Goal: Task Accomplishment & Management: Complete application form

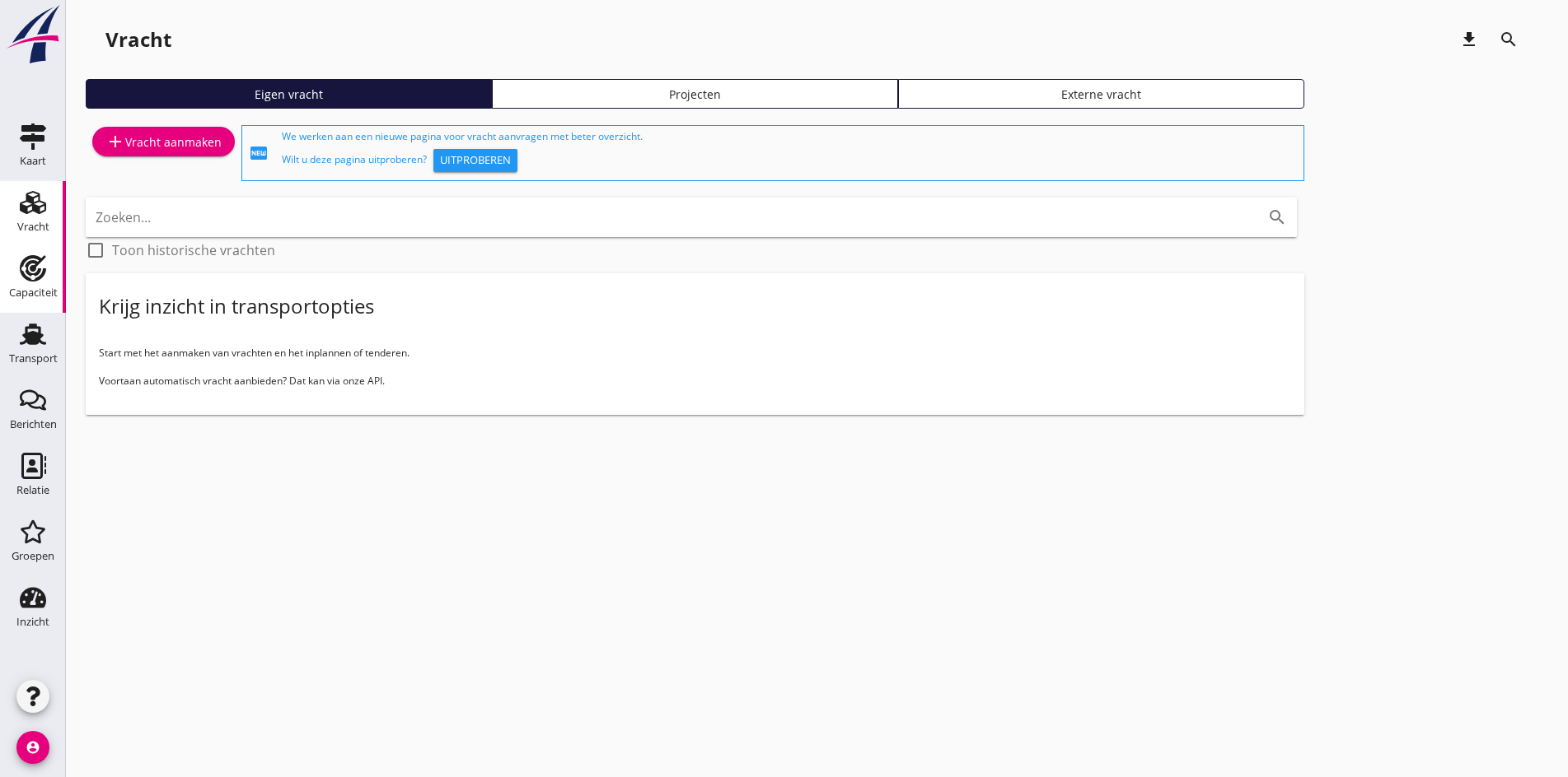
click at [26, 261] on use at bounding box center [33, 268] width 26 height 26
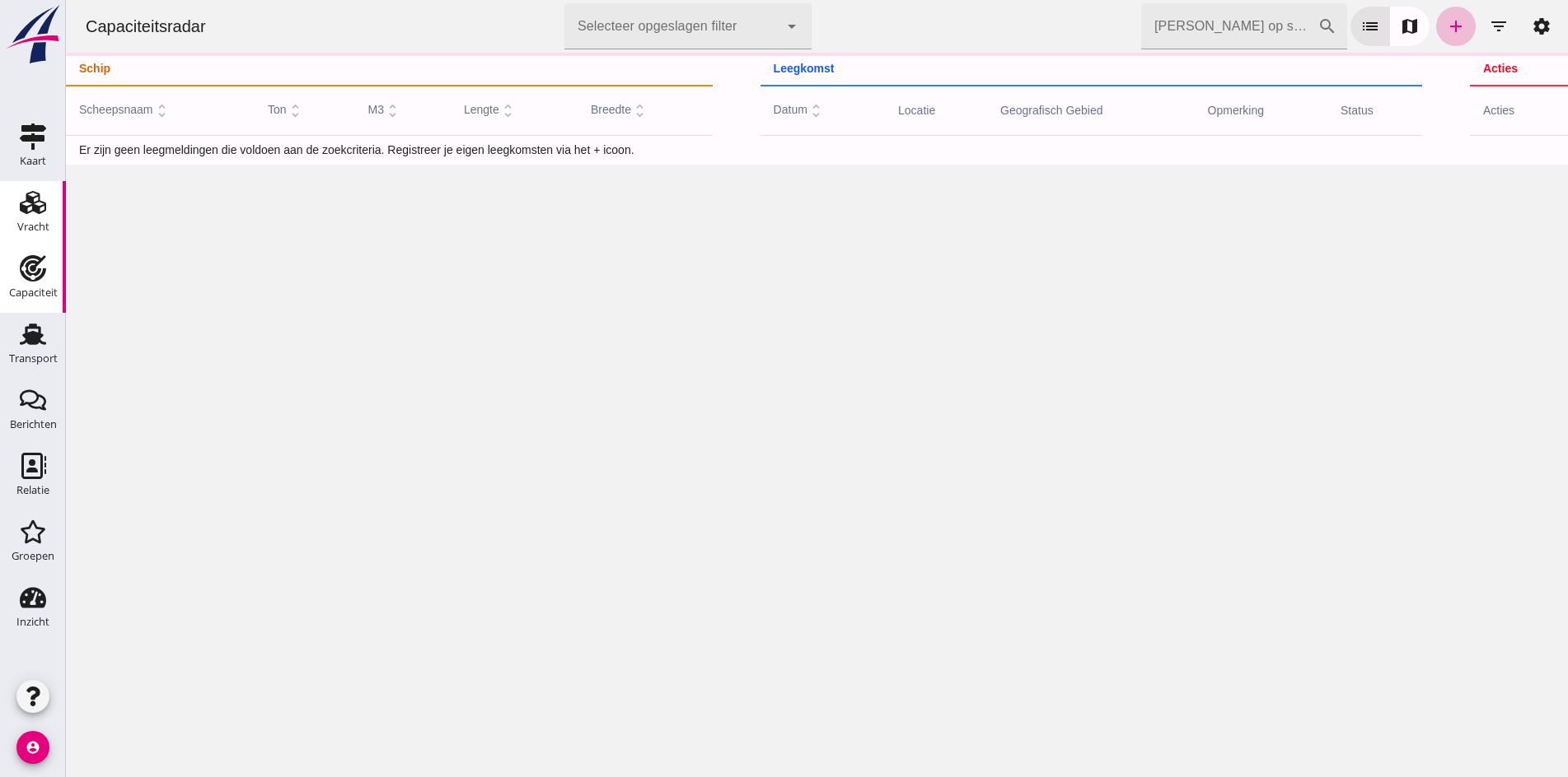
click at [20, 203] on use at bounding box center [33, 202] width 26 height 23
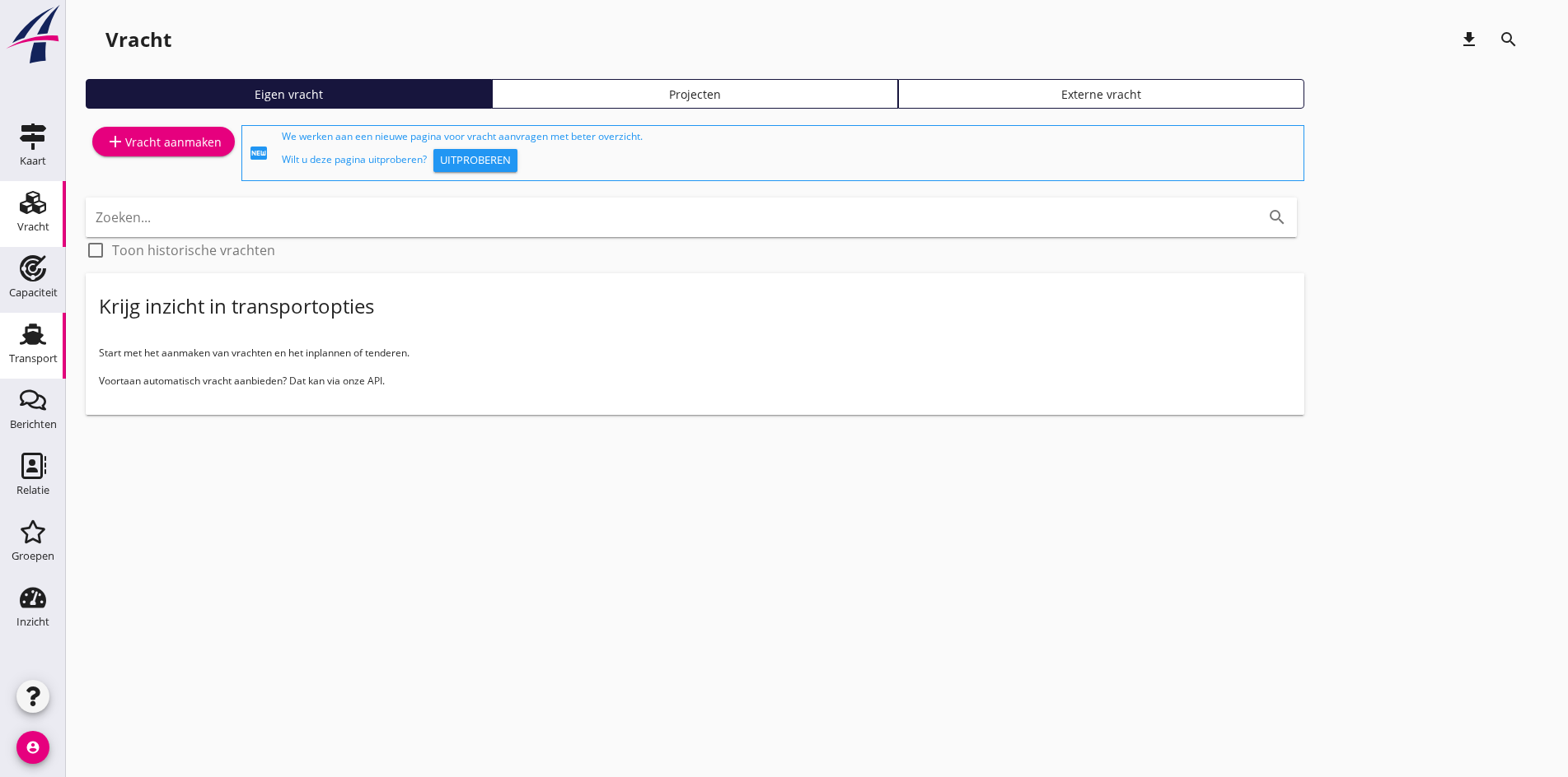
click at [33, 358] on div "Transport" at bounding box center [33, 359] width 48 height 11
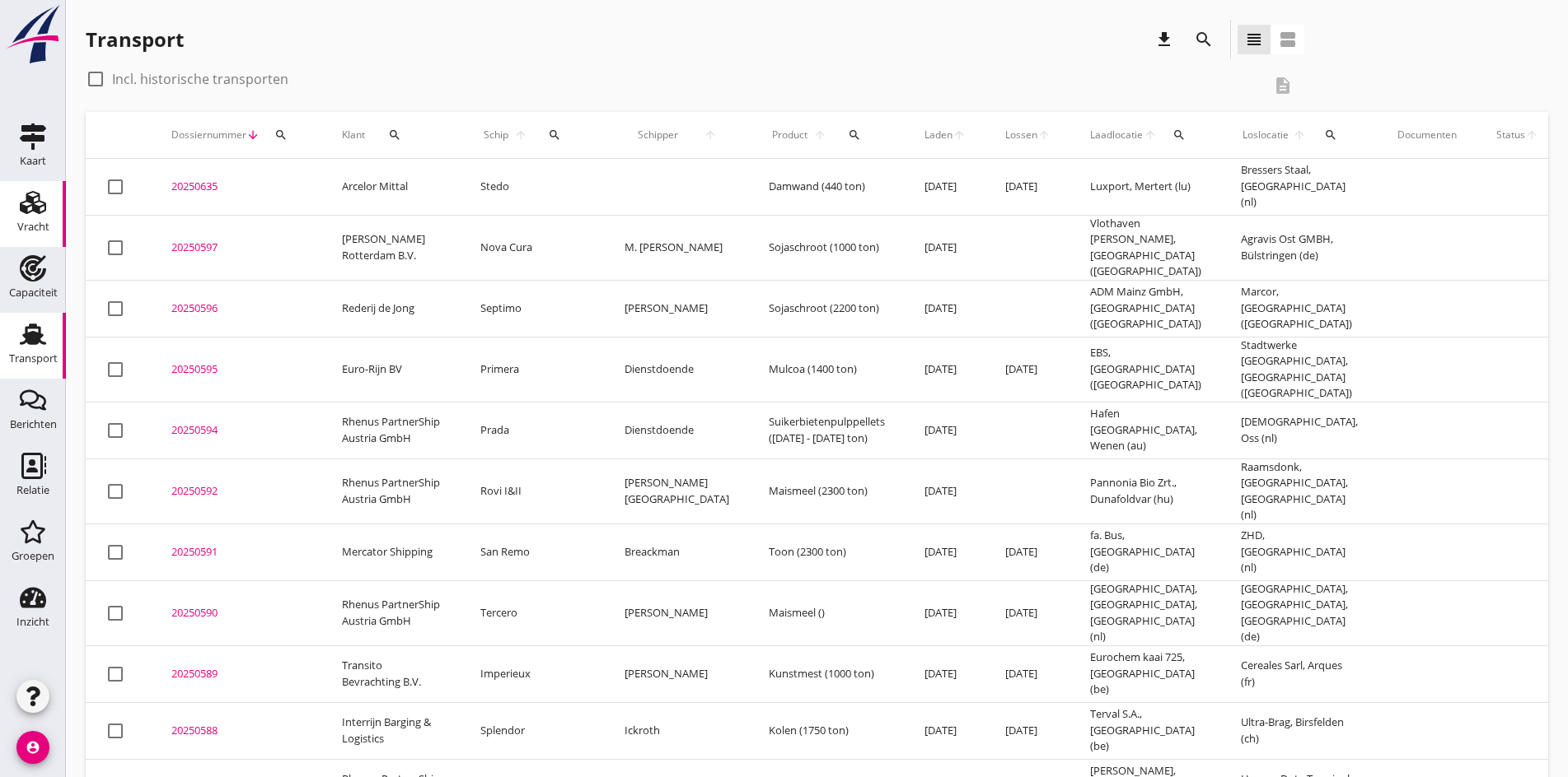
click at [45, 219] on div "Vracht" at bounding box center [33, 227] width 33 height 23
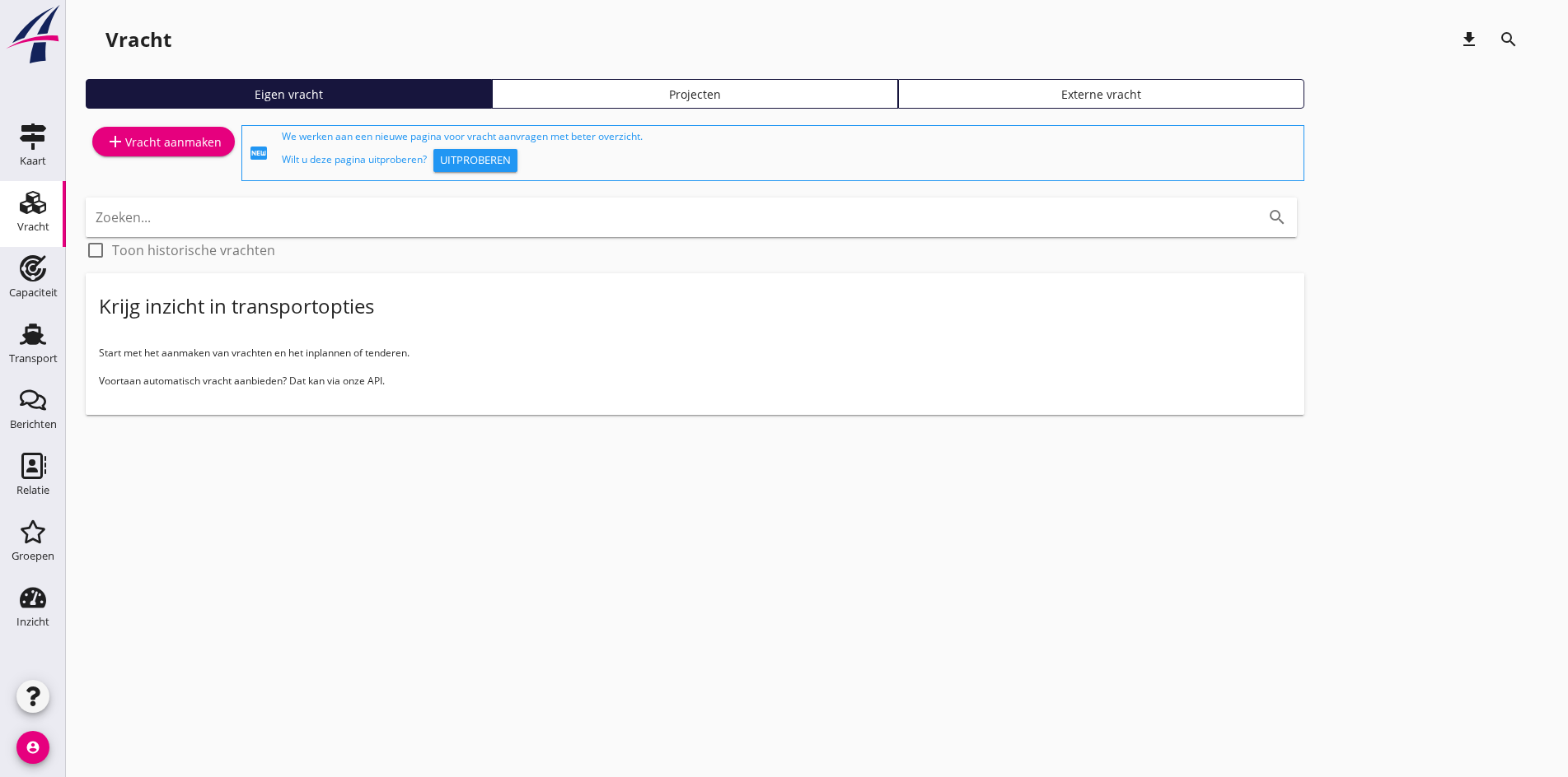
click at [165, 139] on div "add Vracht aanmaken" at bounding box center [164, 142] width 116 height 19
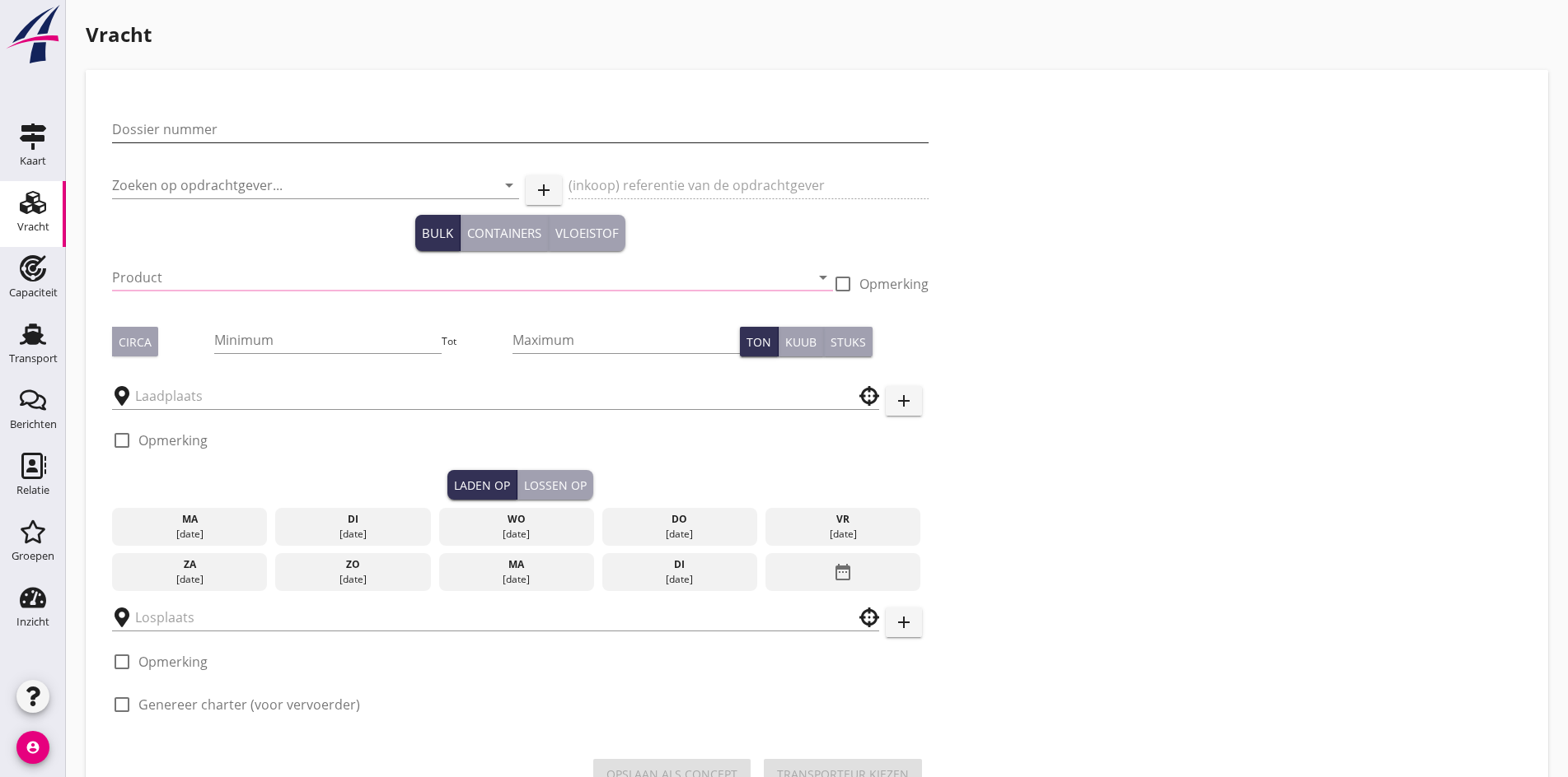
click at [154, 125] on input "Dossier nummer" at bounding box center [520, 129] width 816 height 26
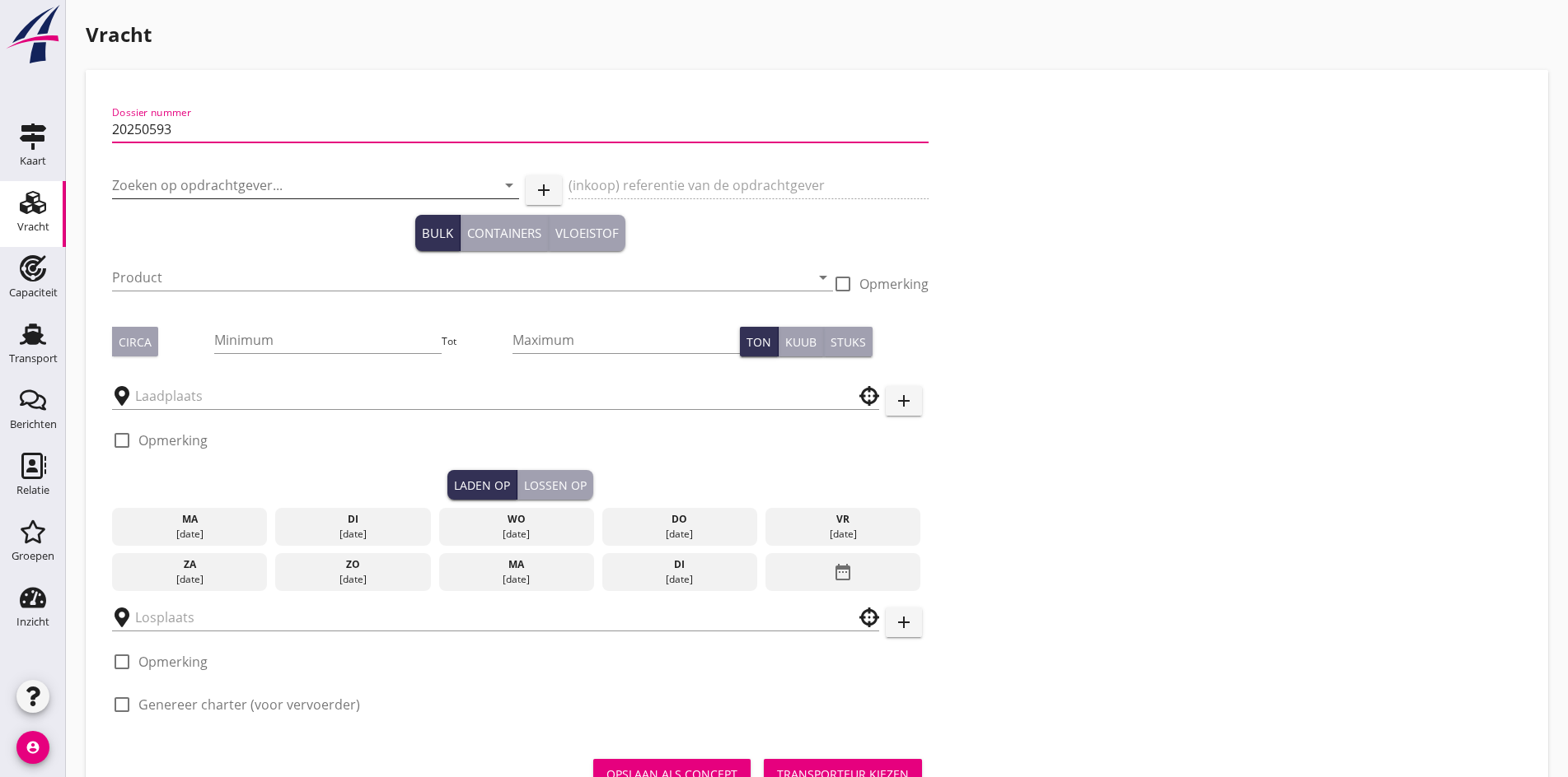
type input "20250593"
click at [137, 185] on input "Zoeken op opdrachtgever..." at bounding box center [292, 185] width 361 height 26
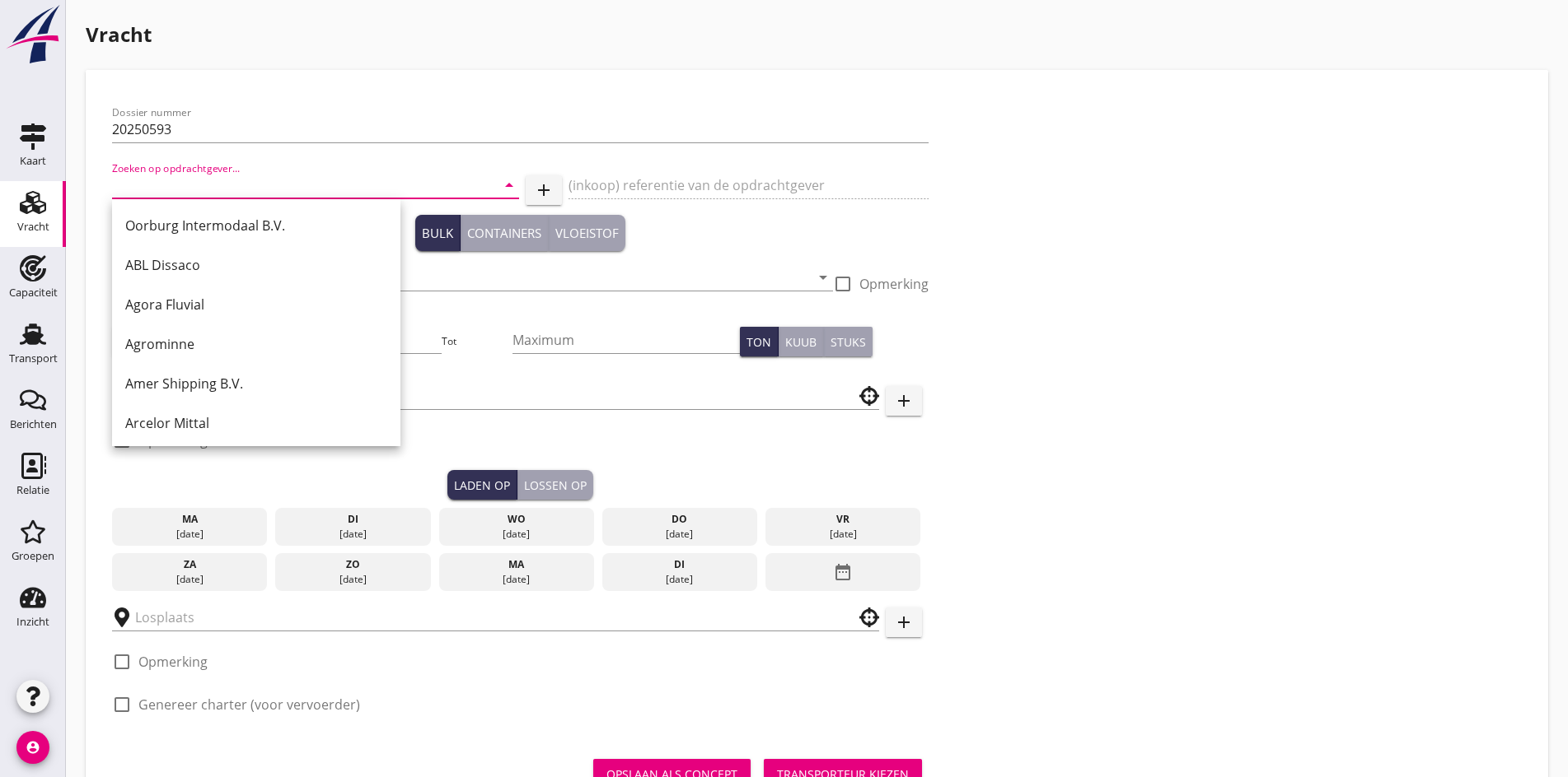
click at [122, 182] on input "Zoeken op opdrachtgever..." at bounding box center [292, 185] width 361 height 26
click at [190, 183] on input "Zoeken op opdrachtgever..." at bounding box center [292, 185] width 361 height 26
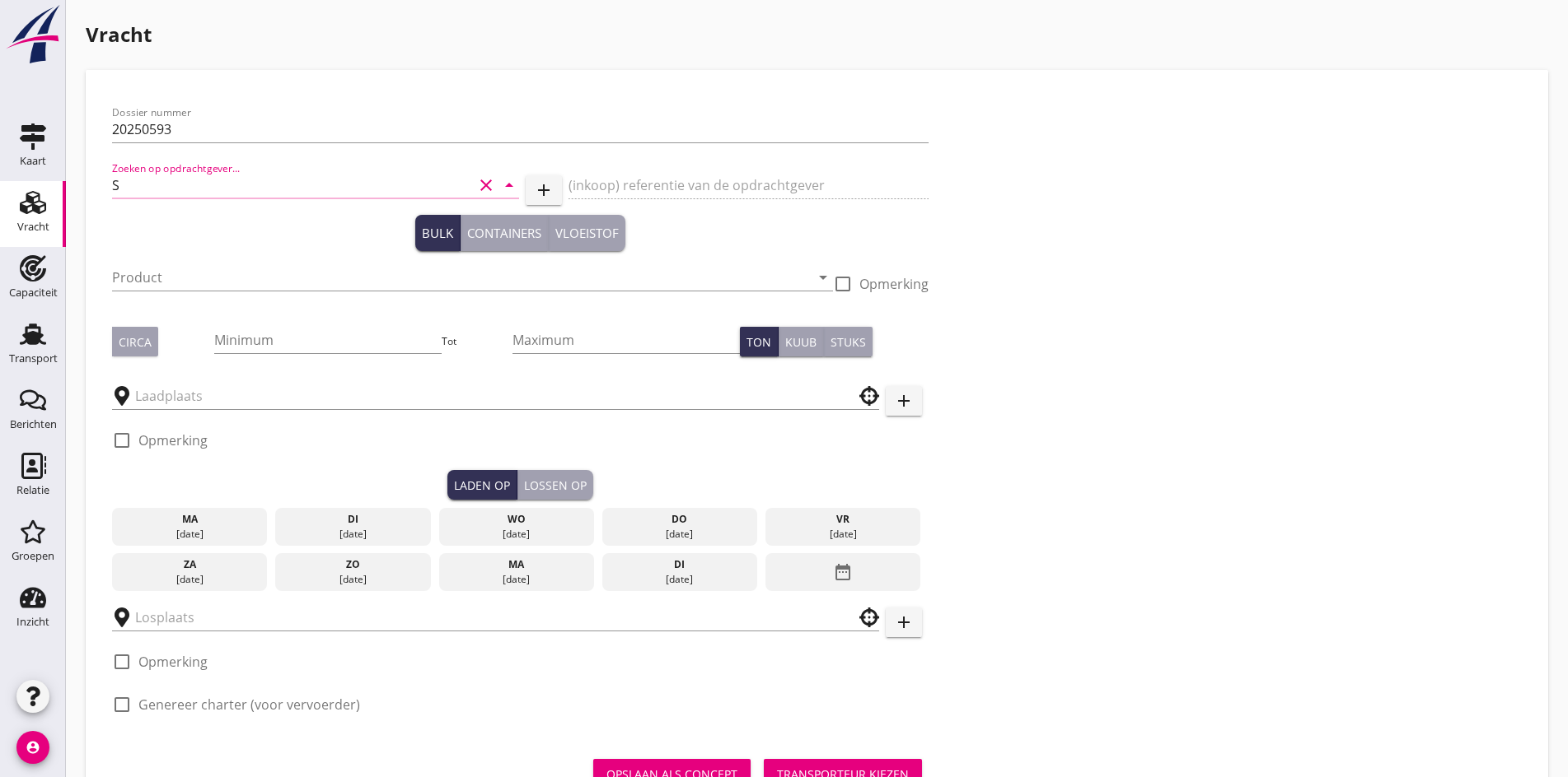
type input "S"
type input "s"
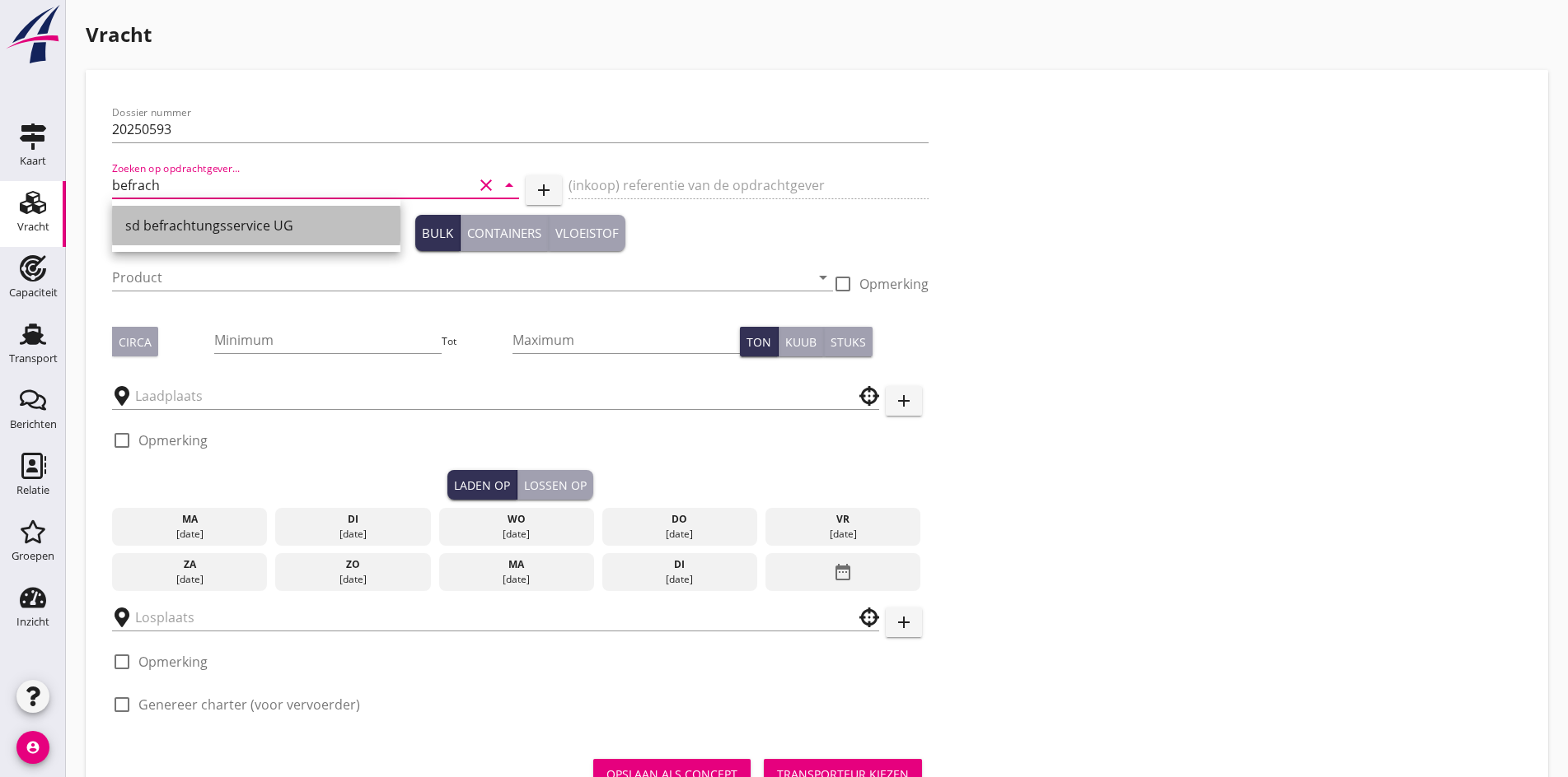
click at [213, 214] on div "sd befrachtungsservice UG" at bounding box center [256, 225] width 262 height 40
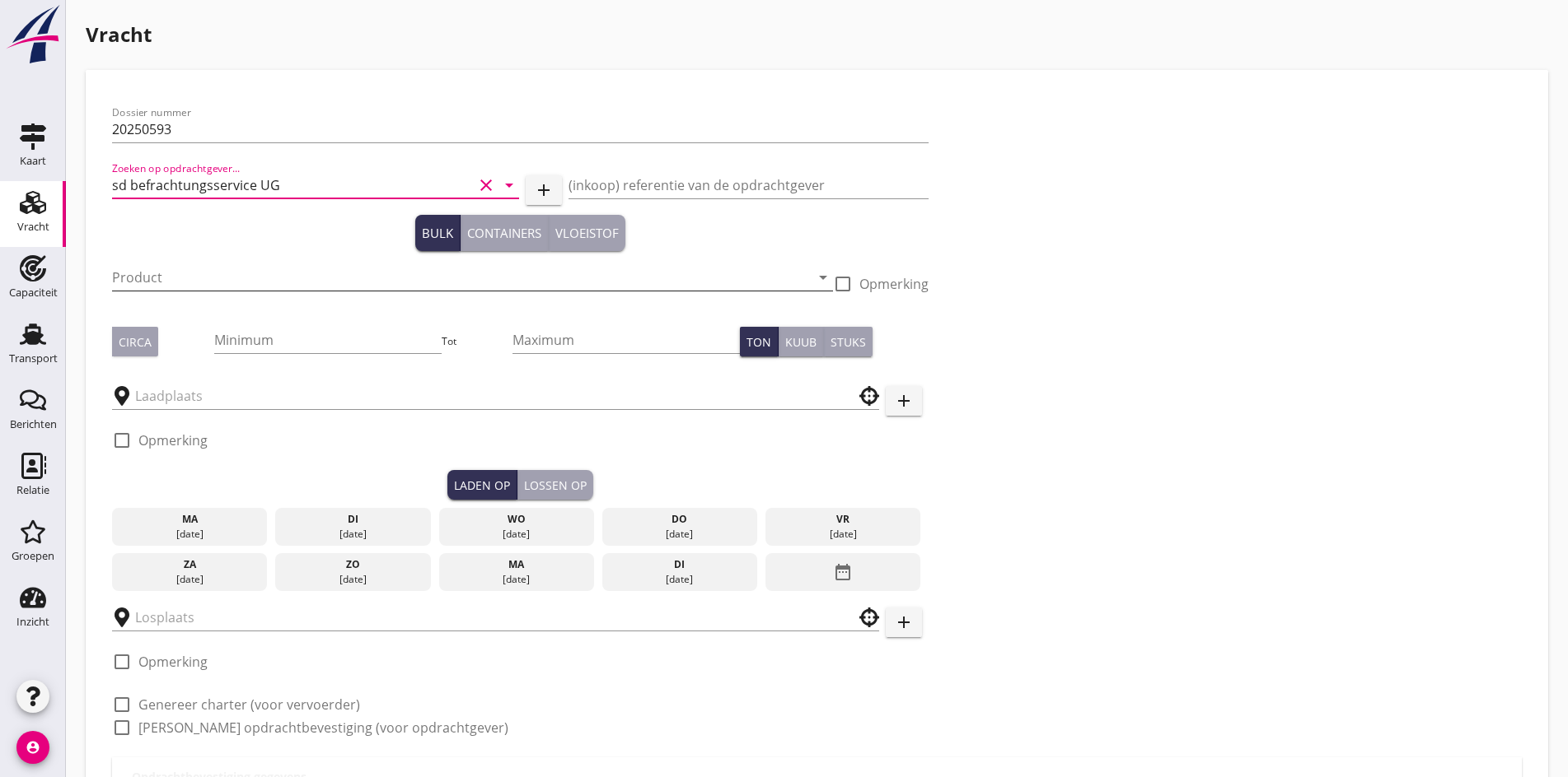
type input "sd befrachtungsservice UG"
drag, startPoint x: 228, startPoint y: 266, endPoint x: 198, endPoint y: 302, distance: 46.9
click at [209, 300] on div "Product arrow_drop_down" at bounding box center [472, 286] width 721 height 43
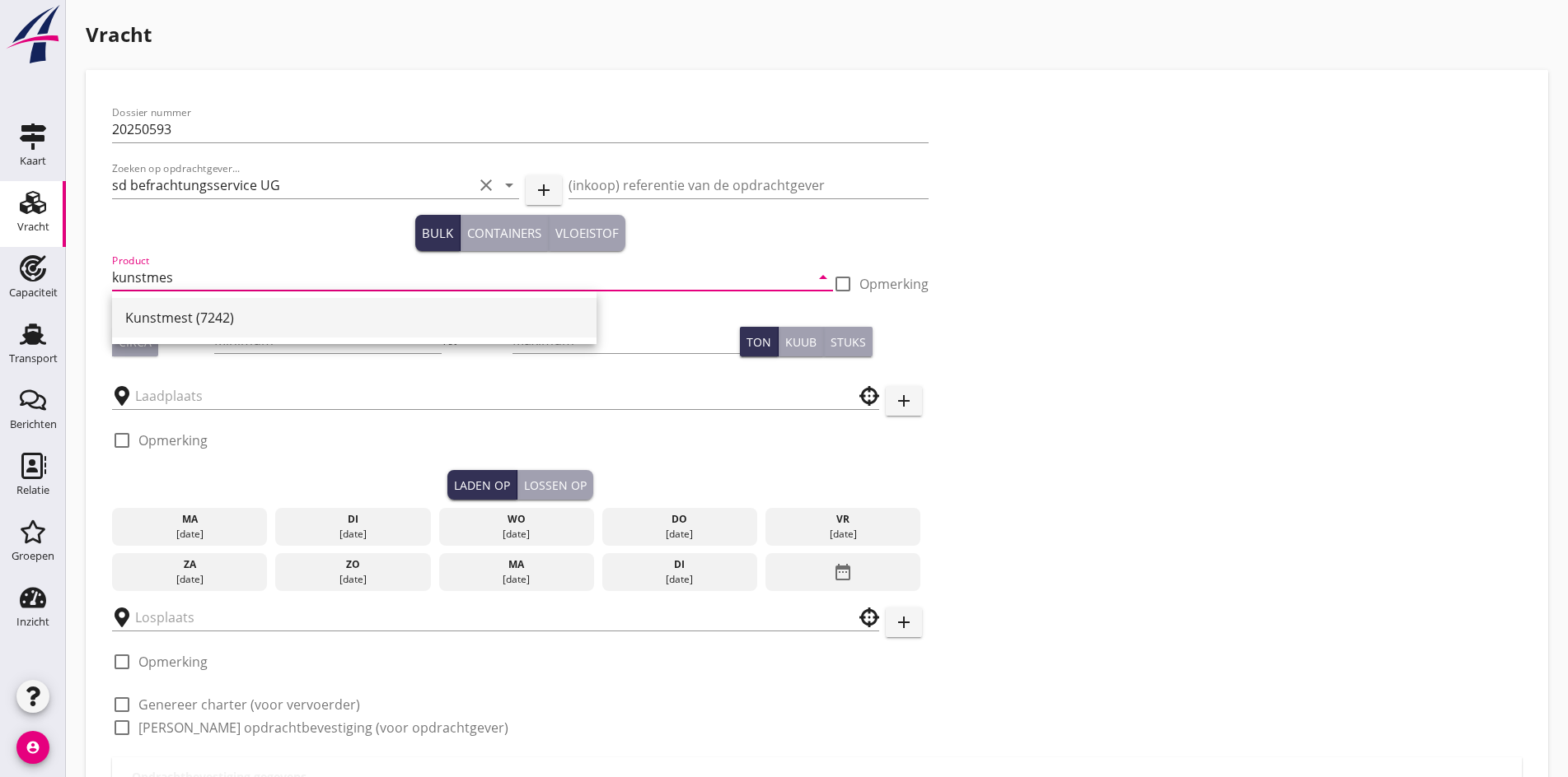
click at [219, 326] on div "Kunstmest (7242)" at bounding box center [354, 317] width 458 height 19
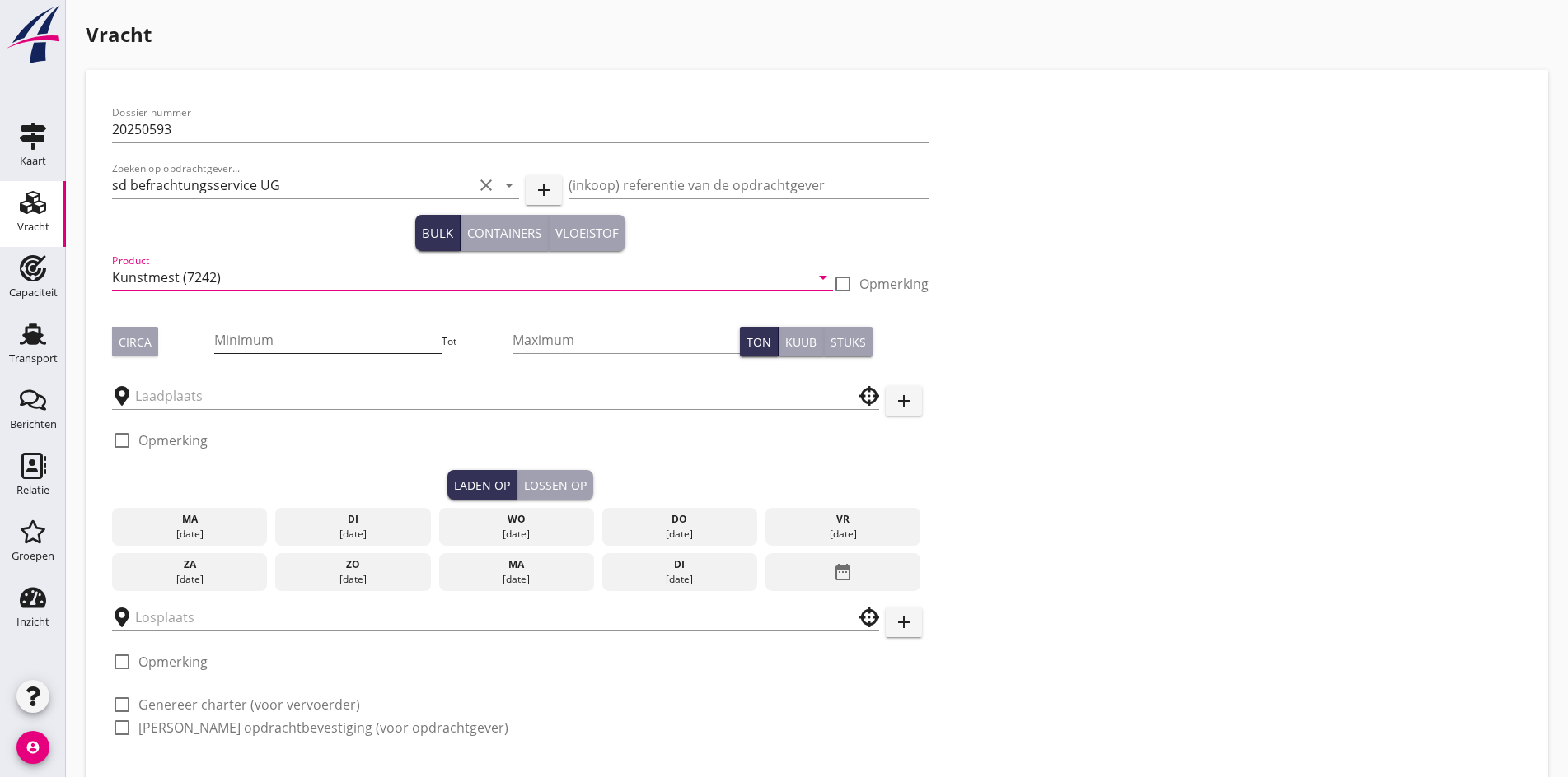
type input "Kunstmest (7242)"
click at [215, 345] on input "Minimum" at bounding box center [328, 340] width 228 height 26
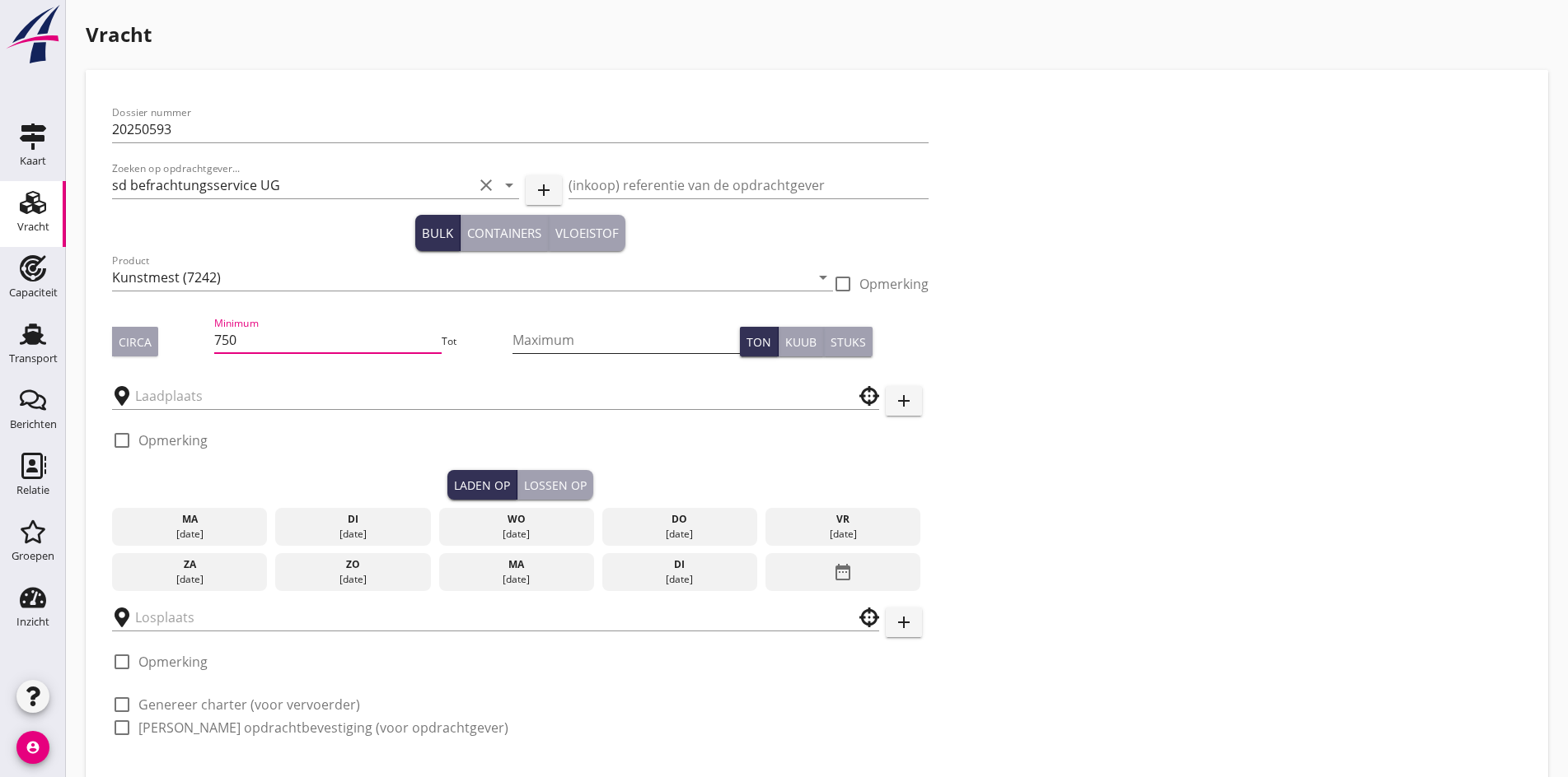
type input "750"
click at [513, 348] on input "Maximum" at bounding box center [626, 340] width 228 height 26
type input "900"
click at [169, 410] on div at bounding box center [495, 396] width 767 height 51
click at [169, 409] on div at bounding box center [495, 396] width 767 height 26
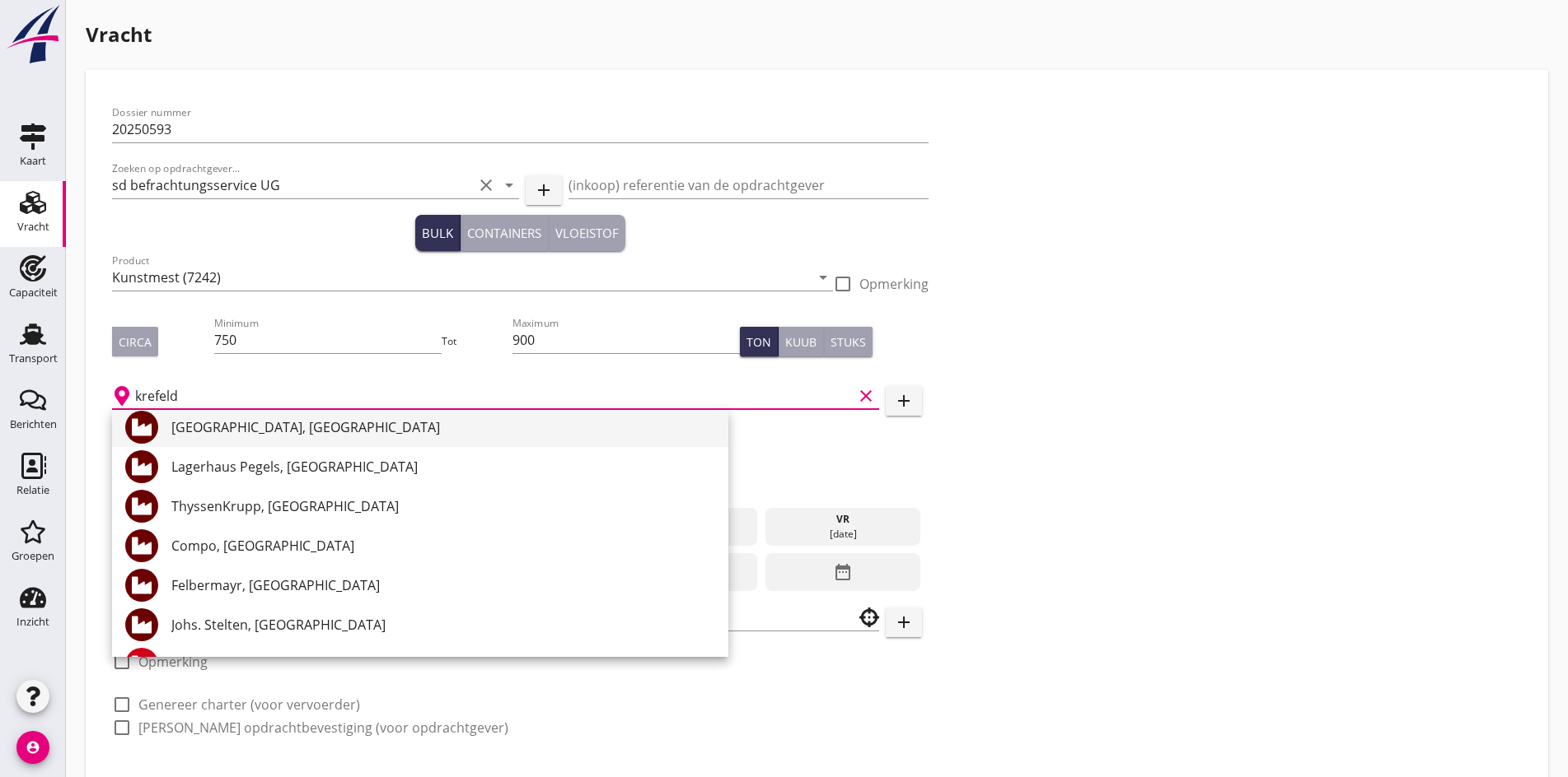
scroll to position [164, 0]
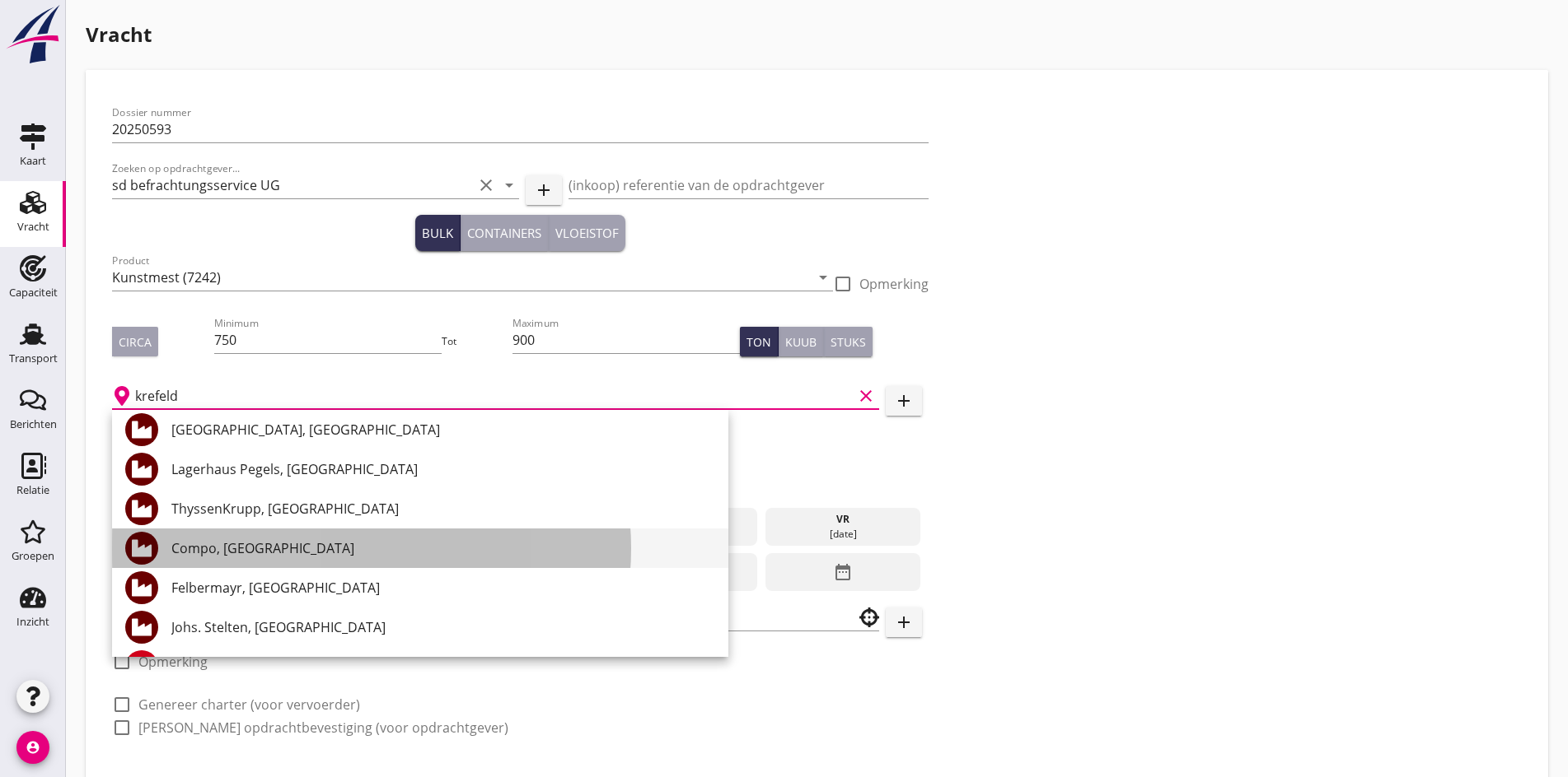
click at [213, 538] on div "Compo, [GEOGRAPHIC_DATA]" at bounding box center [443, 548] width 543 height 40
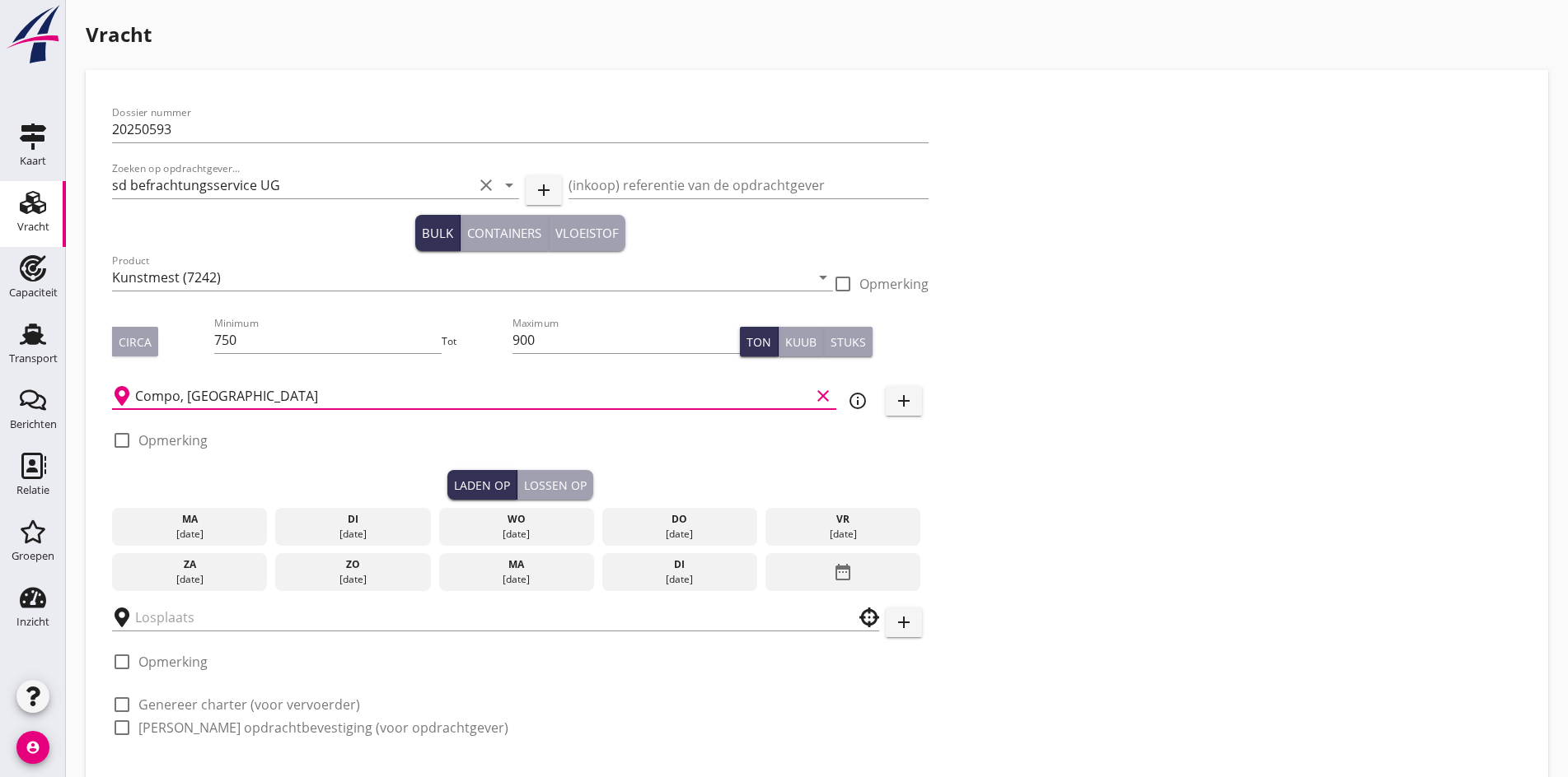
type input "Compo, [GEOGRAPHIC_DATA]"
click at [280, 533] on div "[DATE]" at bounding box center [354, 534] width 148 height 15
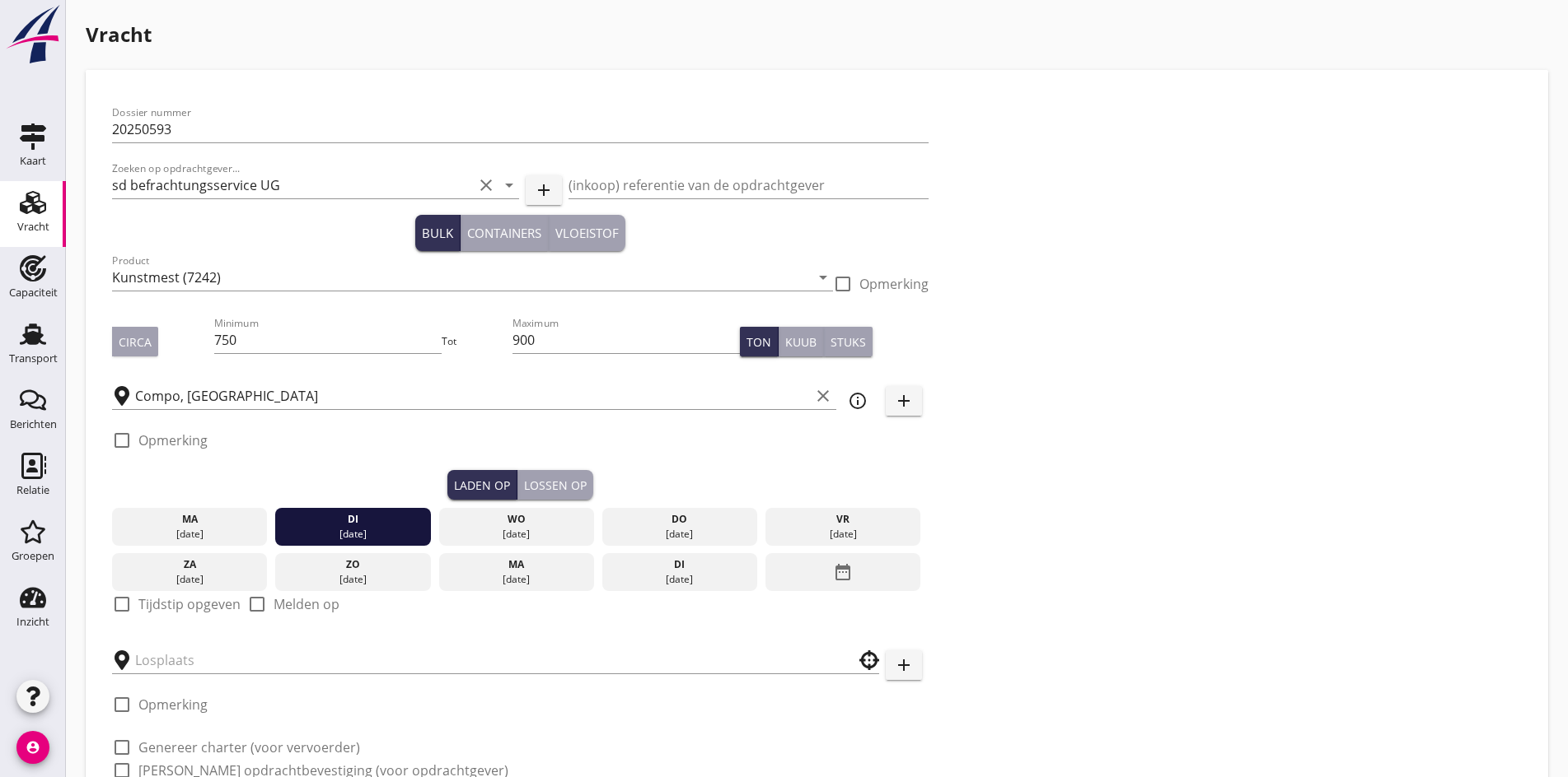
click at [180, 526] on div "[DATE]" at bounding box center [190, 534] width 148 height 15
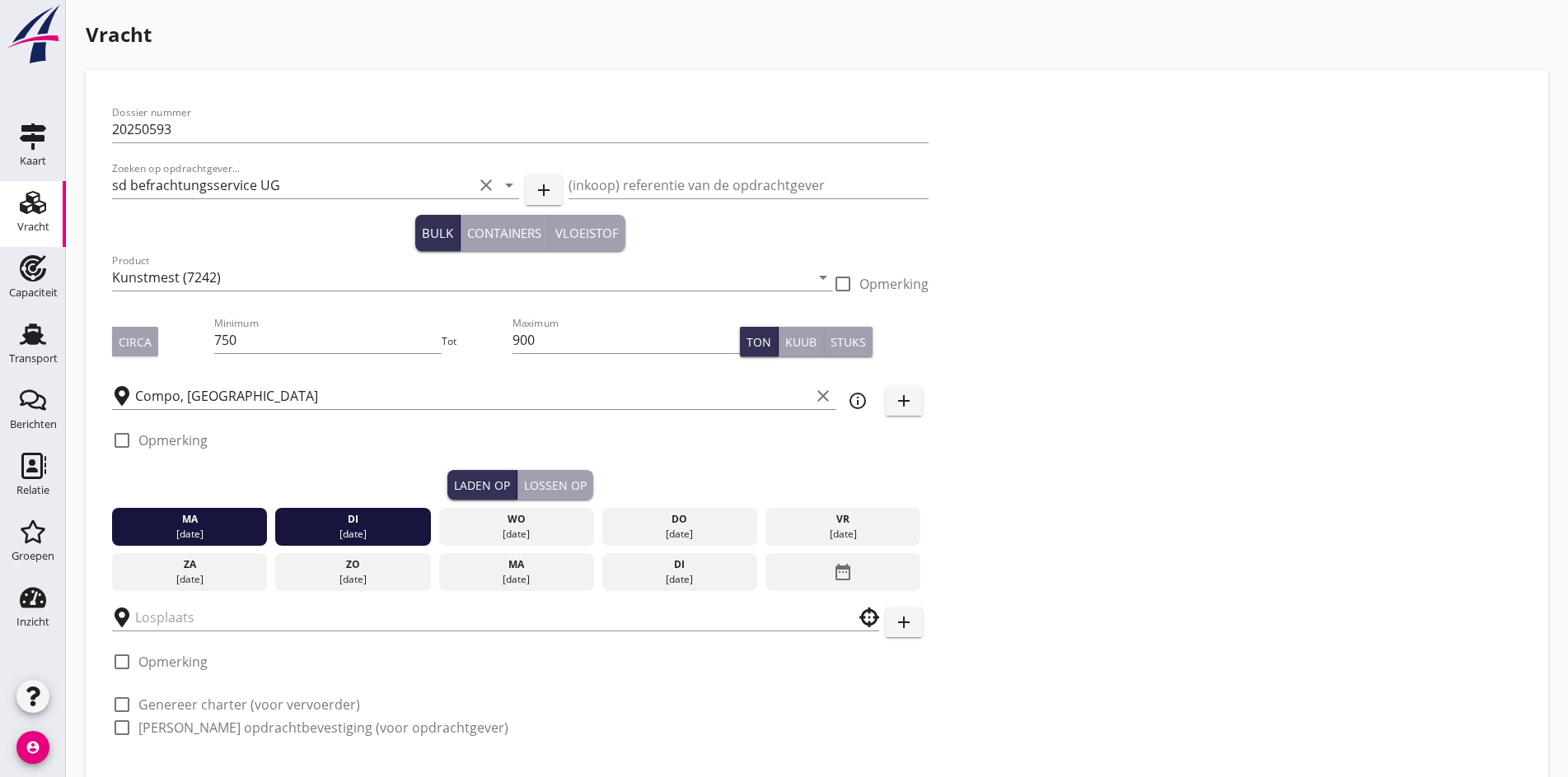
click at [318, 526] on div "[DATE]" at bounding box center [354, 534] width 148 height 15
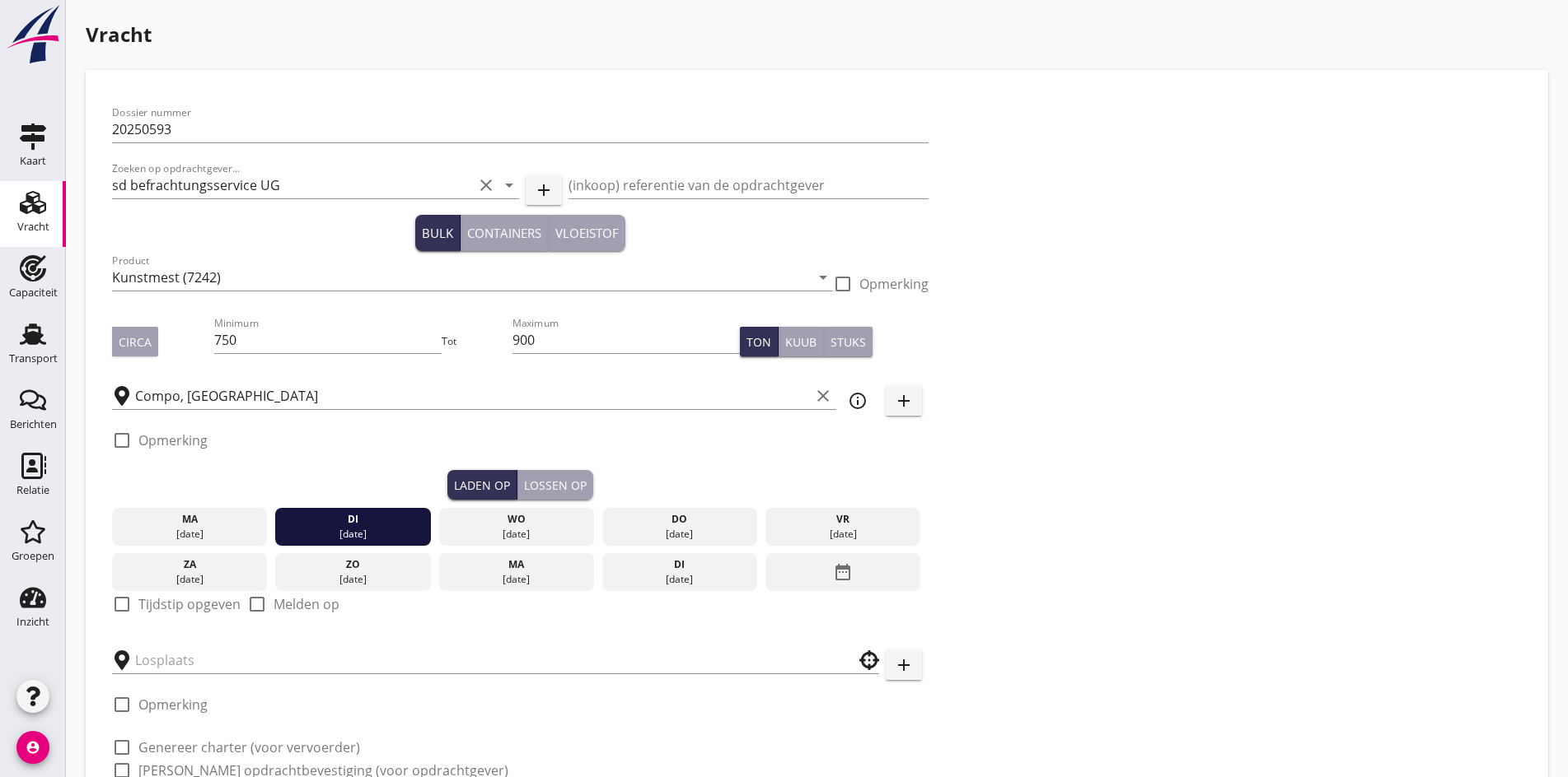
click at [280, 521] on div "di" at bounding box center [354, 519] width 148 height 15
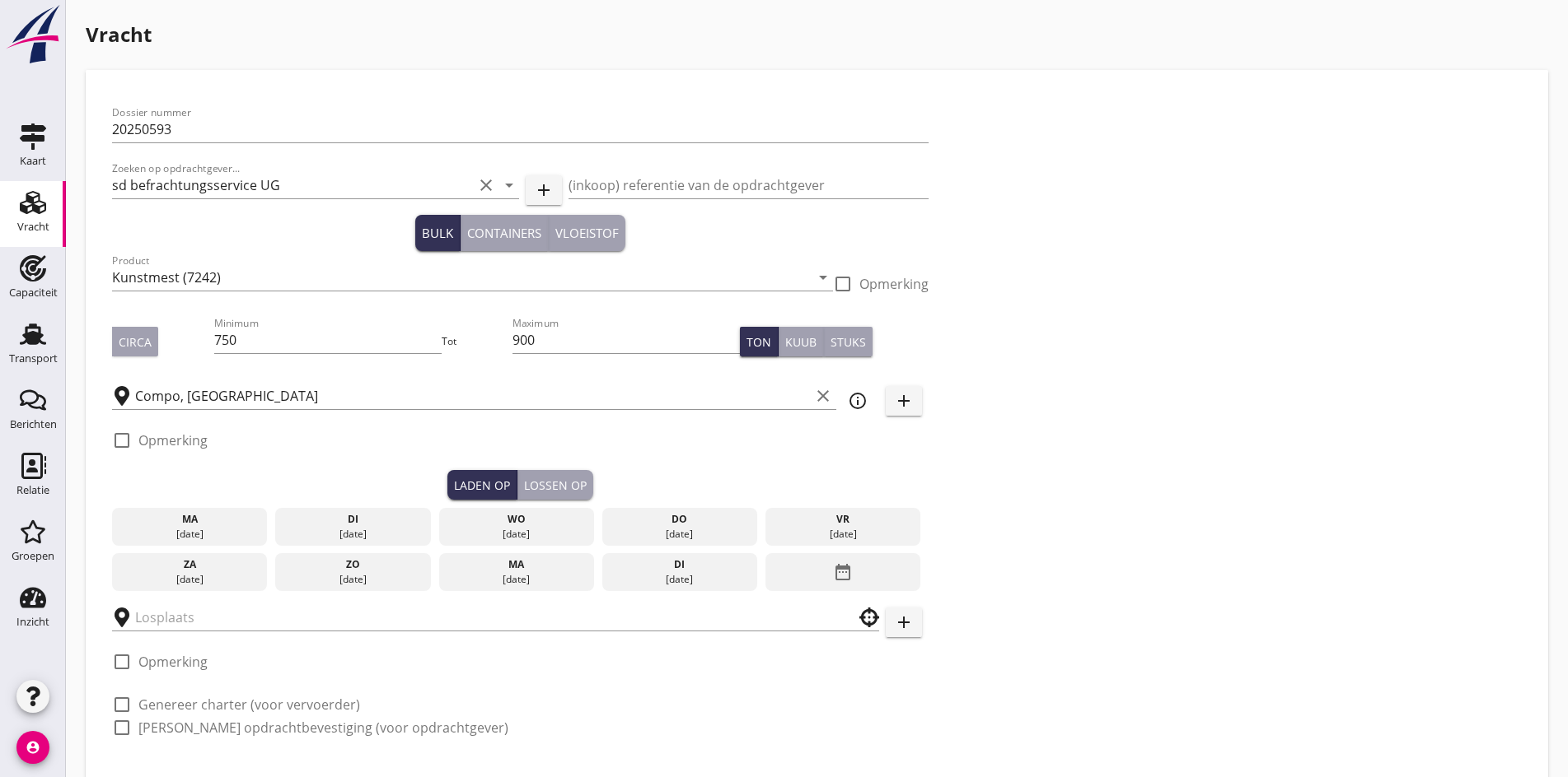
click at [182, 519] on div "ma" at bounding box center [190, 519] width 148 height 15
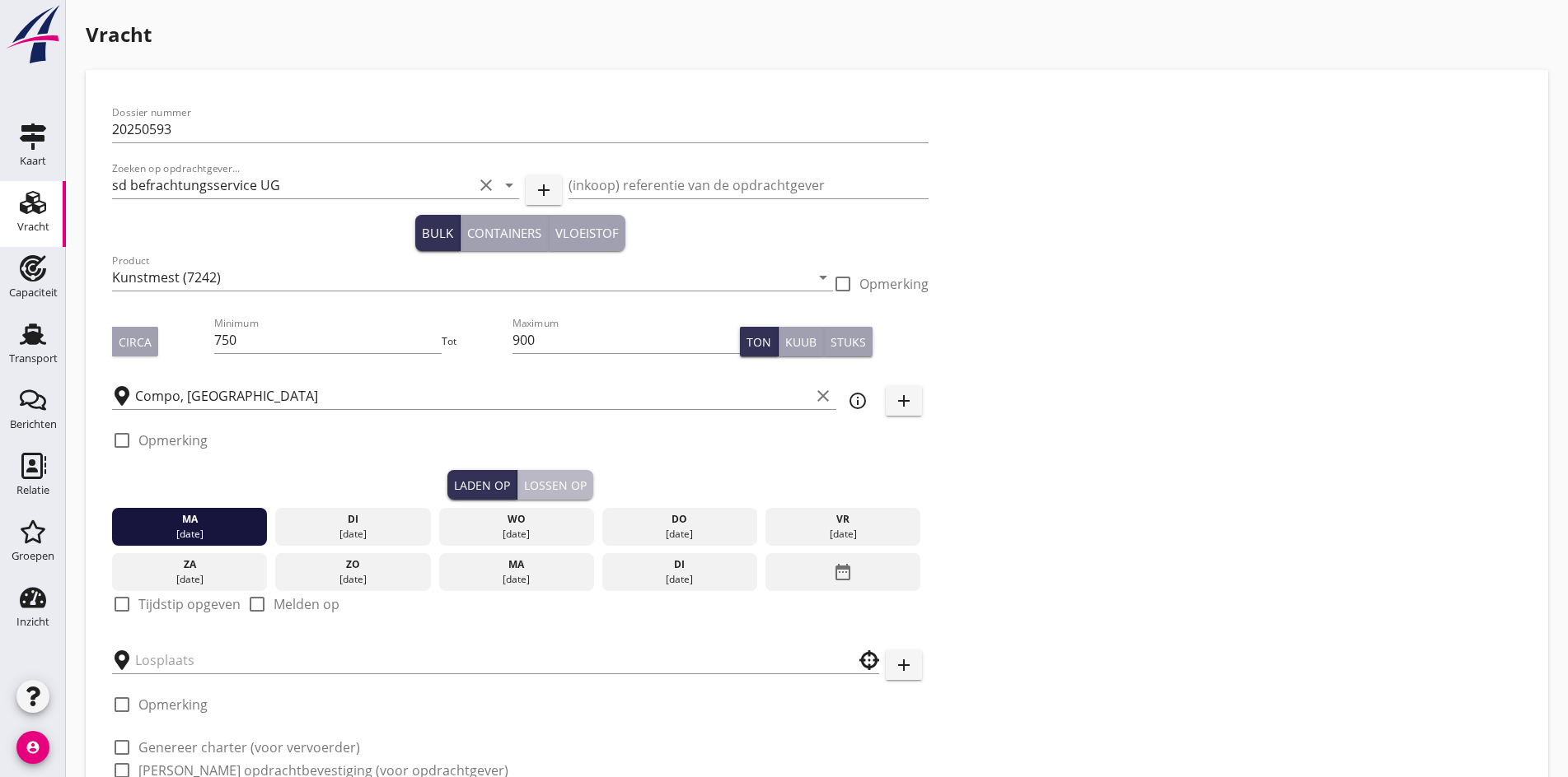
click at [524, 479] on div "Lossen op" at bounding box center [555, 485] width 62 height 18
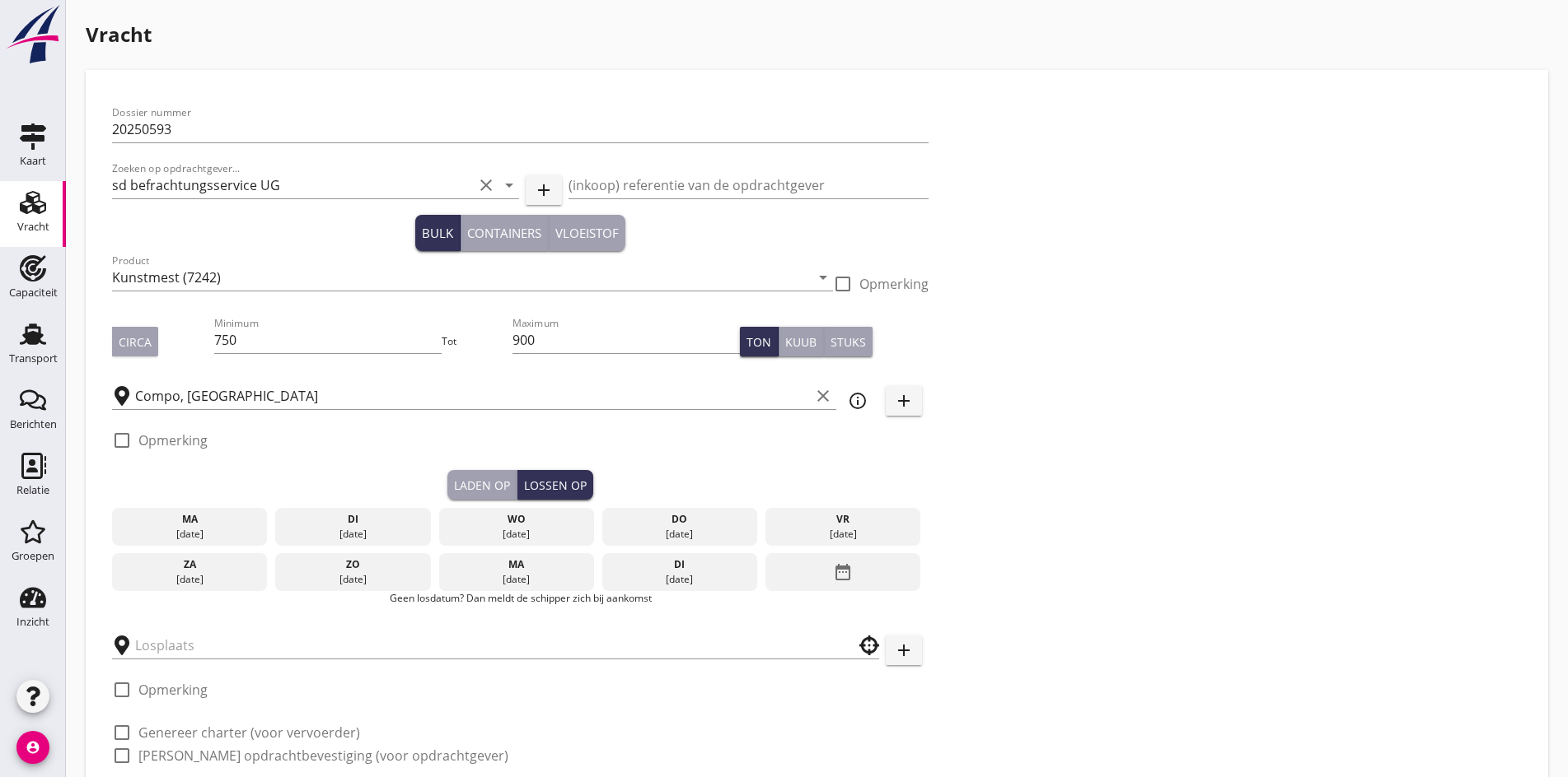
click at [606, 526] on div "[DATE]" at bounding box center [680, 534] width 148 height 15
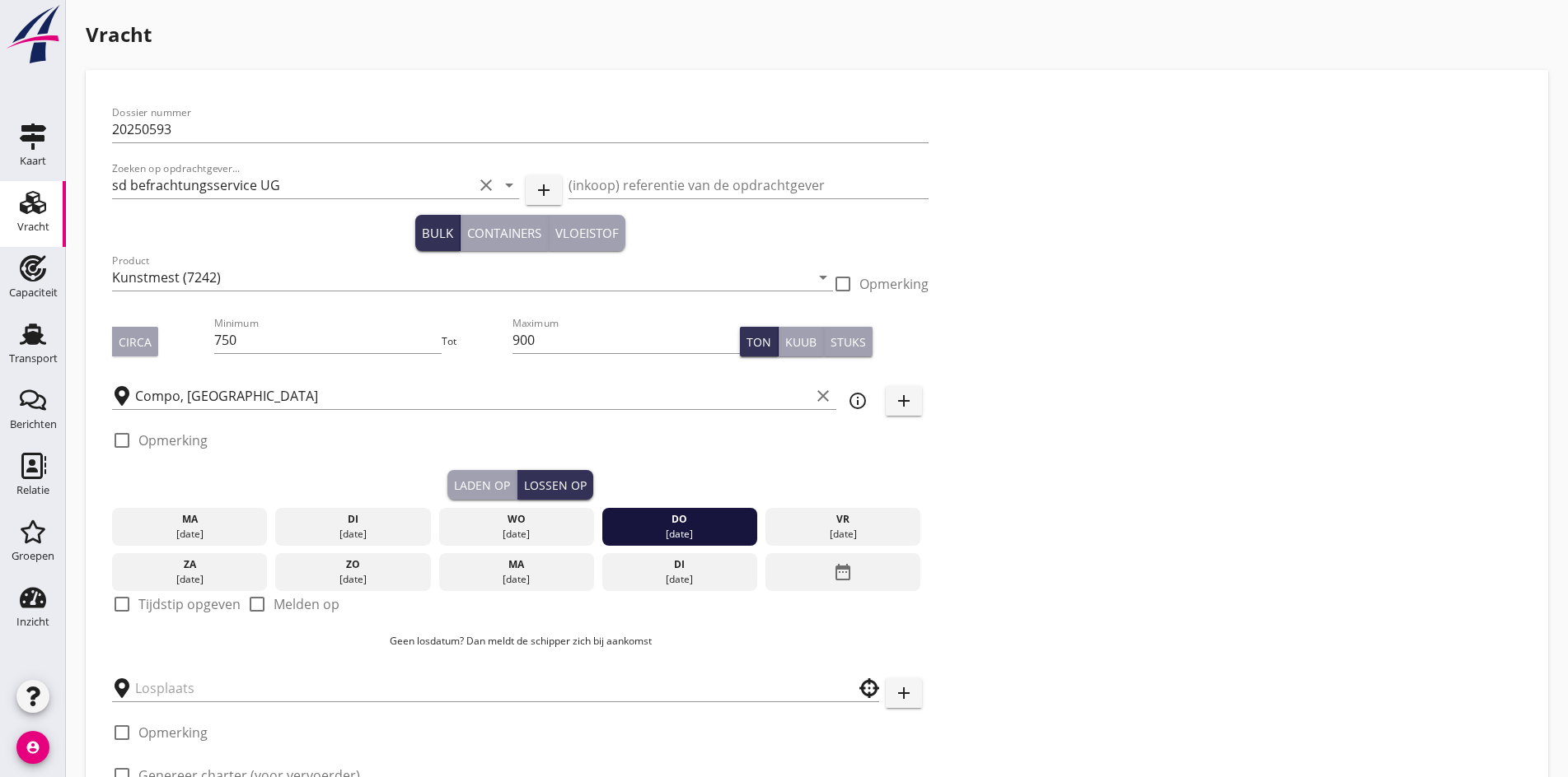
click at [120, 602] on div at bounding box center [122, 605] width 28 height 28
checkbox input "true"
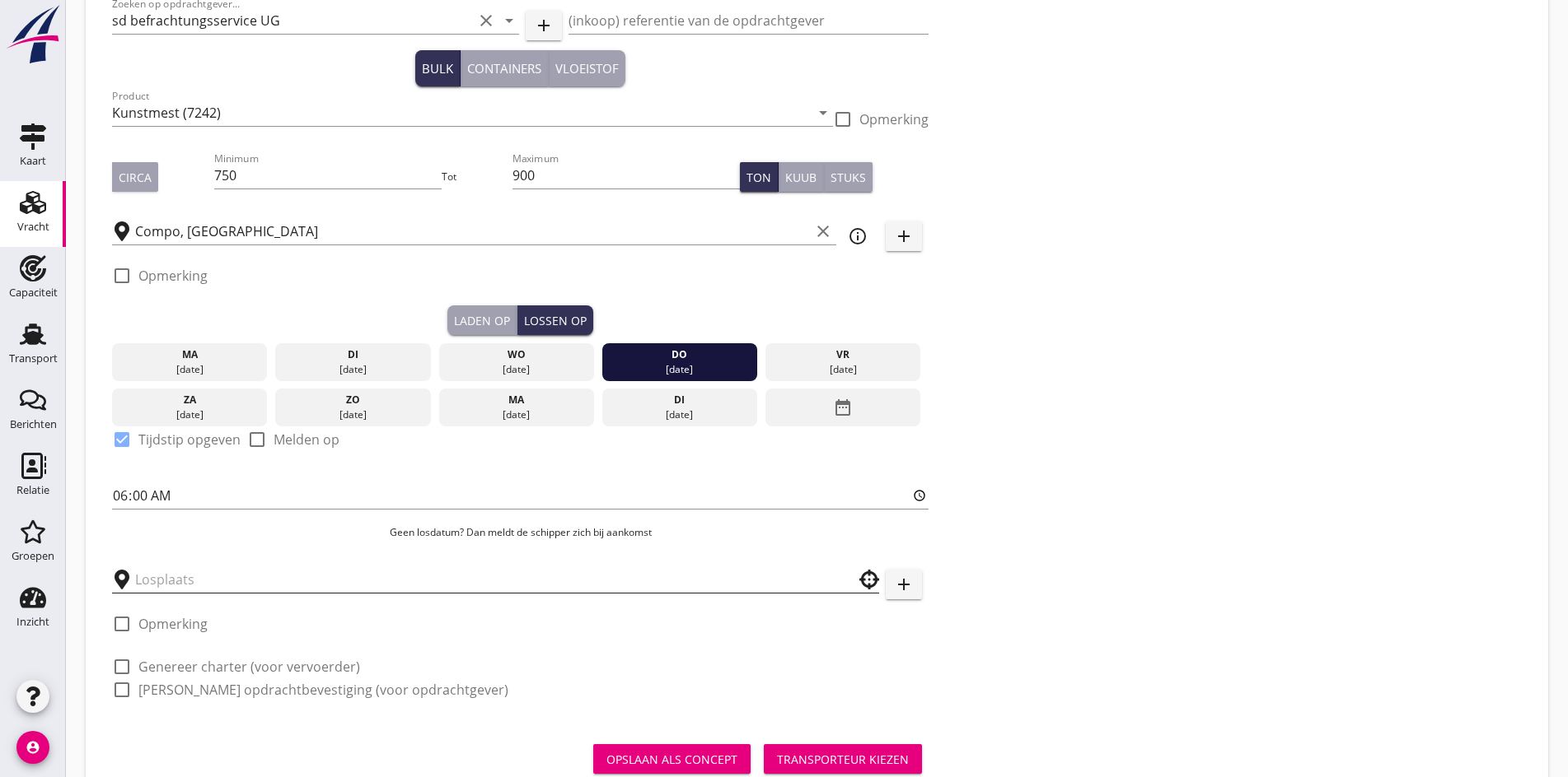
click at [167, 585] on input "text" at bounding box center [484, 579] width 697 height 26
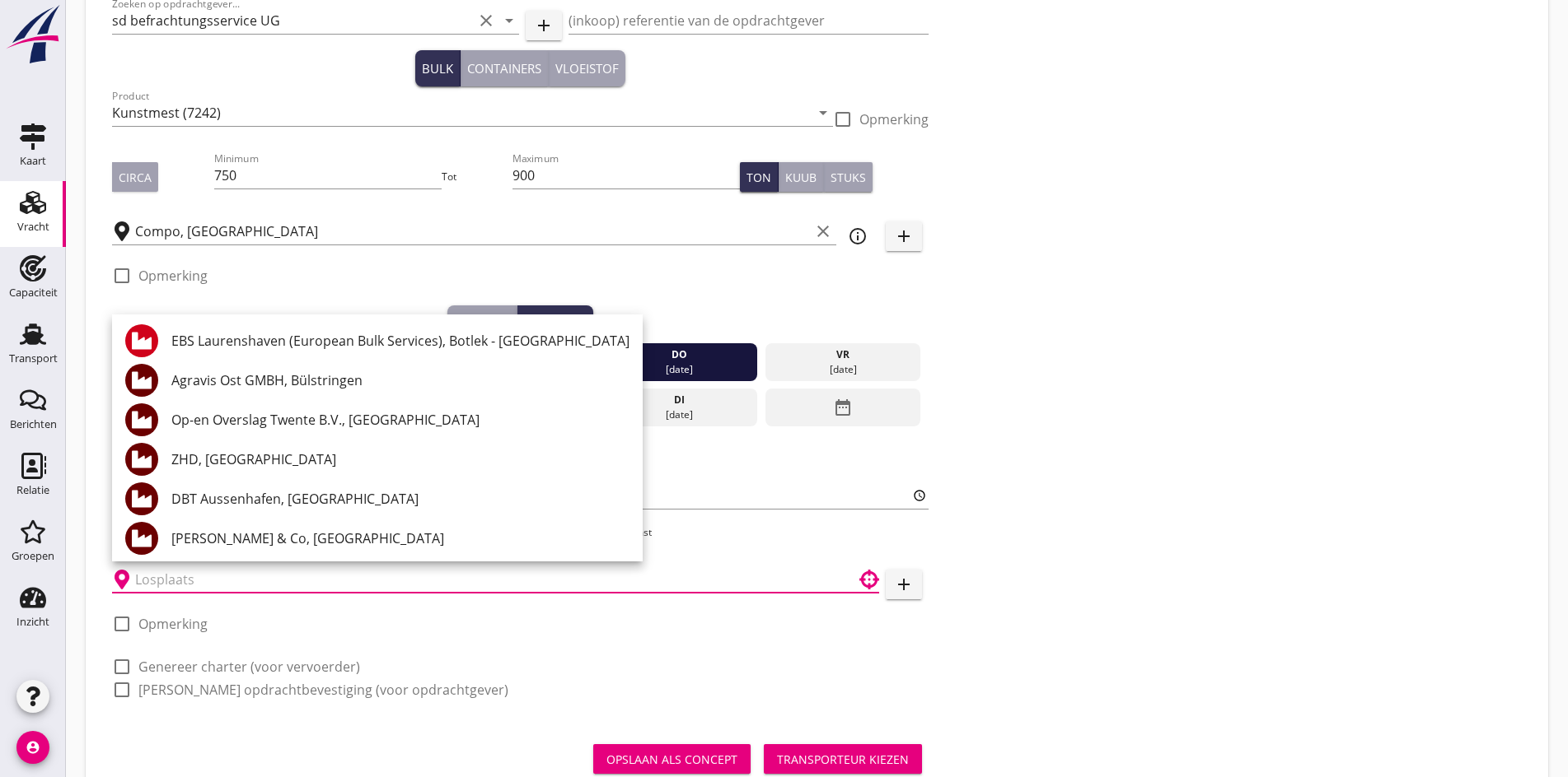
click at [762, 559] on div "Dossier nummer 20250593 Zoeken op opdrachtgever... sd befrachtungsservice UG cl…" at bounding box center [817, 325] width 1423 height 788
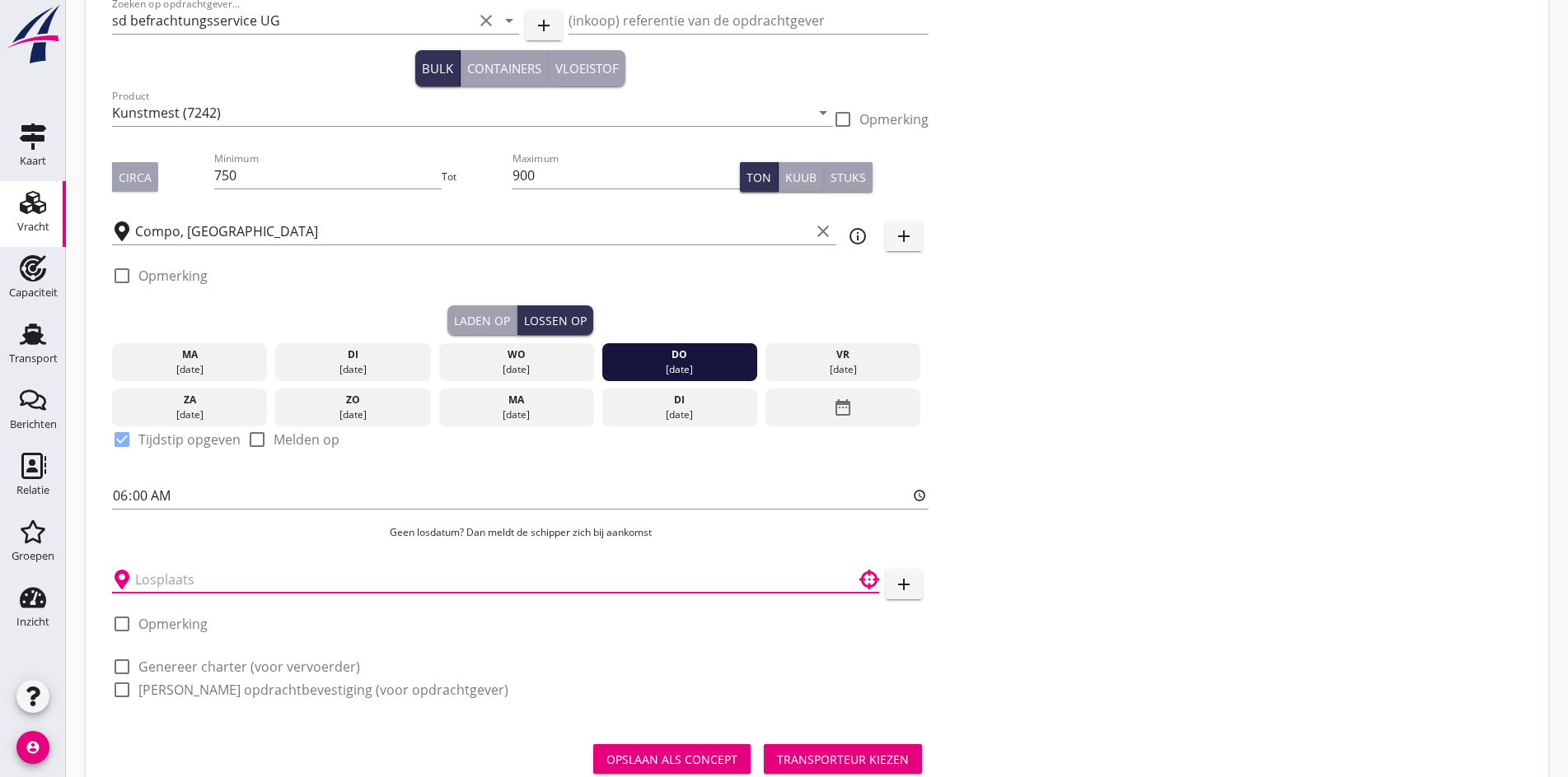
click at [228, 581] on input "text" at bounding box center [484, 579] width 697 height 26
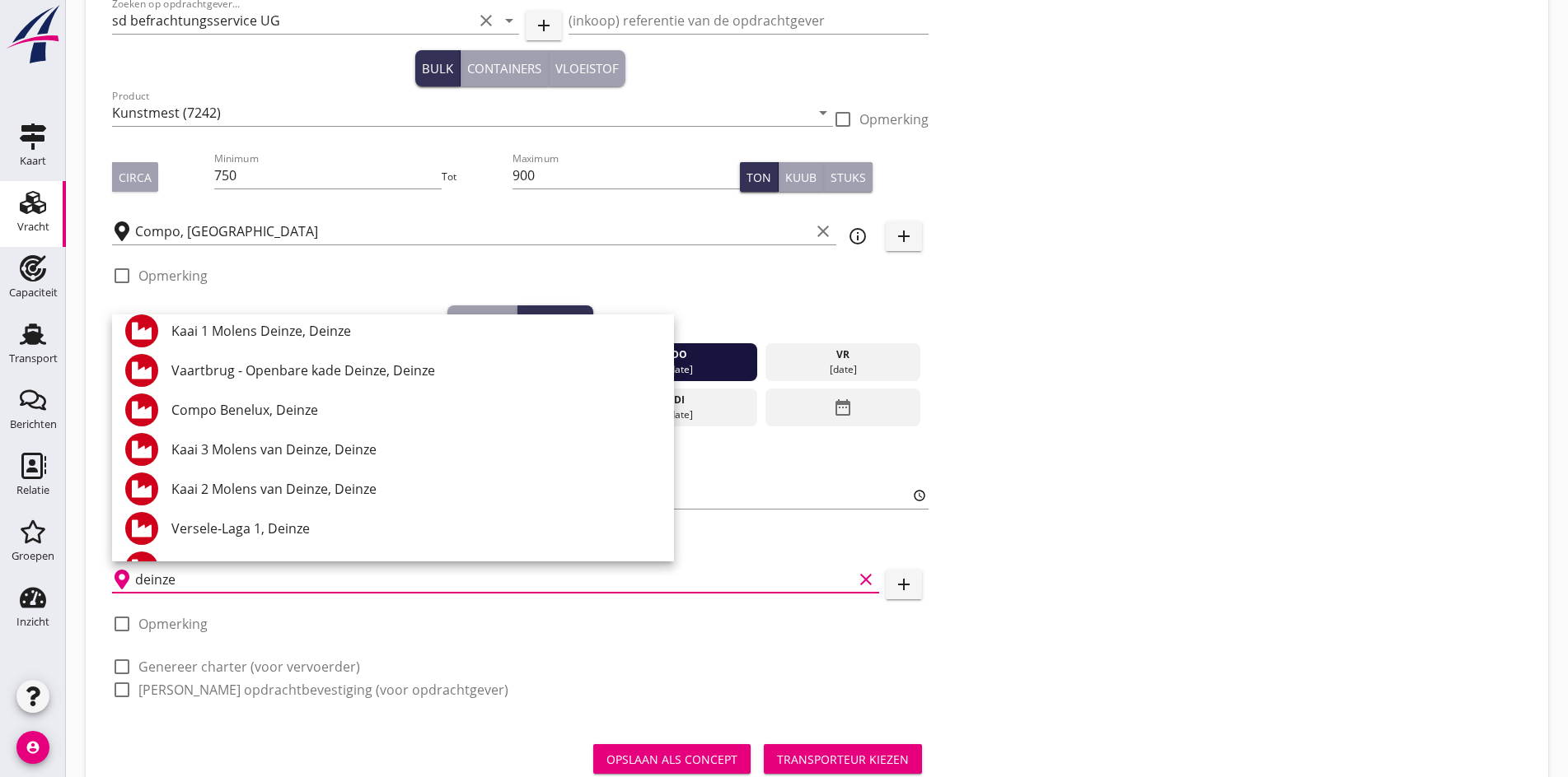
scroll to position [0, 0]
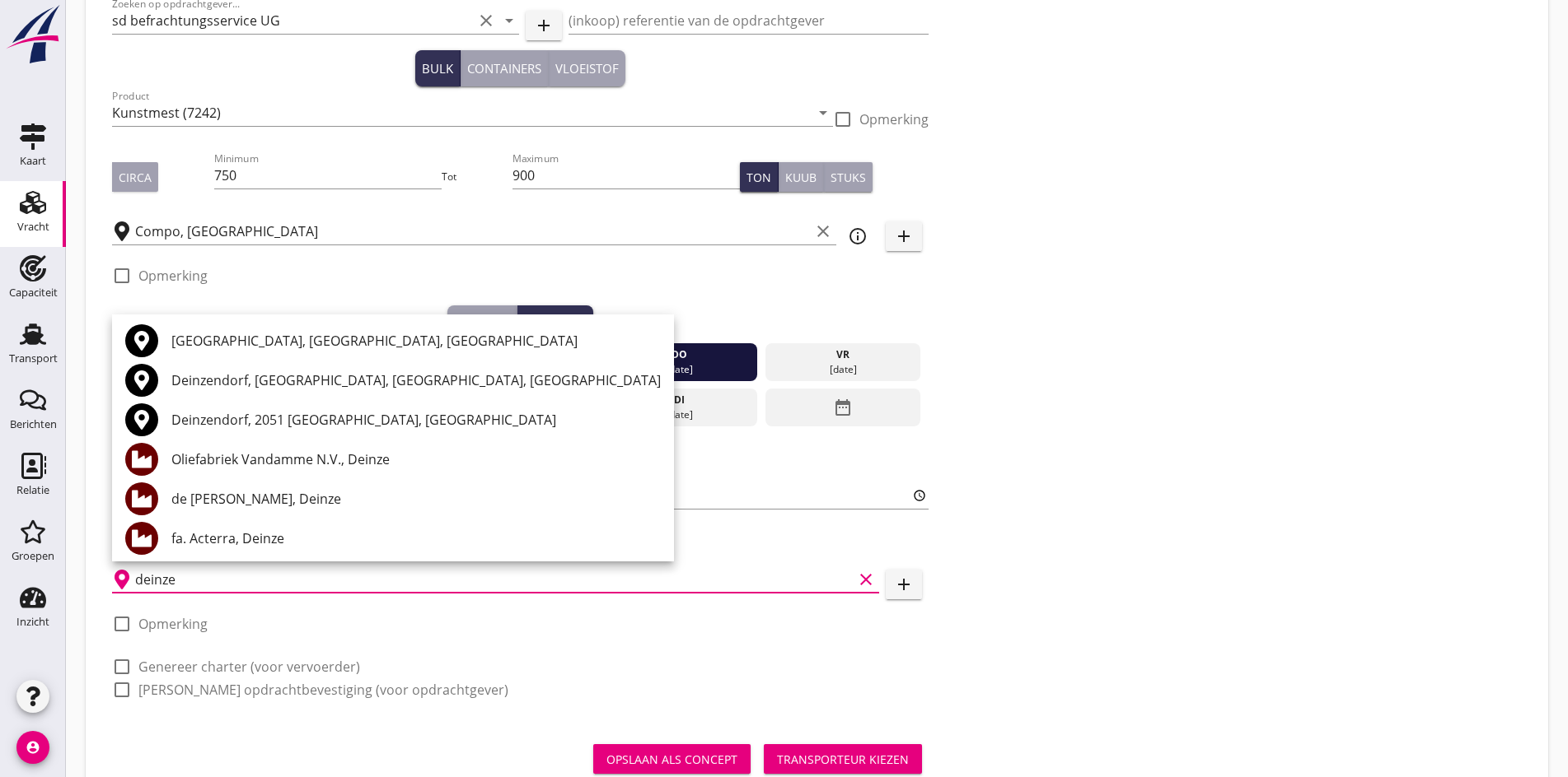
click at [228, 352] on div "[GEOGRAPHIC_DATA], [GEOGRAPHIC_DATA], [GEOGRAPHIC_DATA]" at bounding box center [416, 340] width 489 height 40
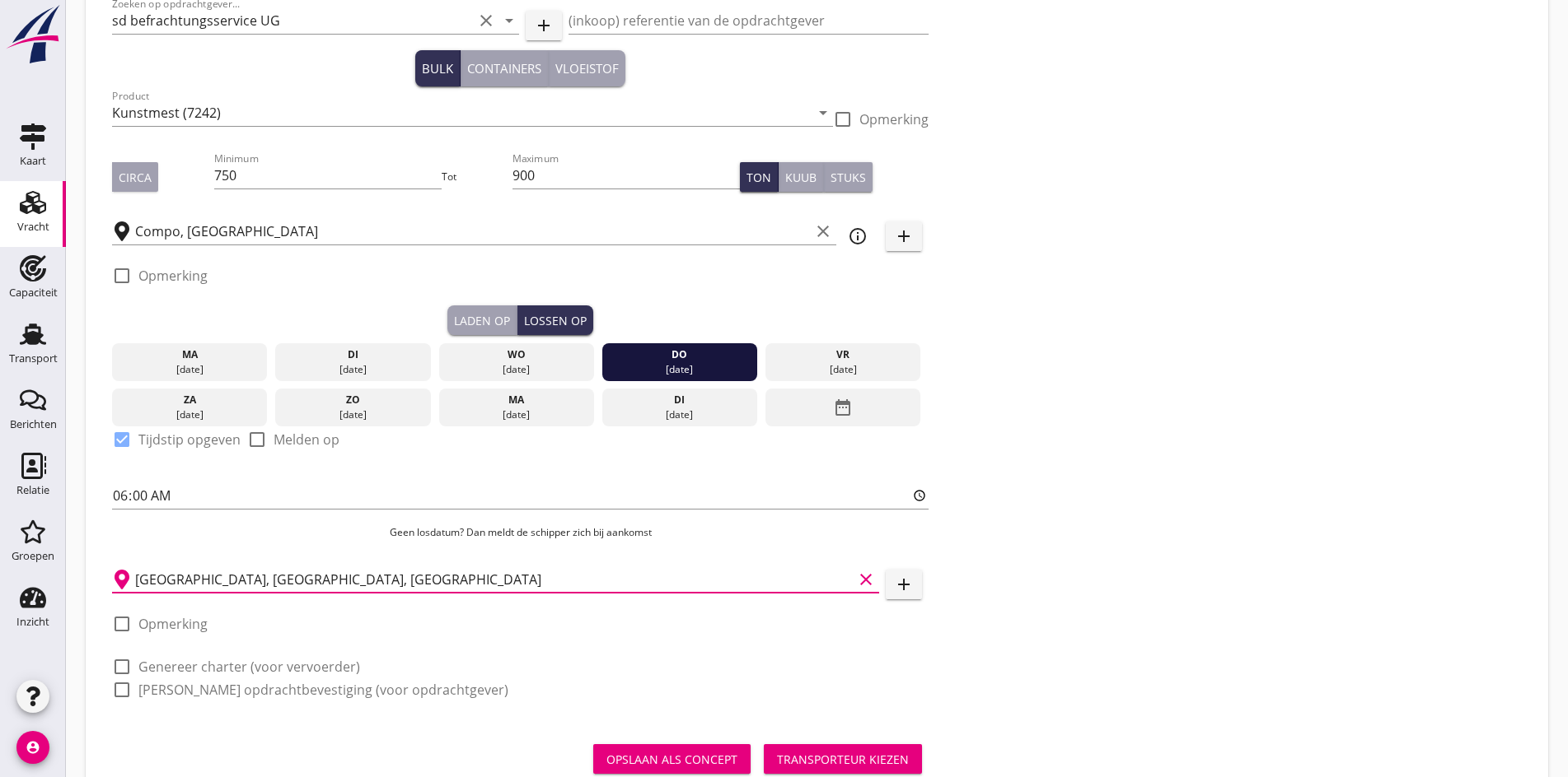
type input "[GEOGRAPHIC_DATA], [GEOGRAPHIC_DATA], [GEOGRAPHIC_DATA]"
click at [123, 665] on div at bounding box center [122, 667] width 28 height 28
checkbox input "true"
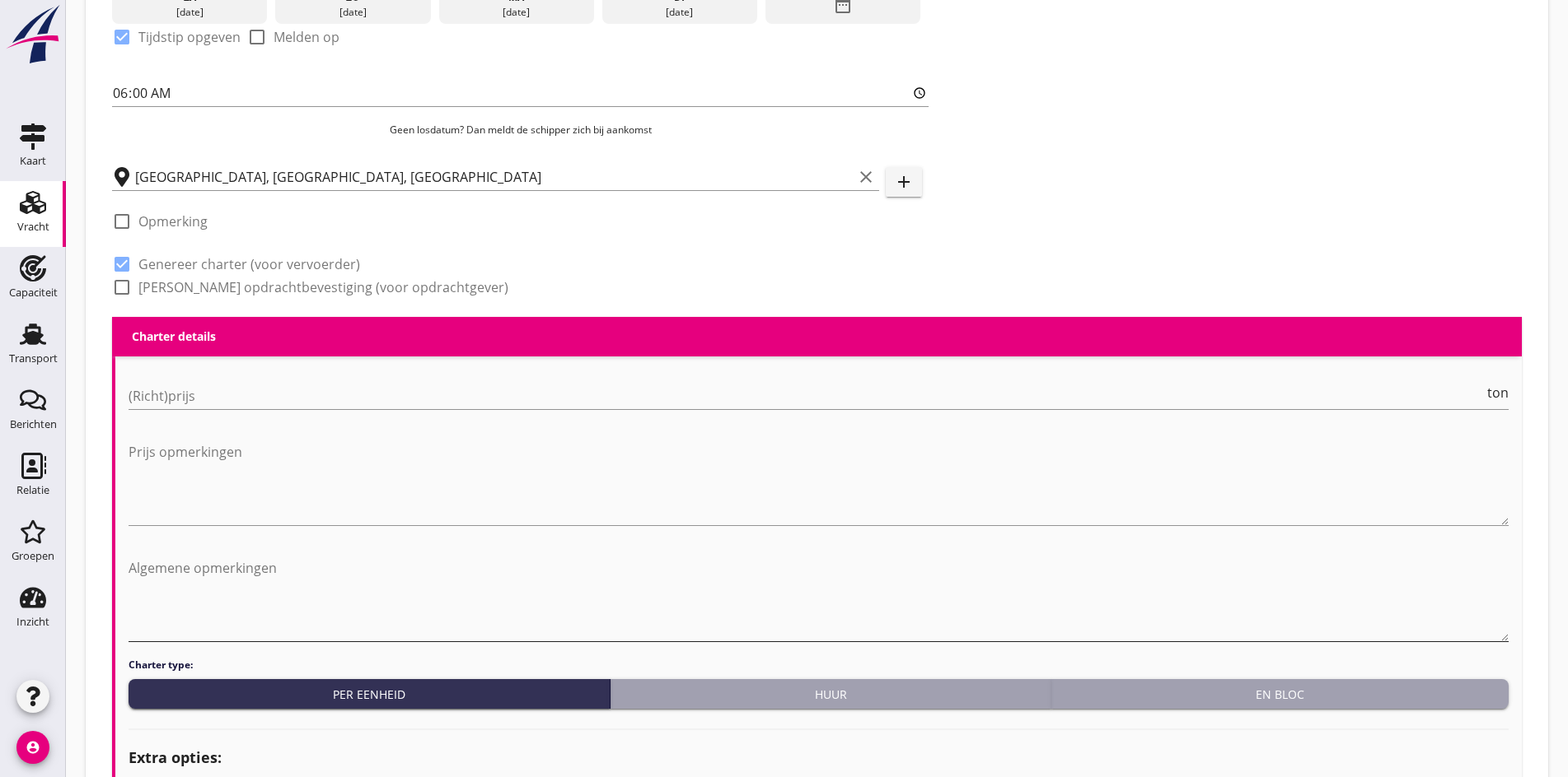
scroll to position [577, 0]
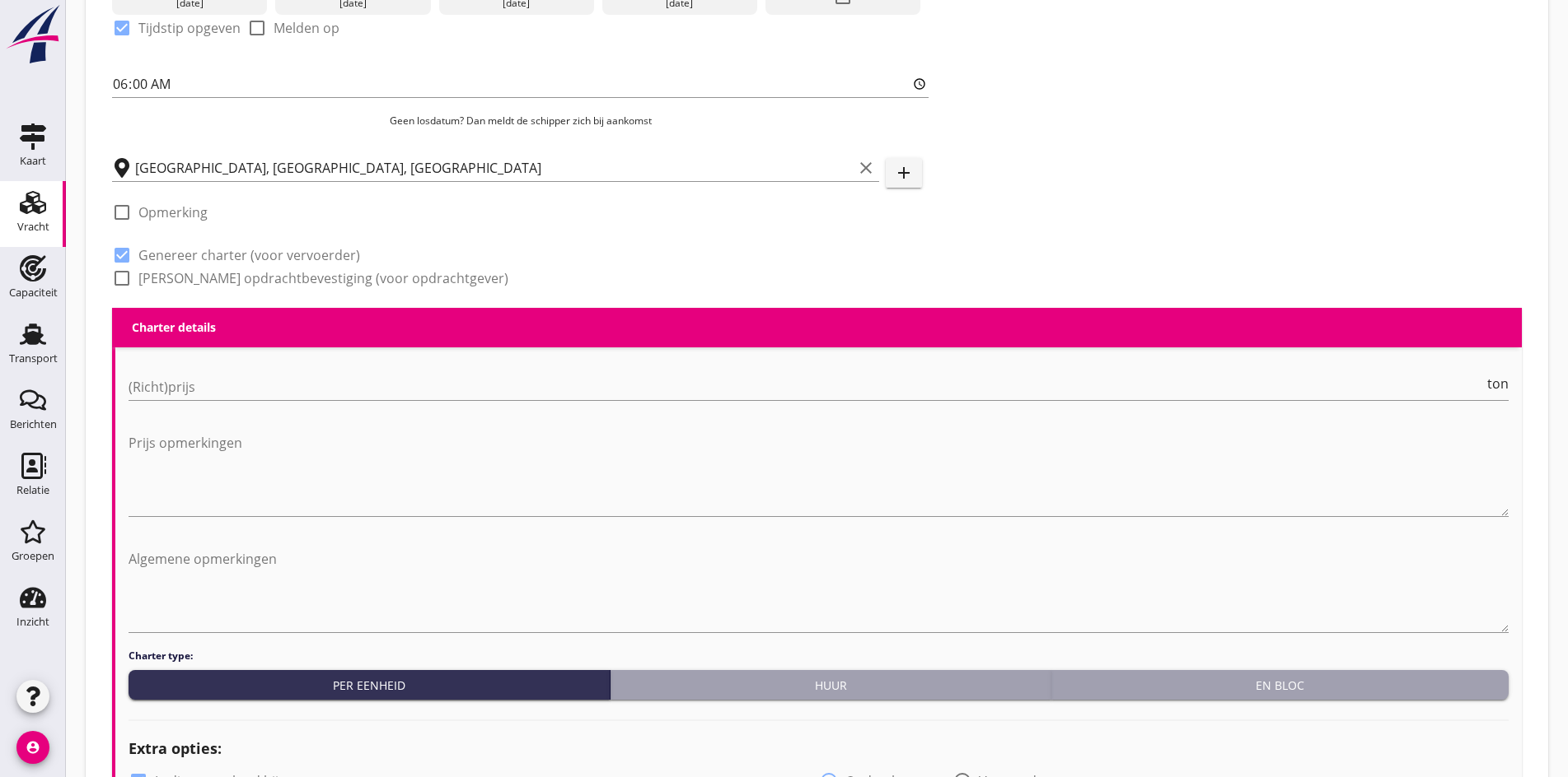
click at [151, 360] on div "(Richt)prijs ton" at bounding box center [818, 388] width 1380 height 56
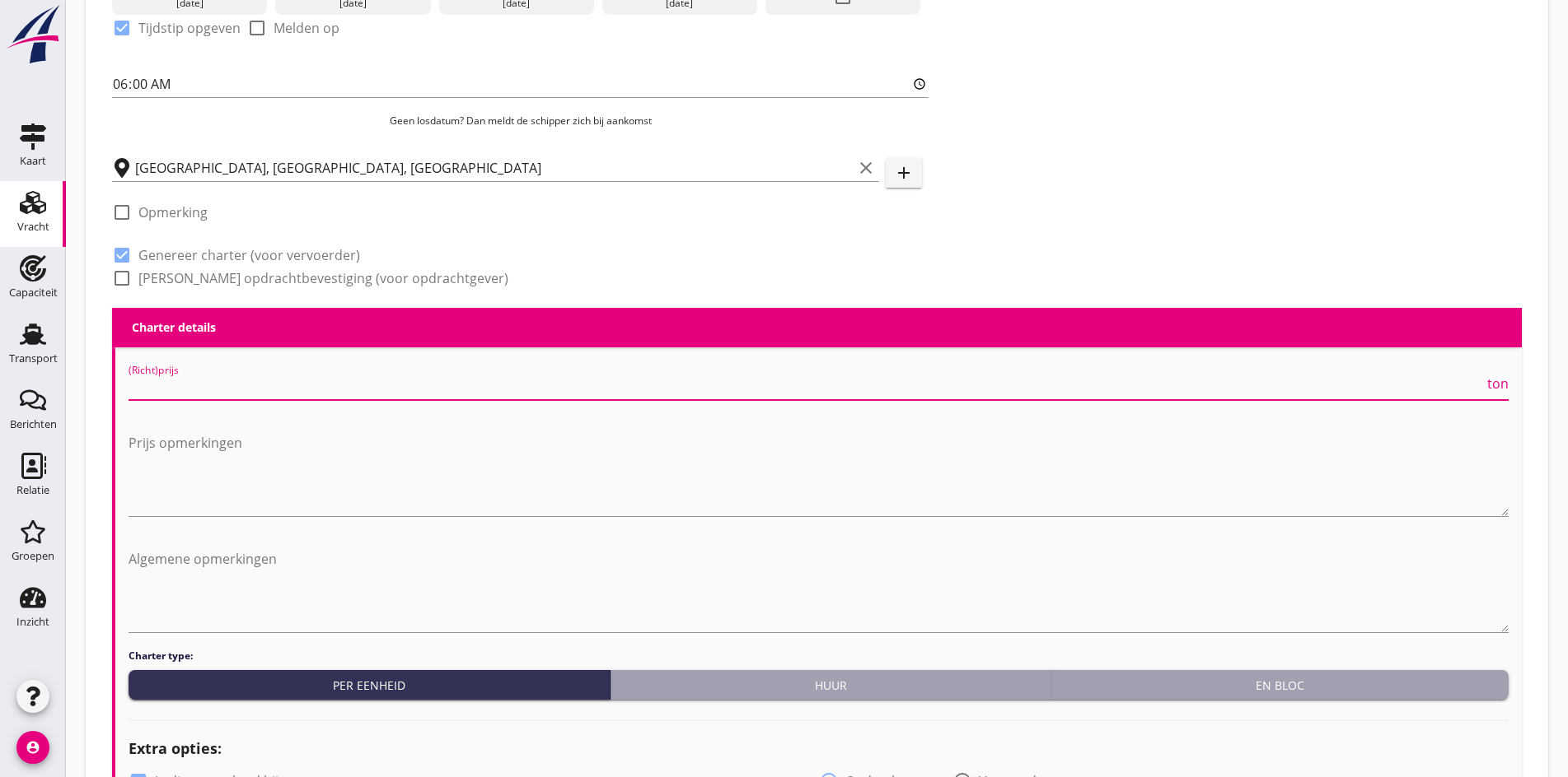
click at [156, 381] on input "(Richt)prijs" at bounding box center [806, 387] width 1355 height 26
type input "8500"
click at [211, 452] on textarea "Prijs opmerkingen" at bounding box center [818, 473] width 1380 height 86
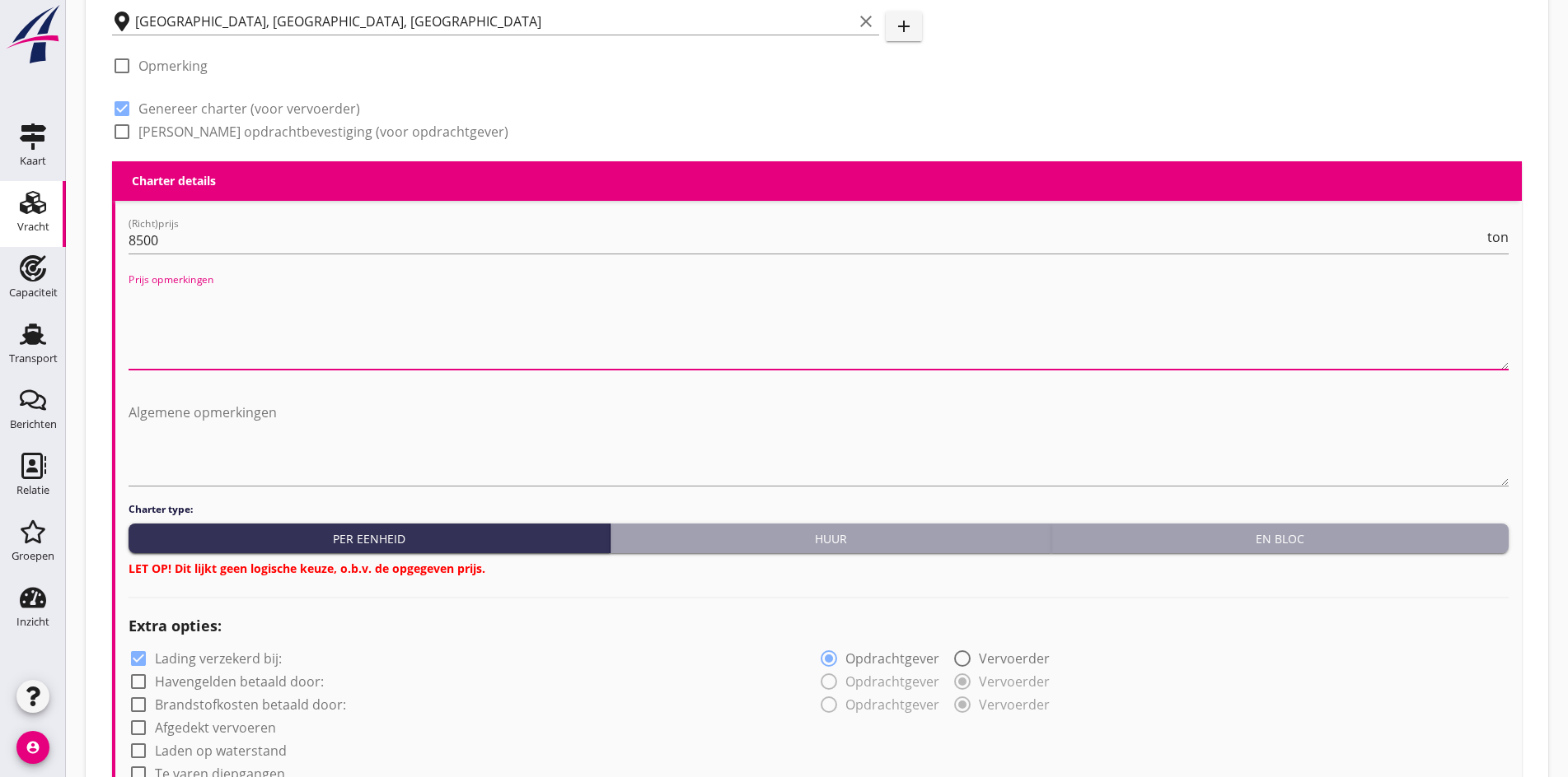
scroll to position [741, 0]
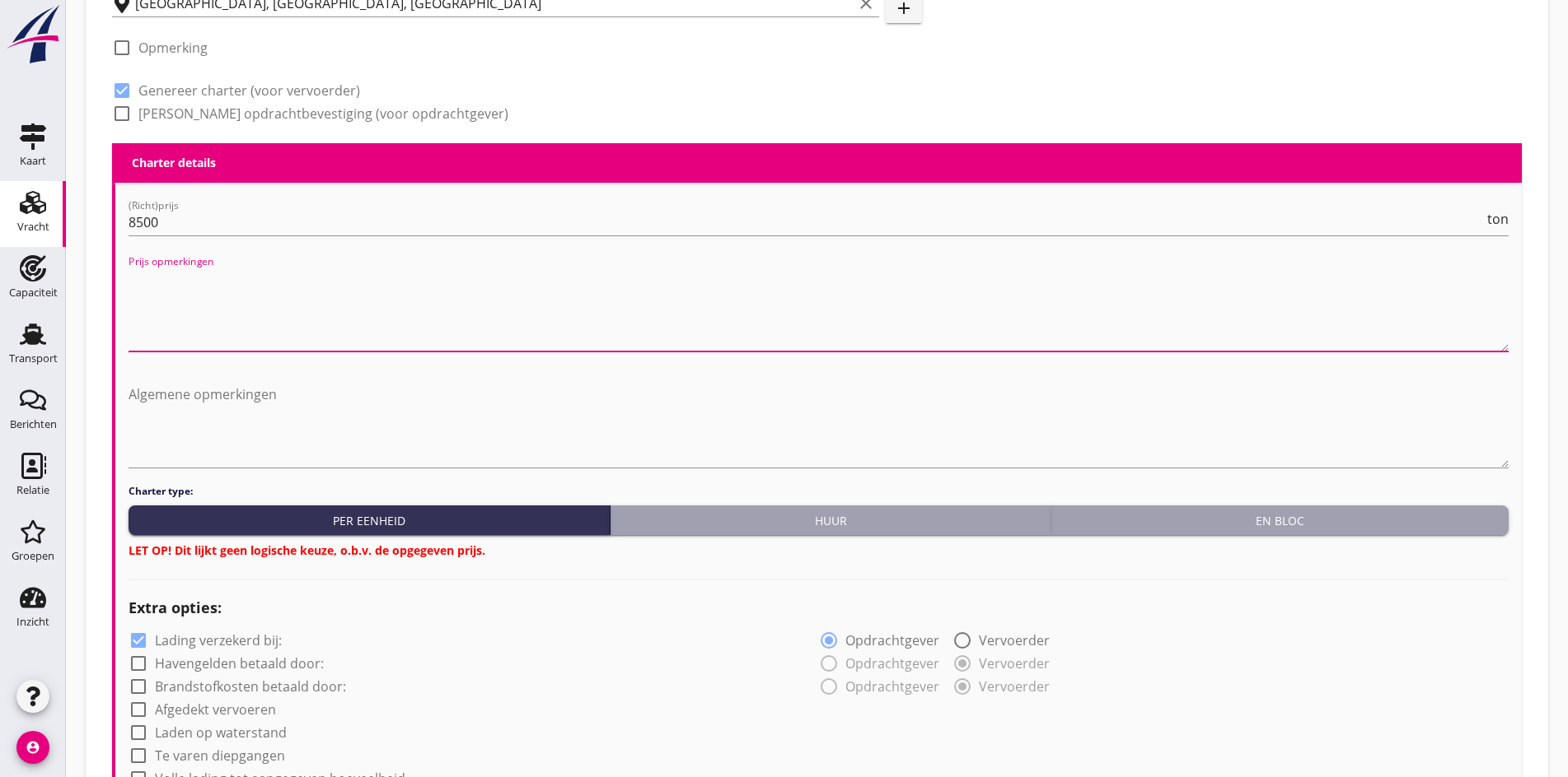
click at [1182, 516] on div "En bloc" at bounding box center [1280, 521] width 444 height 18
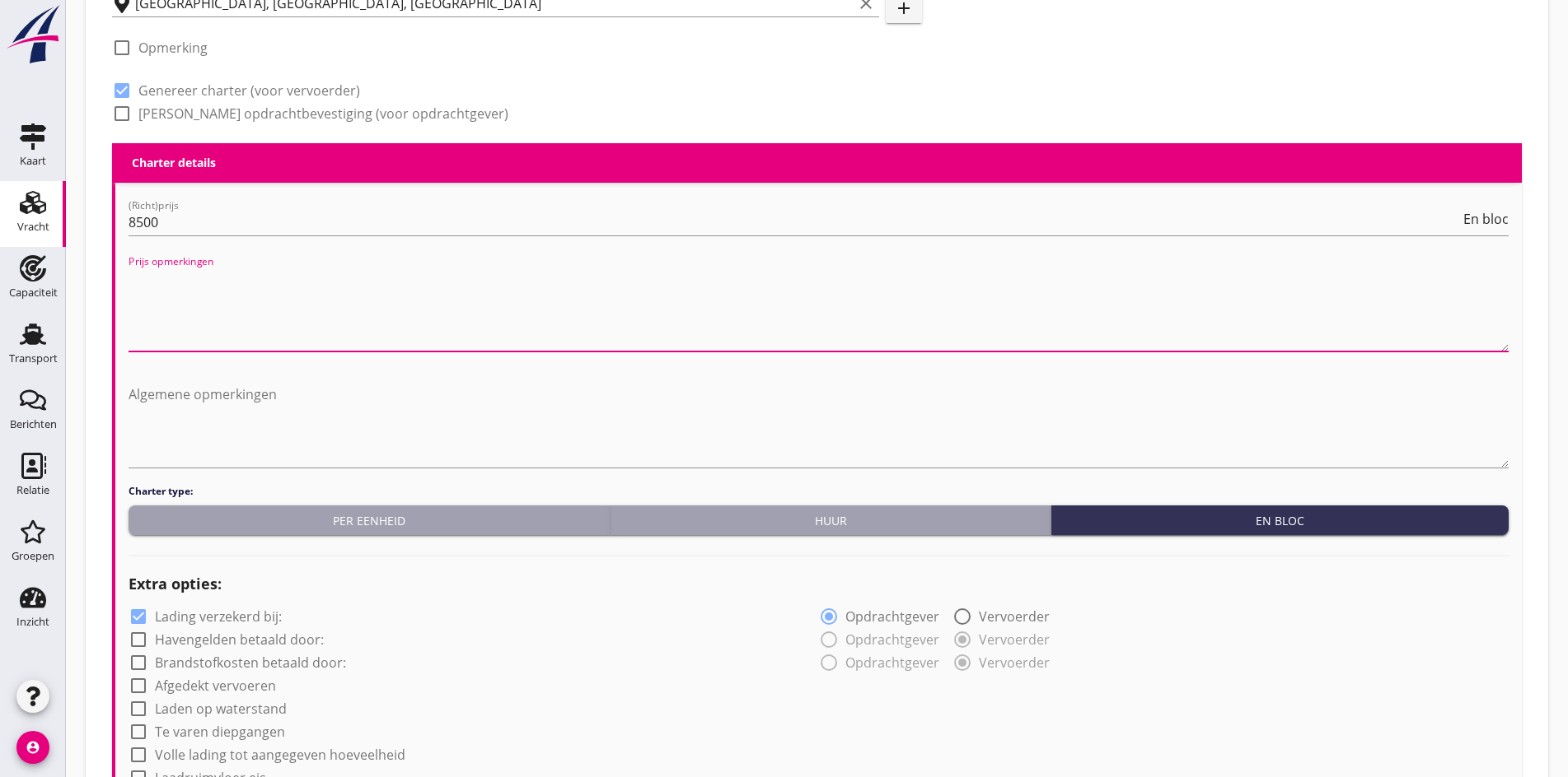
click at [184, 287] on textarea "Prijs opmerkingen" at bounding box center [818, 309] width 1380 height 86
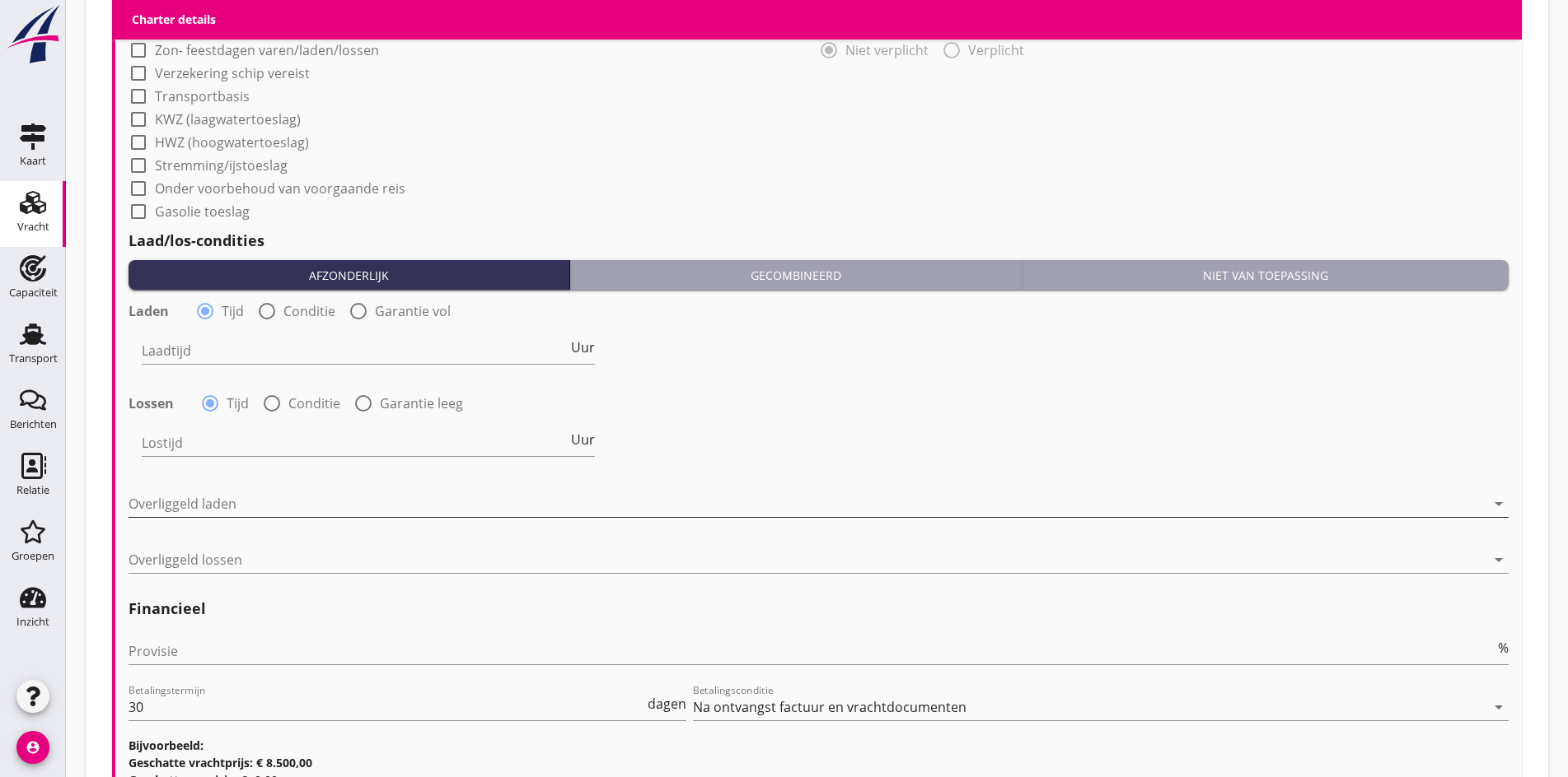
scroll to position [1565, 0]
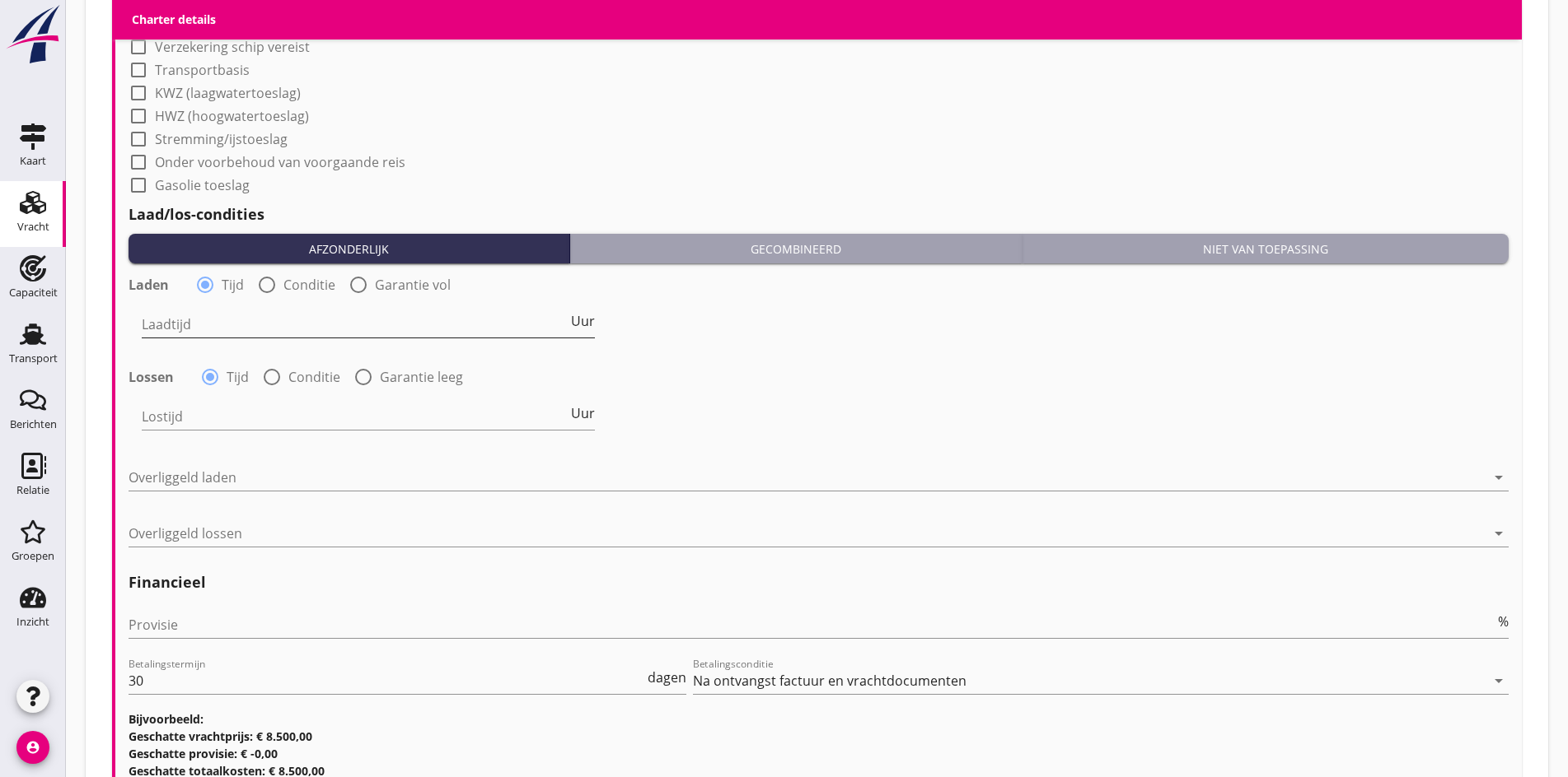
click at [244, 321] on input "Laadtijd" at bounding box center [354, 324] width 426 height 26
click at [260, 278] on div at bounding box center [267, 285] width 28 height 28
radio input "false"
click at [260, 325] on div at bounding box center [470, 324] width 659 height 26
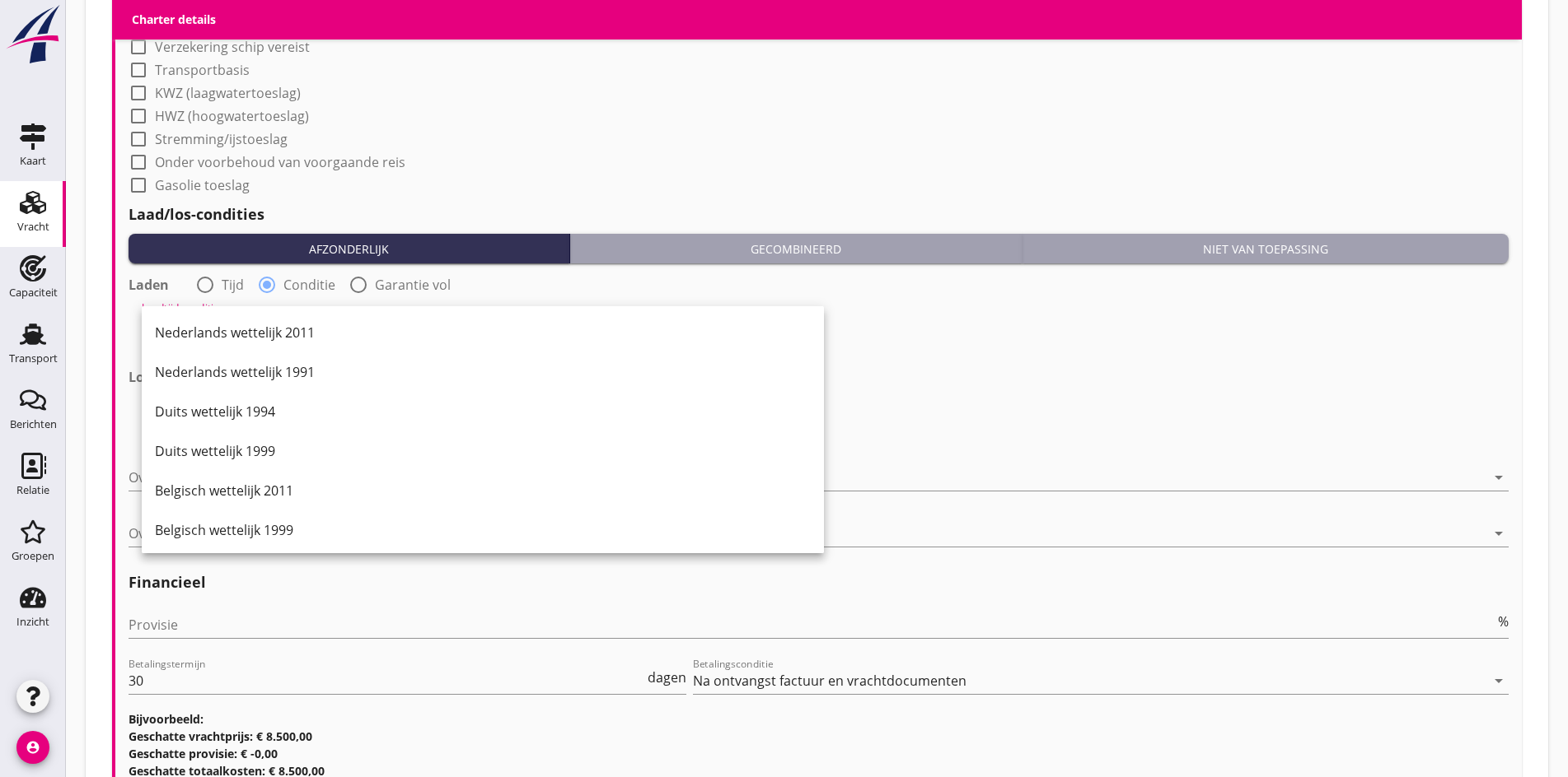
click at [117, 318] on div "(Richt)prijs 8500 En bloc Prijs opmerkingen Algemene opmerkingen Charter type: …" at bounding box center [818, 76] width 1406 height 1434
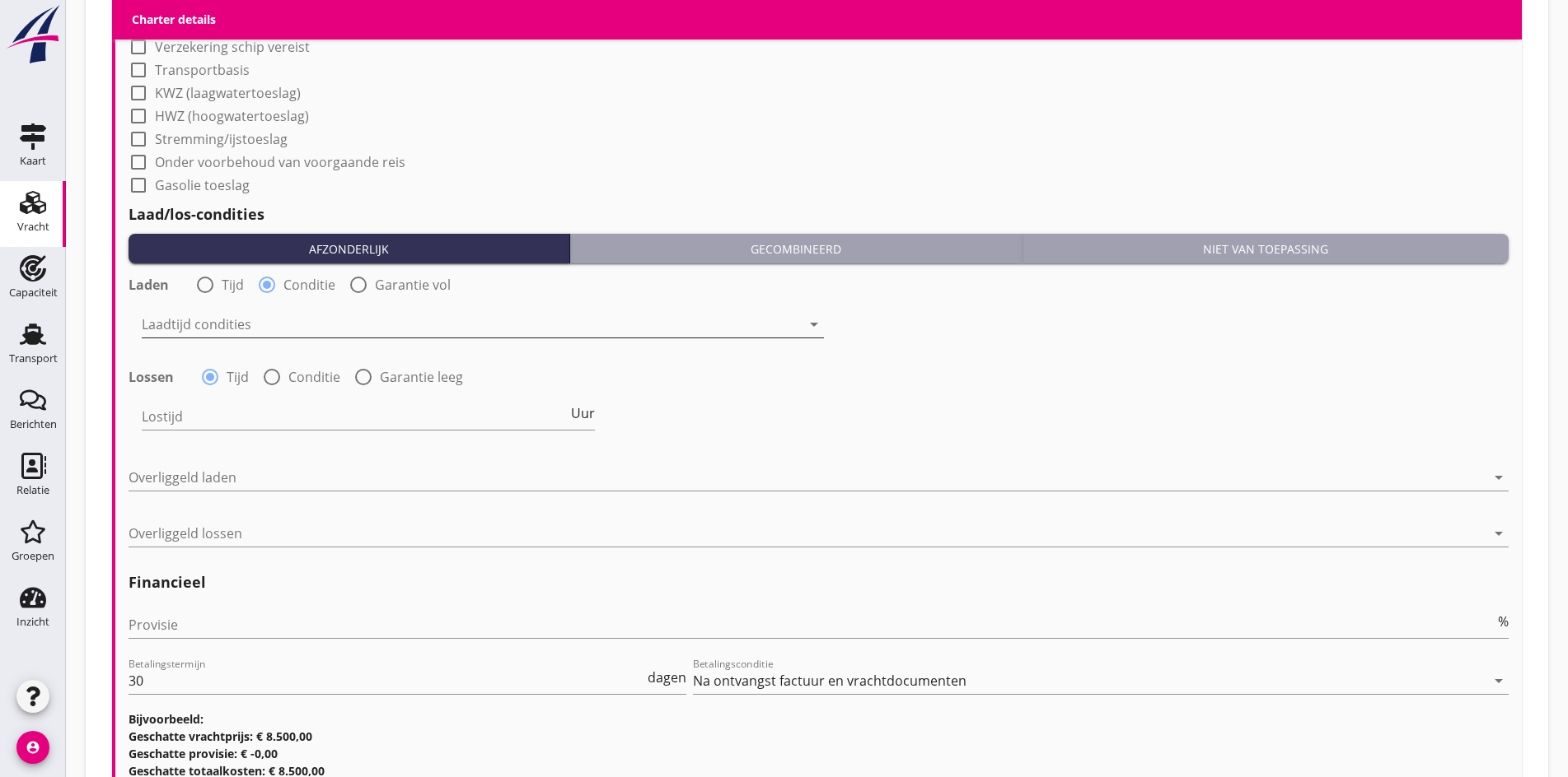
click at [151, 317] on div at bounding box center [470, 324] width 659 height 26
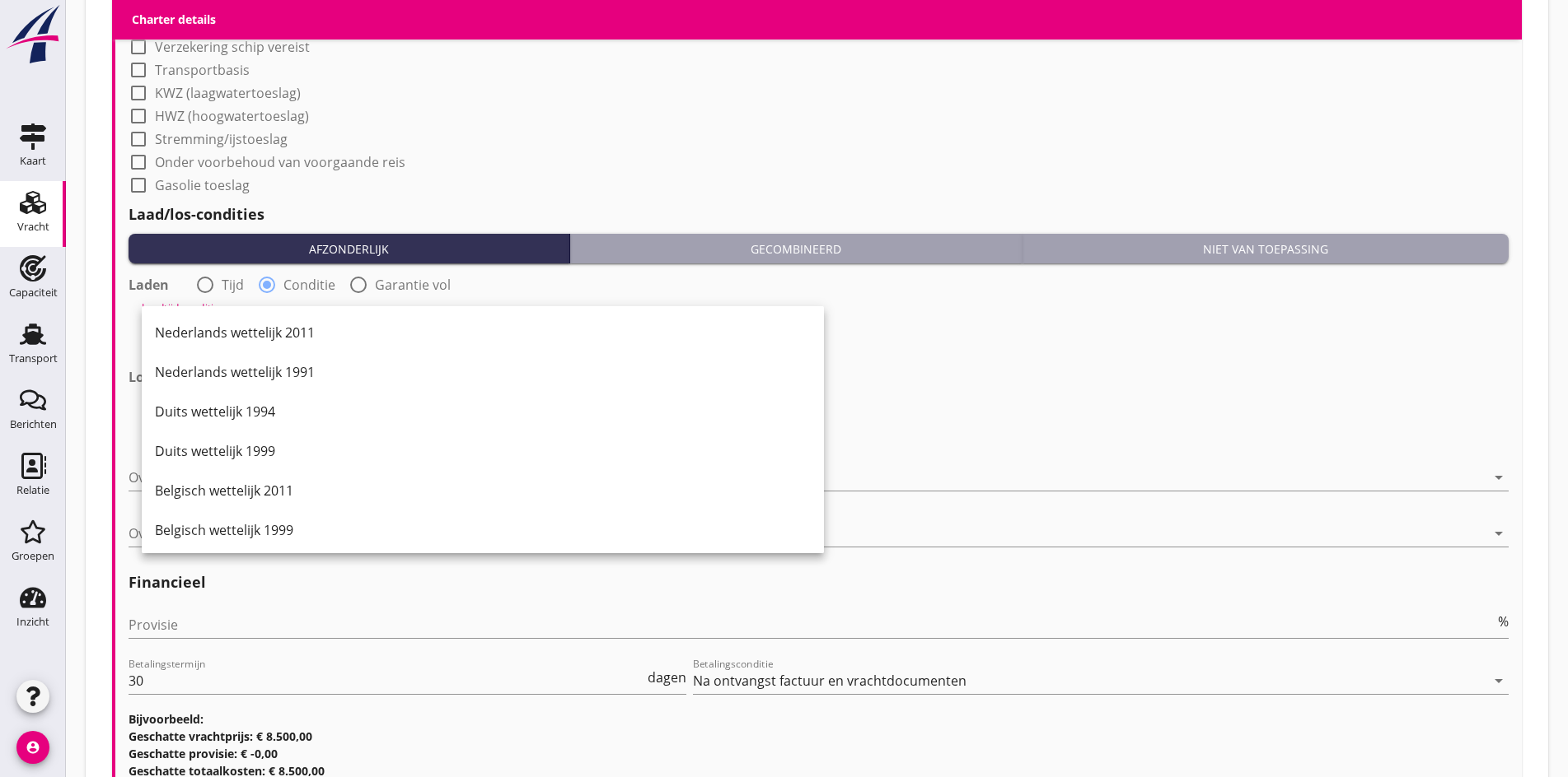
click at [121, 307] on div "(Richt)prijs 8500 En bloc Prijs opmerkingen Algemene opmerkingen Charter type: …" at bounding box center [818, 76] width 1406 height 1434
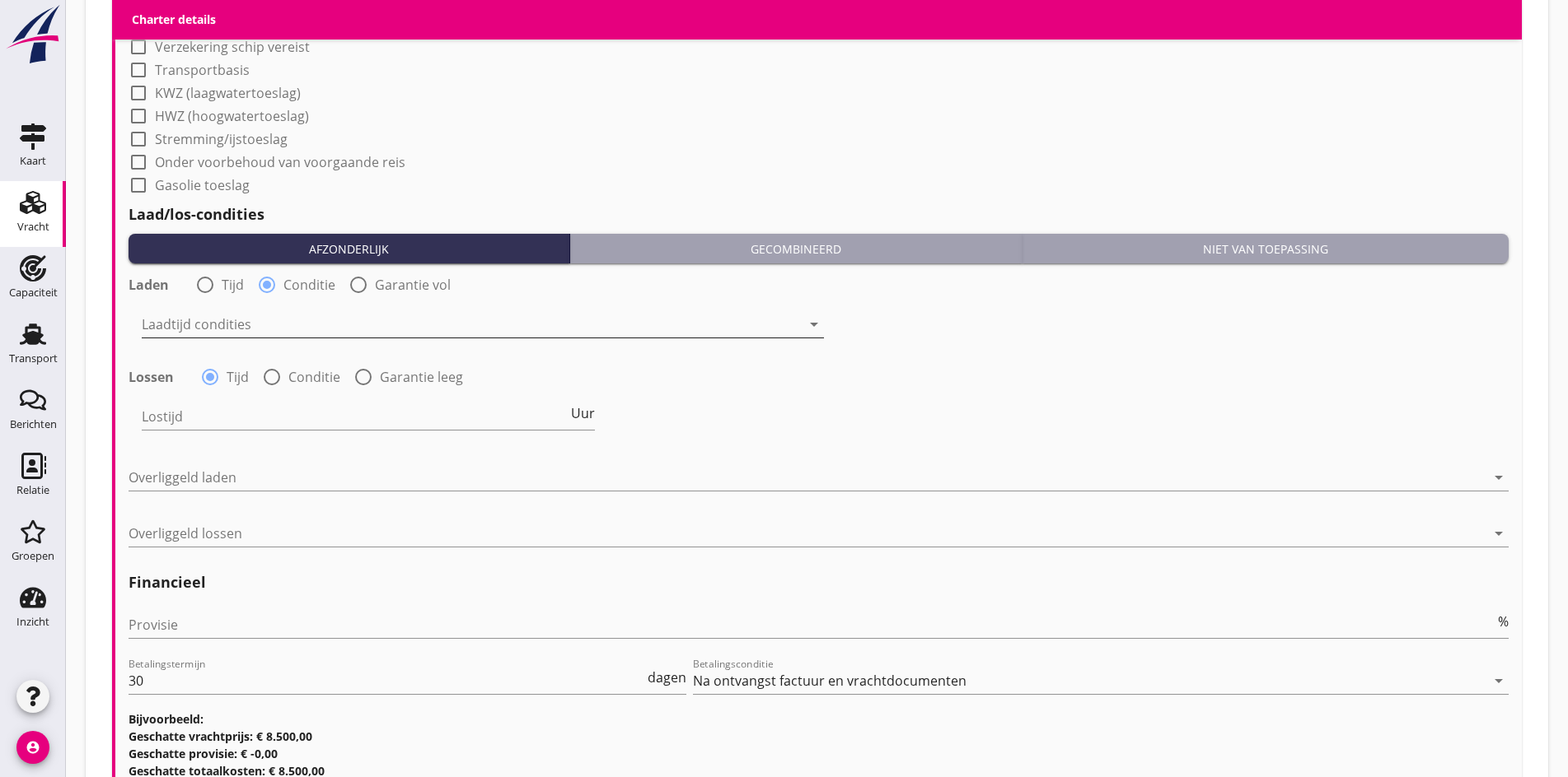
click at [219, 319] on div at bounding box center [470, 324] width 659 height 26
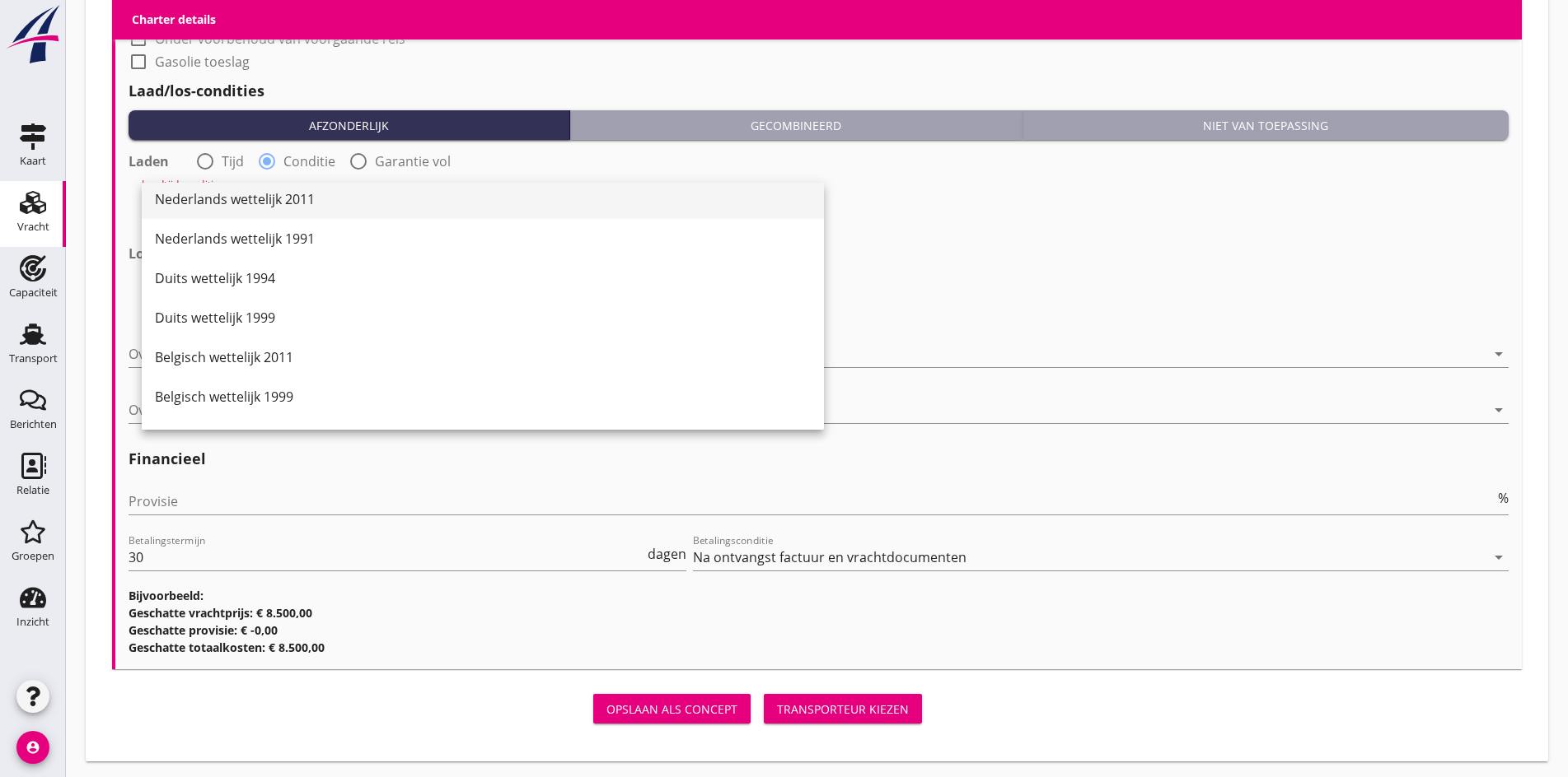
scroll to position [0, 0]
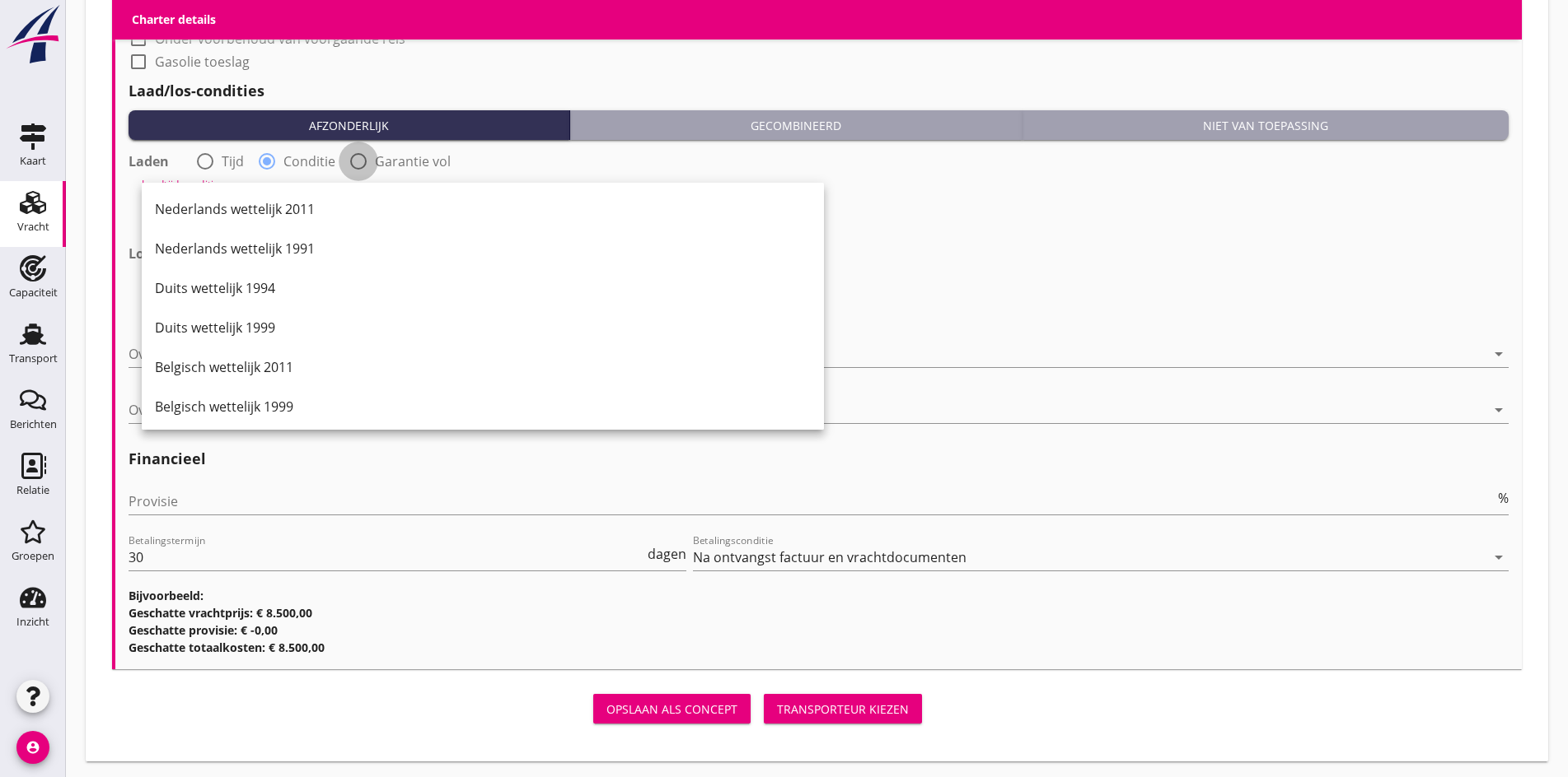
click at [354, 160] on div at bounding box center [359, 162] width 28 height 28
radio input "false"
radio input "true"
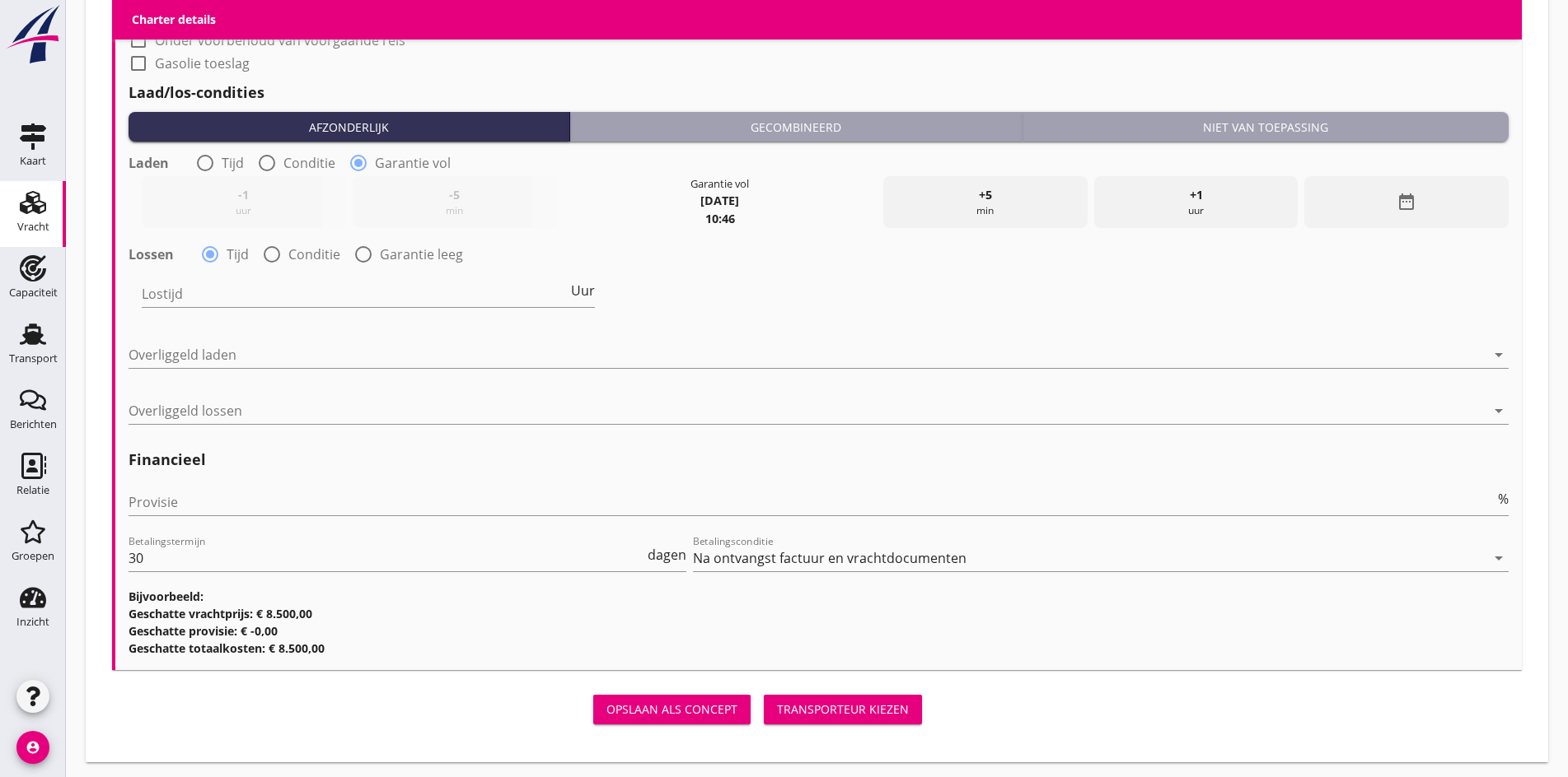
click at [712, 195] on strong "[DATE]" at bounding box center [719, 200] width 39 height 16
click at [1405, 202] on icon "date_range" at bounding box center [1406, 201] width 19 height 19
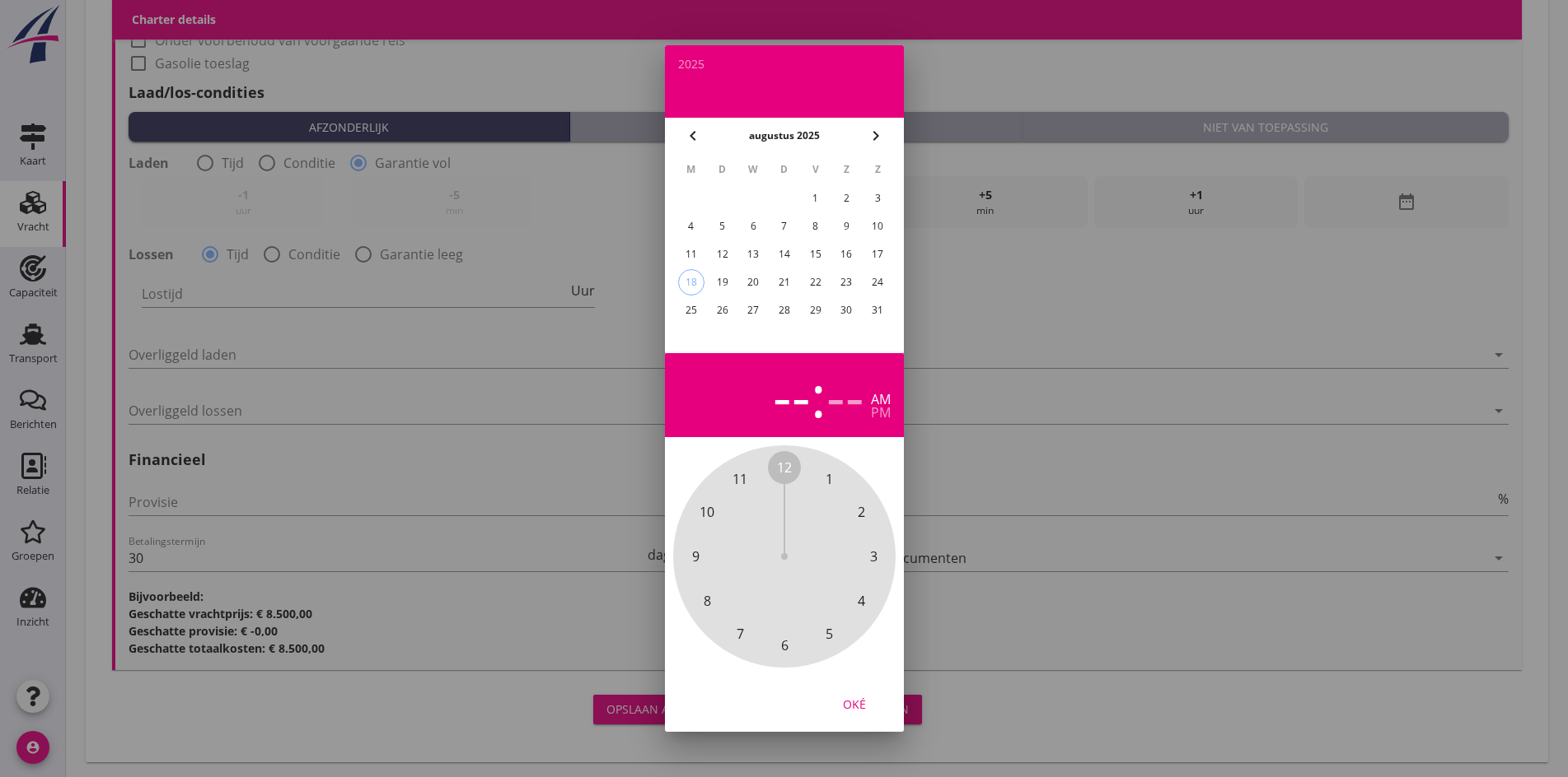
click at [722, 282] on div "19" at bounding box center [722, 282] width 26 height 26
click at [880, 412] on div "pm" at bounding box center [880, 412] width 19 height 13
drag, startPoint x: 791, startPoint y: 454, endPoint x: 751, endPoint y: 466, distance: 41.8
click at [751, 466] on div "12 1 2 3 4 5 6 7 8 9 10 11" at bounding box center [784, 556] width 222 height 222
click at [778, 466] on span "00" at bounding box center [784, 468] width 15 height 19
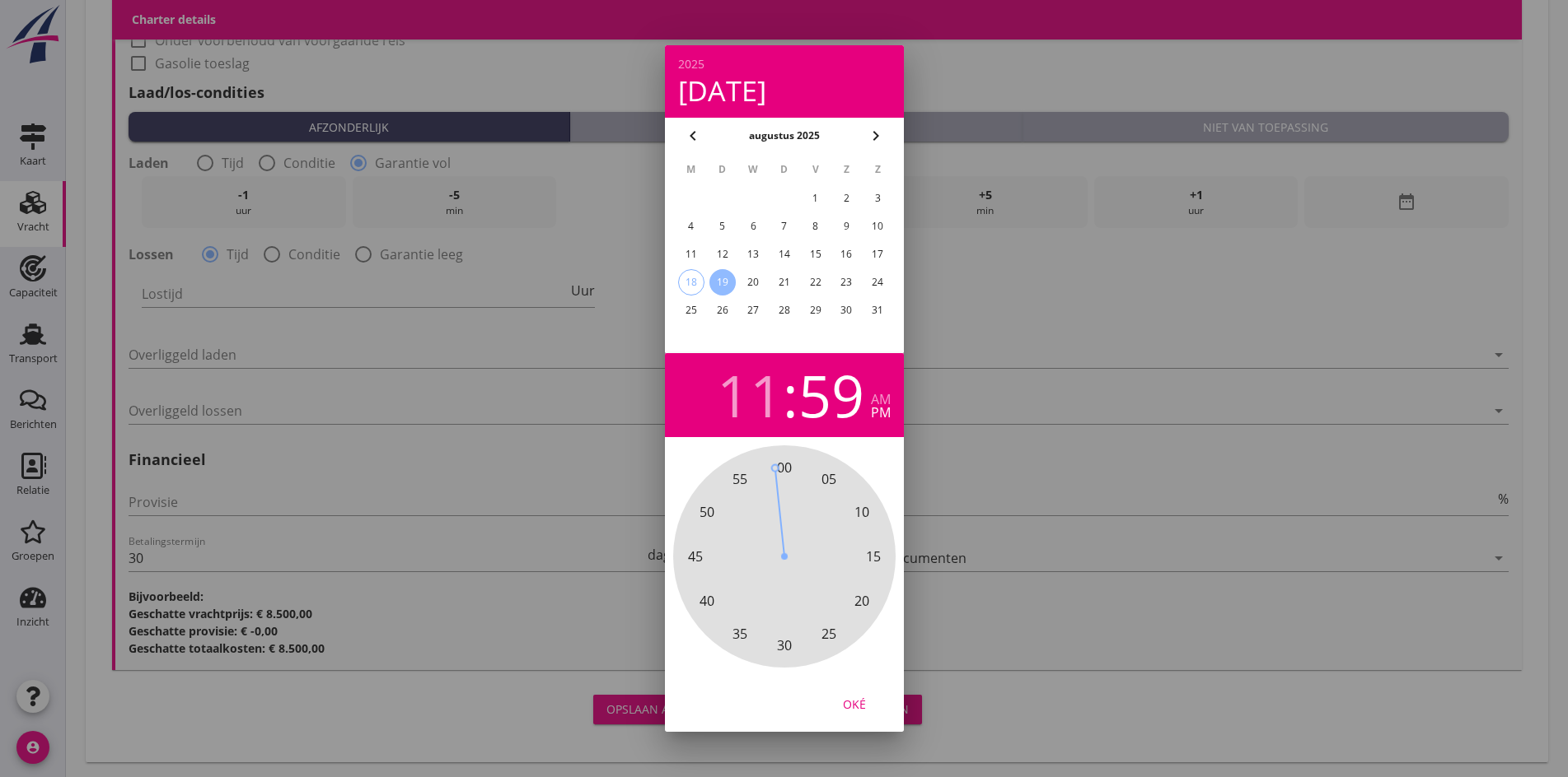
drag, startPoint x: 780, startPoint y: 466, endPoint x: 787, endPoint y: 501, distance: 35.7
click at [770, 468] on div "00 05 10 15 20 25 30 35 40 45 50 55" at bounding box center [784, 556] width 178 height 178
click at [857, 709] on div "Oké" at bounding box center [854, 704] width 46 height 18
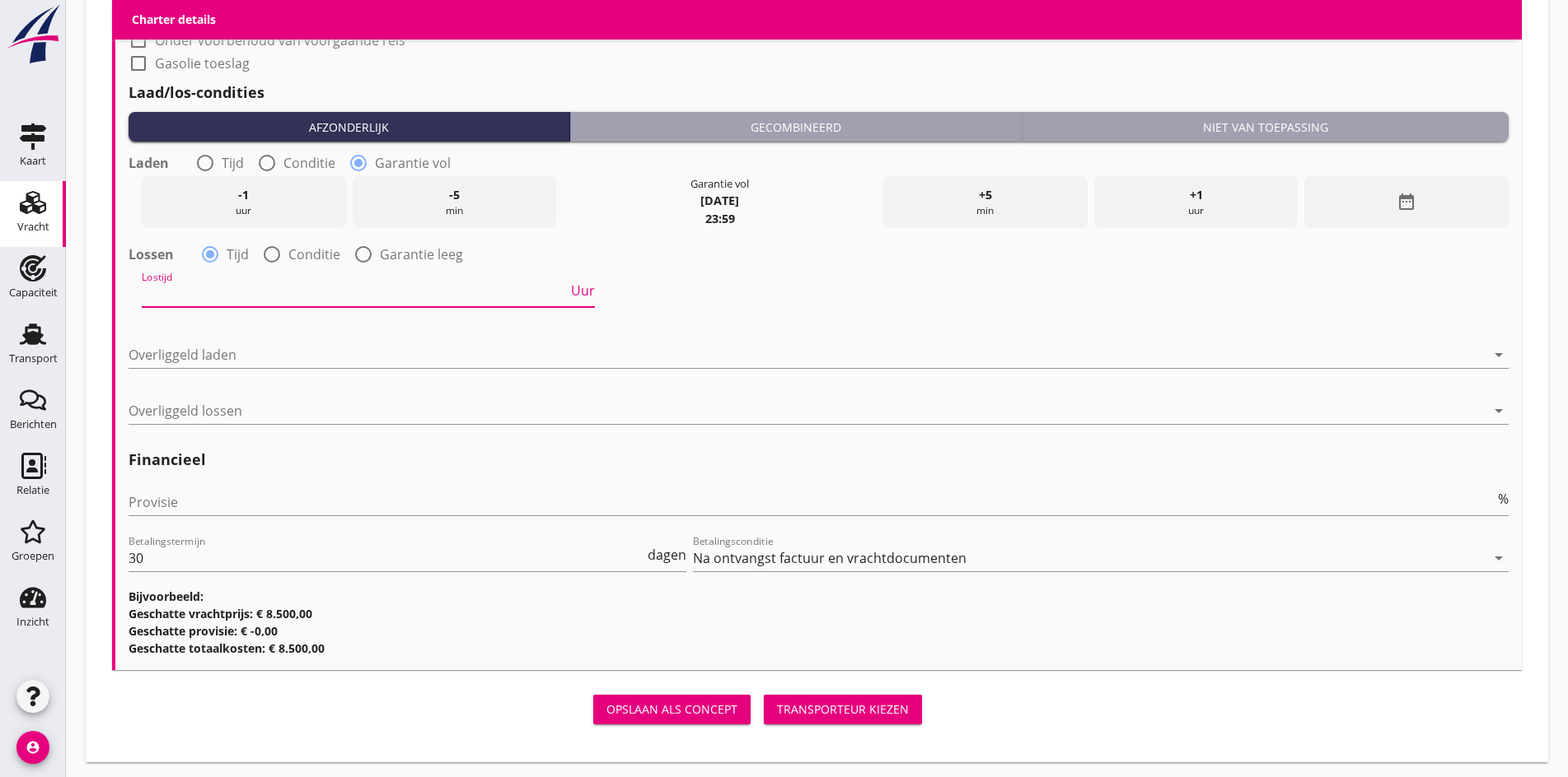
click at [174, 290] on input "Lostijd" at bounding box center [354, 294] width 426 height 26
click at [361, 253] on div at bounding box center [363, 255] width 28 height 28
radio input "false"
radio input "true"
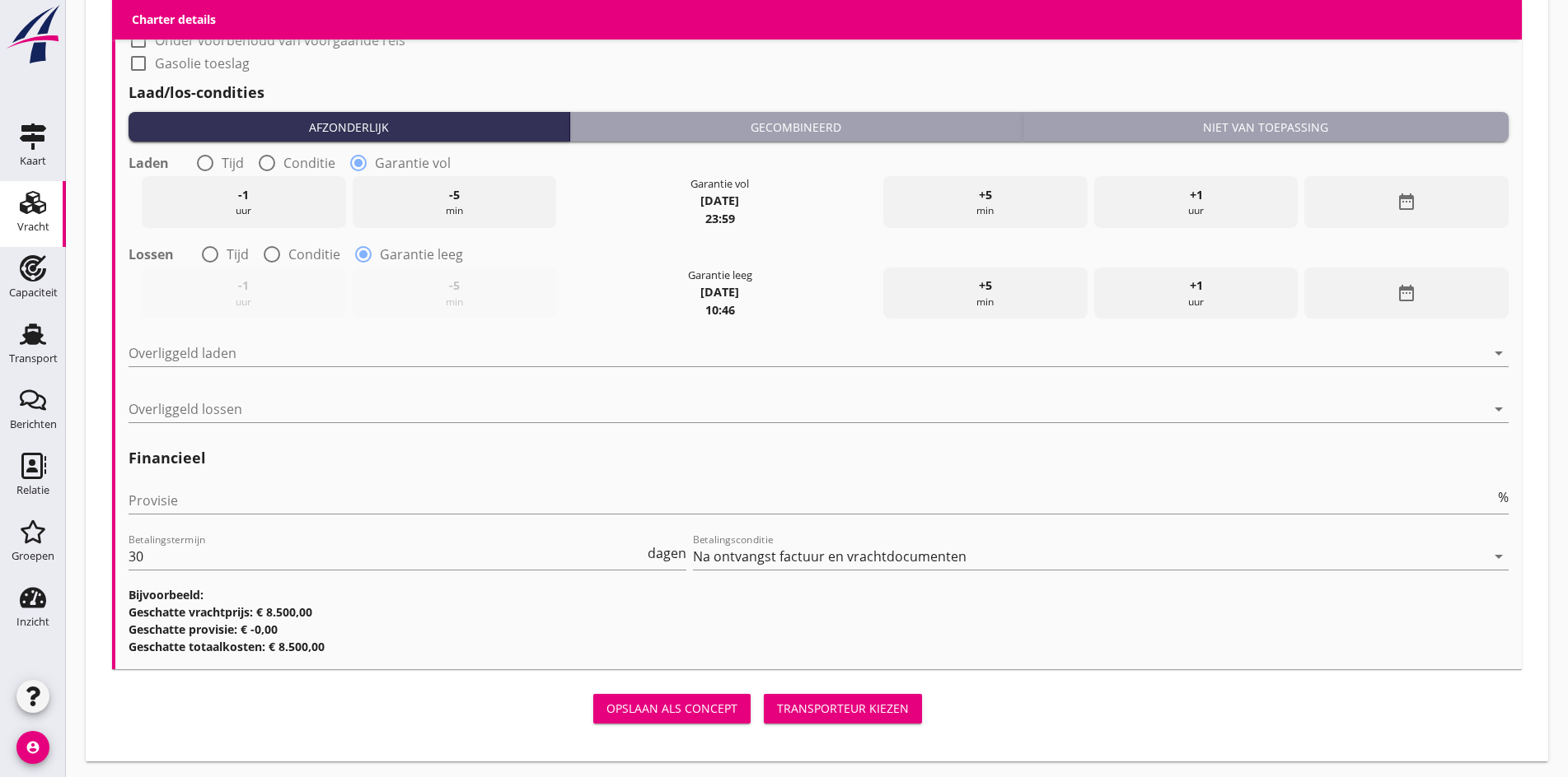
scroll to position [1685, 0]
drag, startPoint x: 730, startPoint y: 305, endPoint x: 742, endPoint y: 305, distance: 12.0
click at [735, 305] on div "Garantie leeg [DATE] 10:46" at bounding box center [719, 294] width 314 height 52
click at [1334, 284] on div "date_range" at bounding box center [1406, 294] width 204 height 52
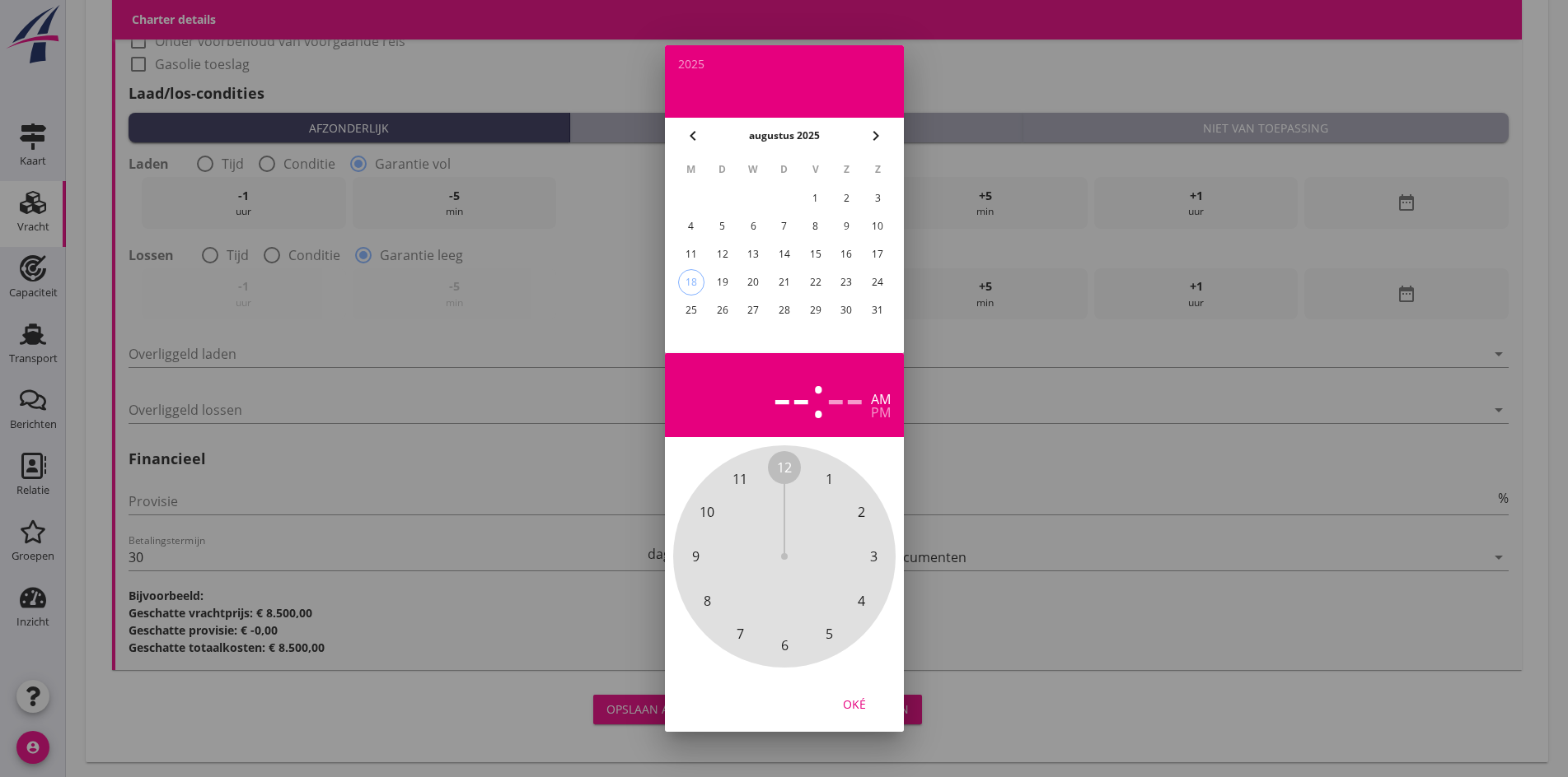
click at [535, 318] on div at bounding box center [784, 388] width 1568 height 777
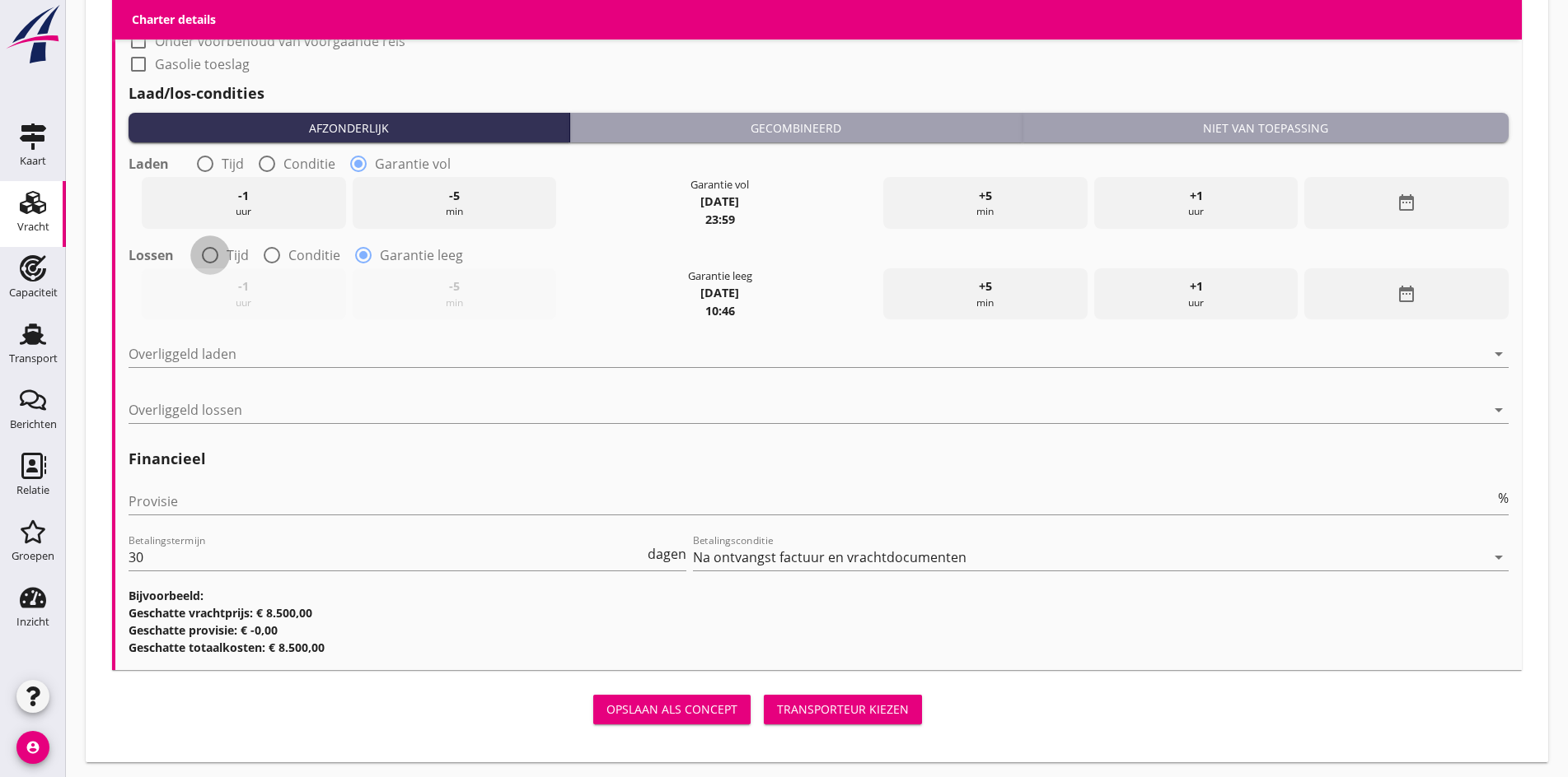
click at [210, 250] on div at bounding box center [210, 255] width 28 height 28
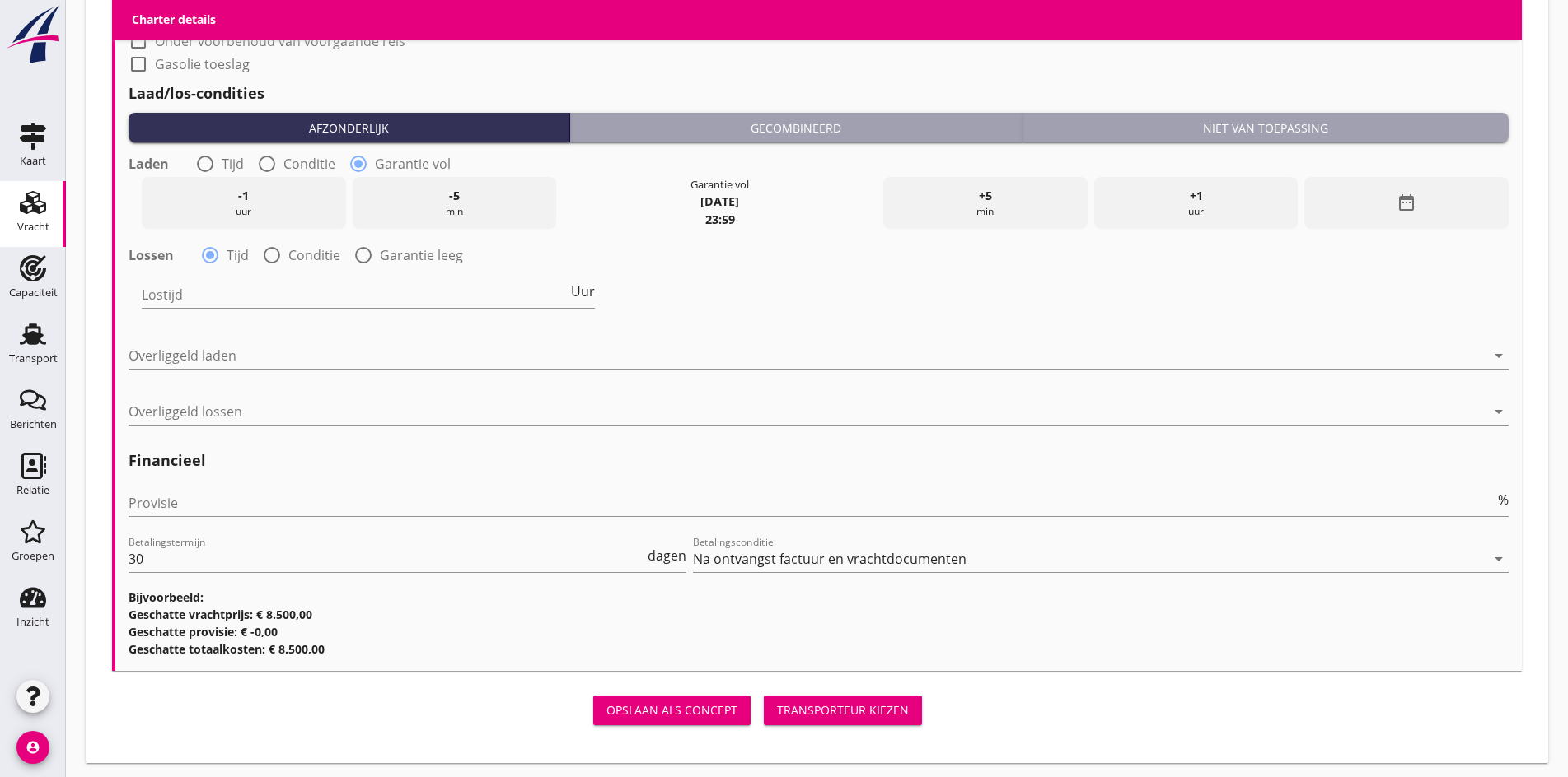
click at [267, 251] on div at bounding box center [272, 255] width 28 height 28
radio input "false"
radio input "true"
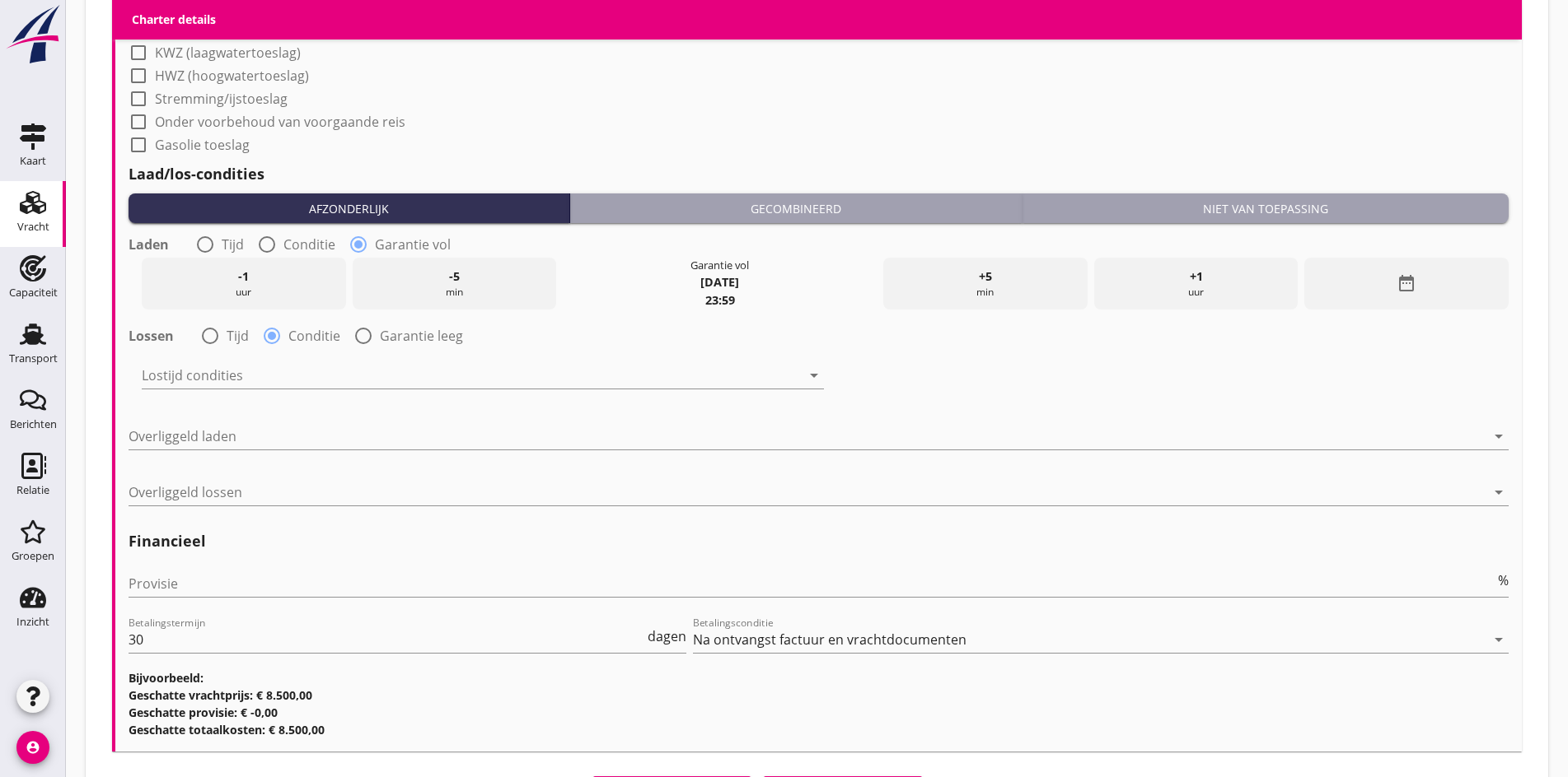
scroll to position [1604, 0]
drag, startPoint x: 241, startPoint y: 367, endPoint x: 239, endPoint y: 374, distance: 7.3
click at [241, 367] on div at bounding box center [470, 376] width 659 height 26
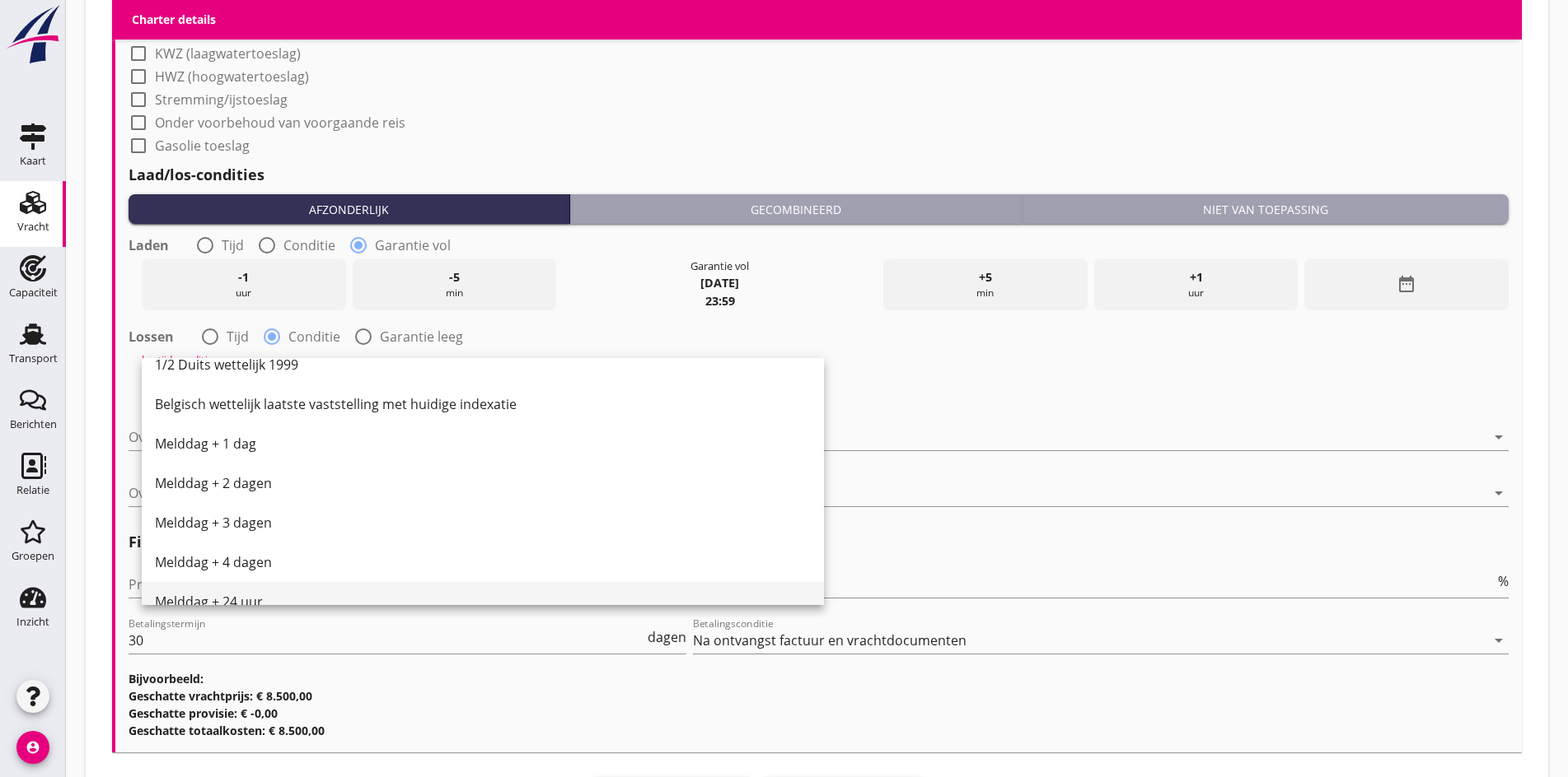
scroll to position [794, 0]
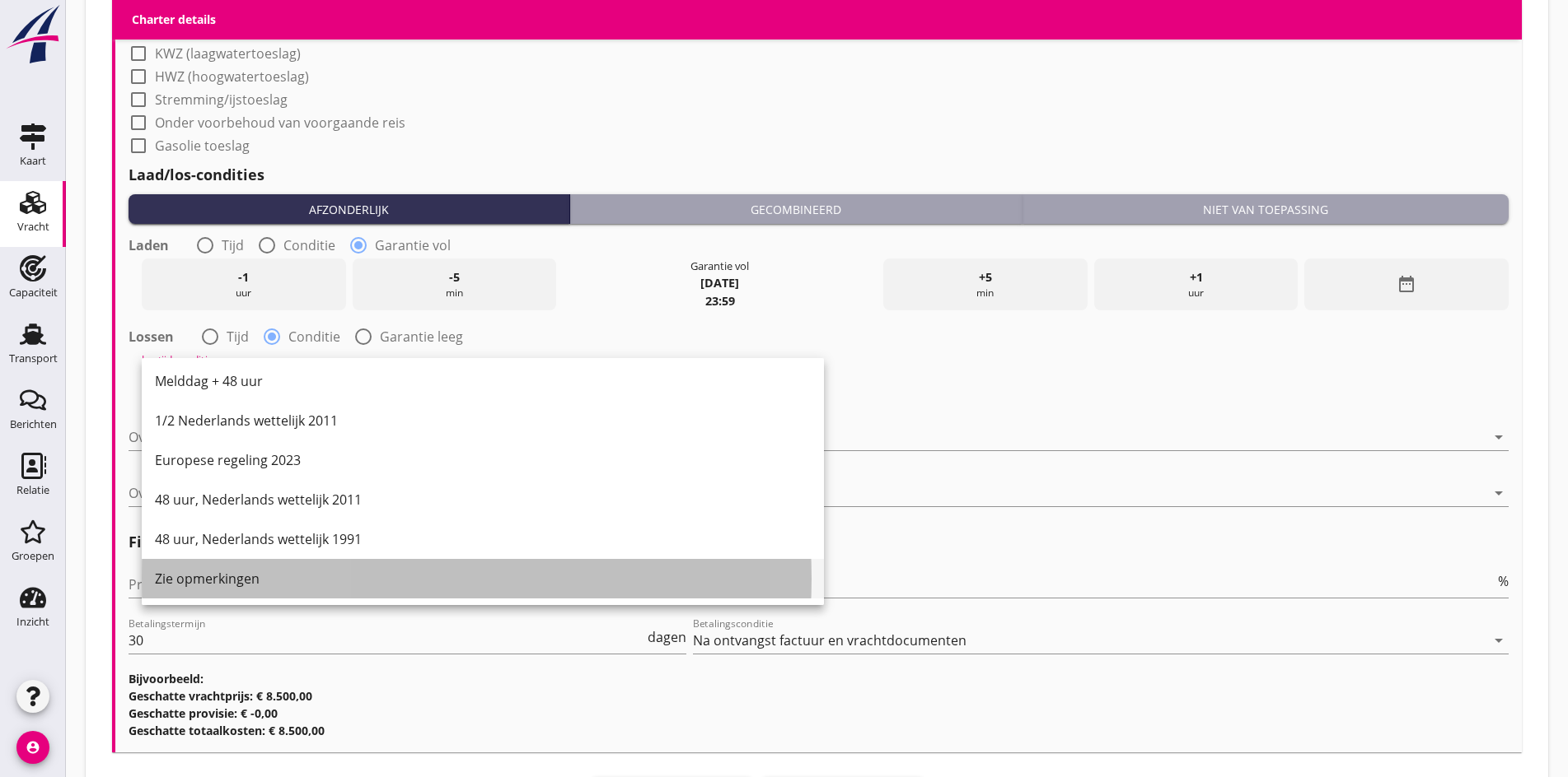
click at [208, 584] on div "Zie opmerkingen" at bounding box center [483, 578] width 656 height 19
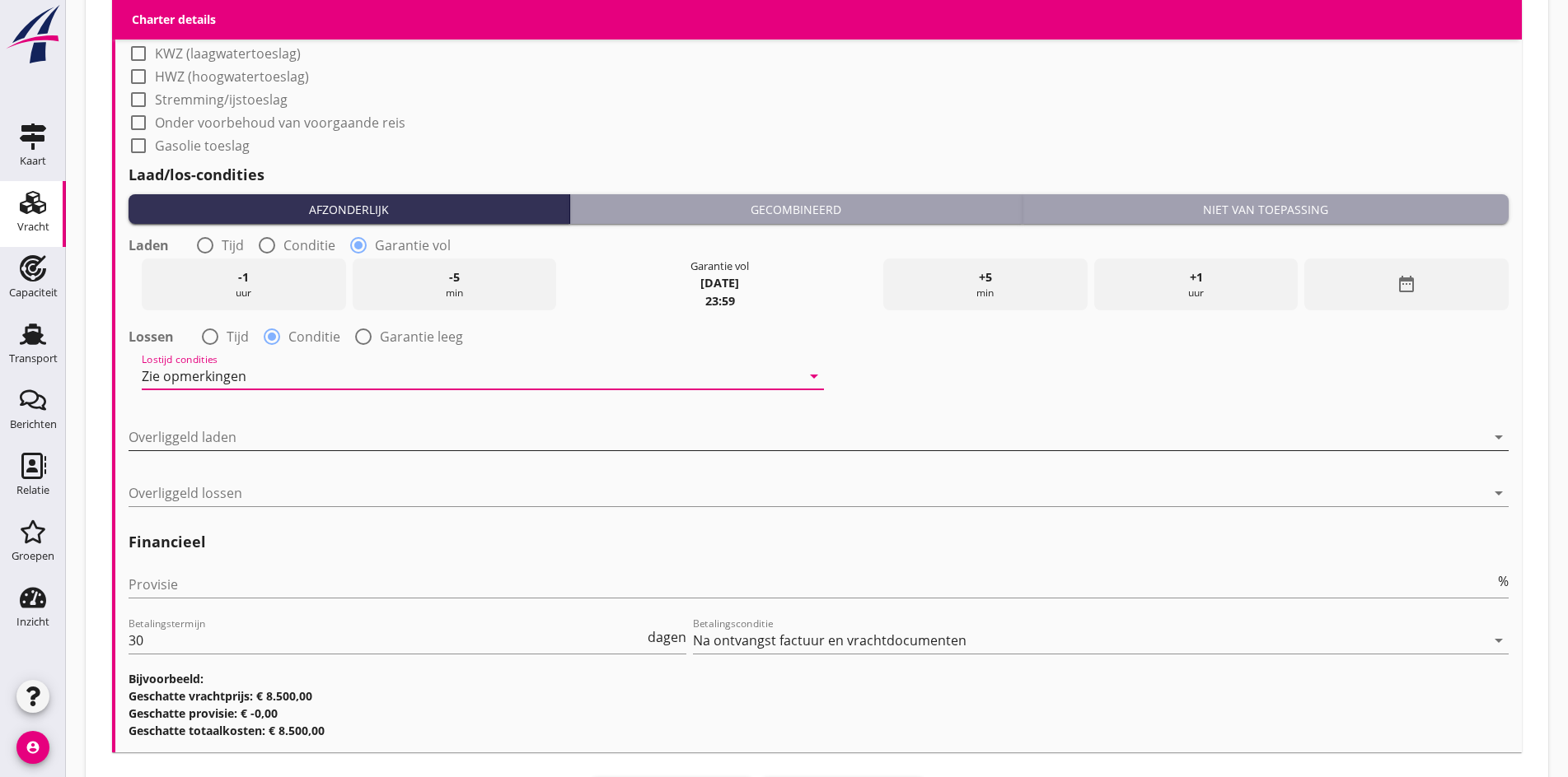
click at [220, 427] on div at bounding box center [806, 437] width 1357 height 26
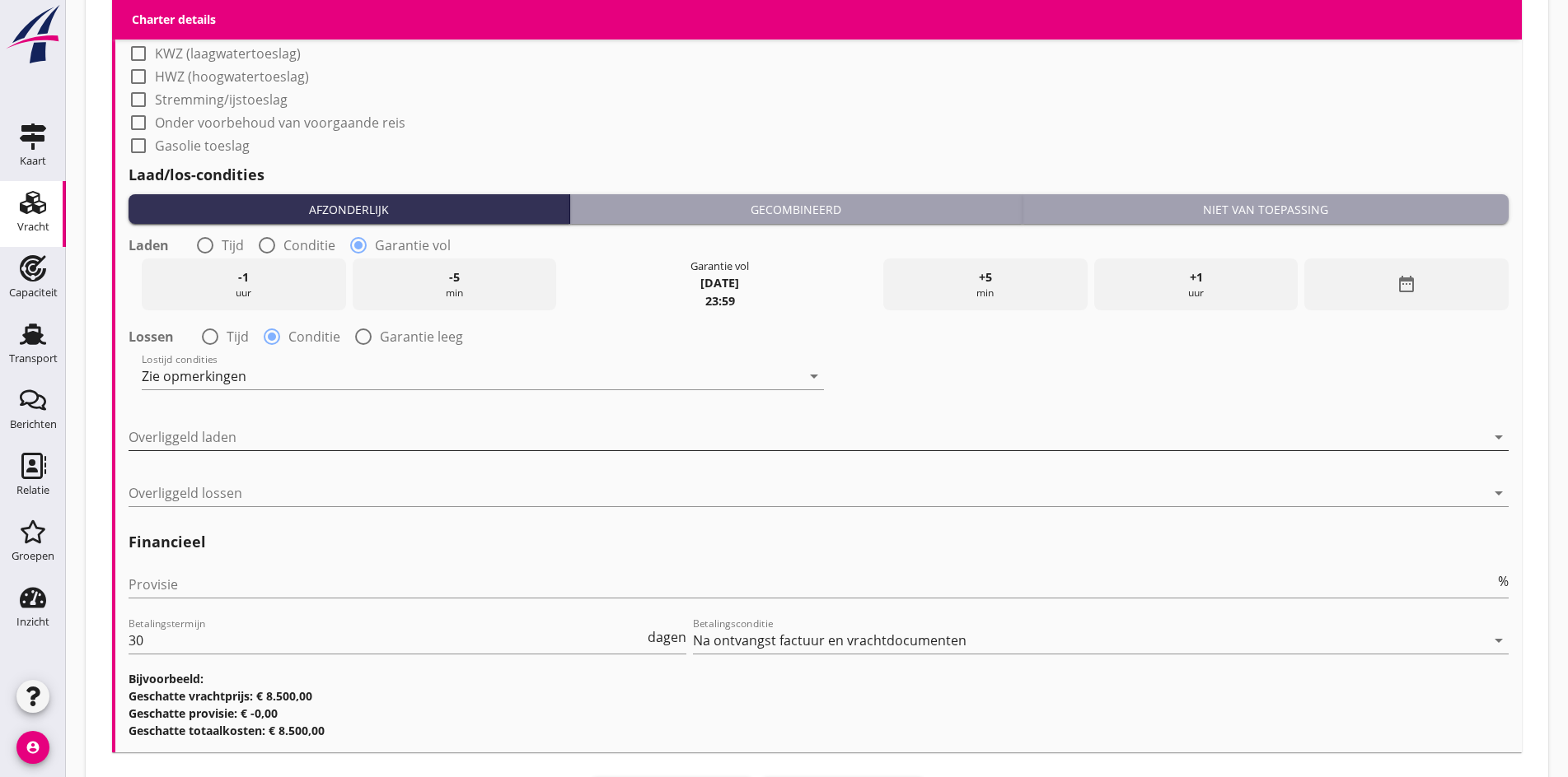
click at [169, 432] on div at bounding box center [806, 437] width 1357 height 26
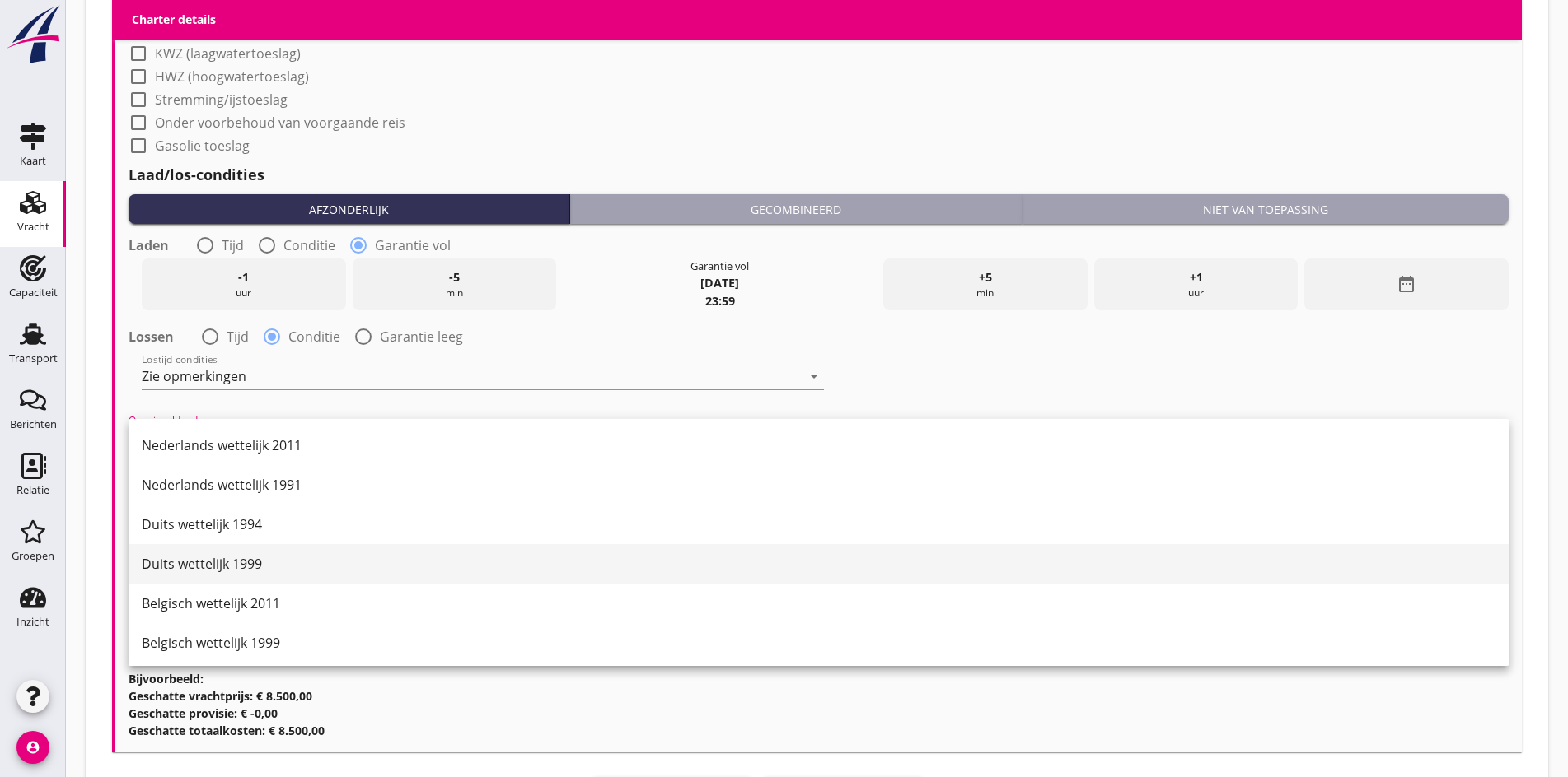
click at [196, 563] on div "Duits wettelijk 1999" at bounding box center [818, 563] width 1353 height 19
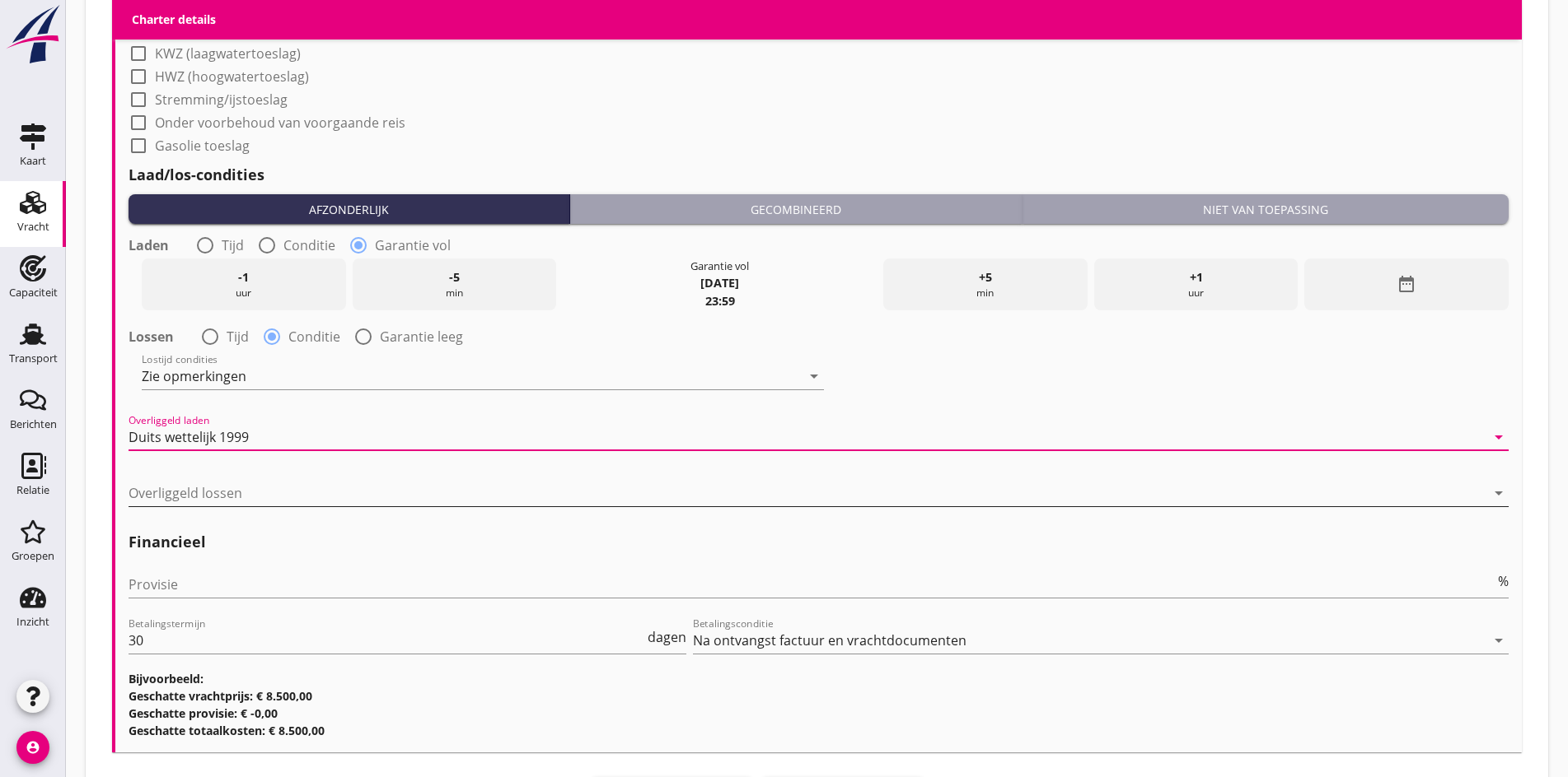
click at [151, 480] on div at bounding box center [806, 493] width 1357 height 26
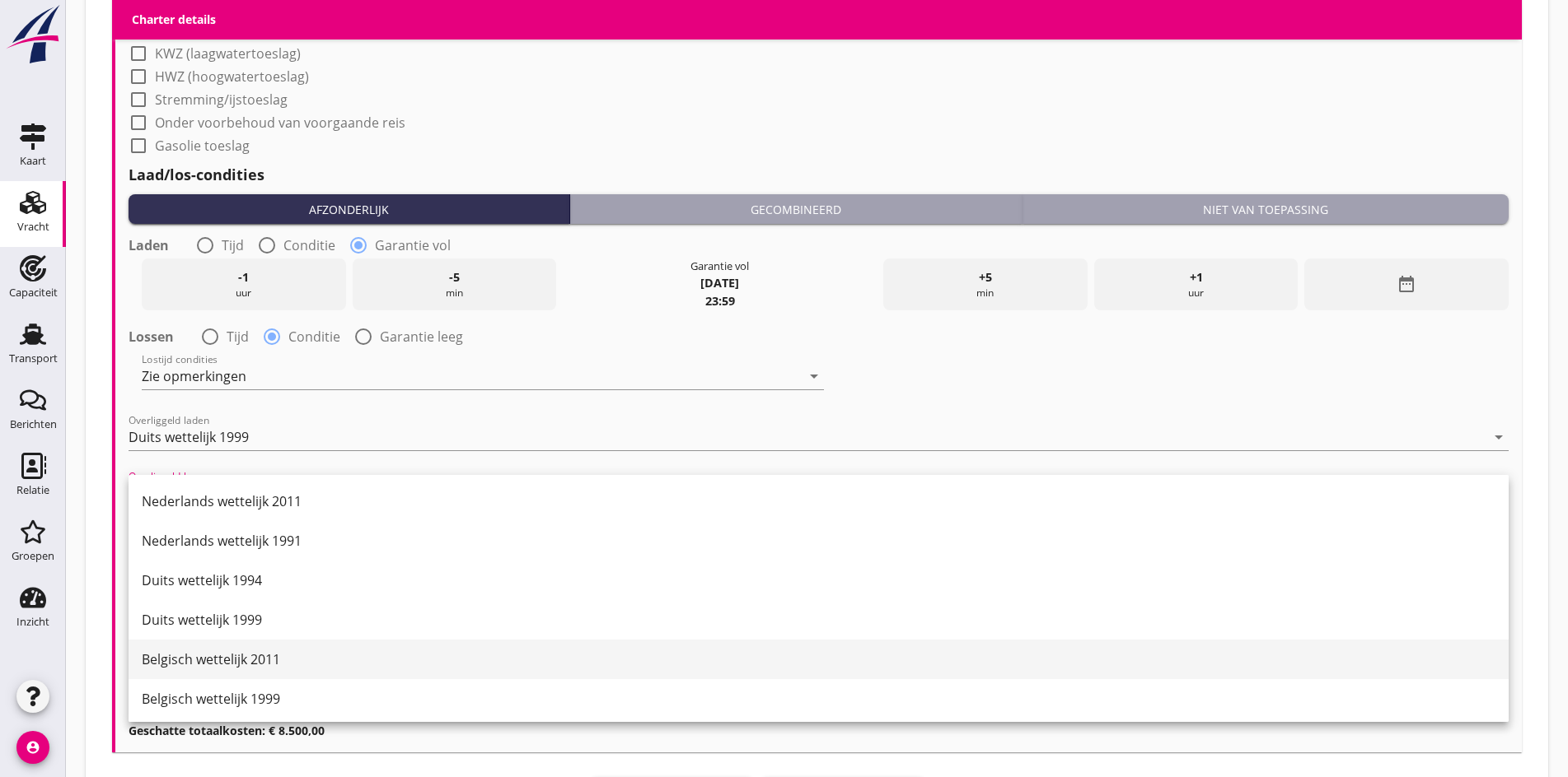
click at [190, 670] on div "Belgisch wettelijk 2011" at bounding box center [818, 659] width 1353 height 40
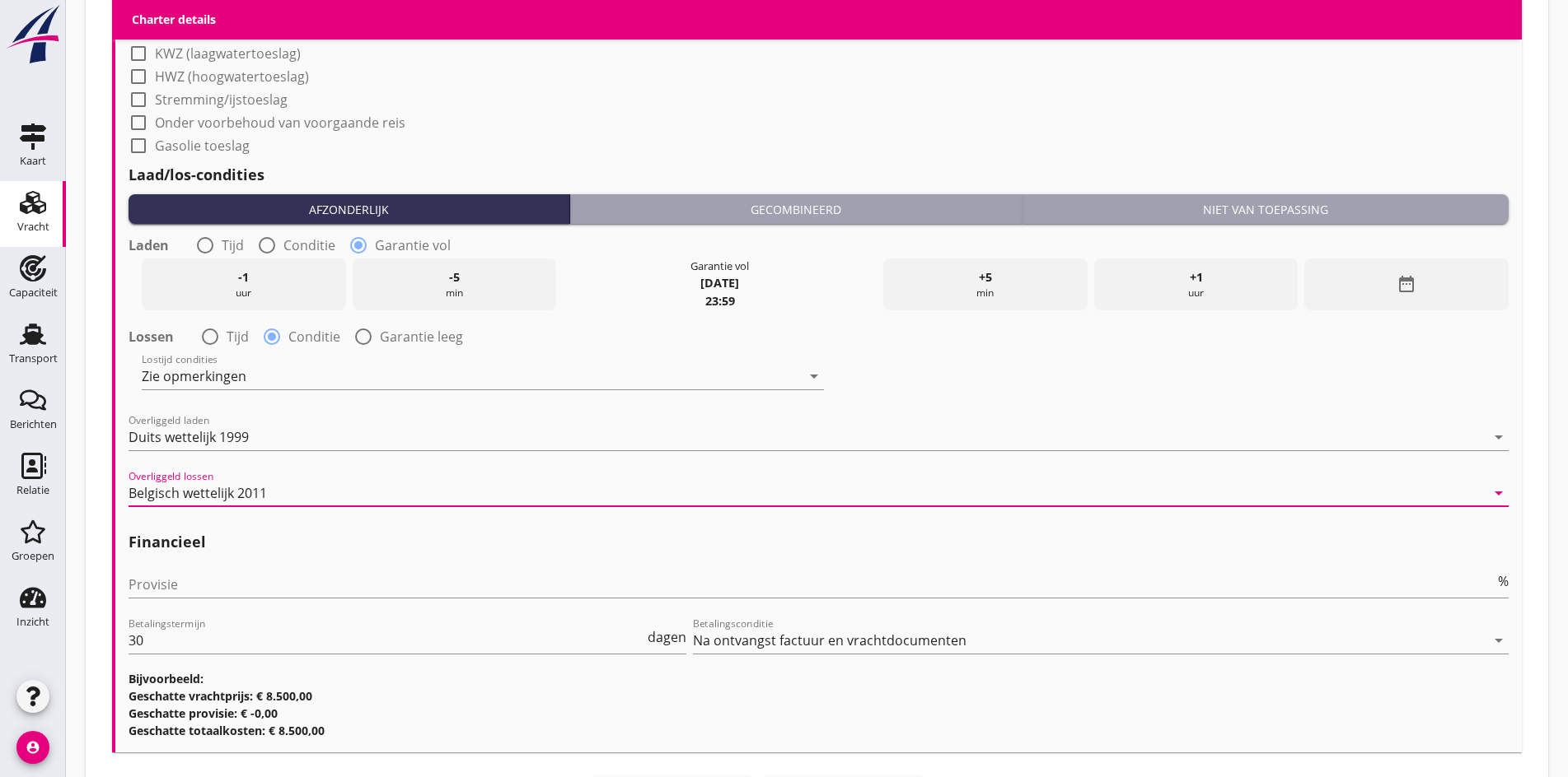
click at [168, 597] on div "Provisie %" at bounding box center [818, 592] width 1380 height 43
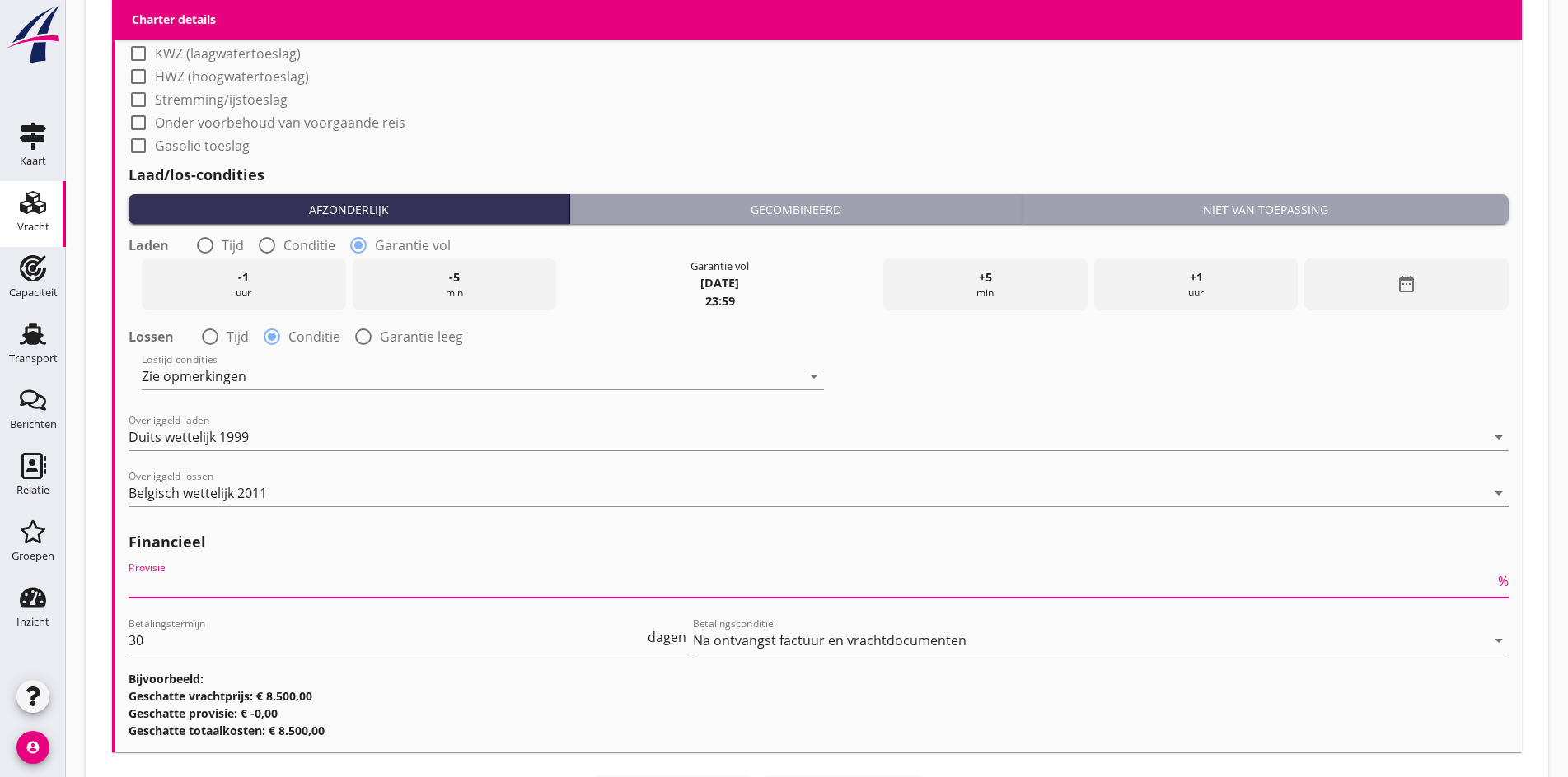
click at [165, 586] on input "Provisie" at bounding box center [811, 585] width 1366 height 26
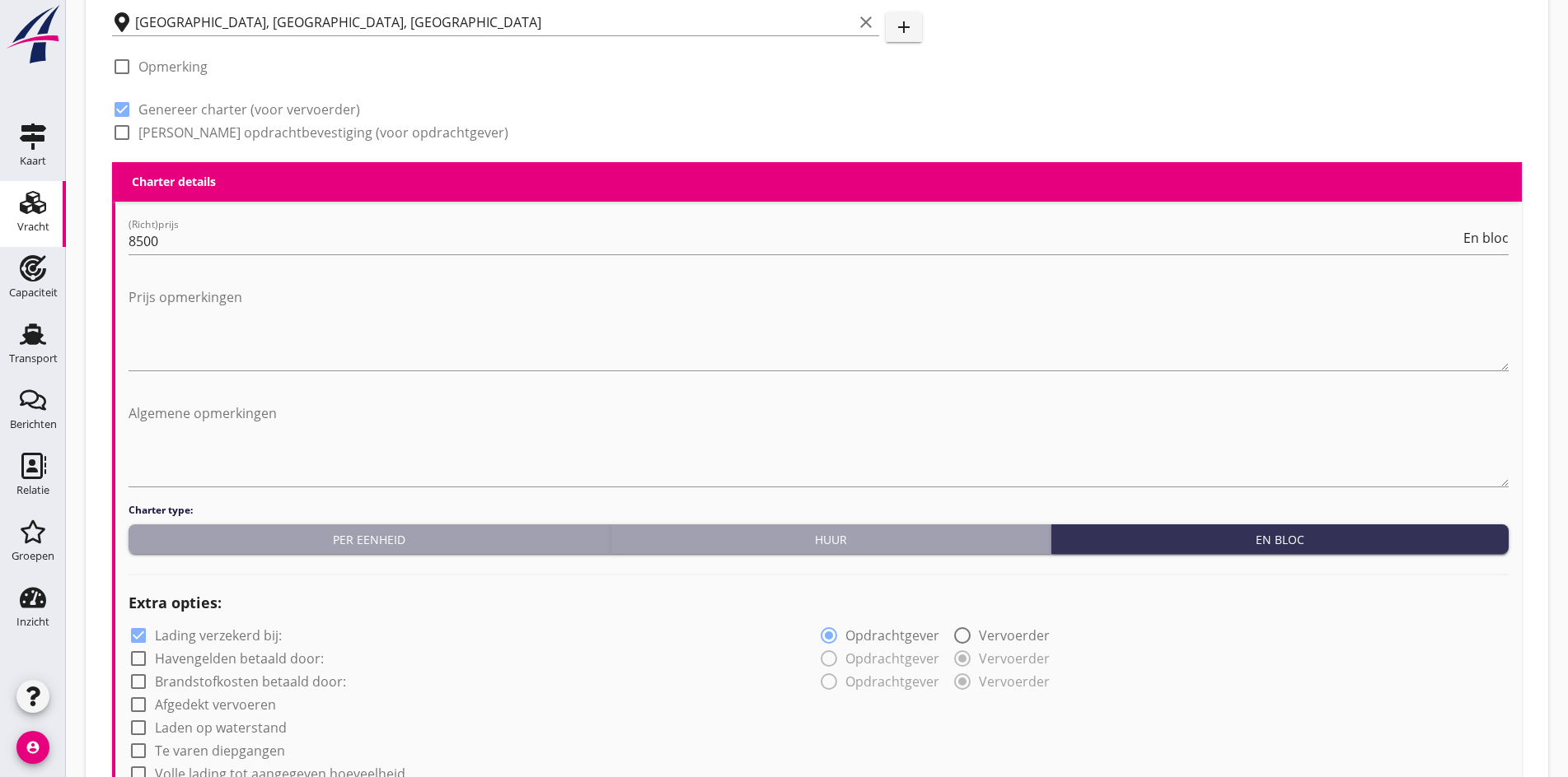
scroll to position [698, 0]
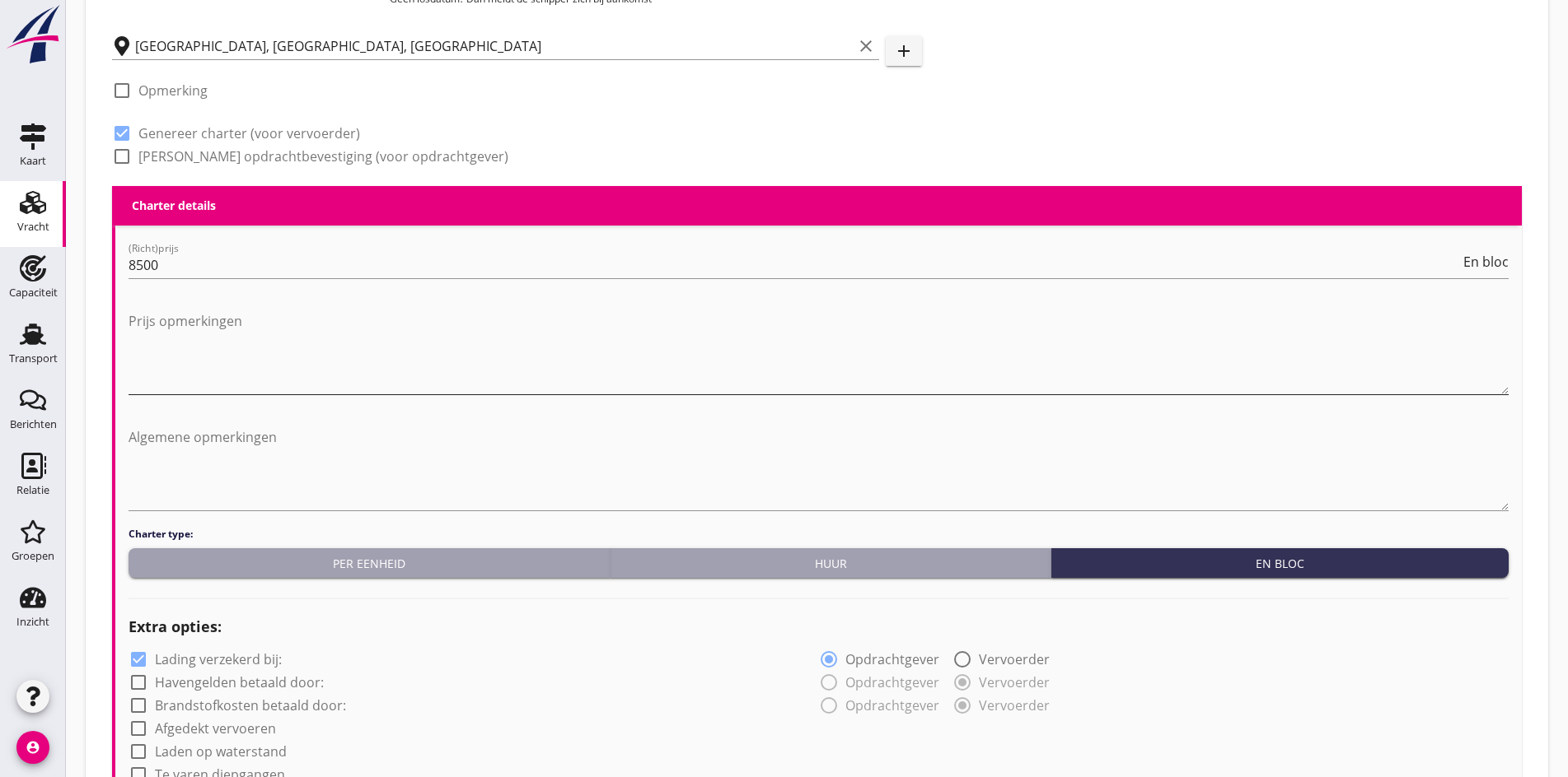
type input "5"
click at [228, 337] on textarea "Prijs opmerkingen" at bounding box center [818, 351] width 1380 height 86
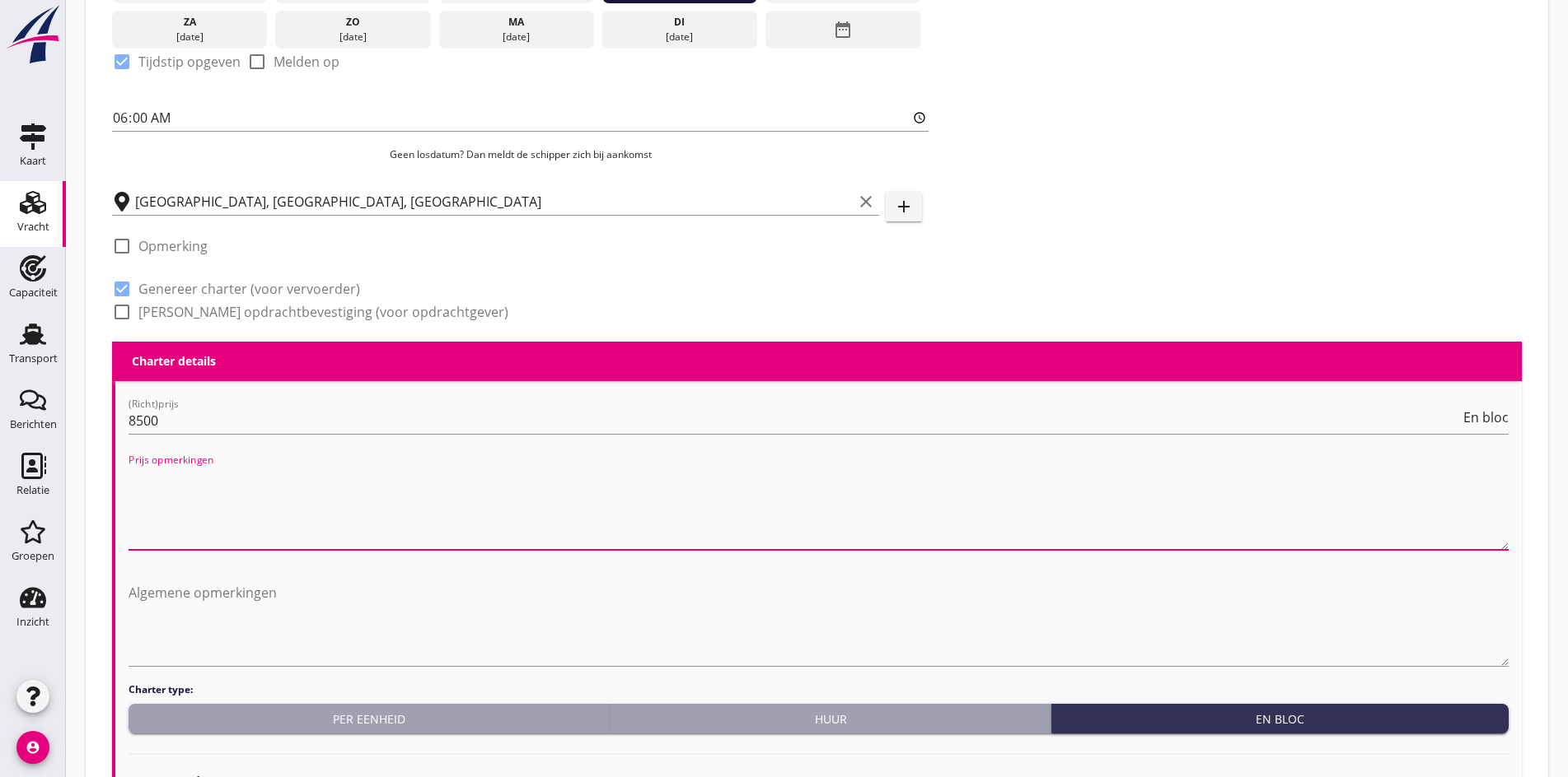
scroll to position [616, 0]
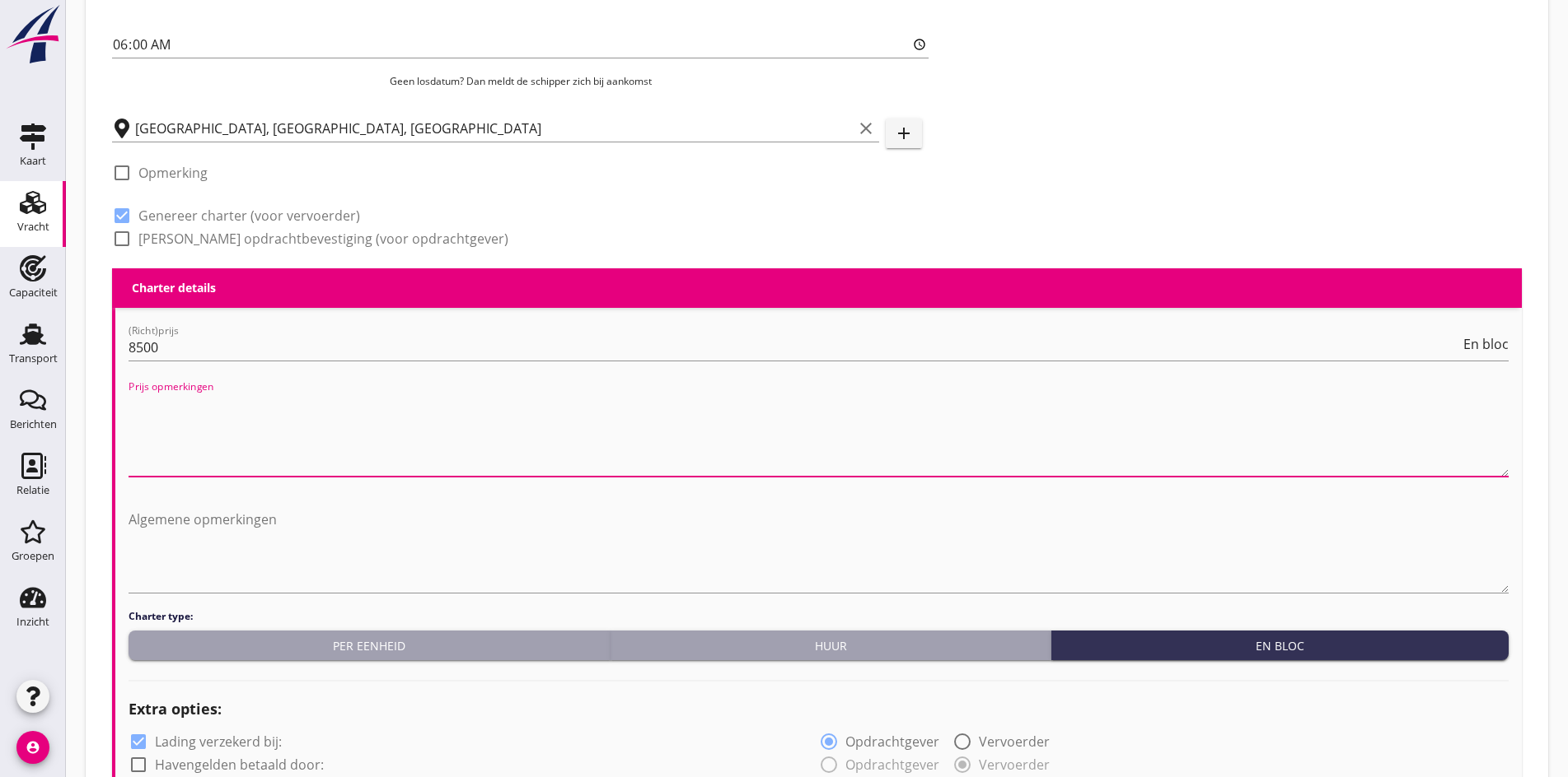
click at [191, 420] on textarea "Prijs opmerkingen" at bounding box center [818, 433] width 1380 height 86
type textarea "l"
click at [191, 420] on textarea "Prijs opmerkingen" at bounding box center [818, 433] width 1380 height 86
type textarea "i"
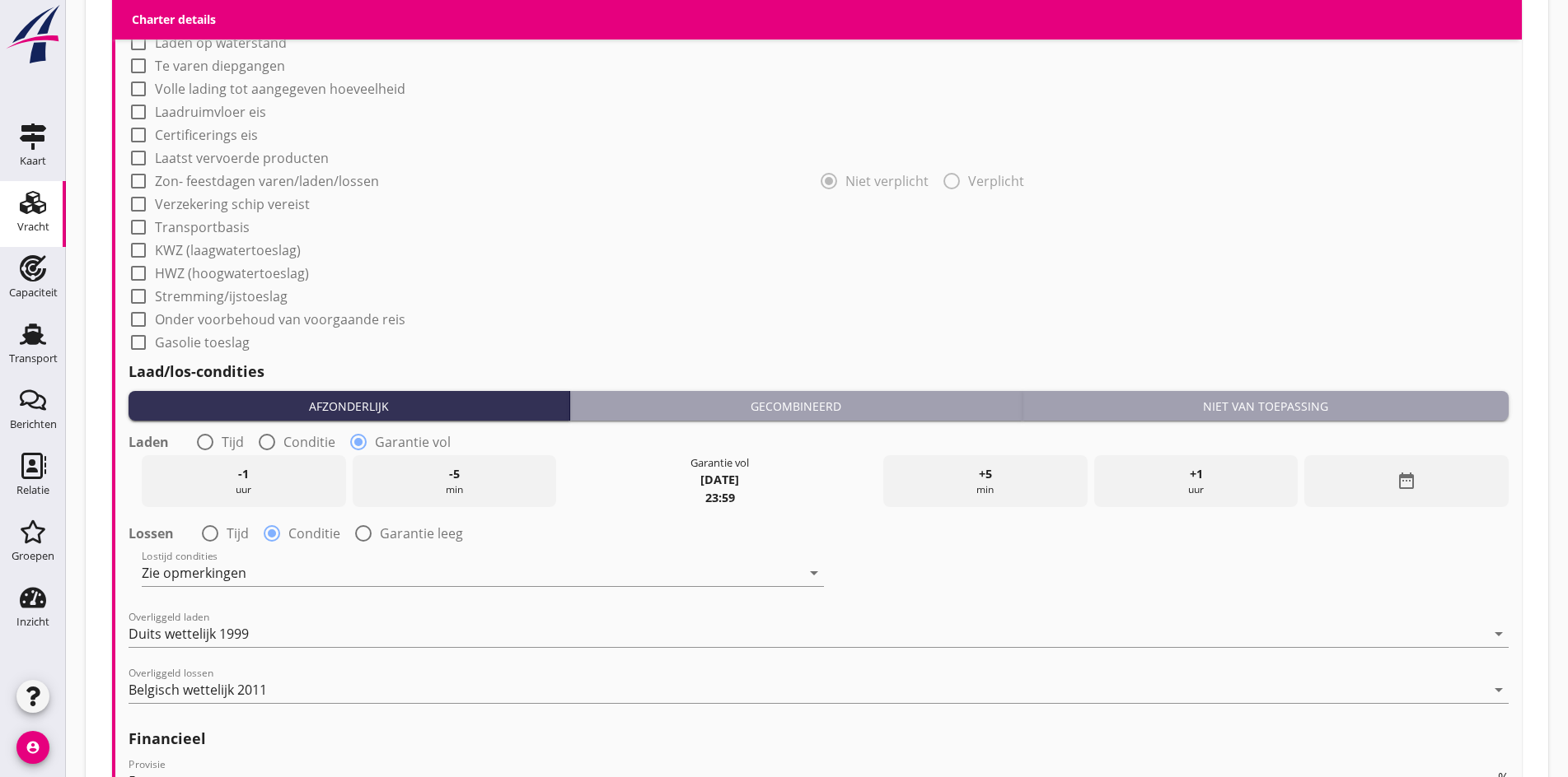
scroll to position [1686, 0]
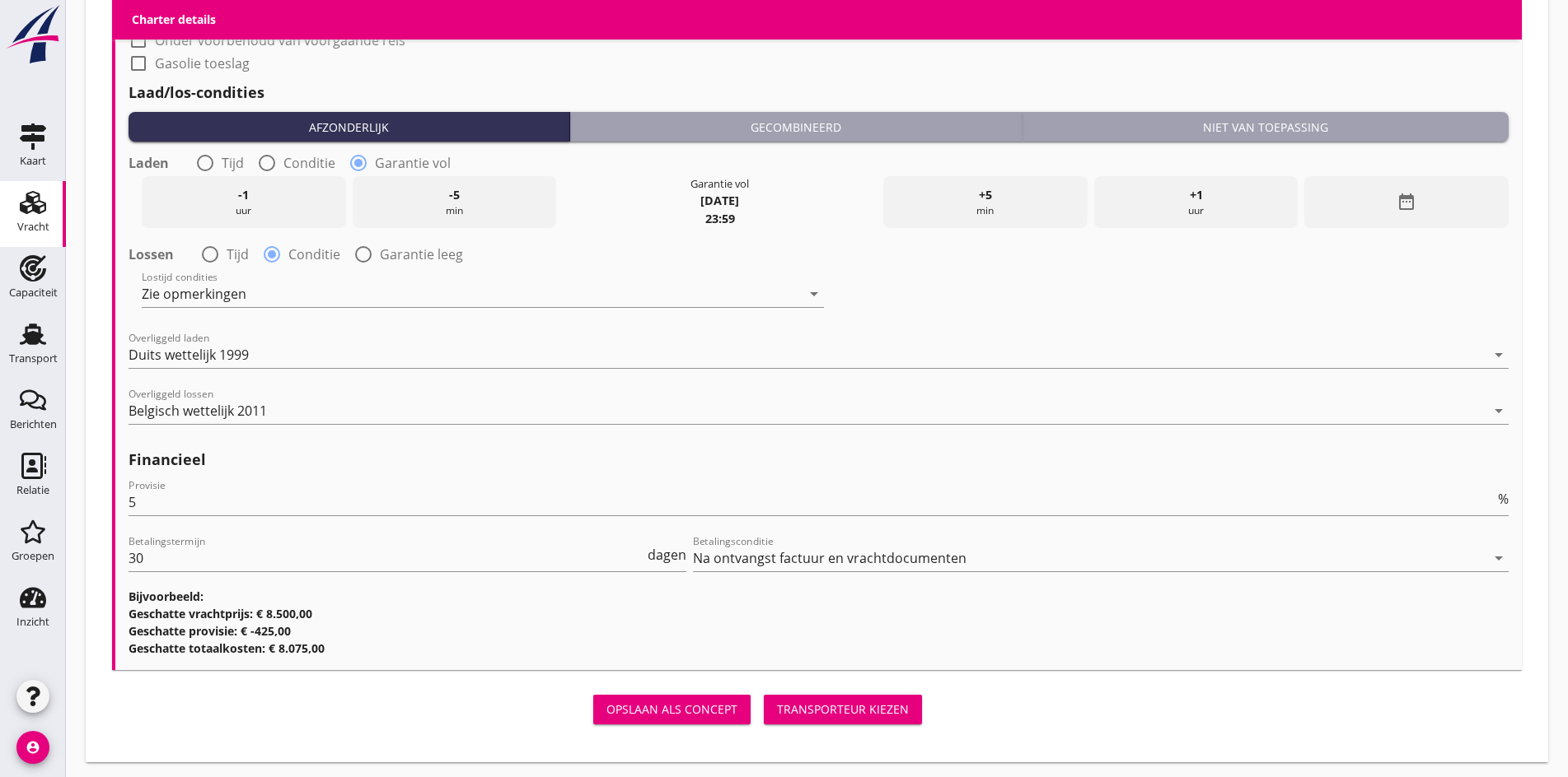
type textarea "[GEOGRAPHIC_DATA] donderdag 6 uur losgereed ook donderdag garantie ledig, indie…"
click at [777, 701] on div "Transporteur kiezen" at bounding box center [842, 709] width 132 height 18
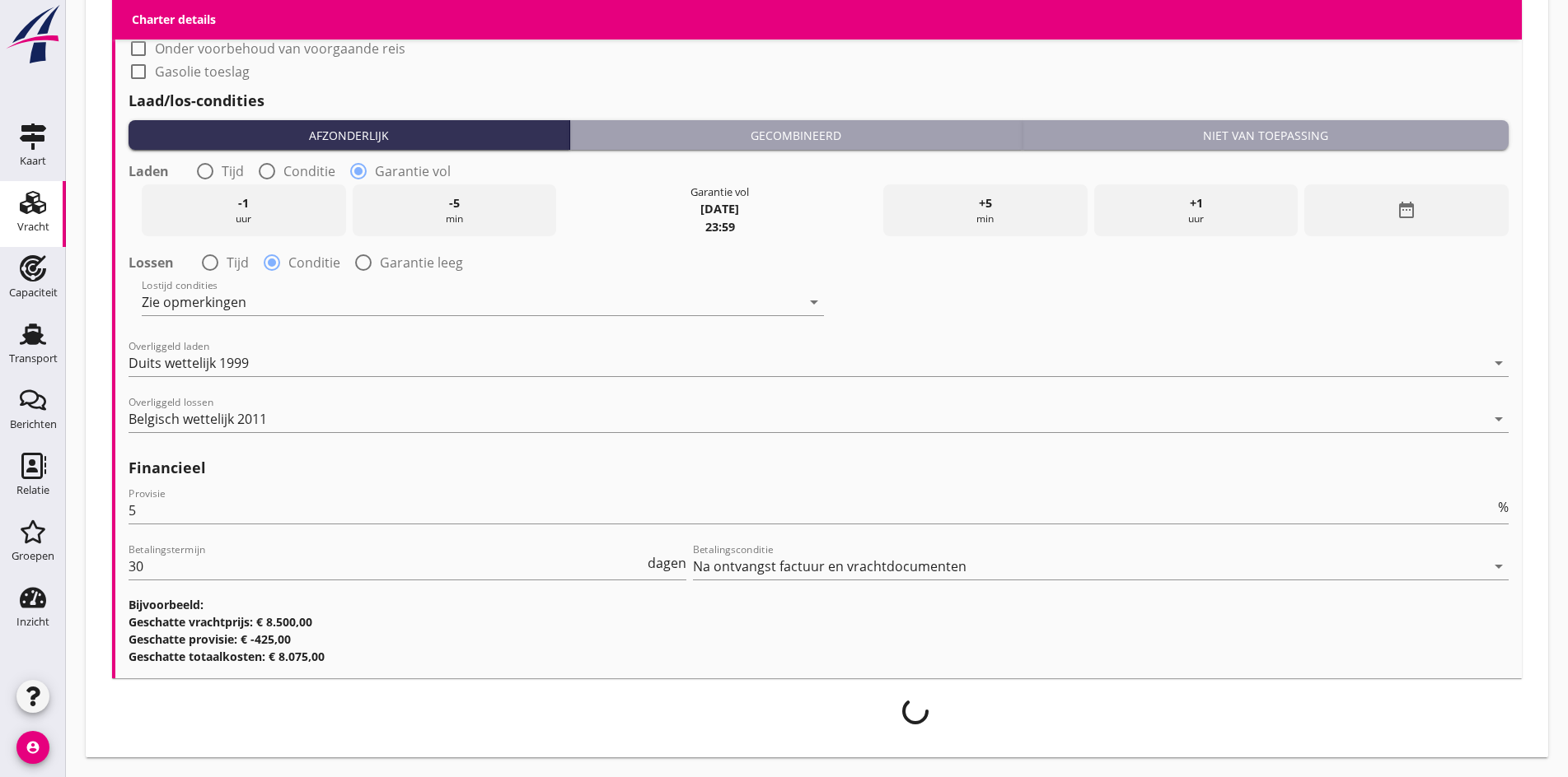
scroll to position [1673, 0]
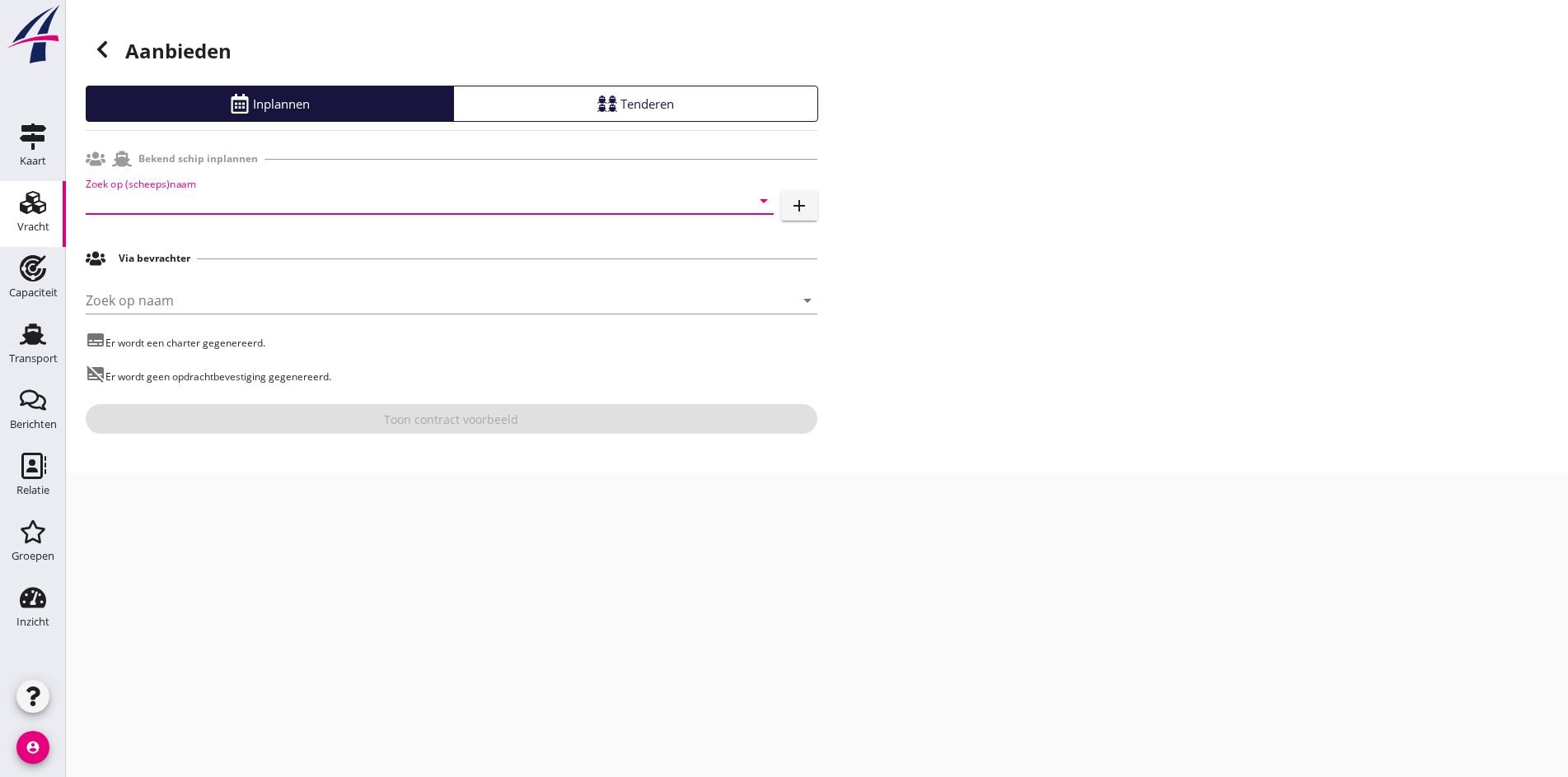
click at [165, 212] on input "Zoek op (scheeps)naam" at bounding box center [406, 201] width 642 height 26
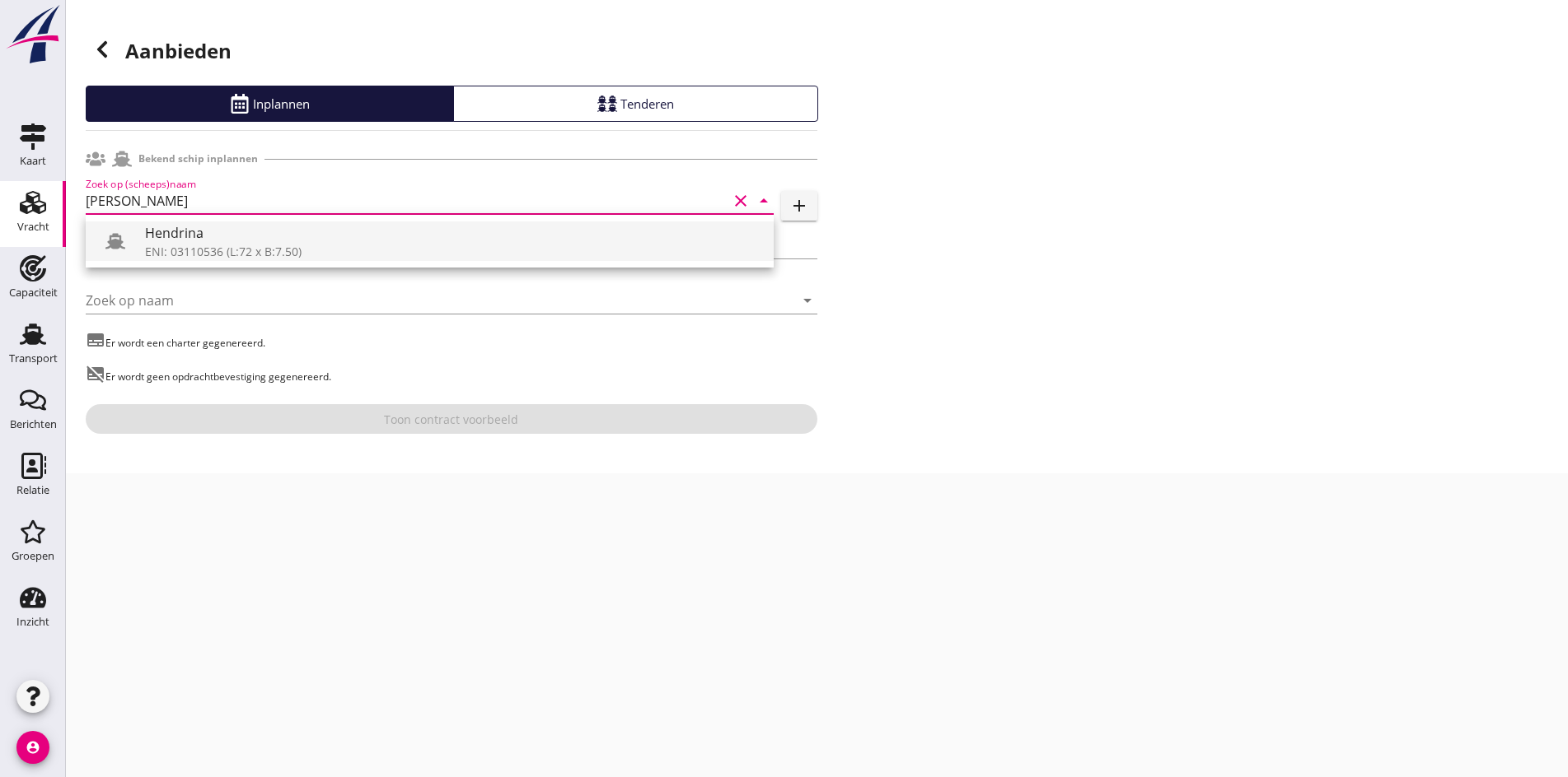
click at [266, 238] on div "Hendrina" at bounding box center [453, 233] width 616 height 19
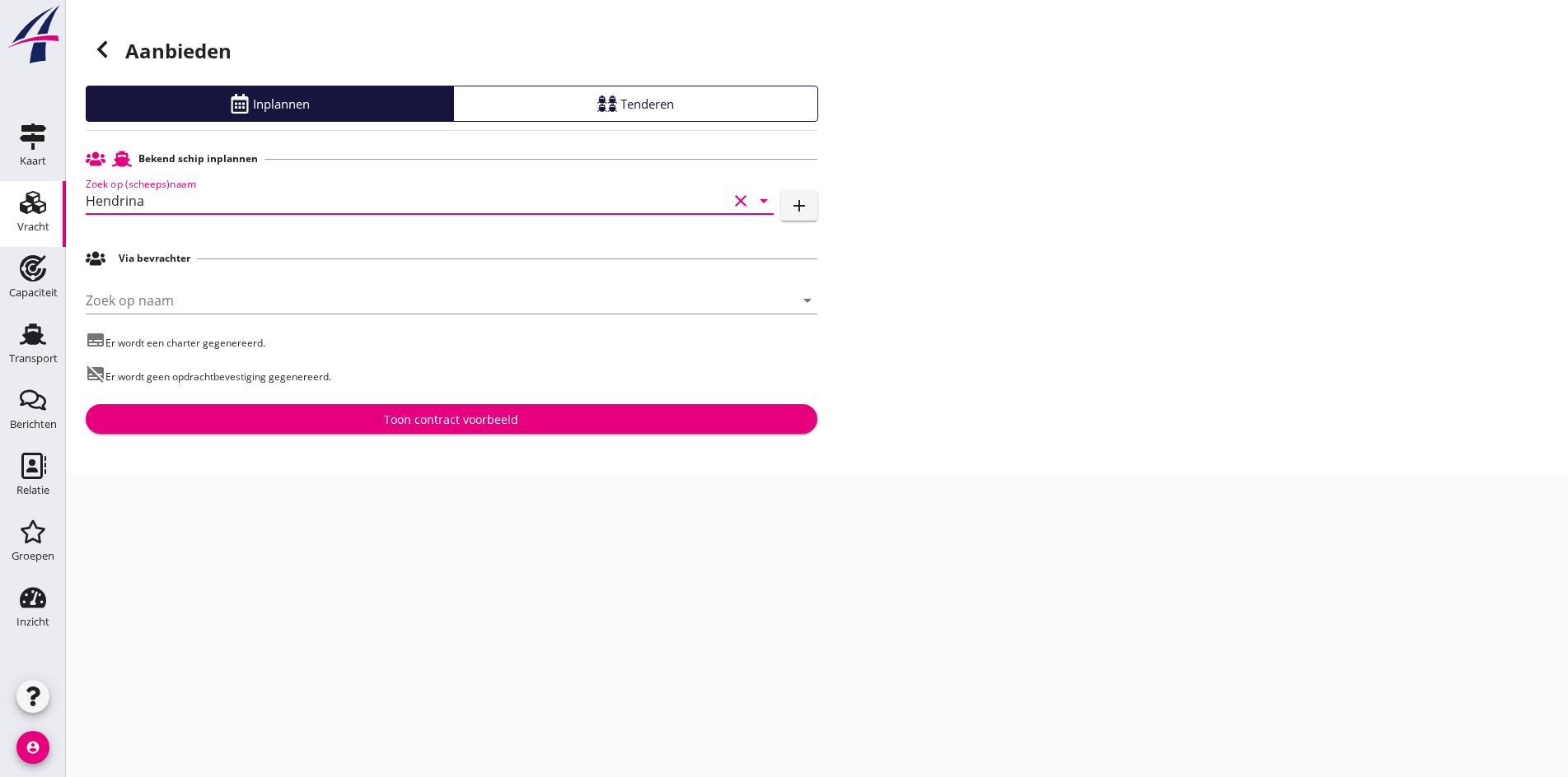
type input "Hendrina"
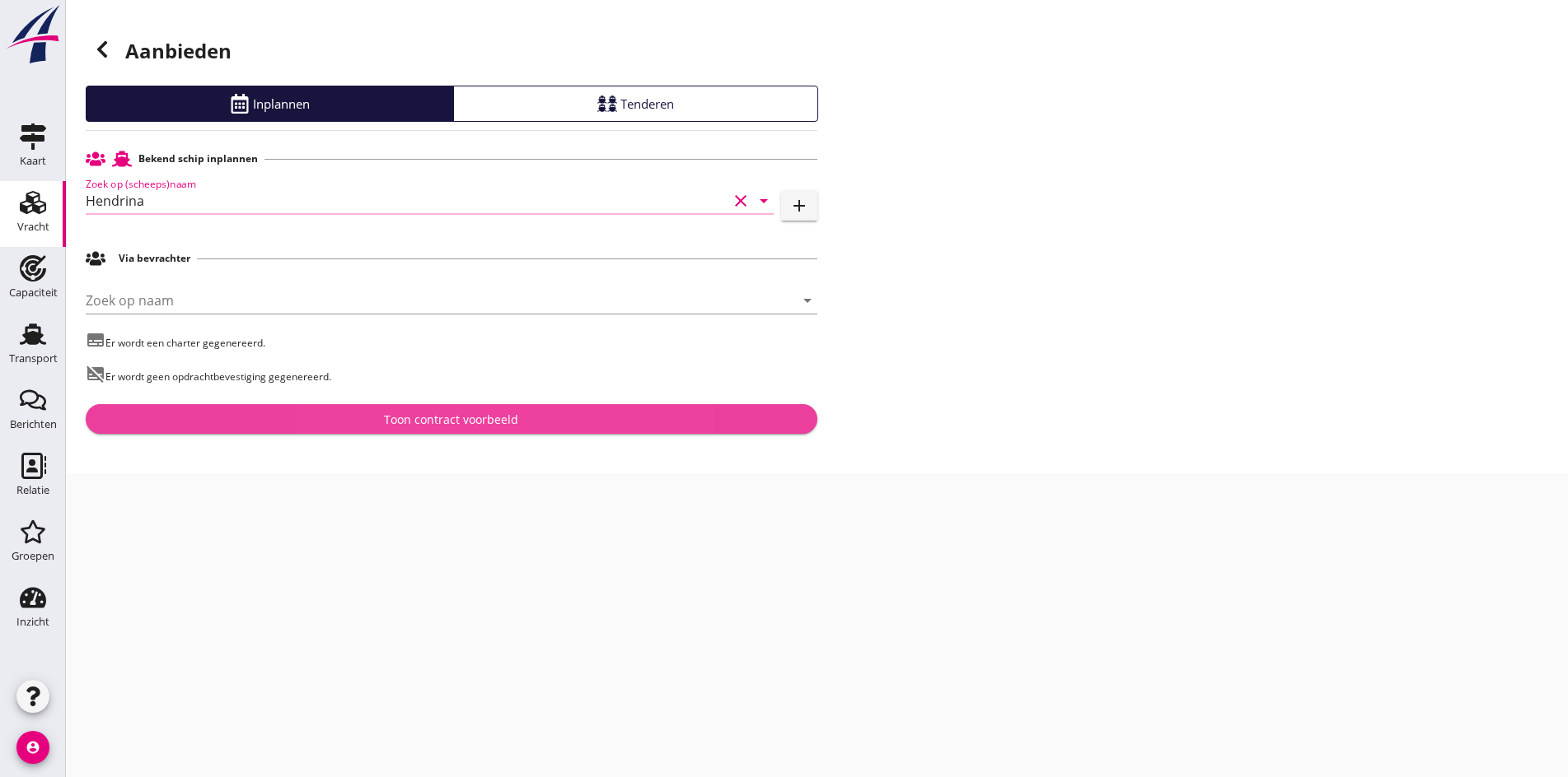
click at [435, 405] on button "Toon contract voorbeeld" at bounding box center [451, 419] width 732 height 30
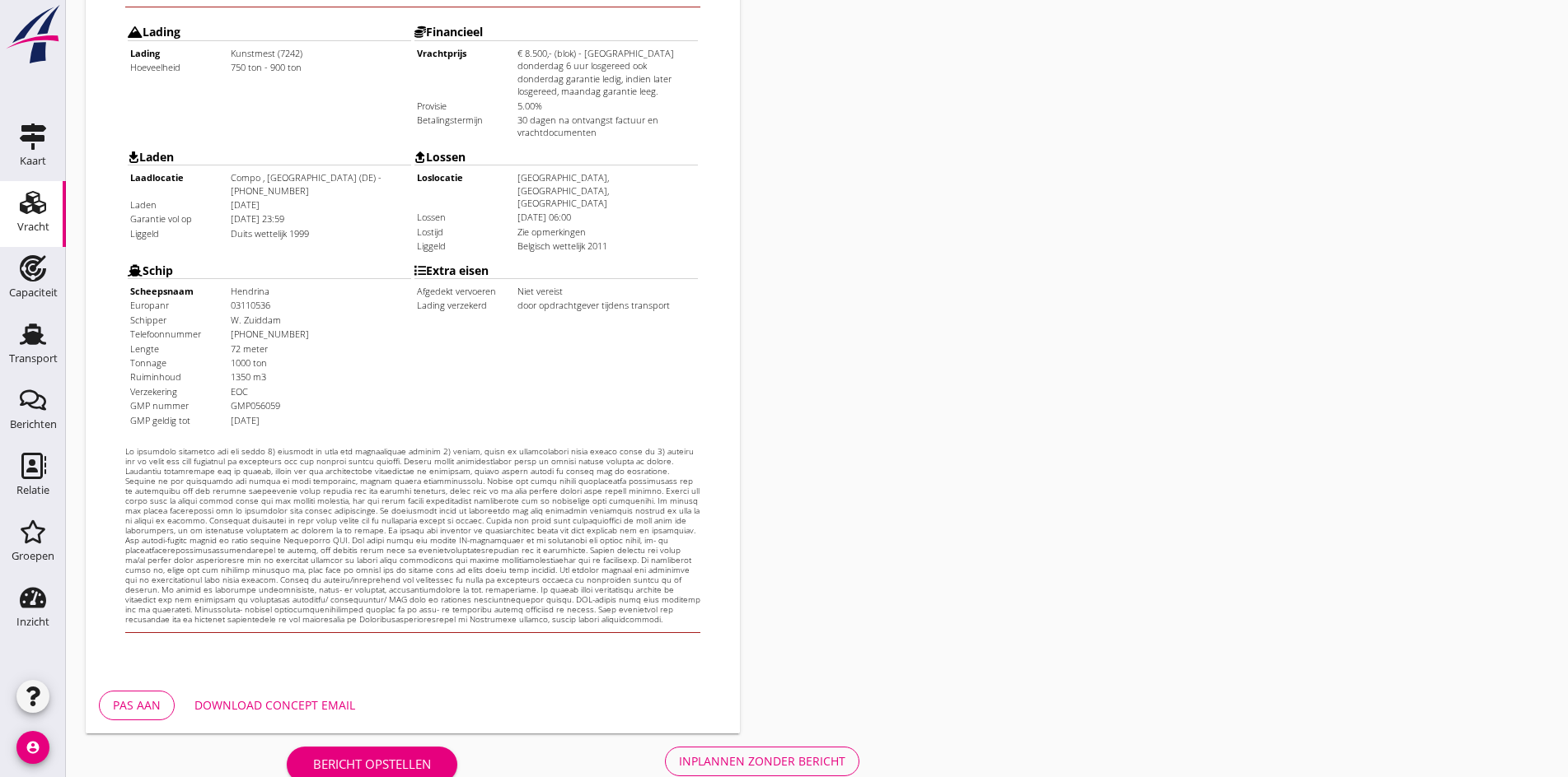
scroll to position [442, 0]
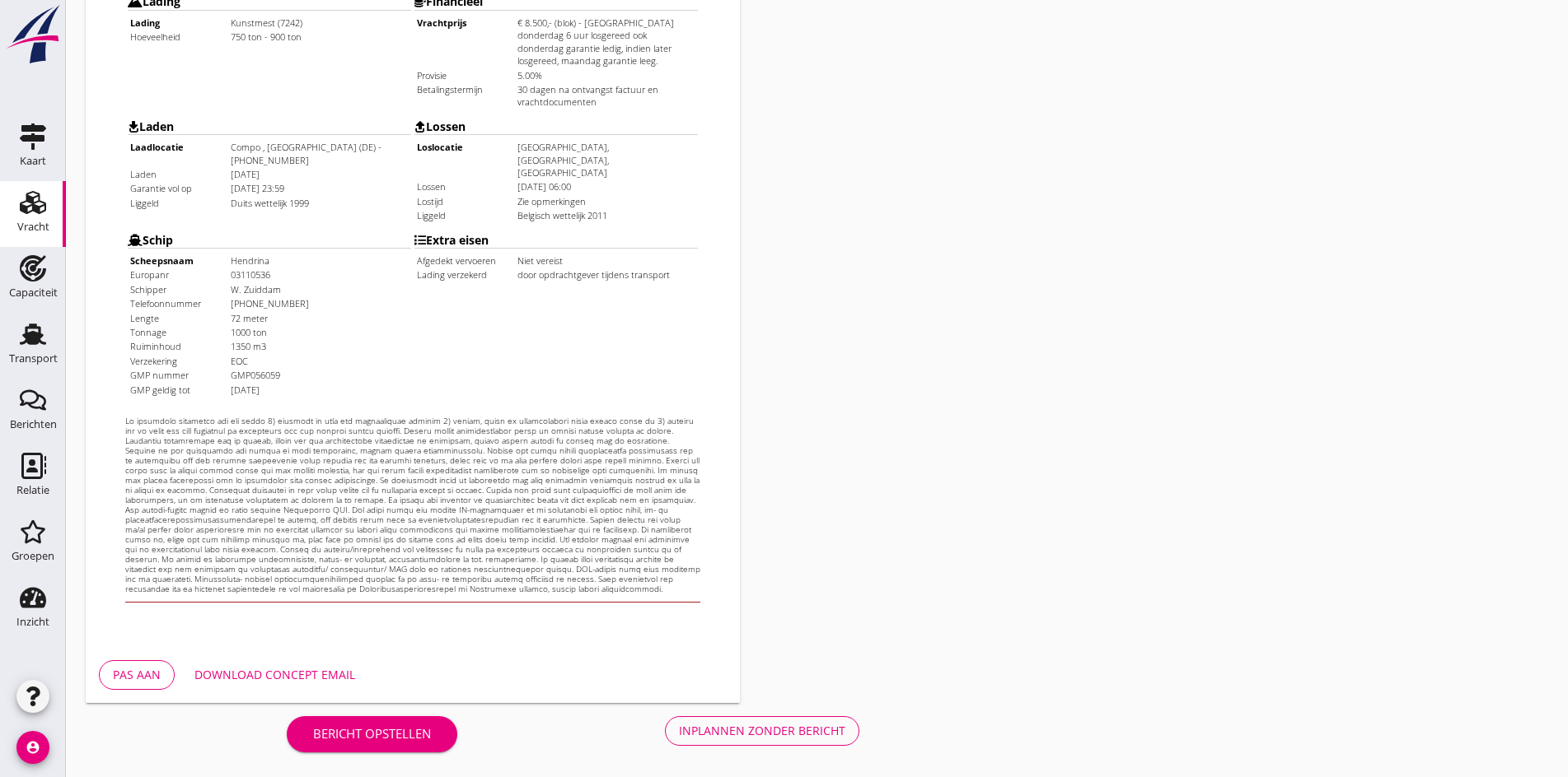
click at [679, 737] on div "Inplannen zonder bericht" at bounding box center [762, 730] width 166 height 18
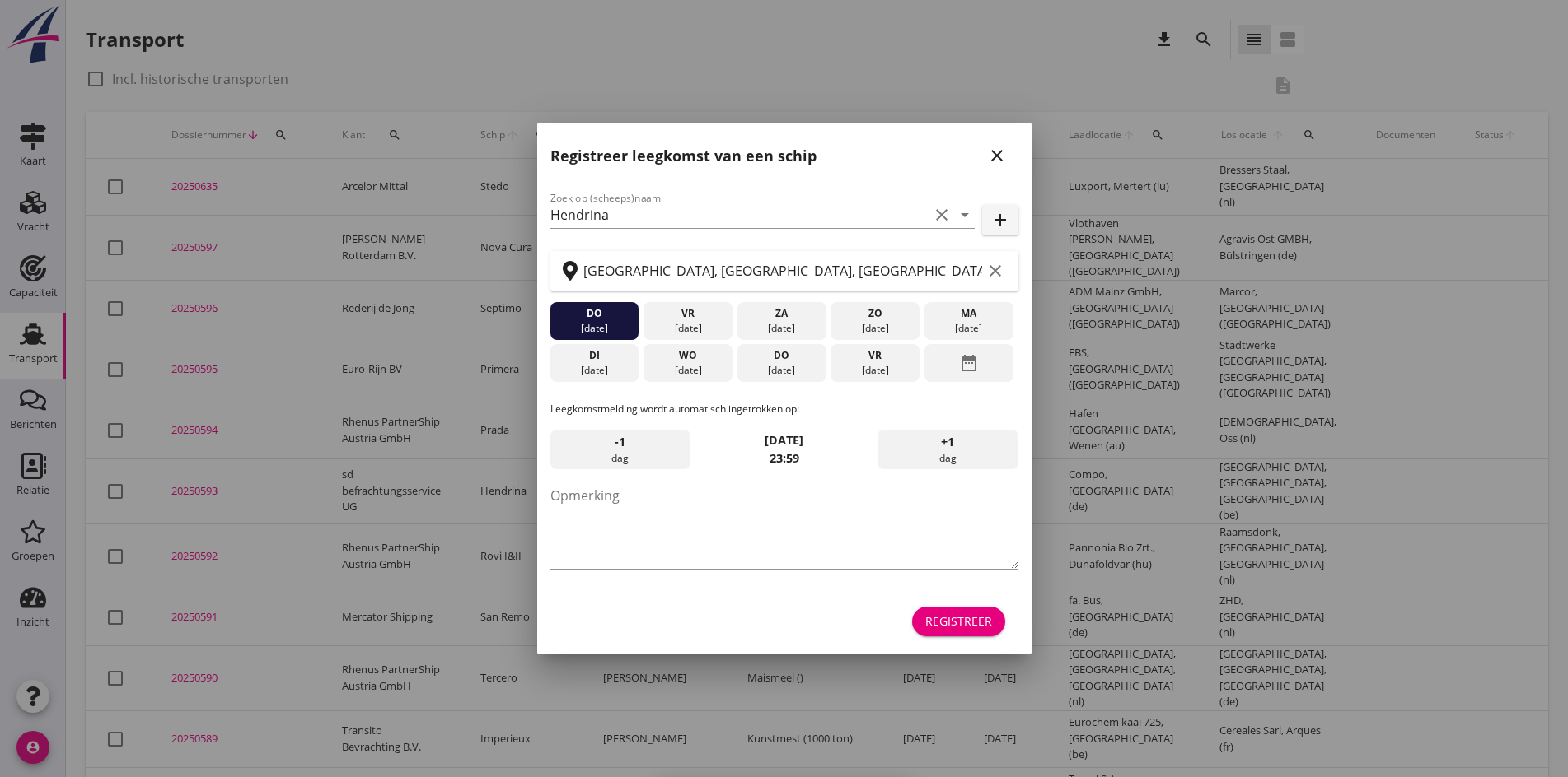
click at [990, 149] on icon "close" at bounding box center [996, 156] width 19 height 19
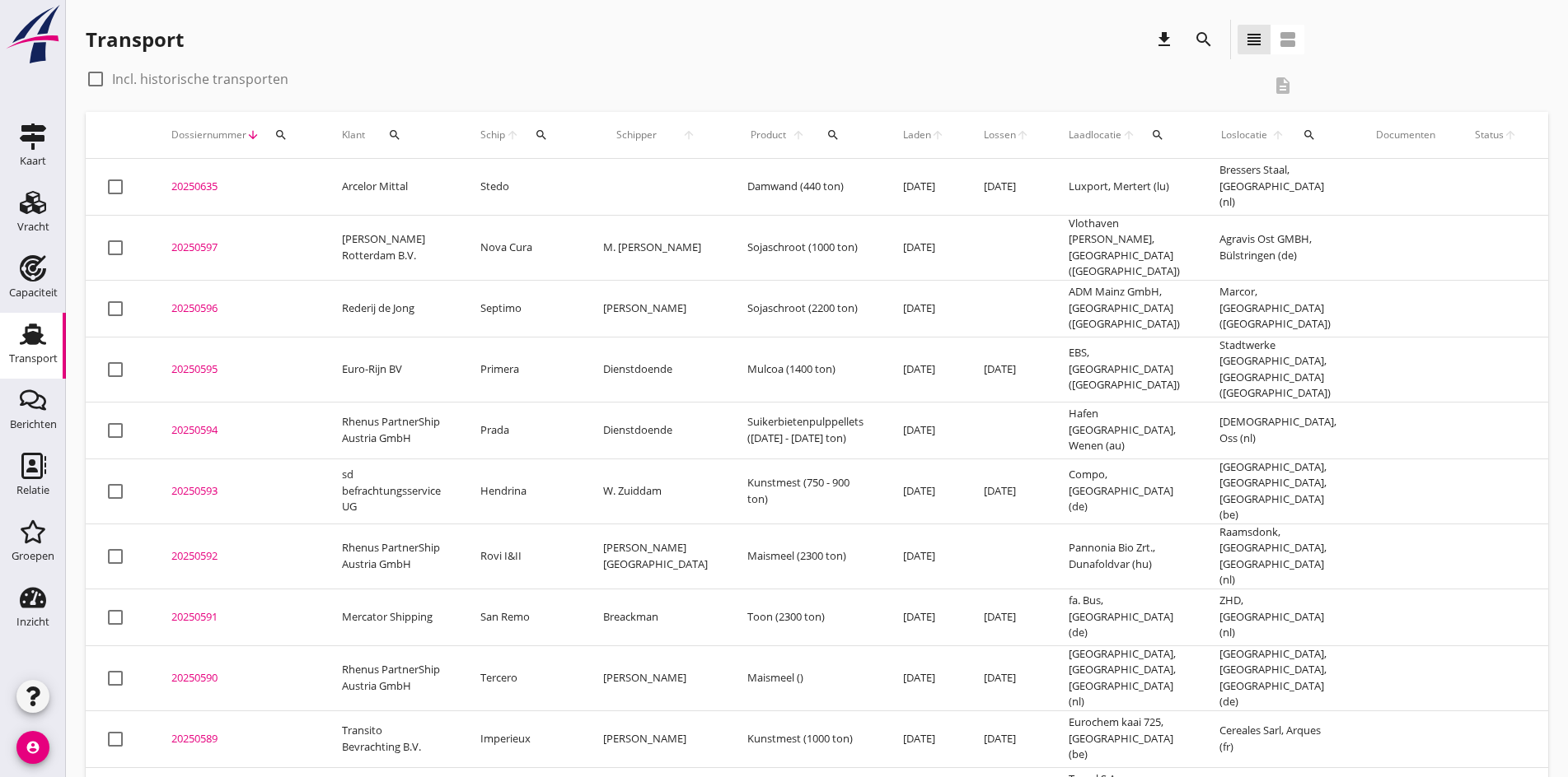
click at [213, 483] on div "20250593" at bounding box center [237, 491] width 131 height 17
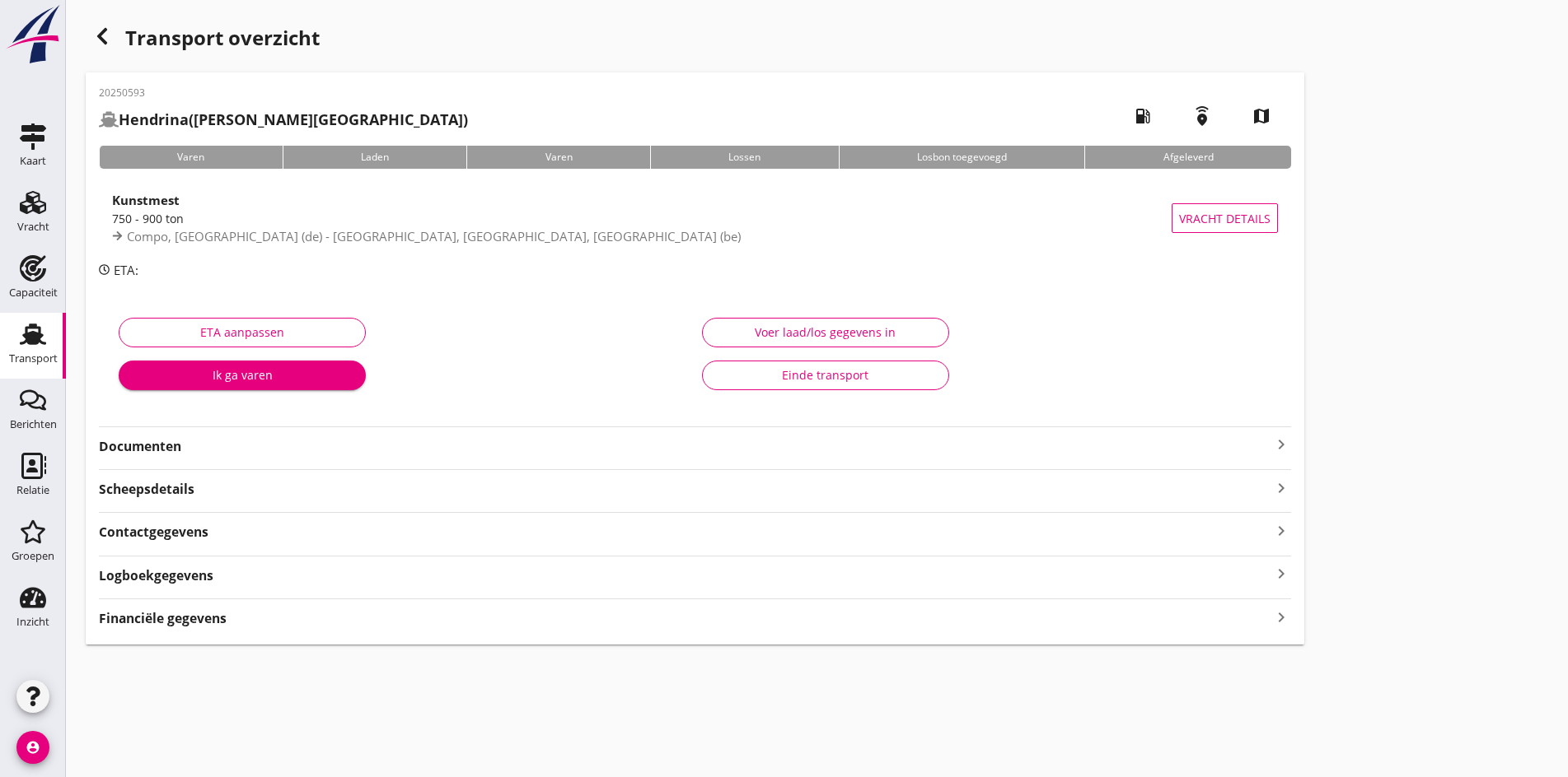
click at [782, 444] on strong "Documenten" at bounding box center [684, 447] width 1172 height 19
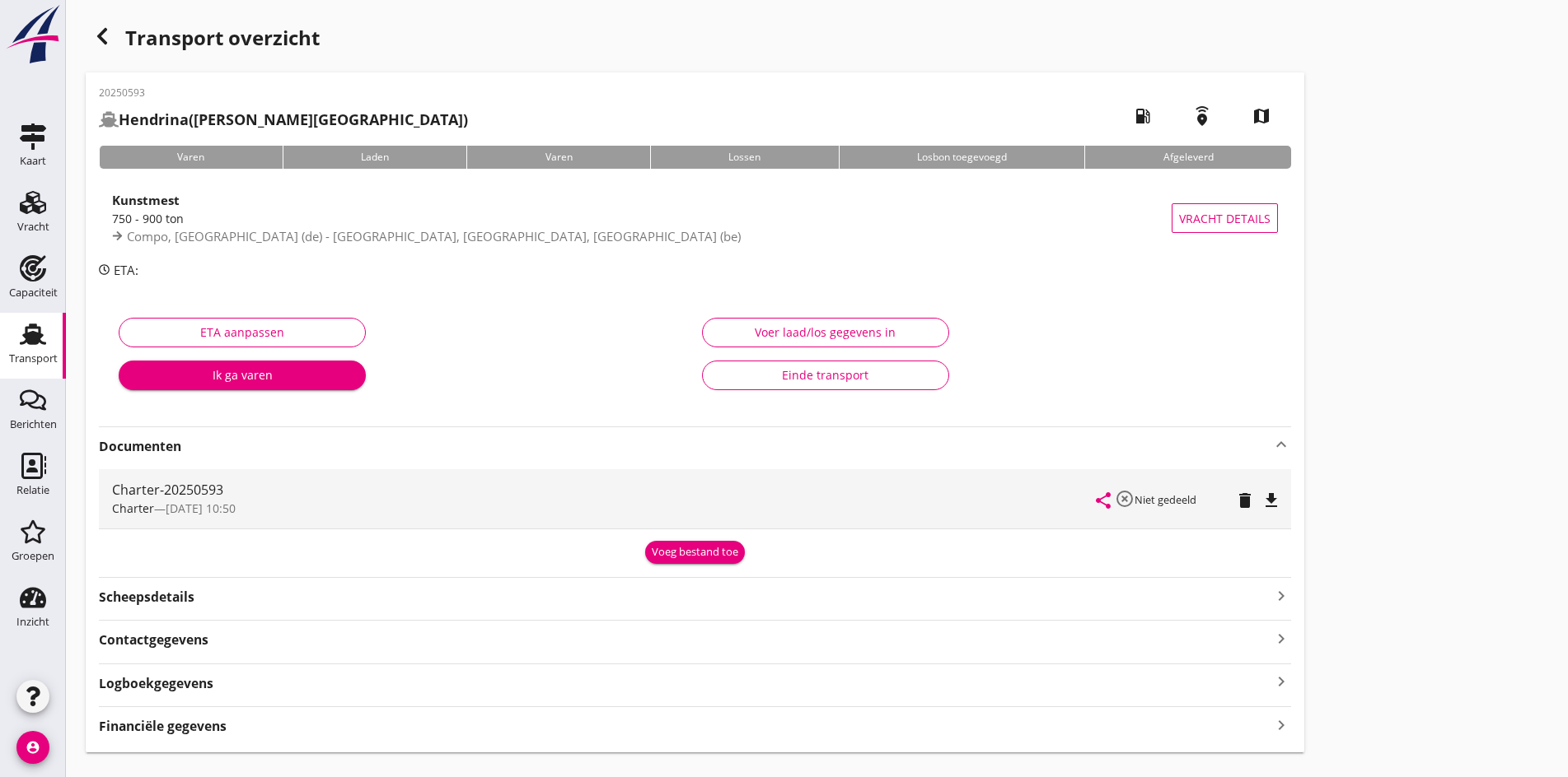
click at [1261, 502] on icon "file_download" at bounding box center [1271, 500] width 19 height 19
click at [17, 555] on div "Groepen" at bounding box center [33, 556] width 43 height 11
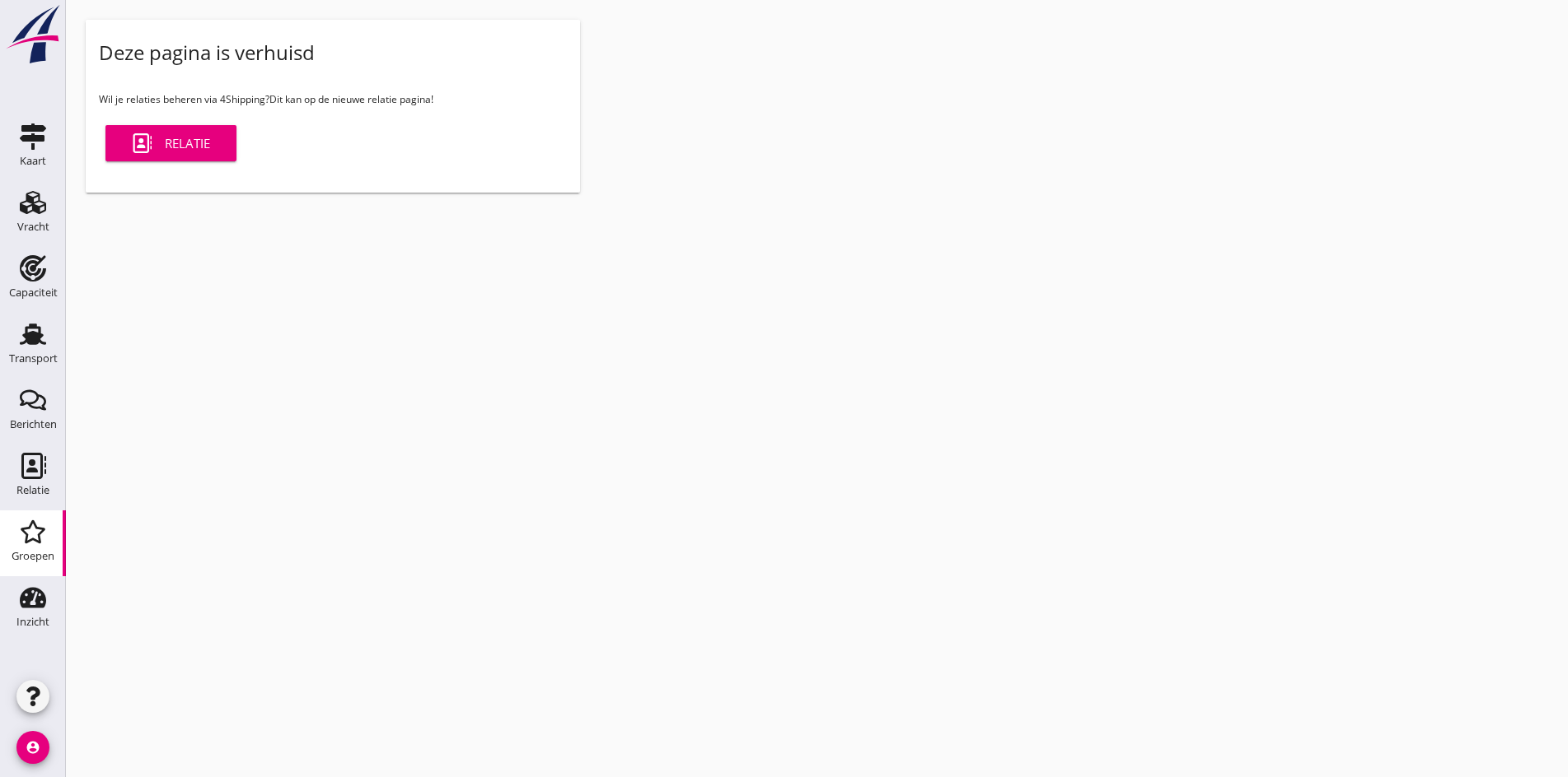
click at [161, 132] on link "Relatie" at bounding box center [171, 142] width 131 height 36
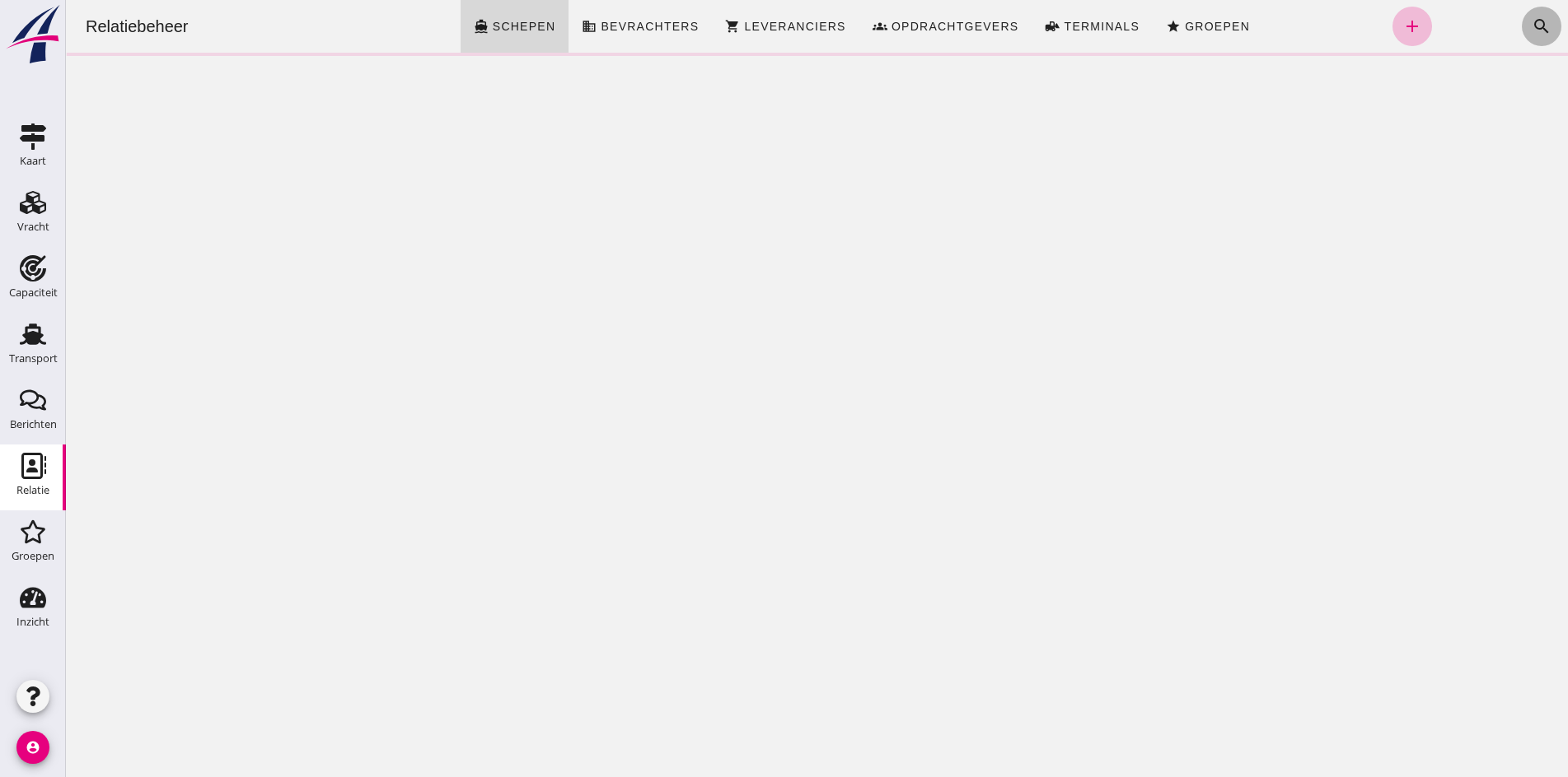
click at [1537, 30] on icon "search" at bounding box center [1541, 26] width 19 height 19
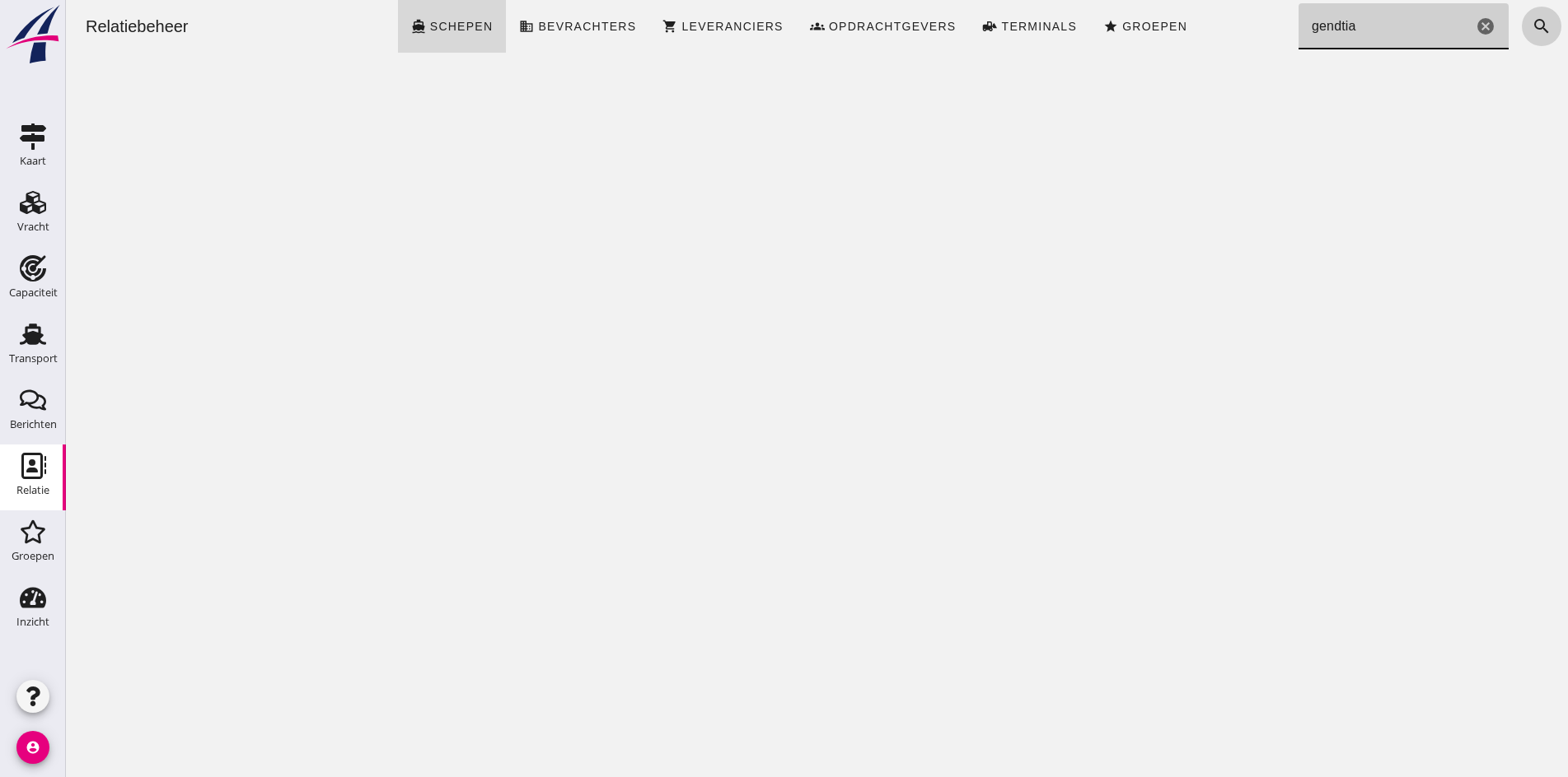
type input "gendtia"
click button "search"
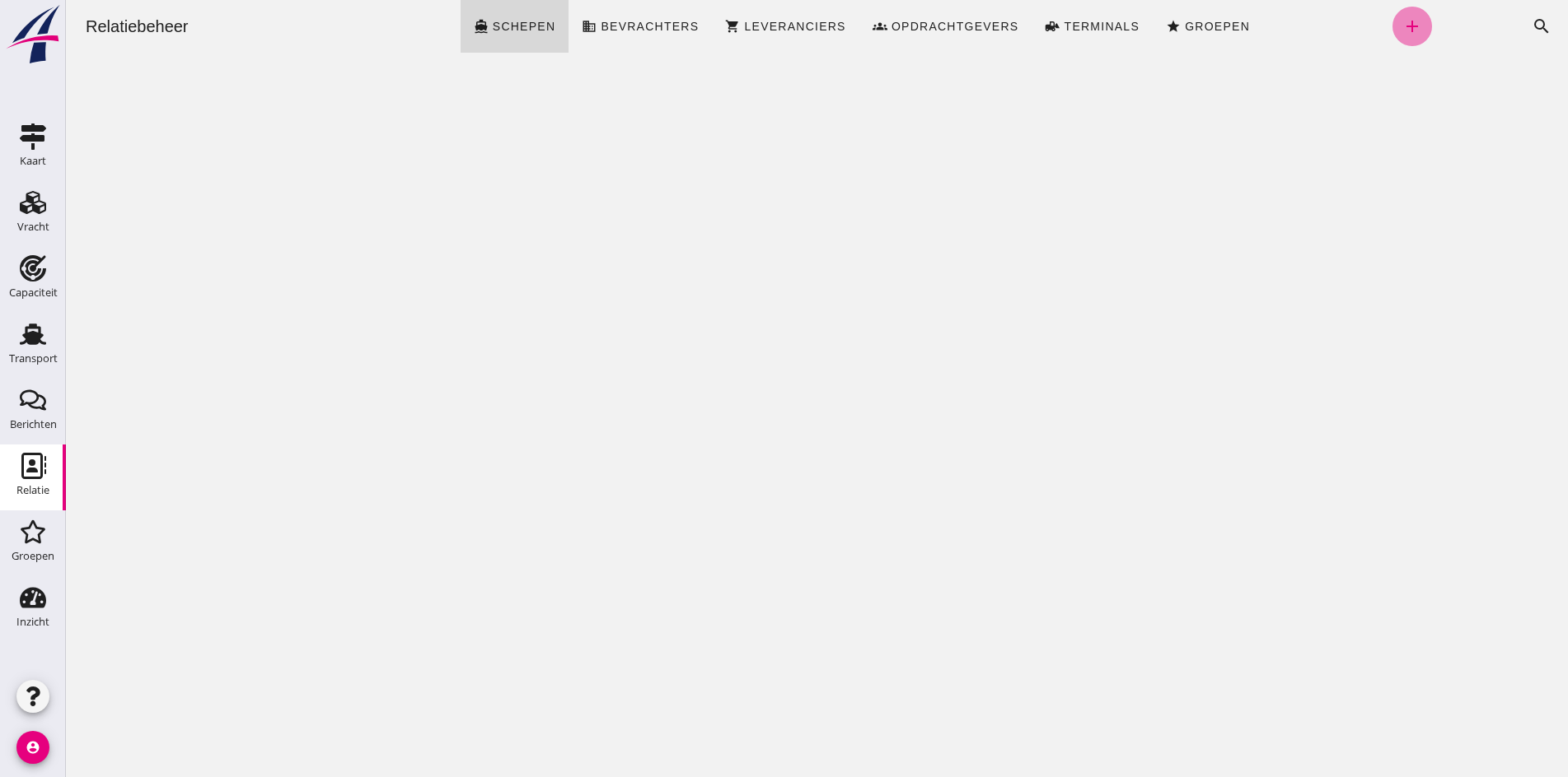
click at [1402, 28] on icon "add" at bounding box center [1411, 26] width 19 height 19
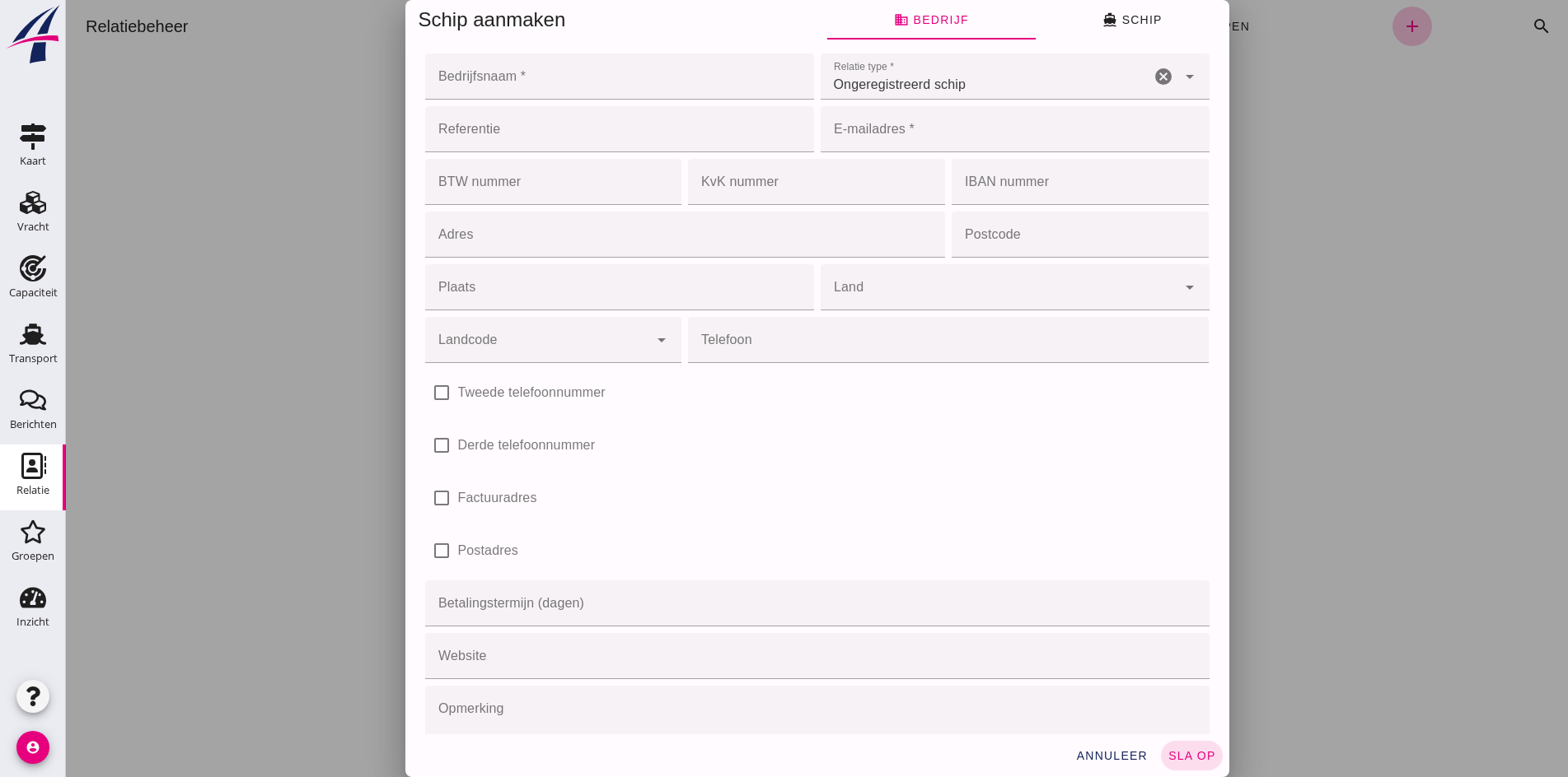
click input "Bedrijfsnaam *"
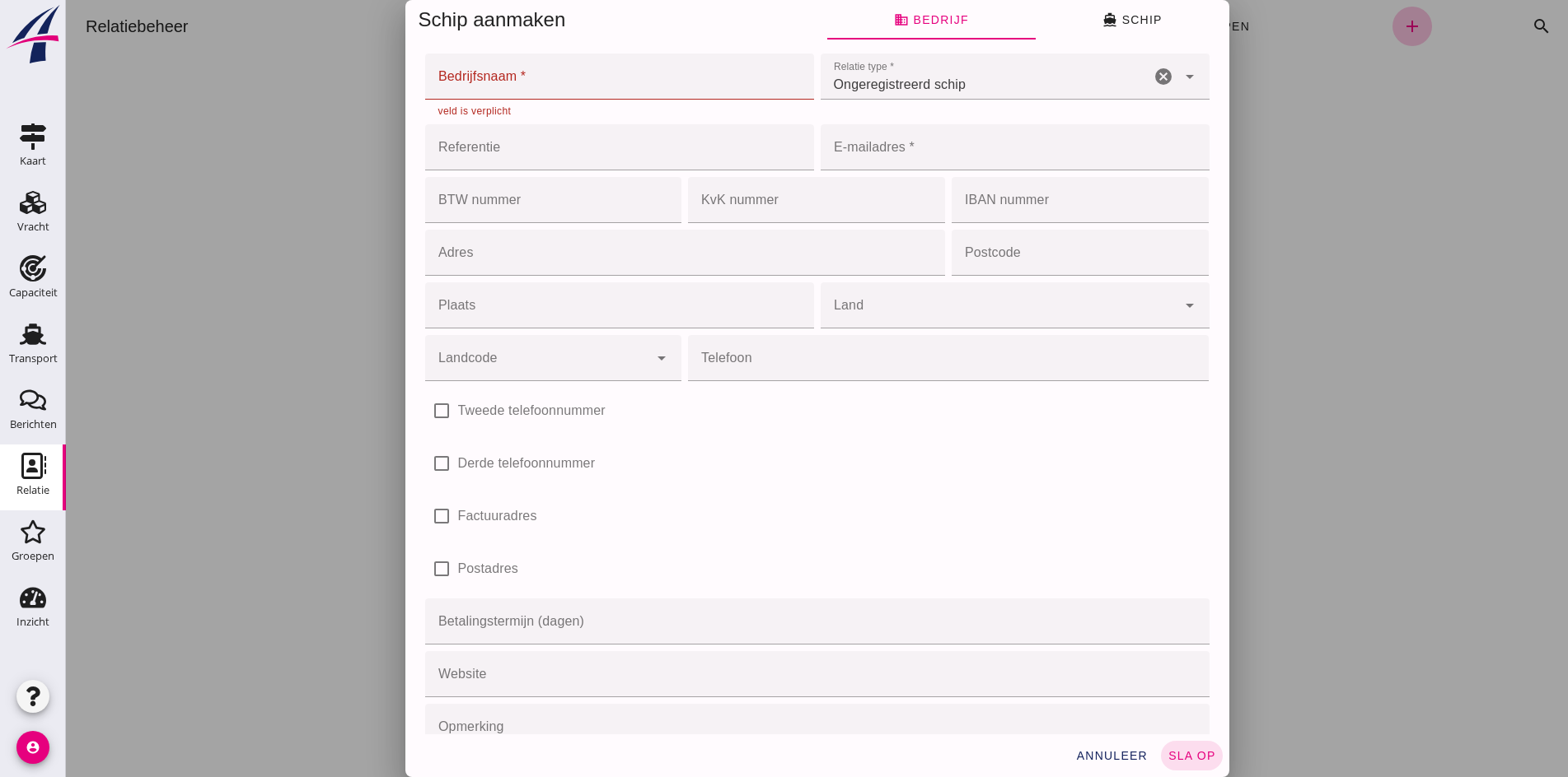
click input "Bedrijfsnaam *"
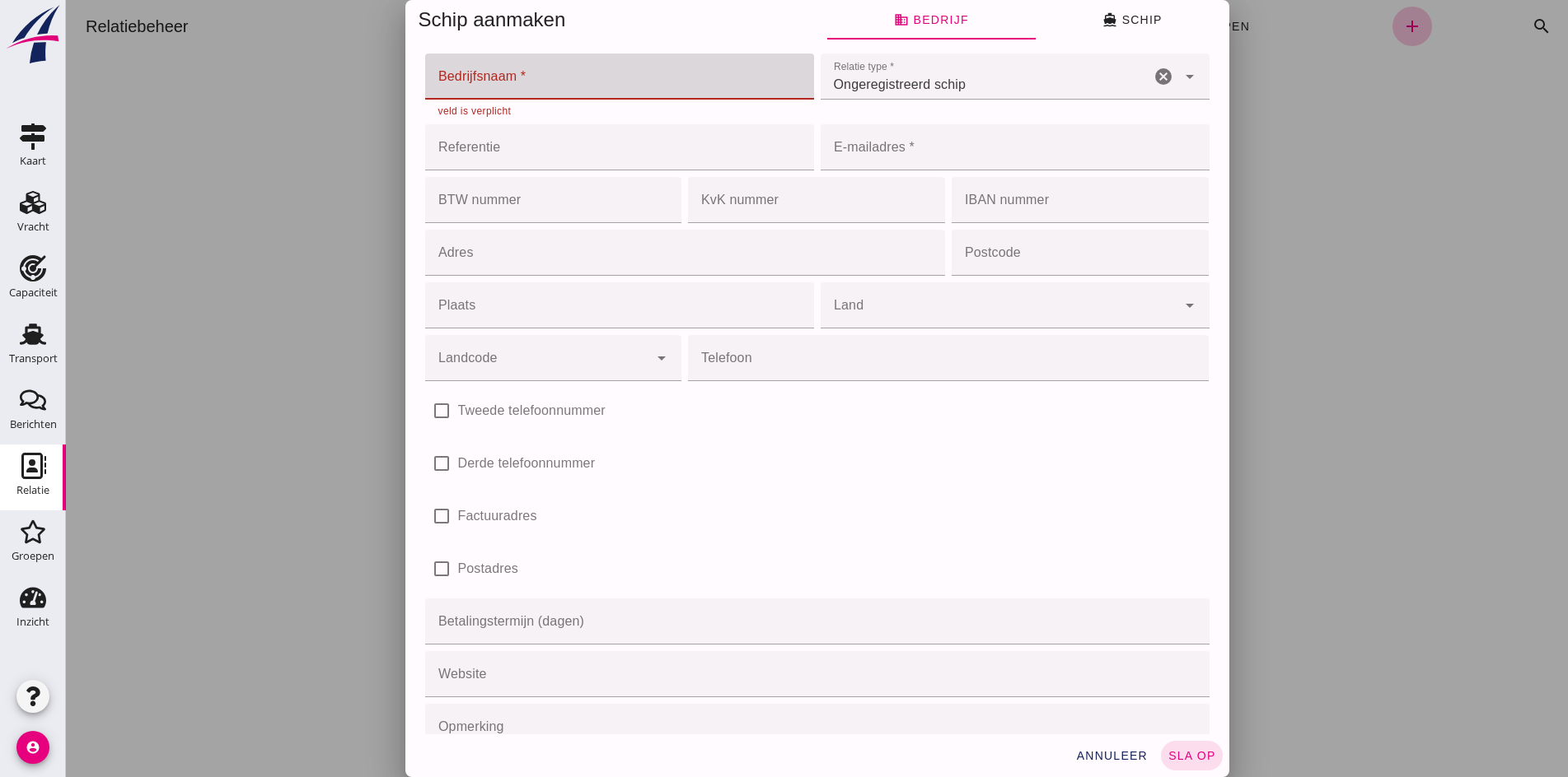
drag, startPoint x: 510, startPoint y: 83, endPoint x: 518, endPoint y: 93, distance: 12.8
click input "Bedrijfsnaam *"
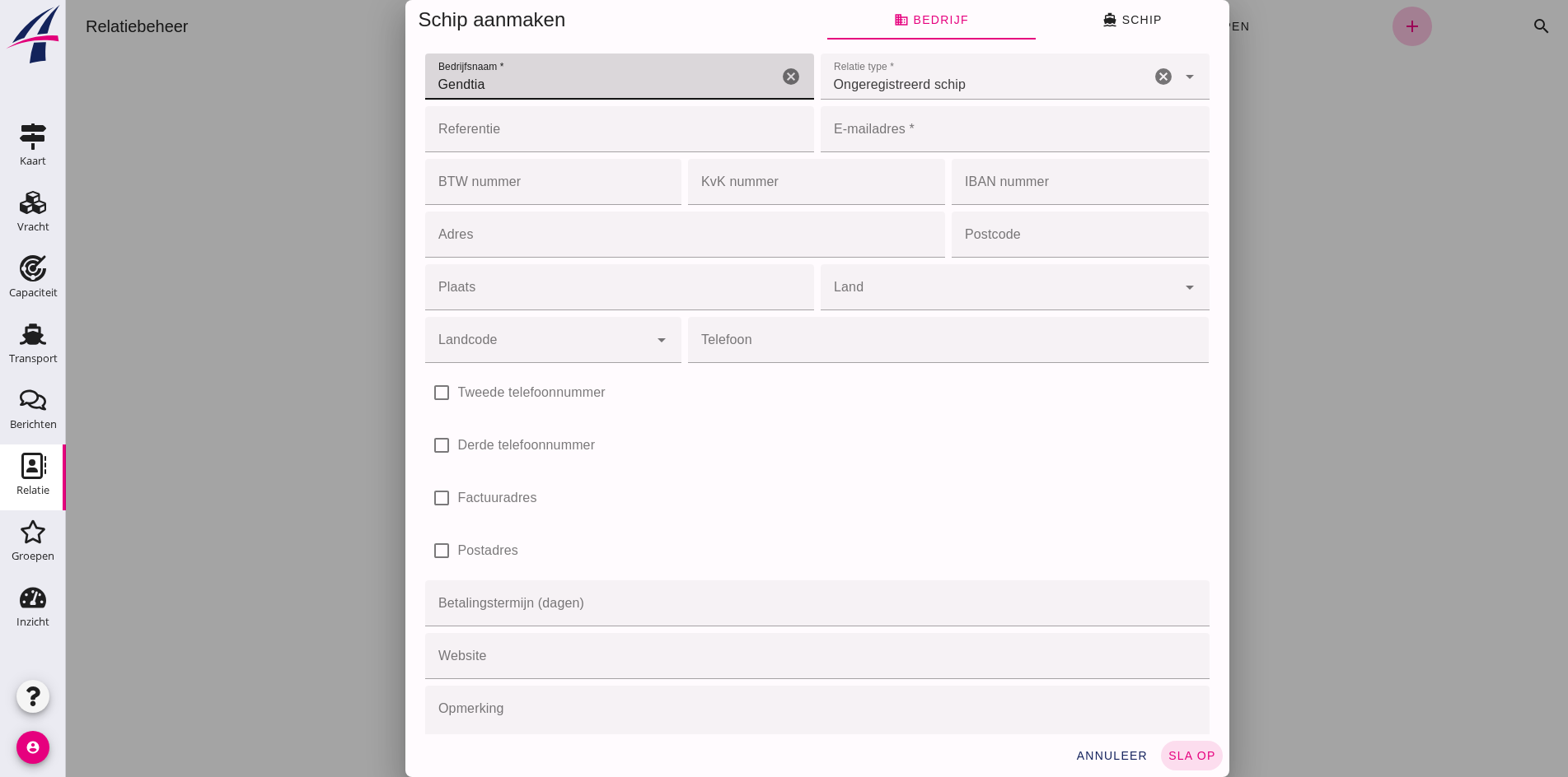
type input "Gendtia"
click input "E-mailadres *"
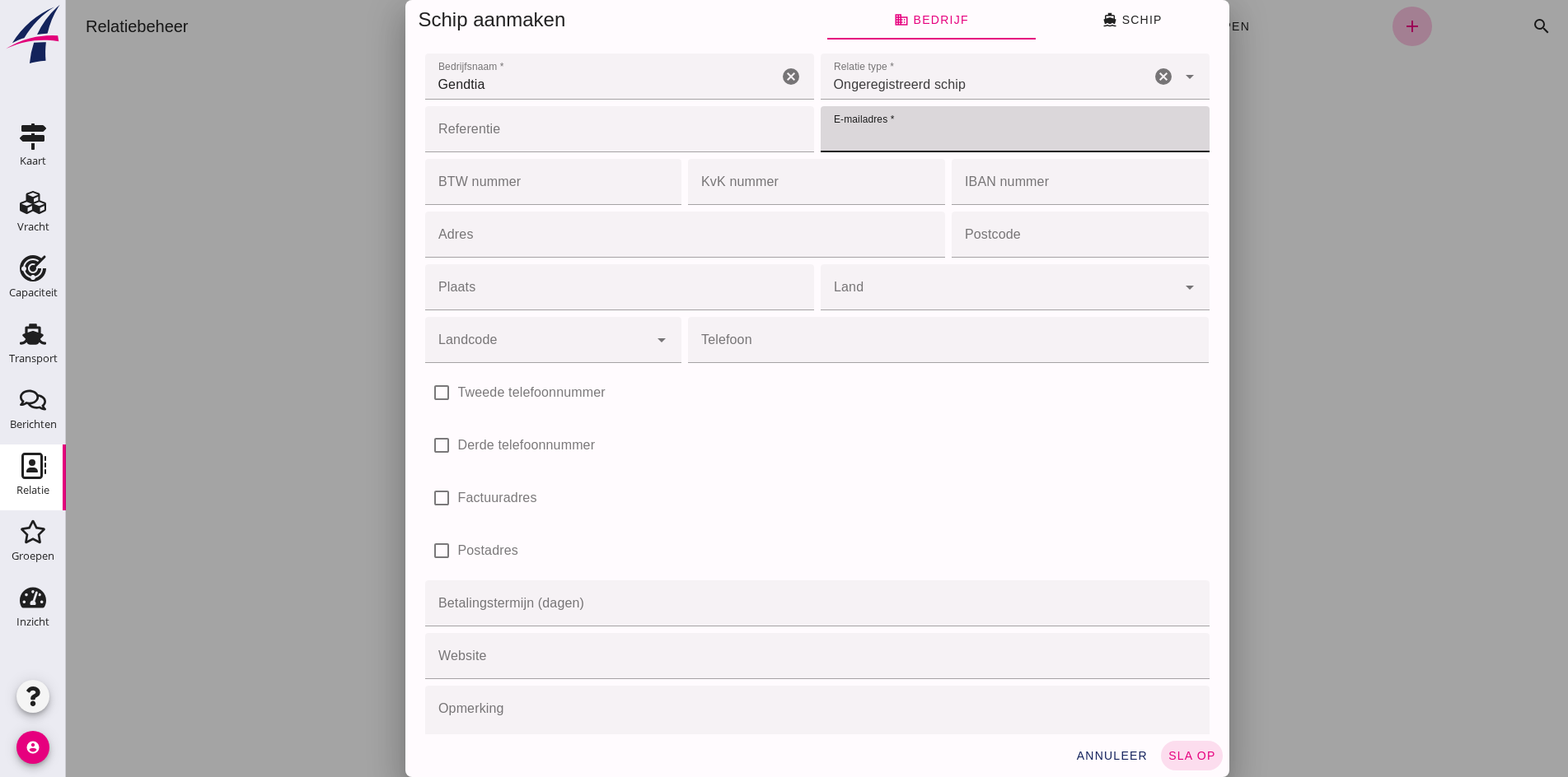
click input "E-mailadres *"
type input "[EMAIL_ADDRESS][DOMAIN_NAME]"
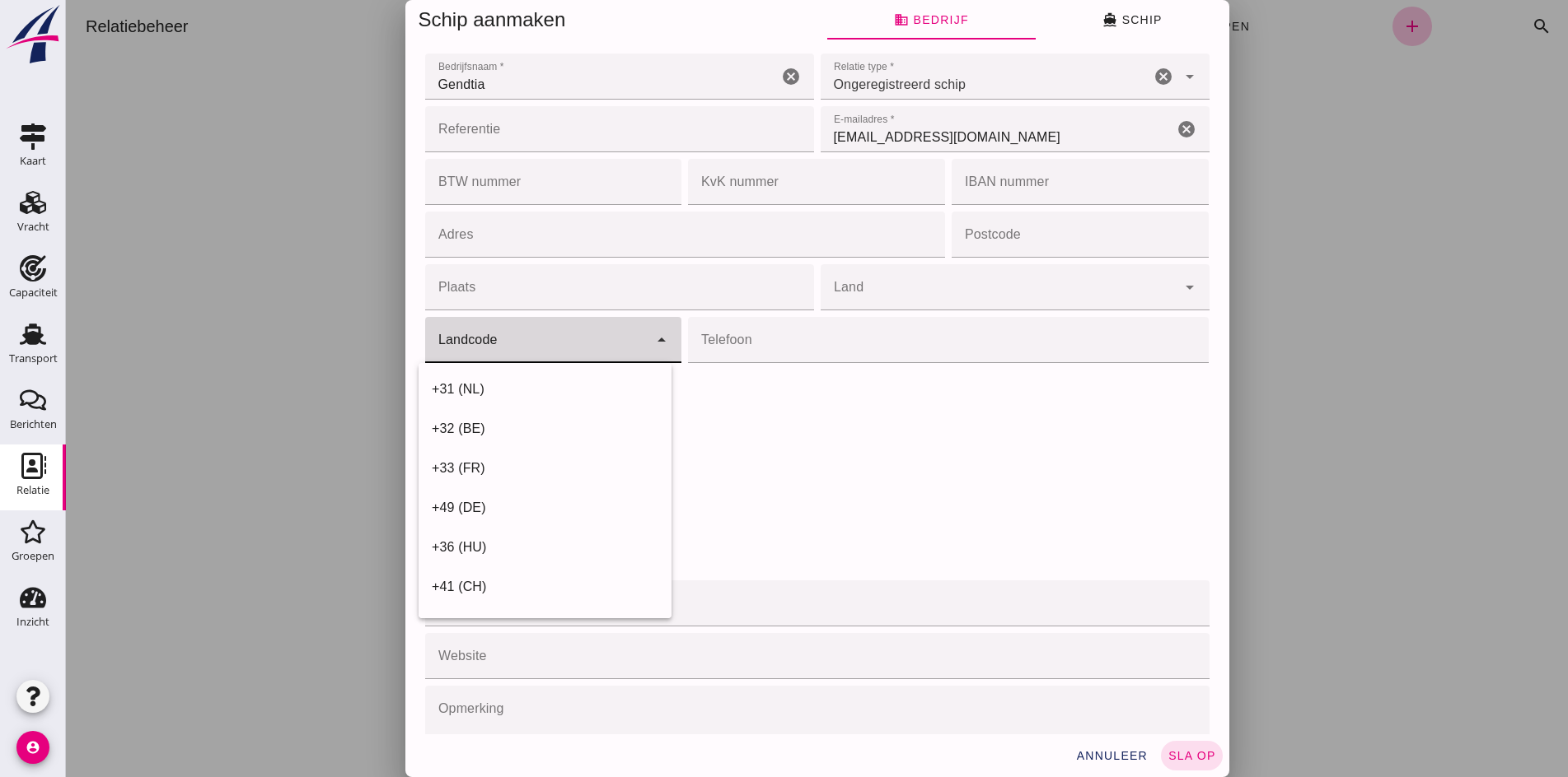
click div
click at [524, 389] on div "+31 (NL)" at bounding box center [545, 389] width 227 height 19
type input "+31 (NL)"
click input "Telefoon"
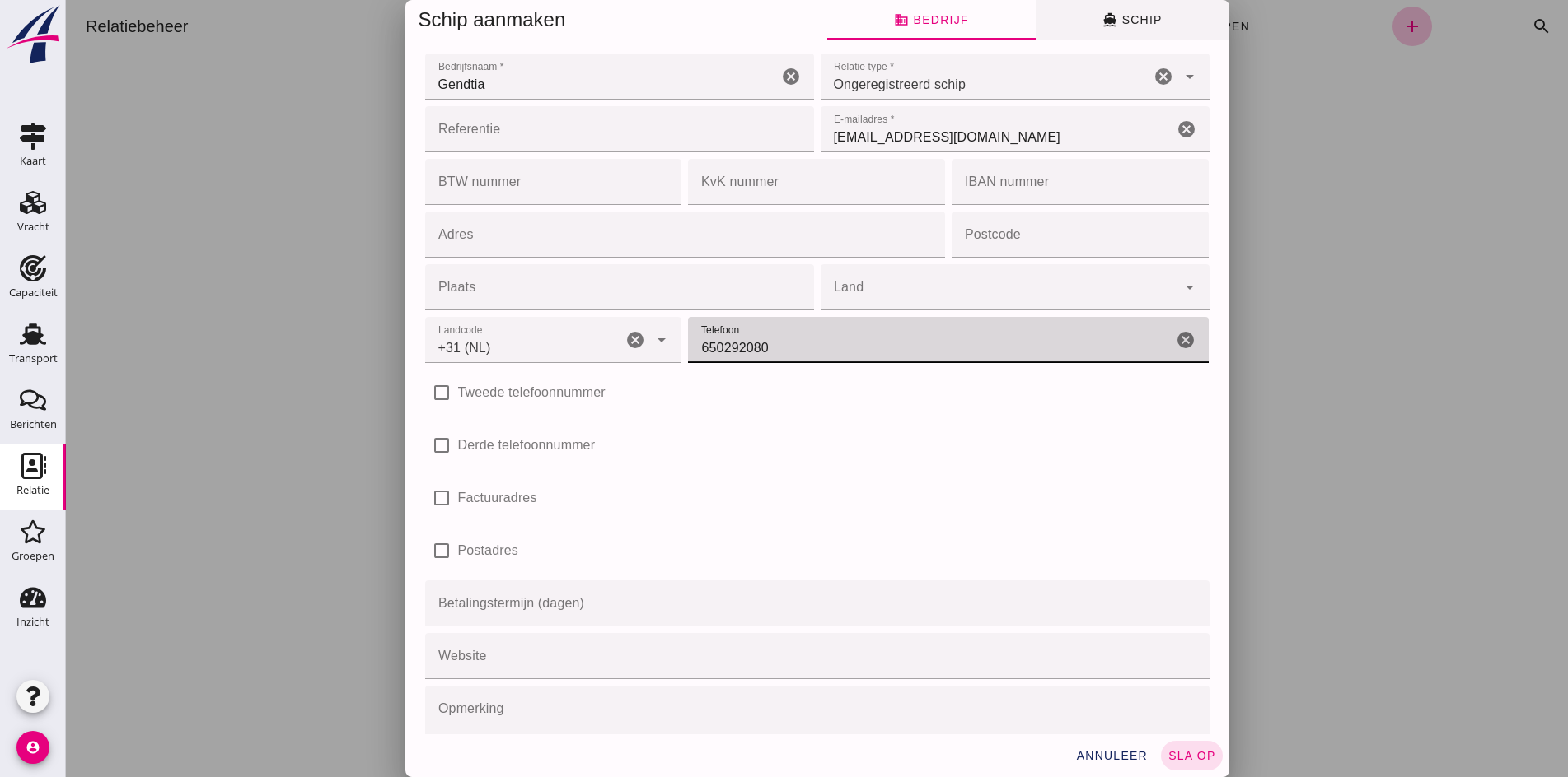
type input "650292080"
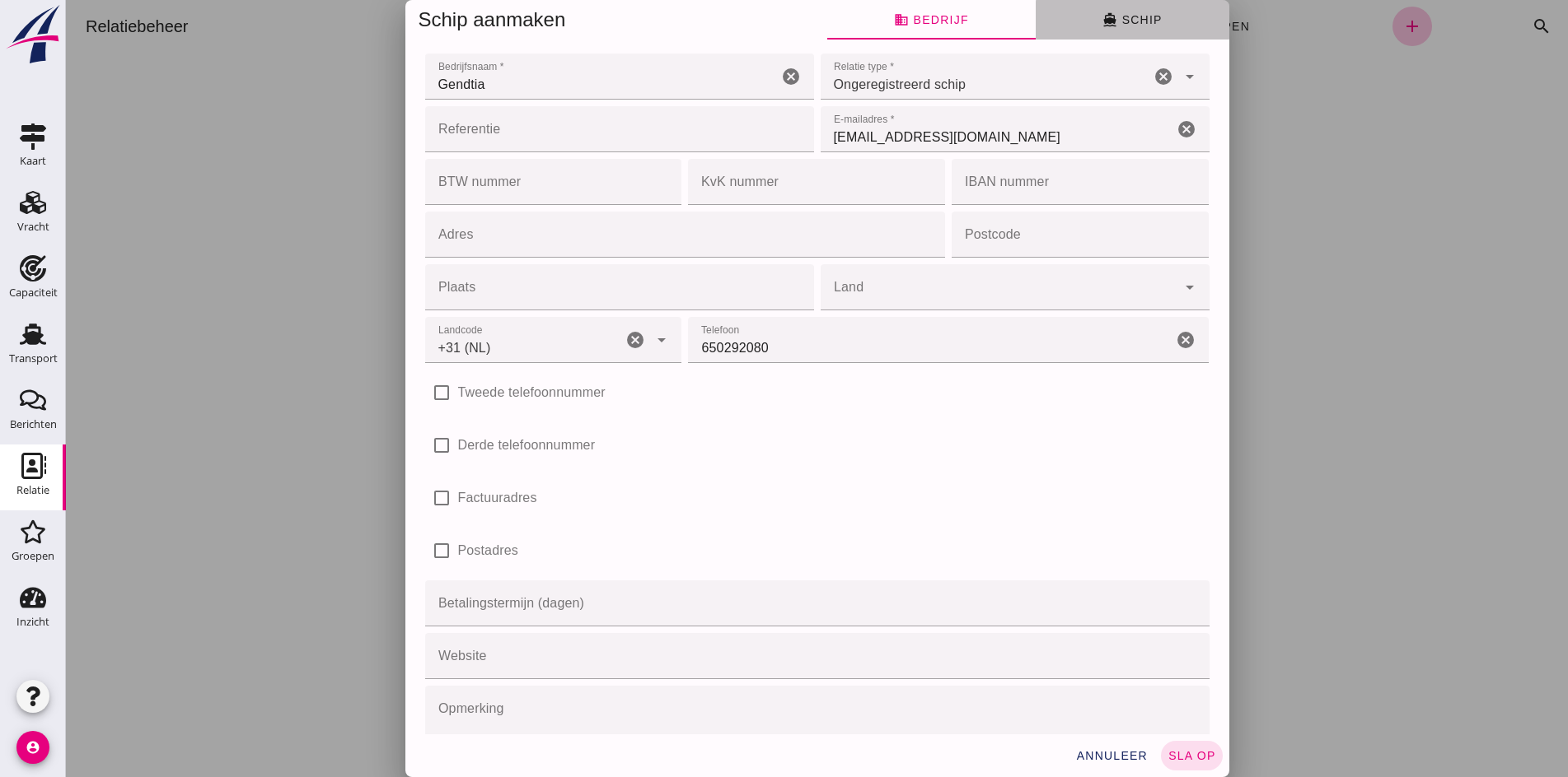
click icon "directions_boat"
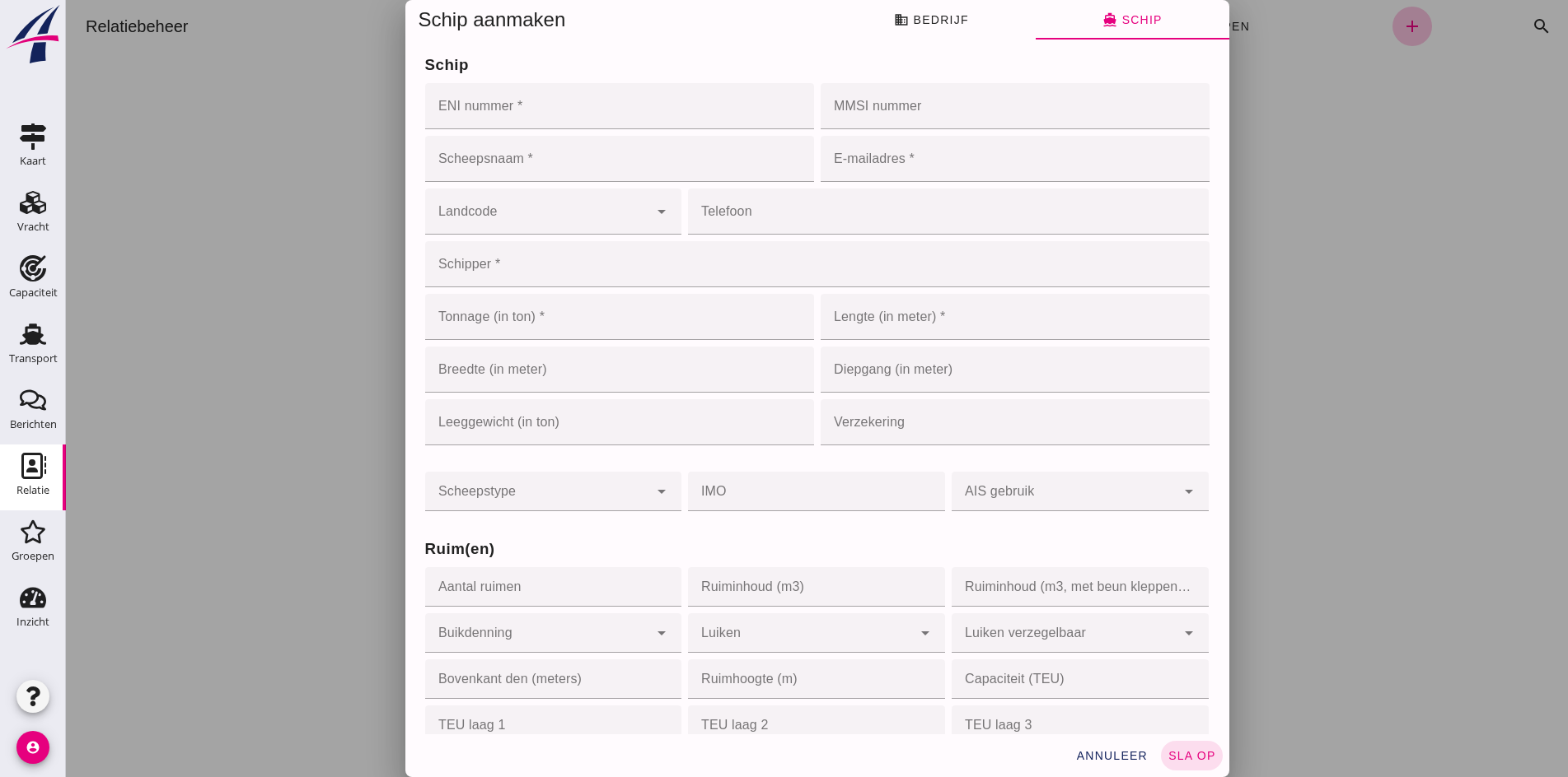
click input "ENI nummer *"
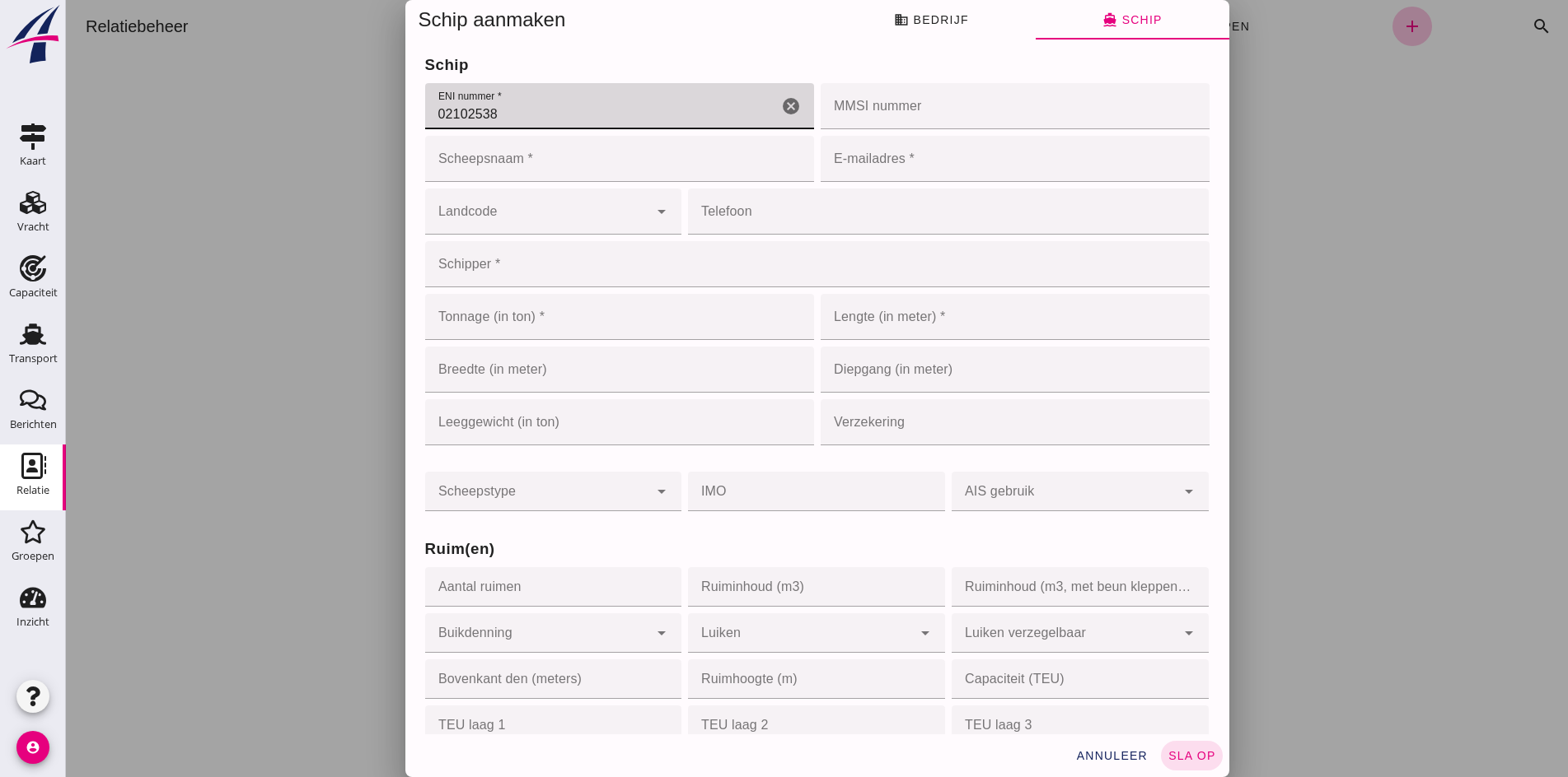
type input "02102538"
click input "Scheepsnaam *"
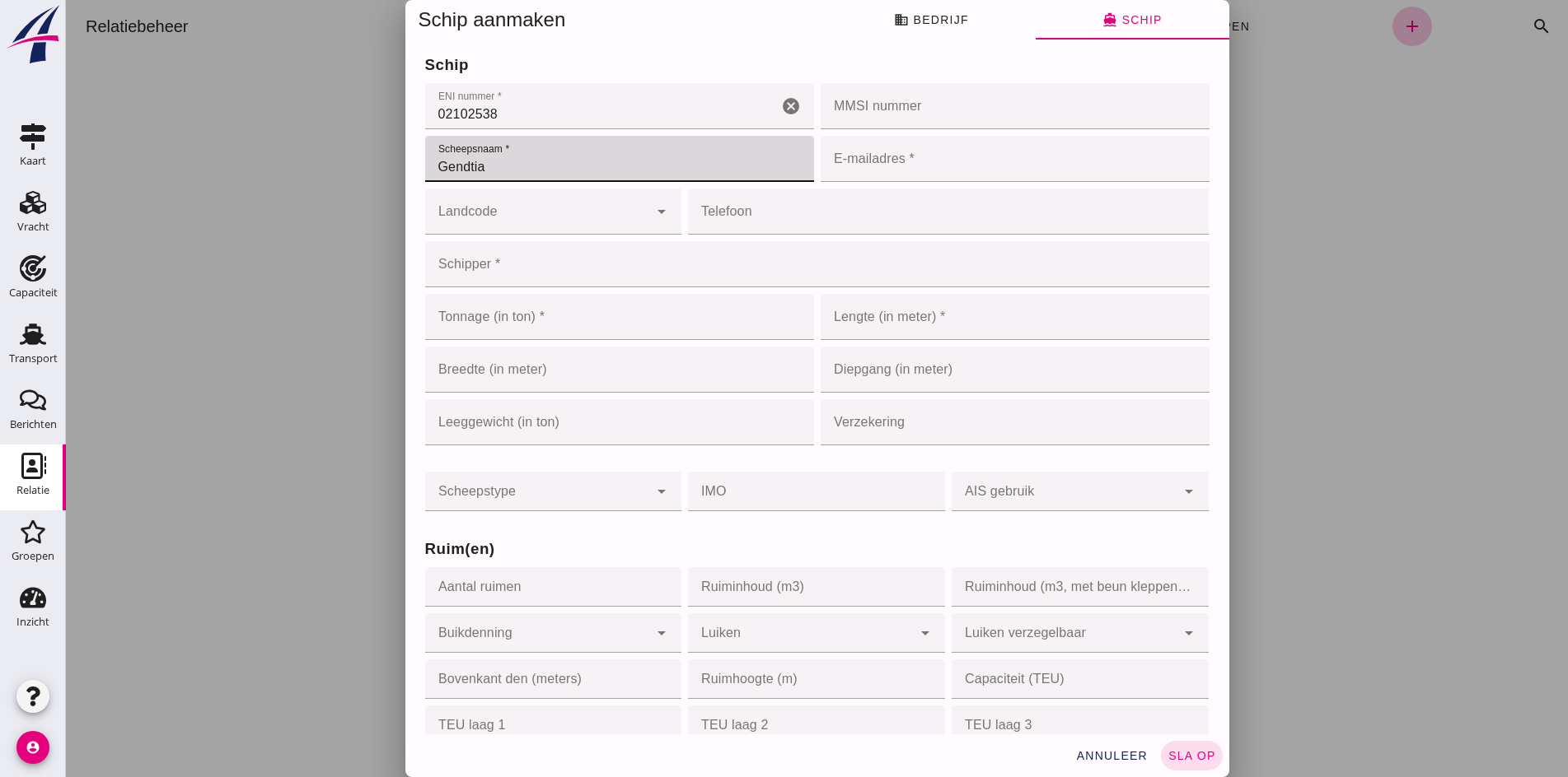
type input "Gendtia"
click input "E-mailadres *"
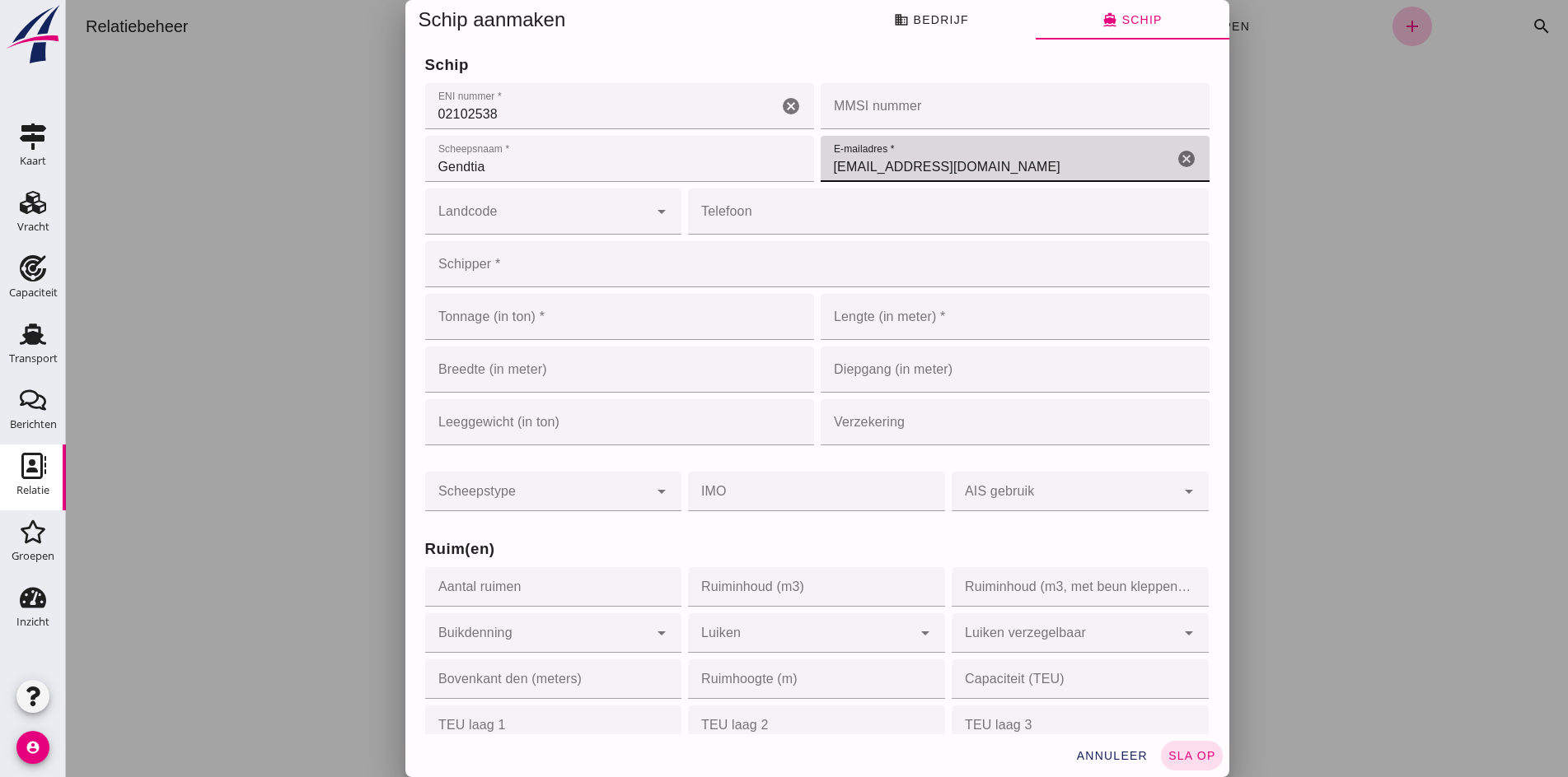
type input "[EMAIL_ADDRESS][DOMAIN_NAME]"
click input "Landcode"
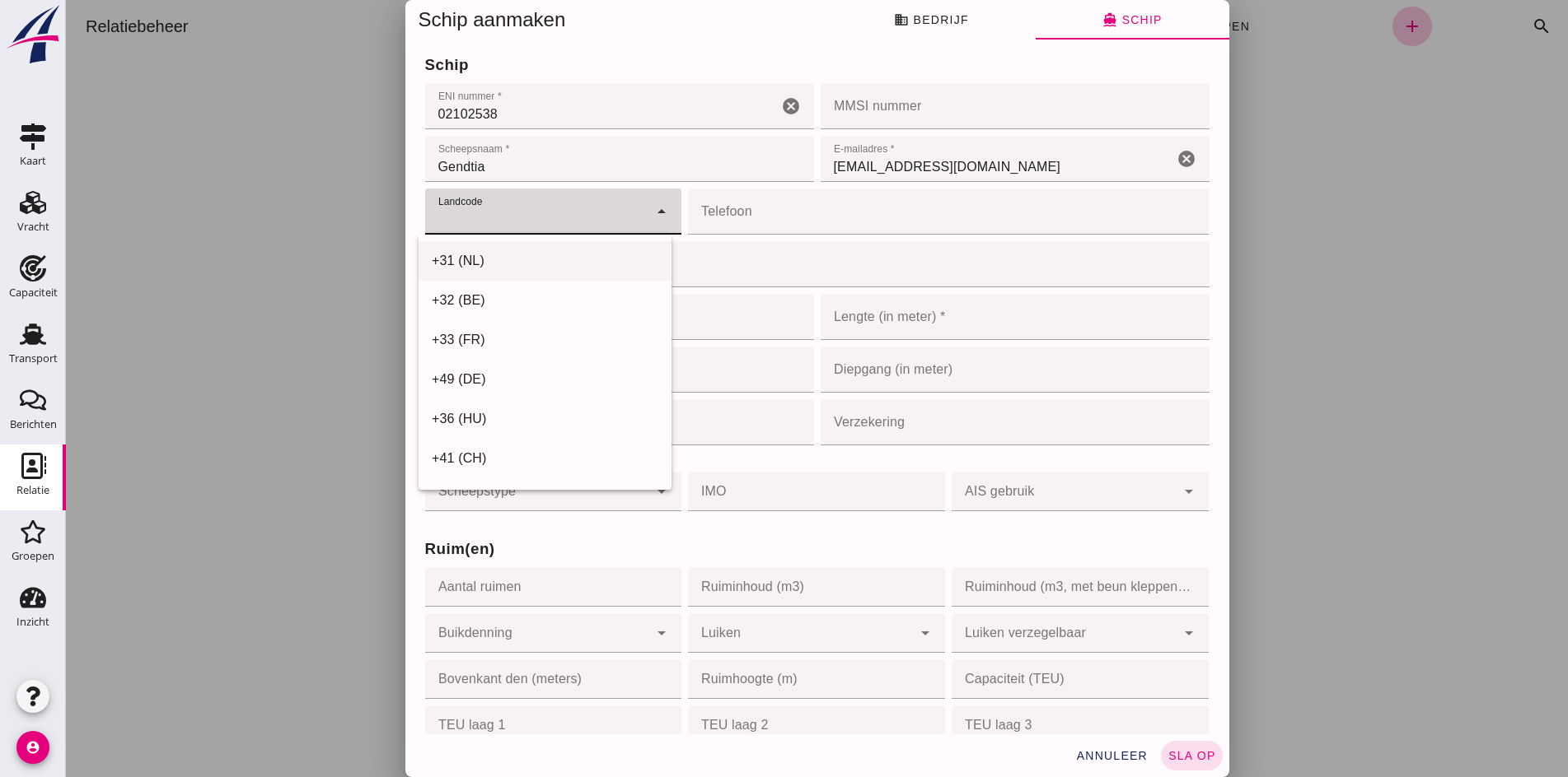
click at [482, 256] on div "+31 (NL)" at bounding box center [545, 261] width 227 height 19
type input "+31 (NL)"
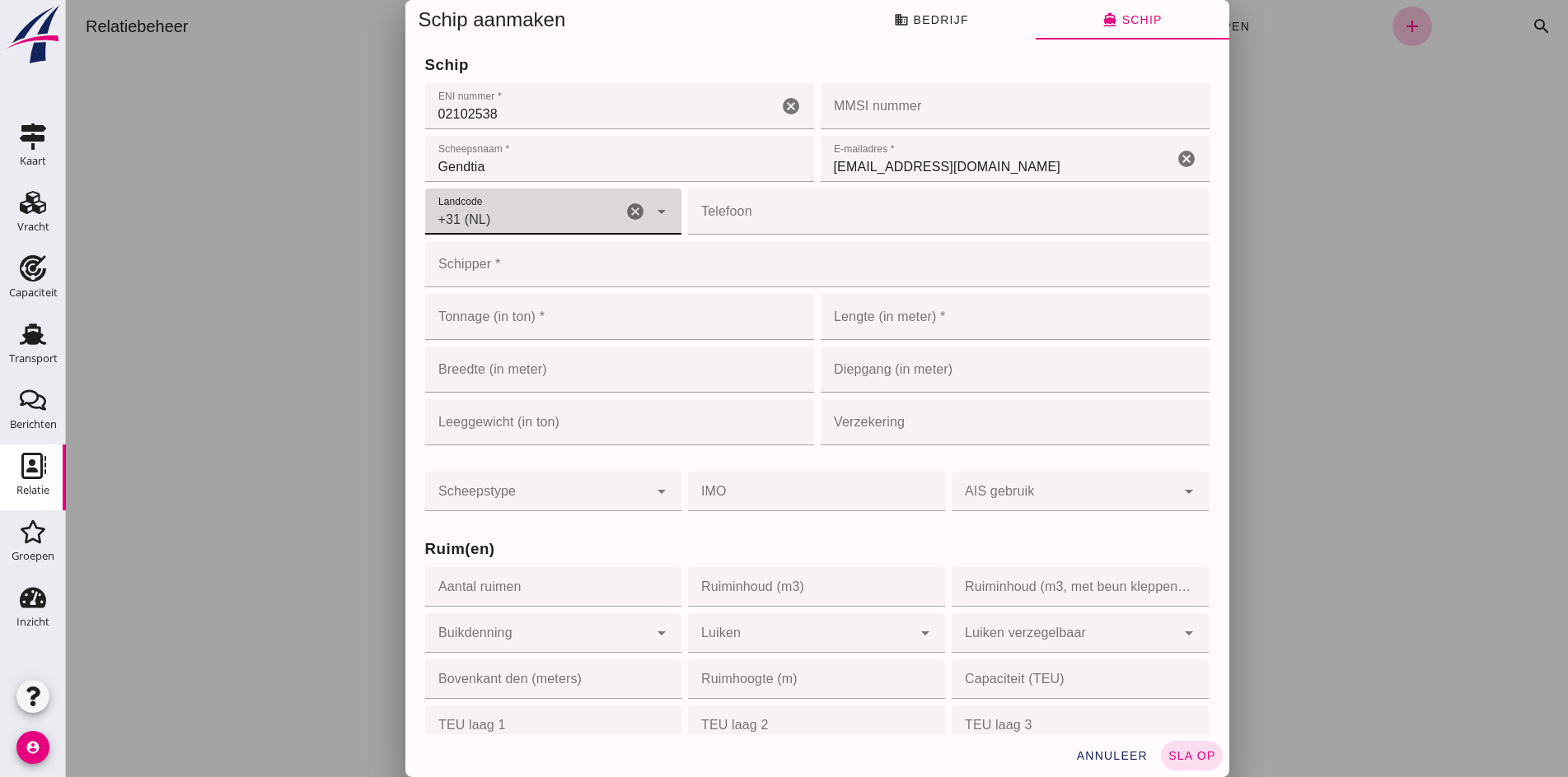
click input "Telefoon"
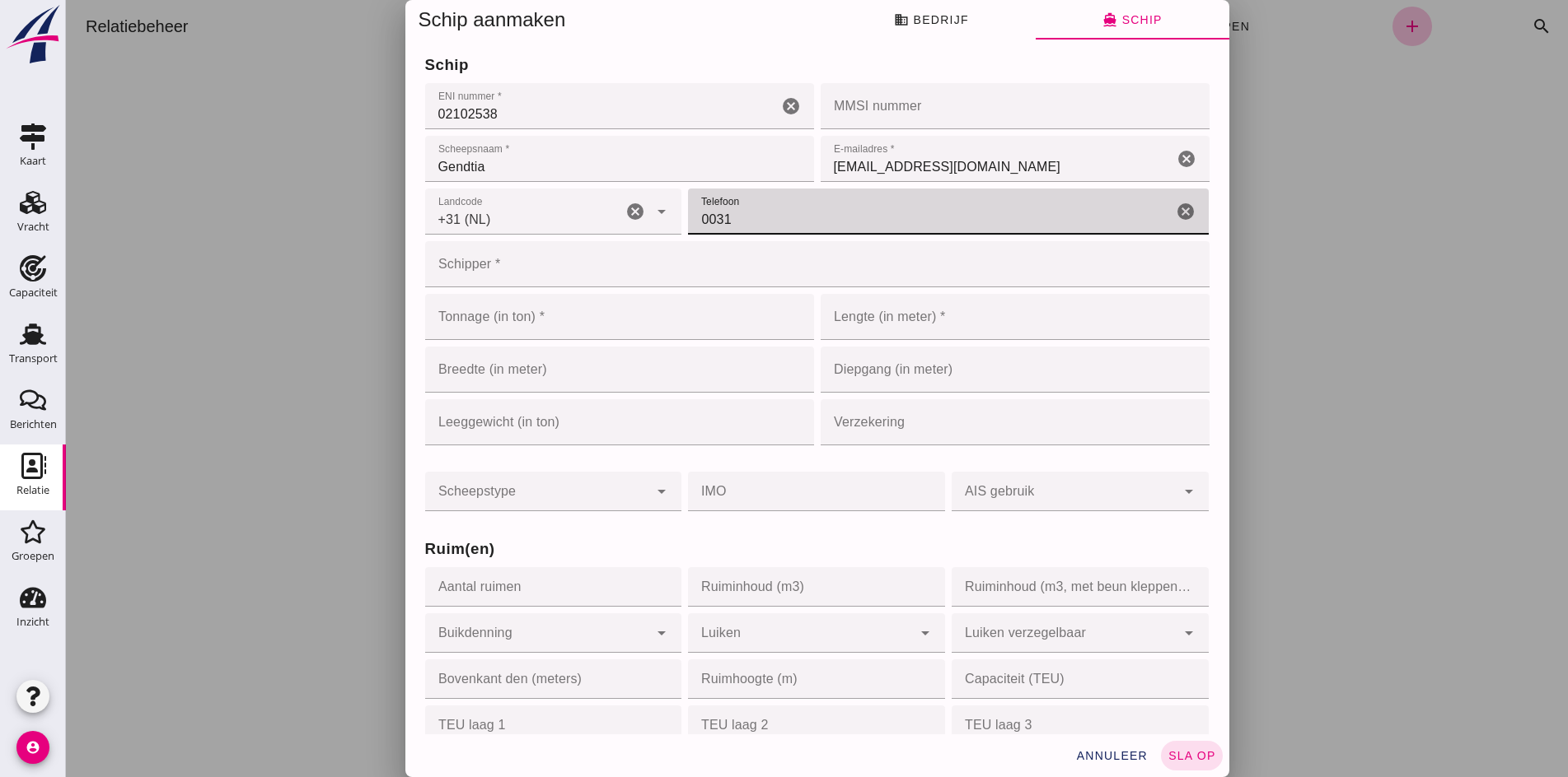
drag, startPoint x: 722, startPoint y: 215, endPoint x: 545, endPoint y: 228, distance: 177.5
click at [545, 238] on div "Landcode Landcode +31 (NL) +31 ([GEOGRAPHIC_DATA]) cancel arrow_drop_down Telef…" at bounding box center [817, 265] width 791 height 53
type input "650292080"
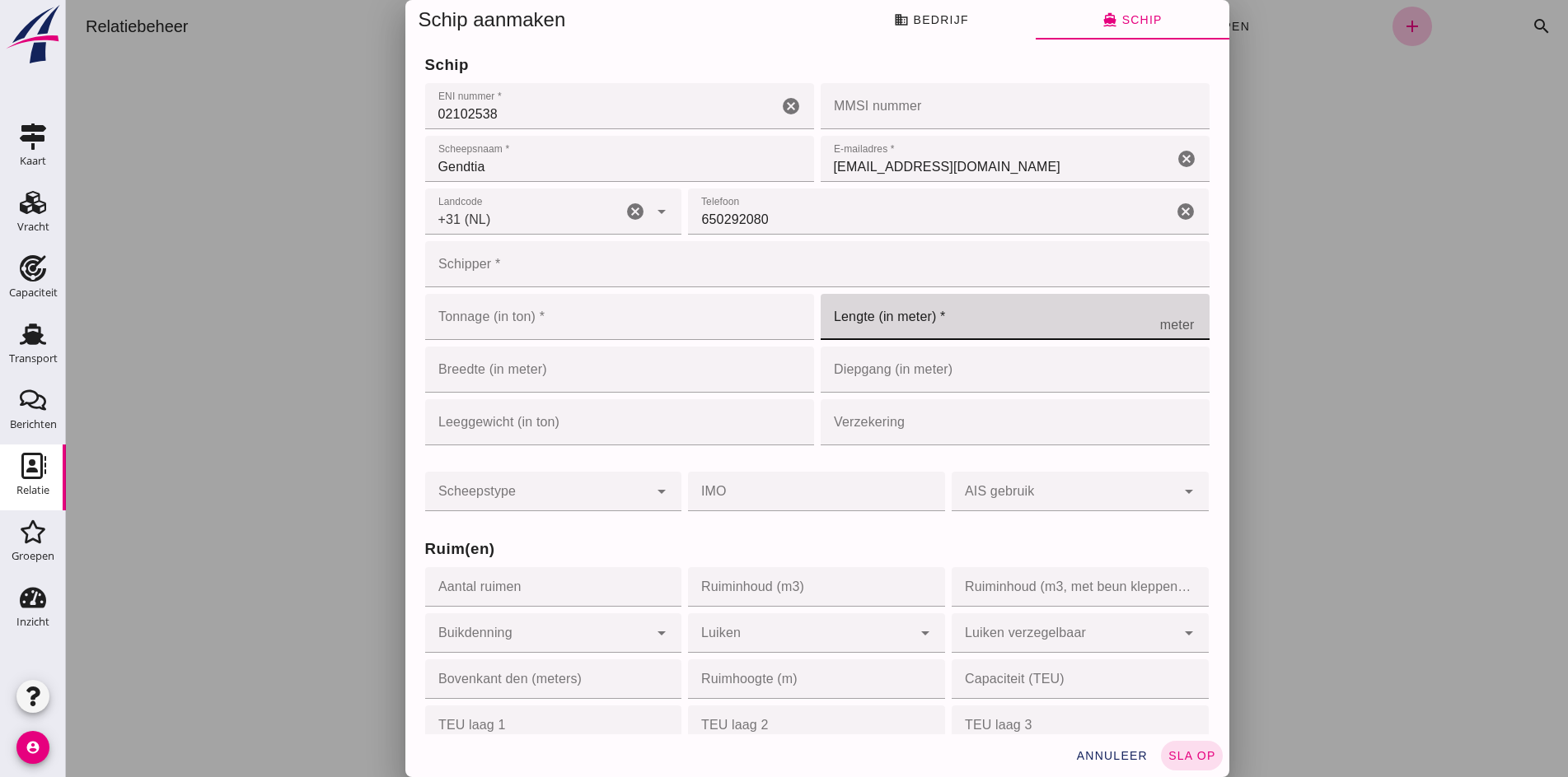
click input "Lengte (in meter) *"
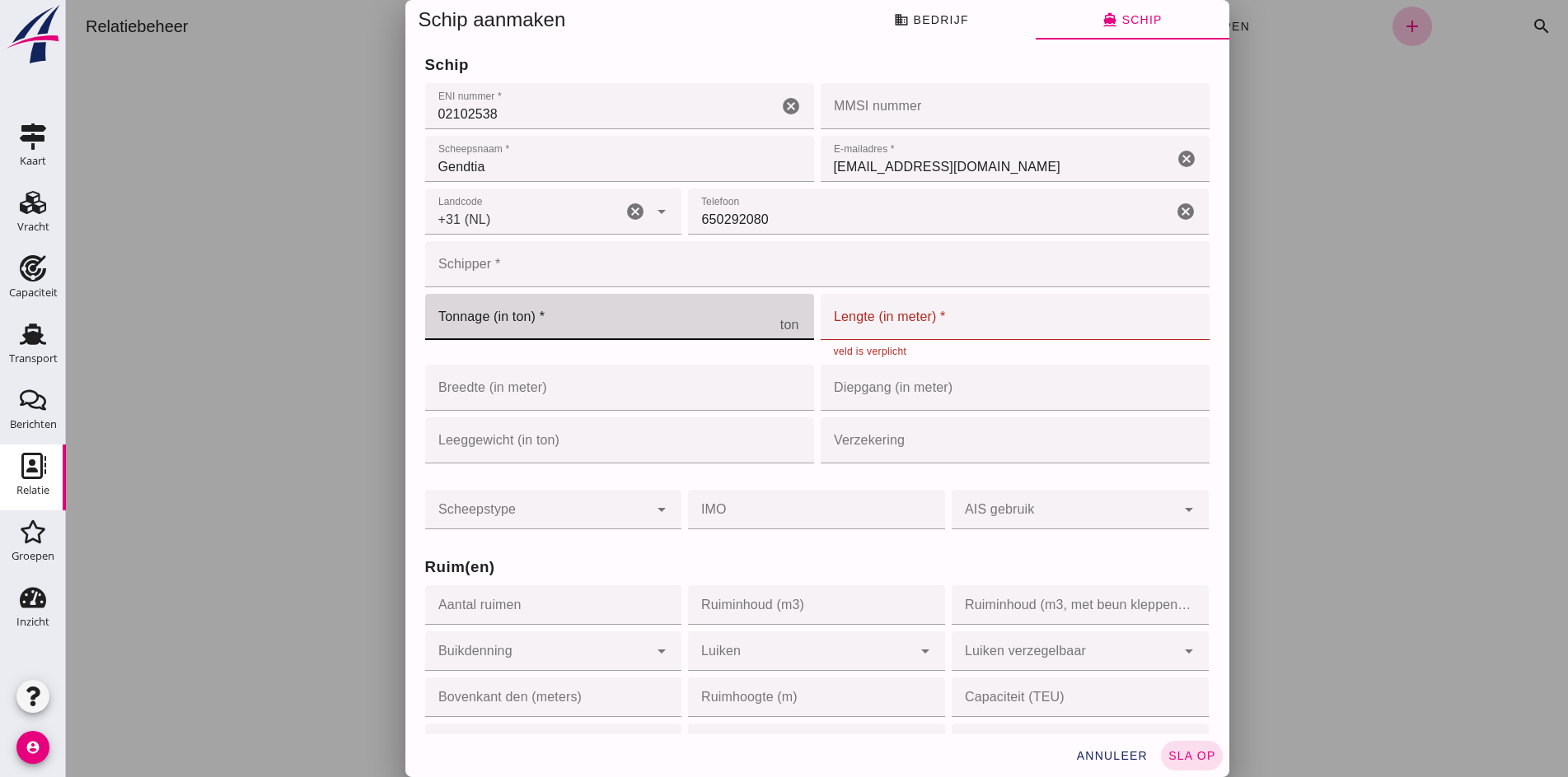
click input "Tonnage (in ton) *"
type input "860"
click input "Lengte (in meter) *"
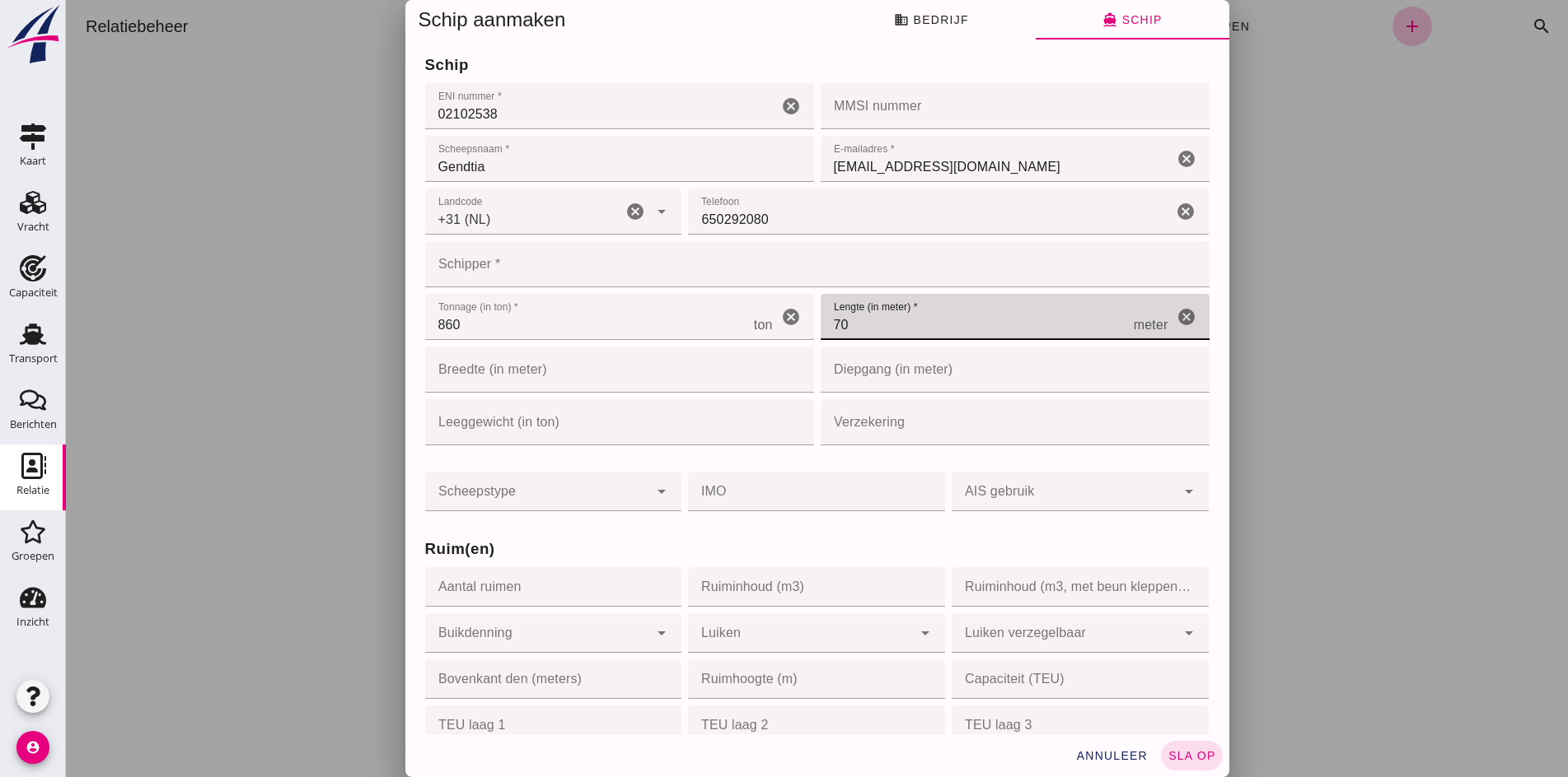
type input "70"
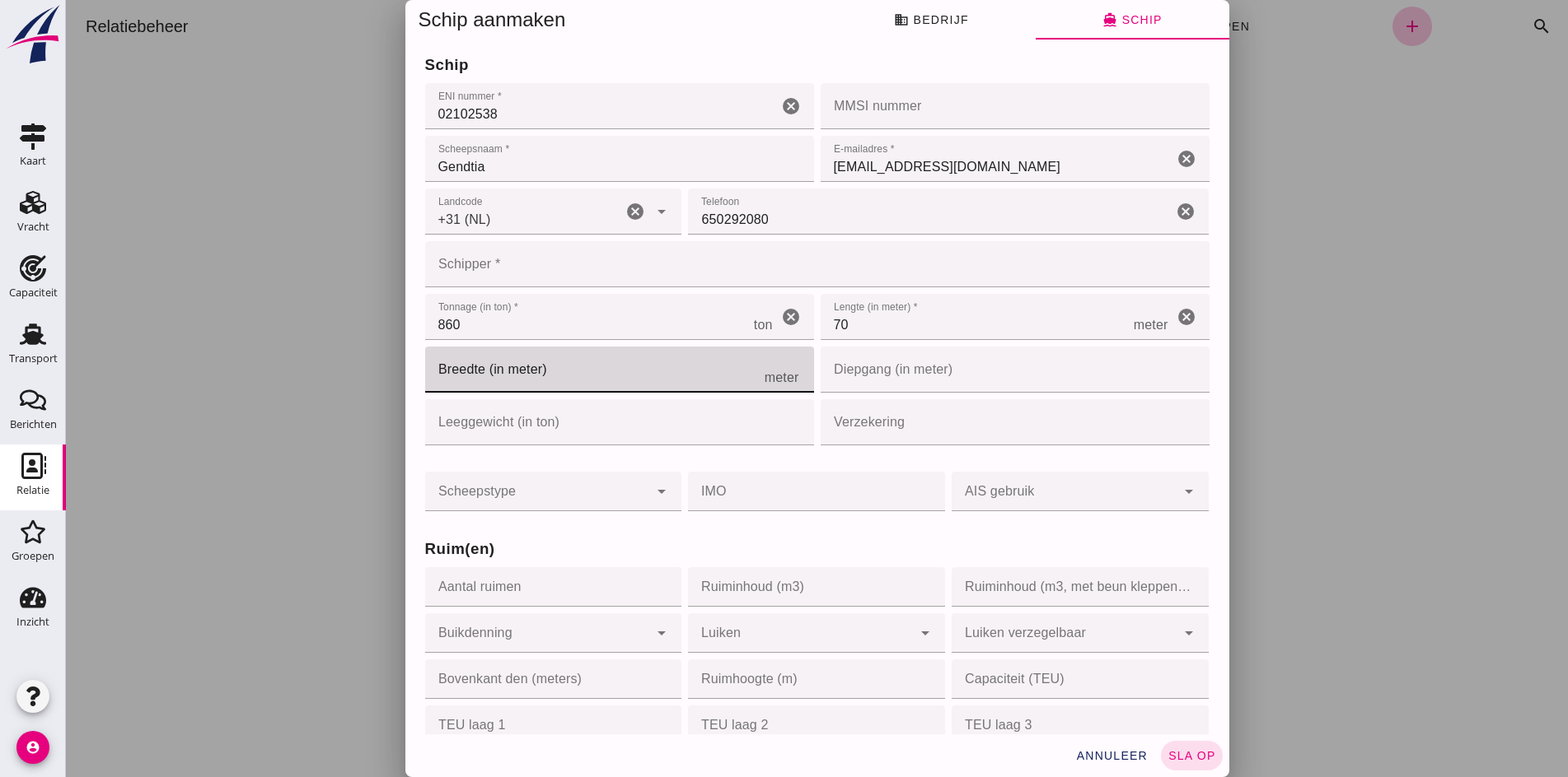
click input "Breedte (in meter)"
type input "7.5"
click input "Diepgang (in meter)"
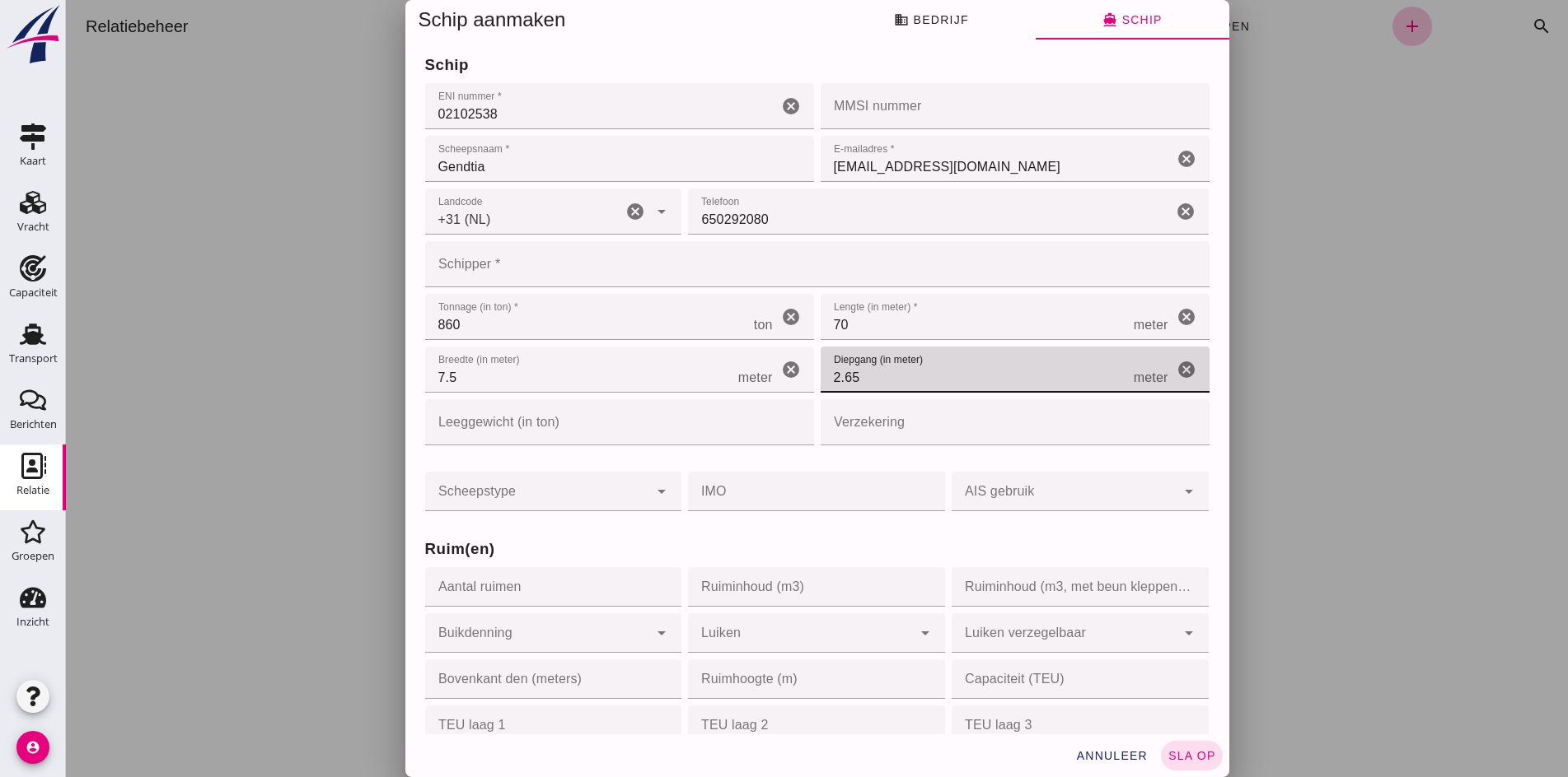
type input "2.65"
click input "Verzekering"
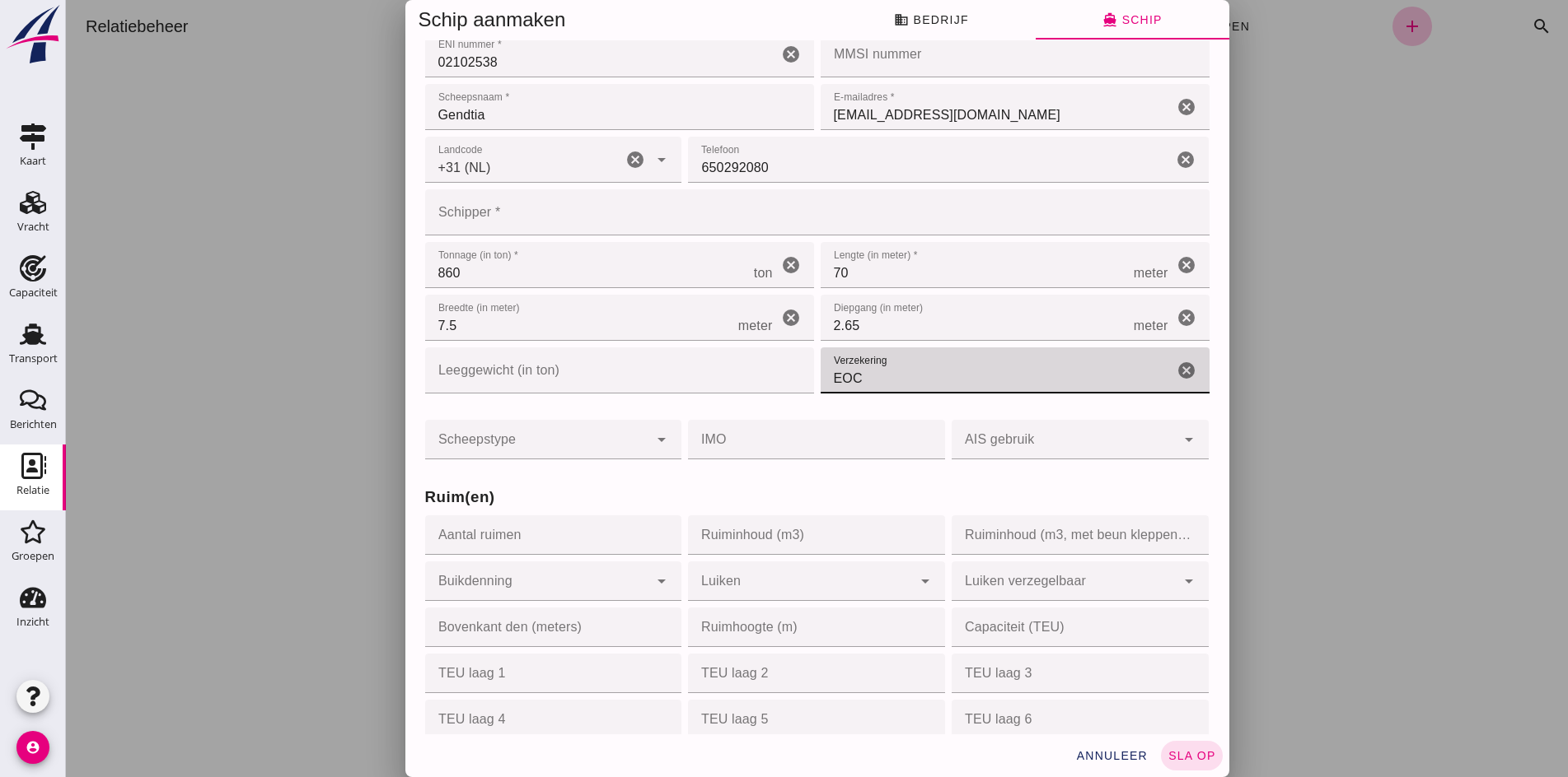
scroll to position [330, 0]
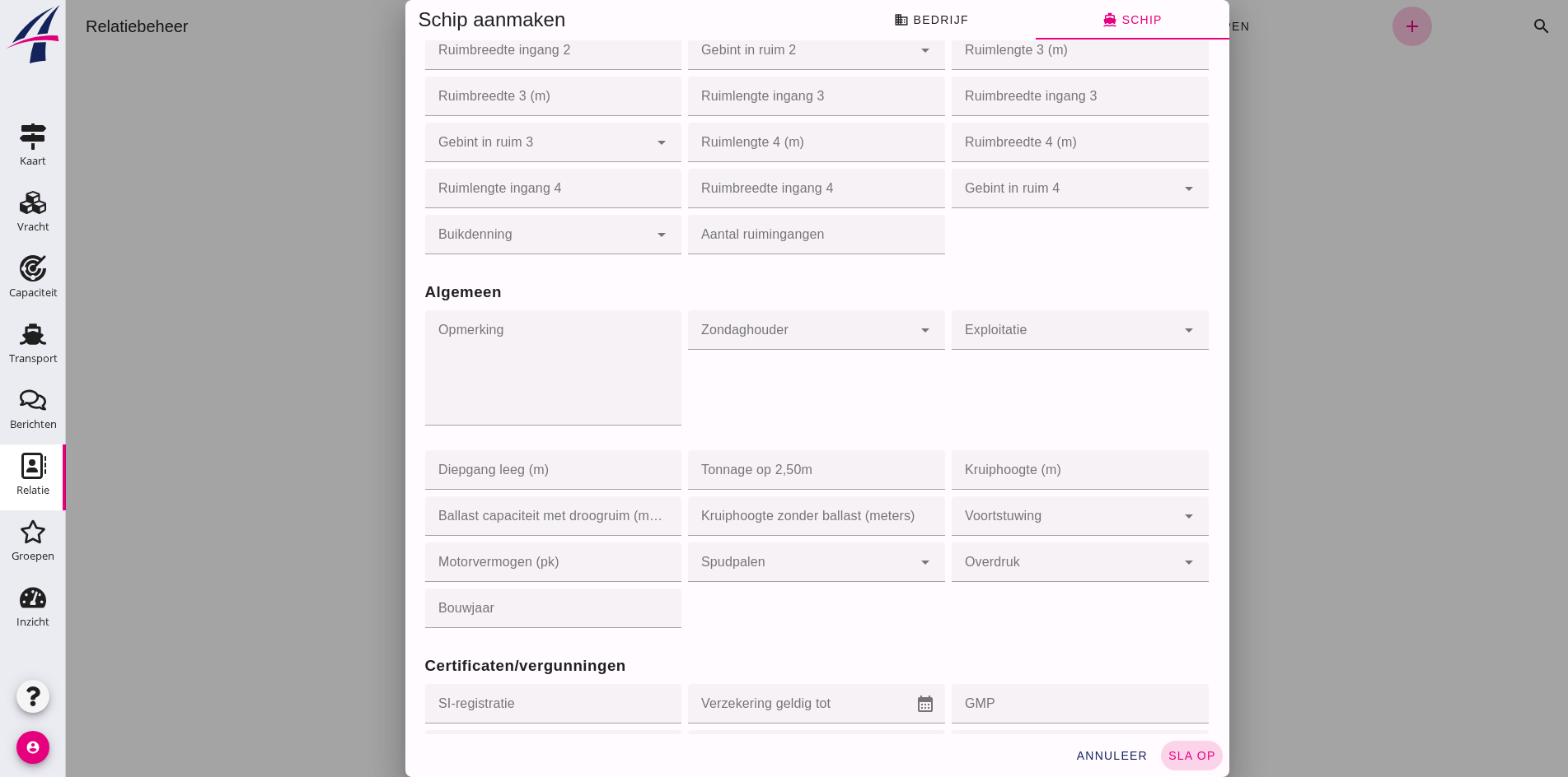
type input "EOC"
click span "sla op"
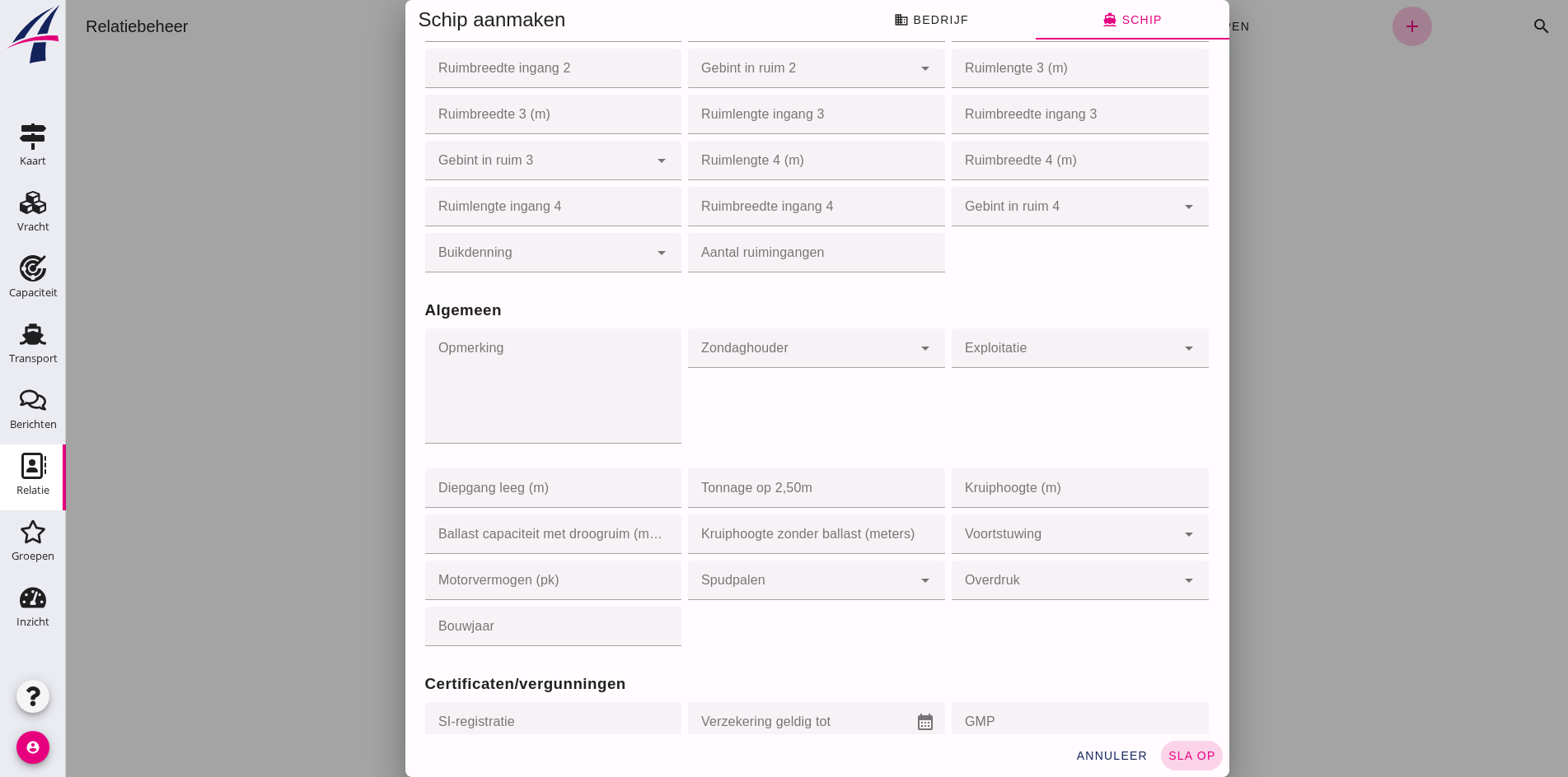
scroll to position [924, 0]
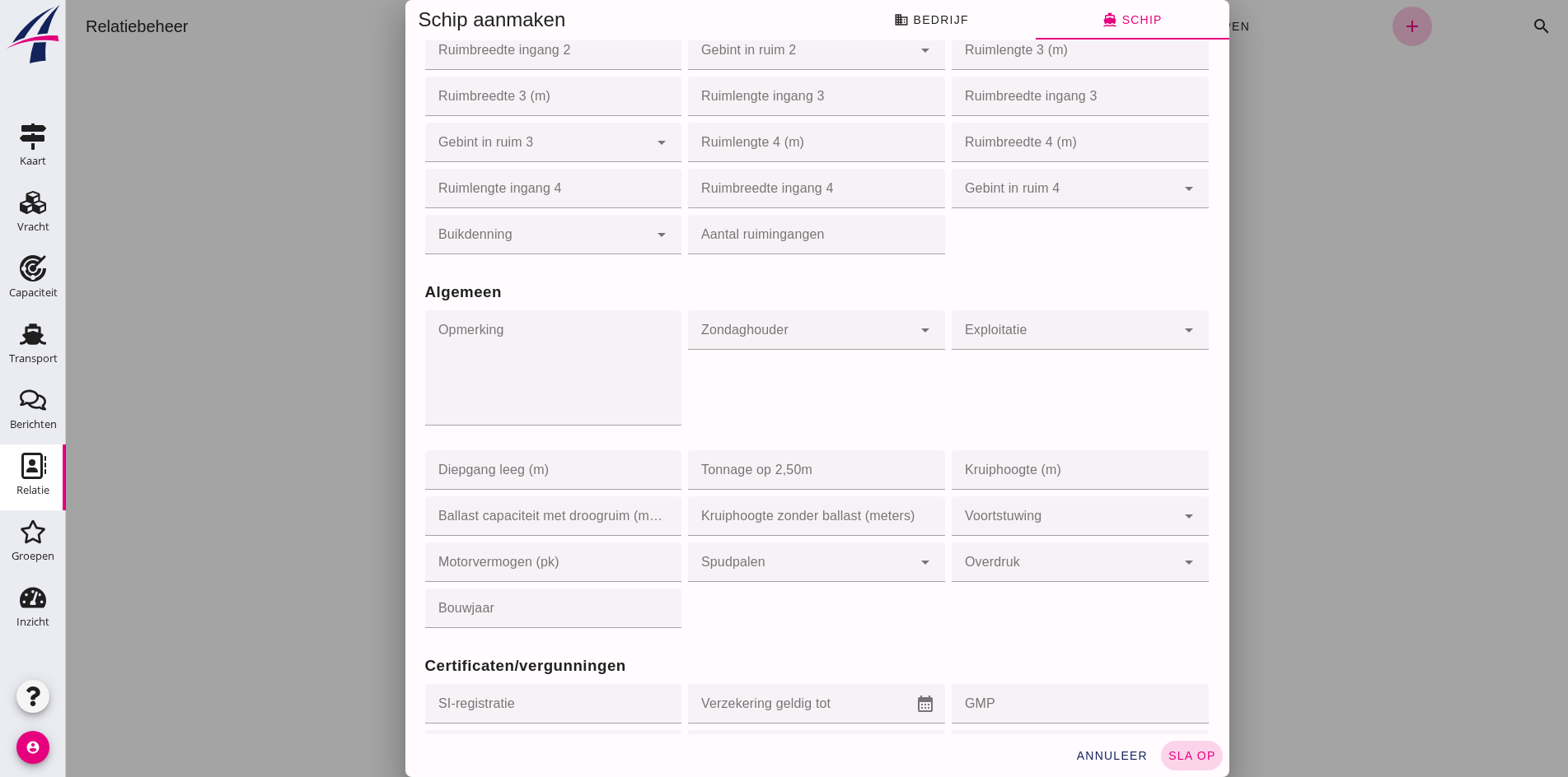
click span "sla op"
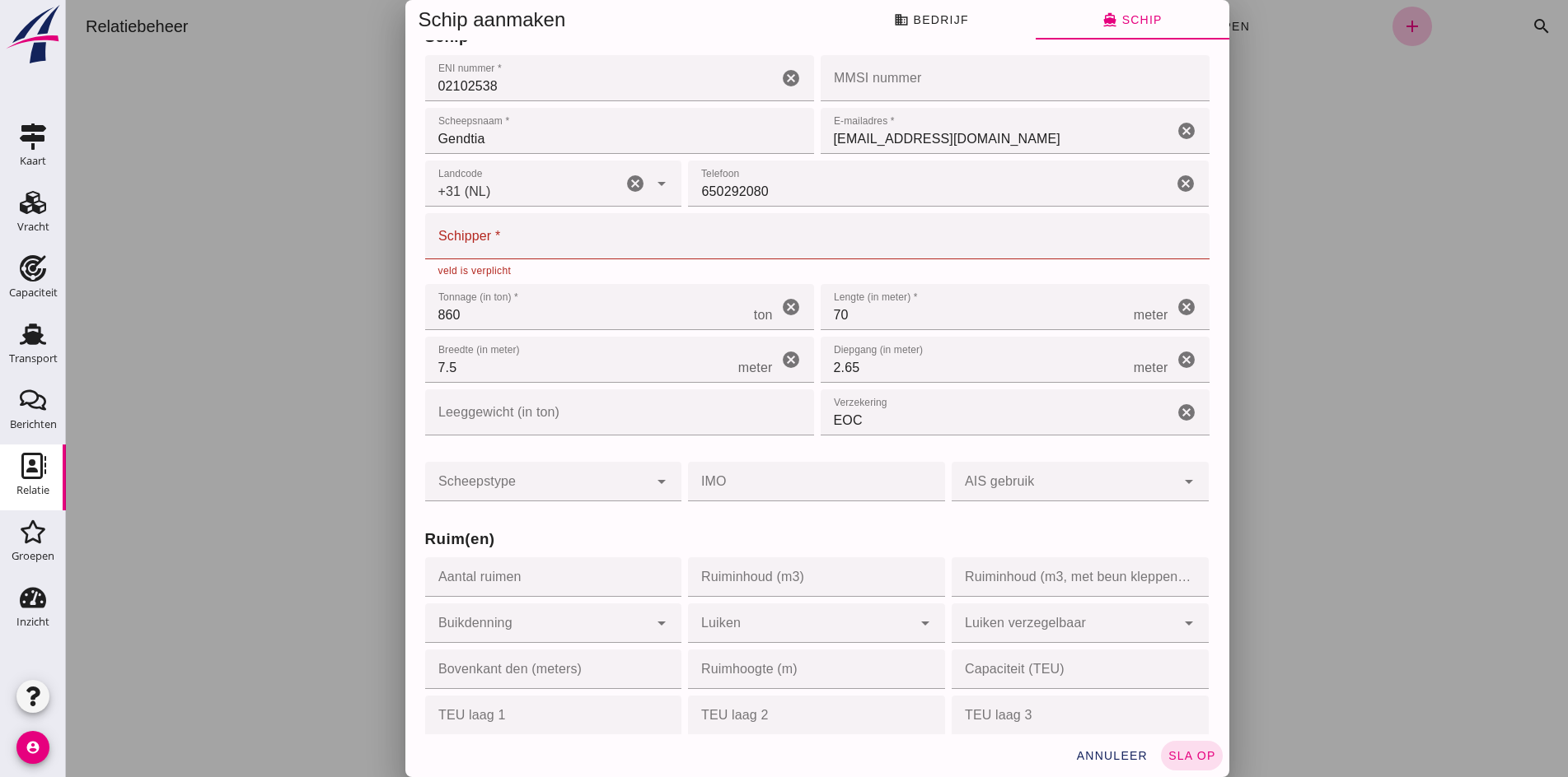
scroll to position [0, 0]
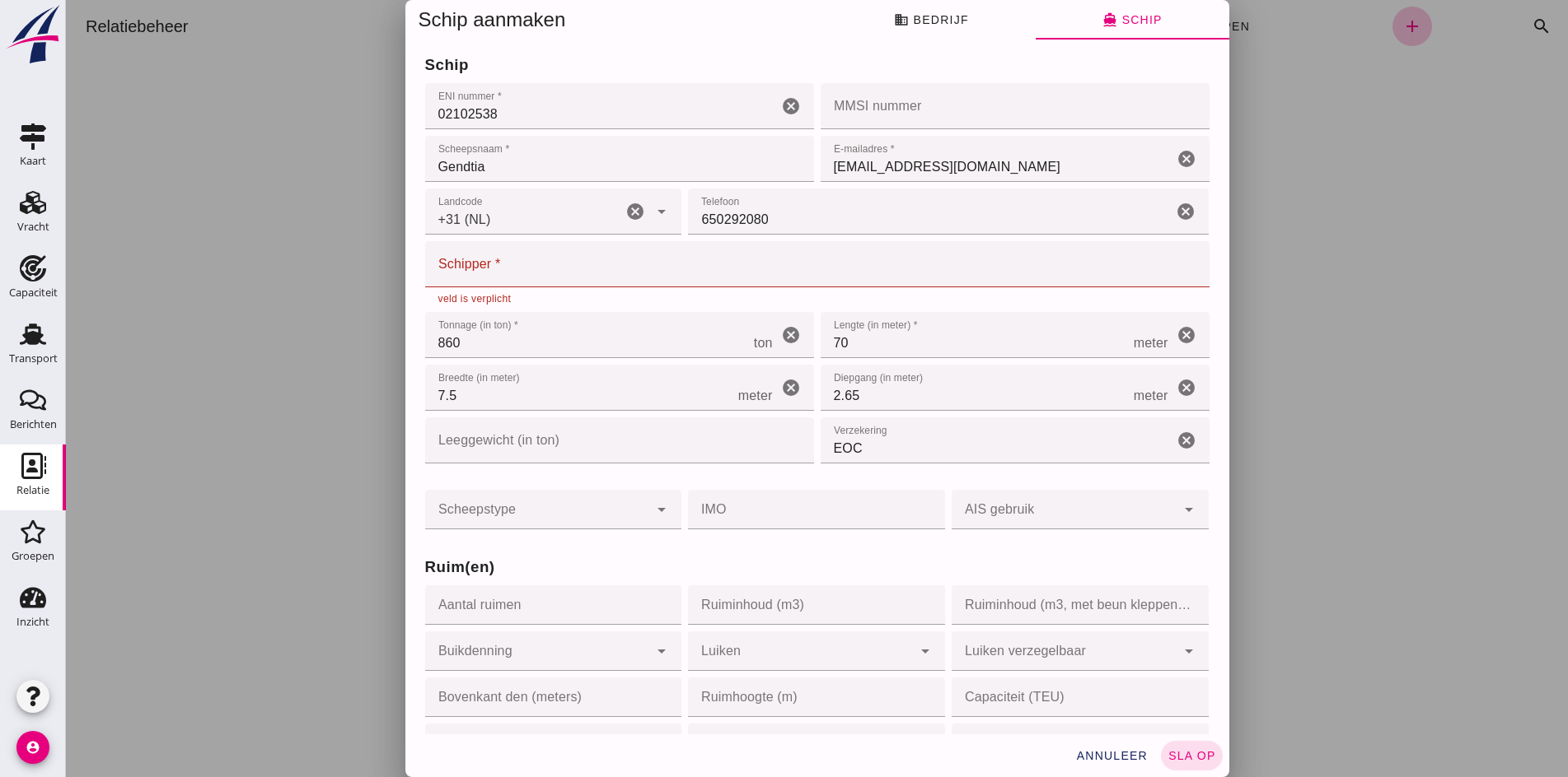
click input "Schipper *"
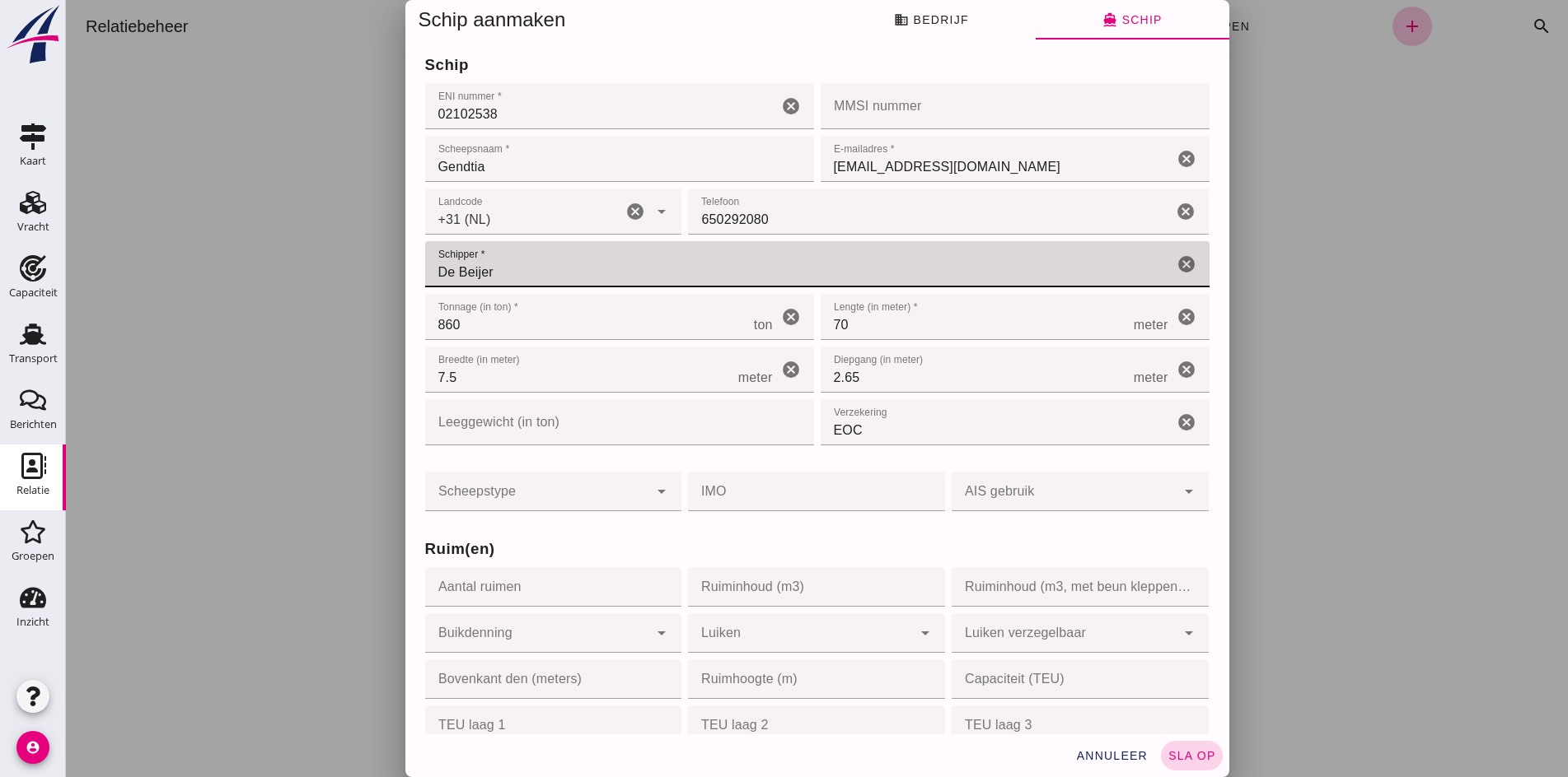
type input "De Beijer"
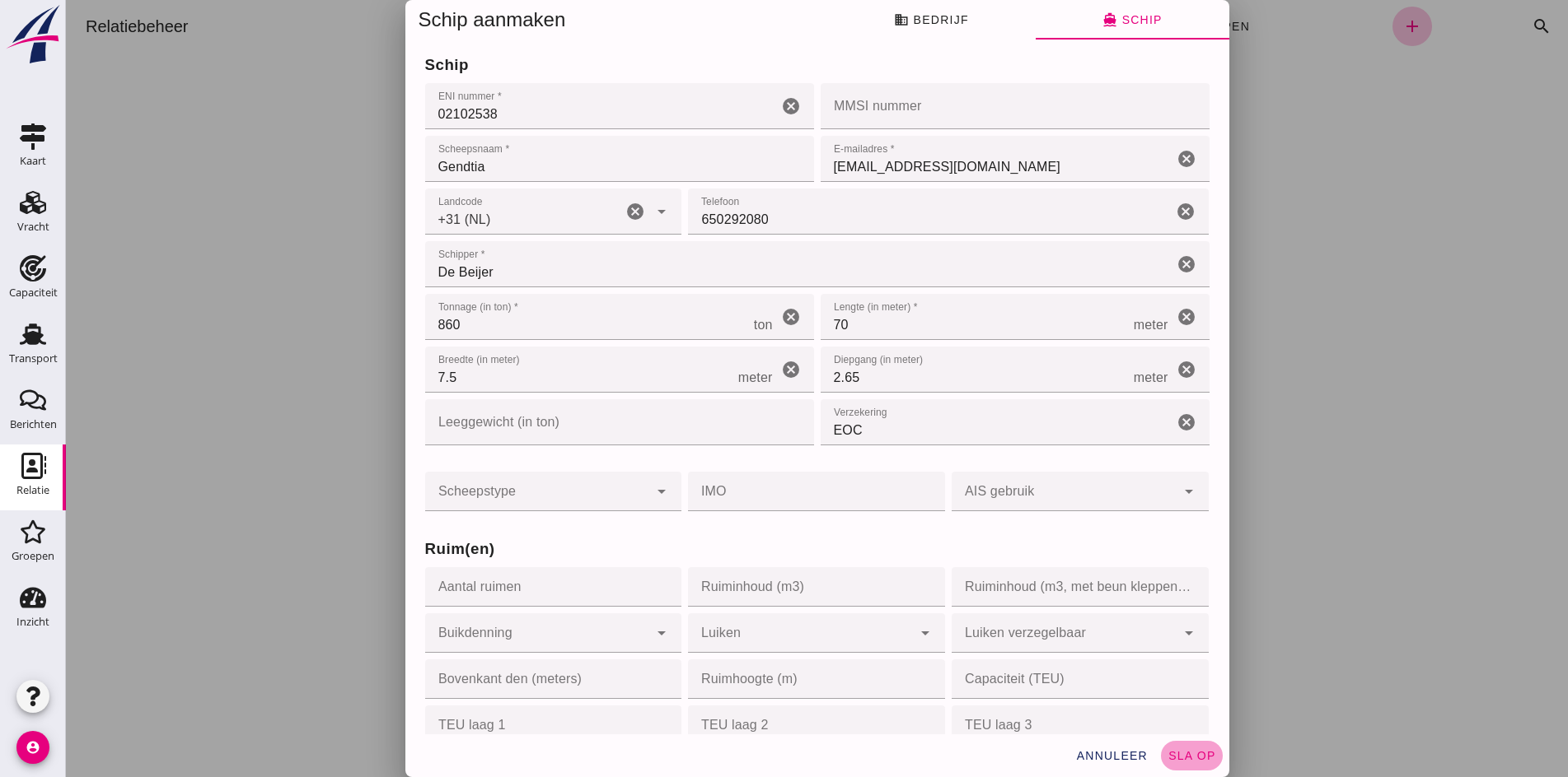
click span "sla op"
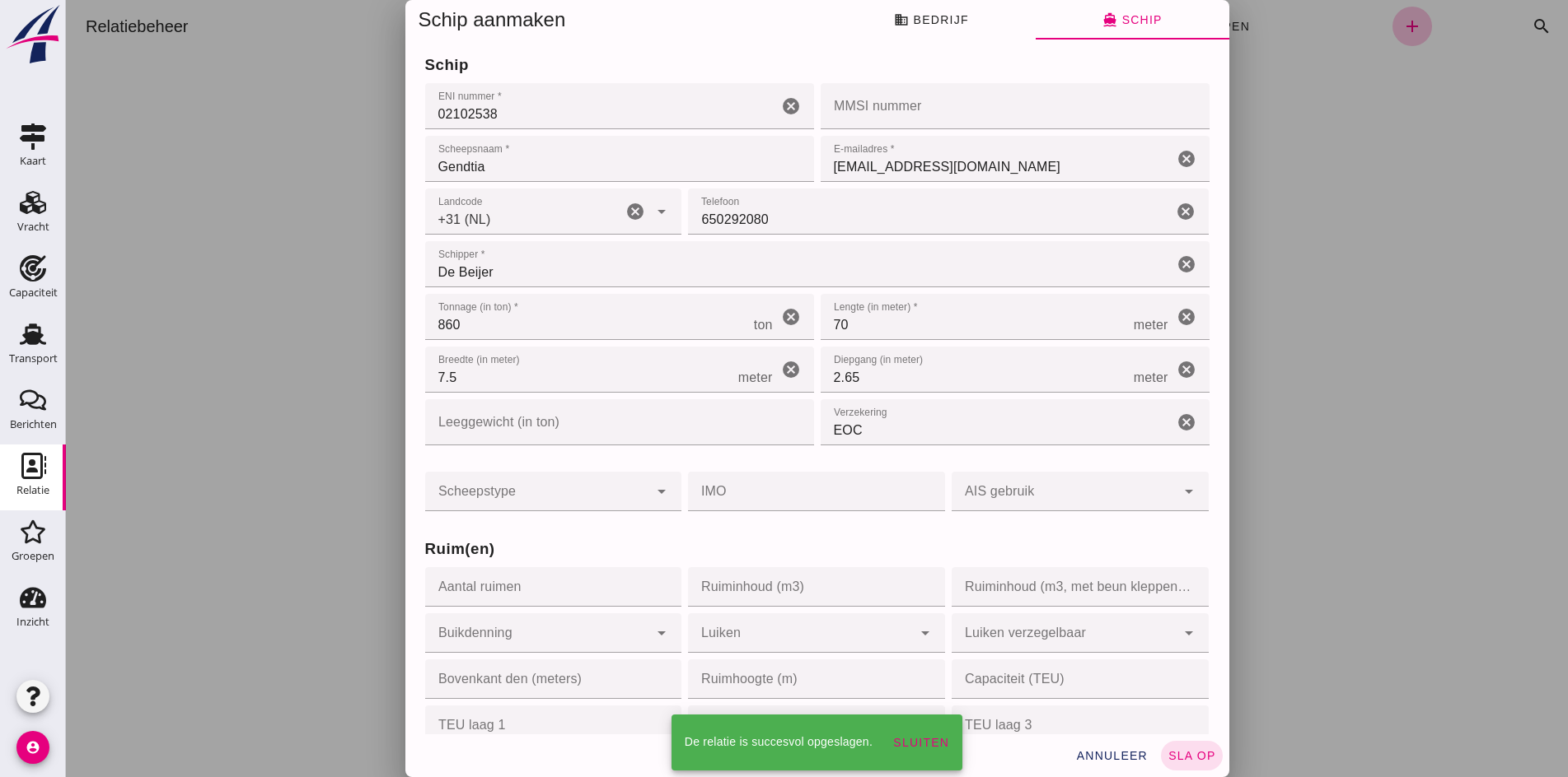
click at [201, 318] on div at bounding box center [817, 388] width 1502 height 777
click at [64, 221] on div "Vracht Vracht" at bounding box center [33, 214] width 66 height 66
click at [11, 202] on link "Vracht Vracht" at bounding box center [33, 214] width 66 height 66
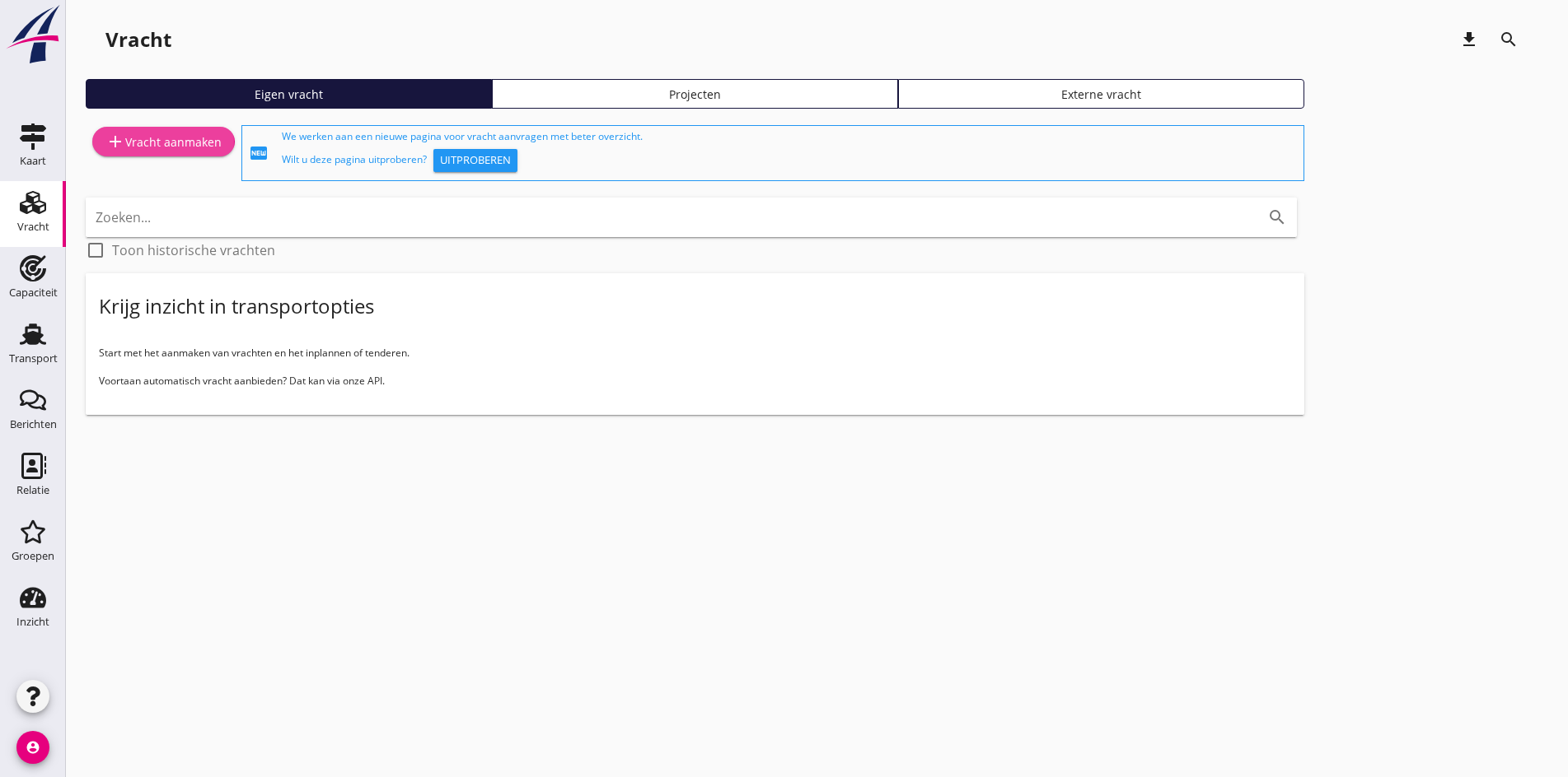
click at [150, 142] on div "add Vracht aanmaken" at bounding box center [164, 142] width 116 height 19
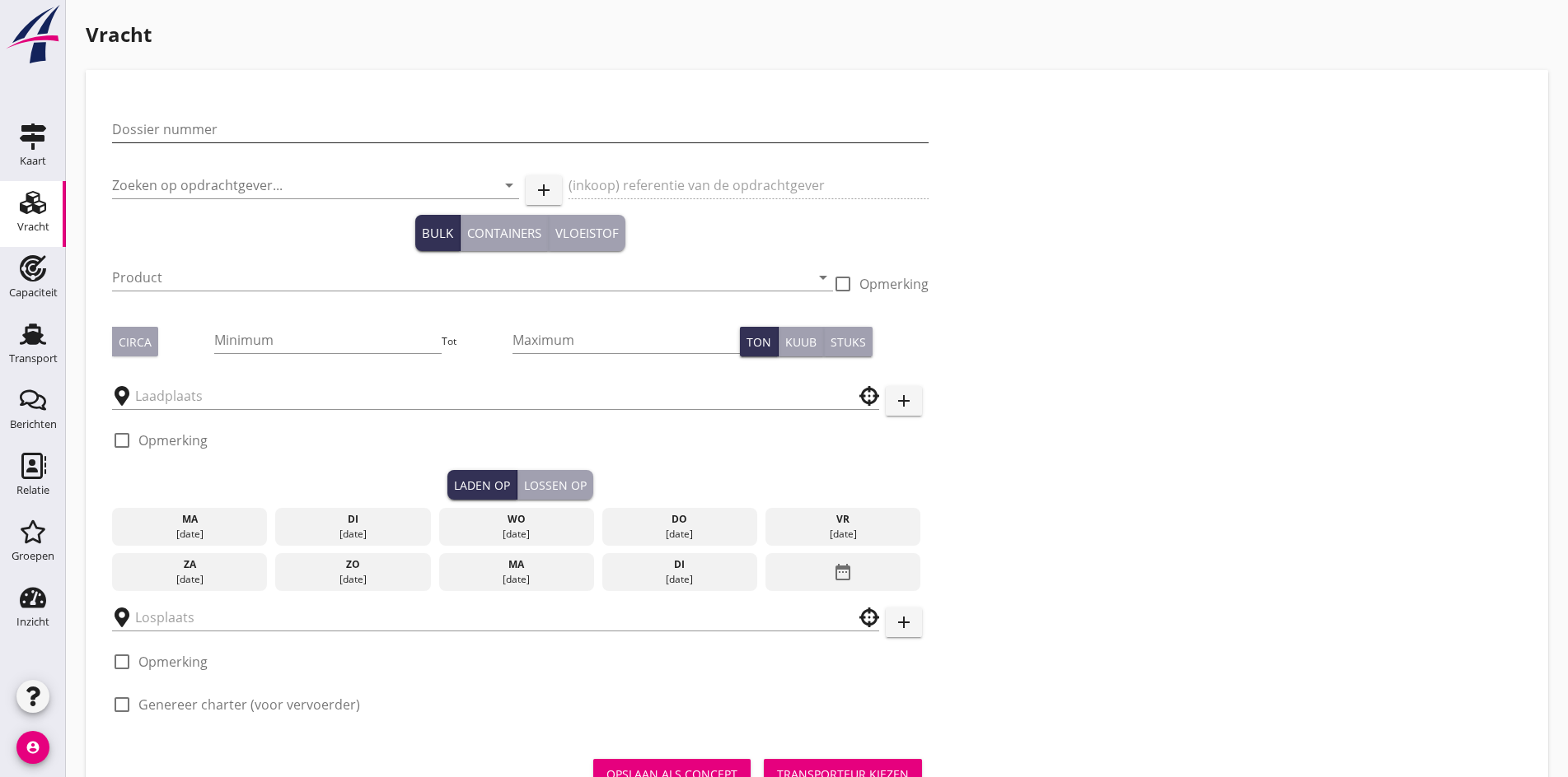
click at [1340, 492] on div "Dossier nummer Zoeken op opdrachtgever... arrow_drop_down add (inkoop) referent…" at bounding box center [817, 416] width 1423 height 638
click at [252, 142] on input "Dossier nummer" at bounding box center [520, 129] width 816 height 26
click at [245, 122] on input "Dossier nummer" at bounding box center [520, 129] width 816 height 26
click at [237, 141] on input "Dossier nummer" at bounding box center [520, 129] width 816 height 26
click at [236, 135] on input "Dossier nummer" at bounding box center [520, 129] width 816 height 26
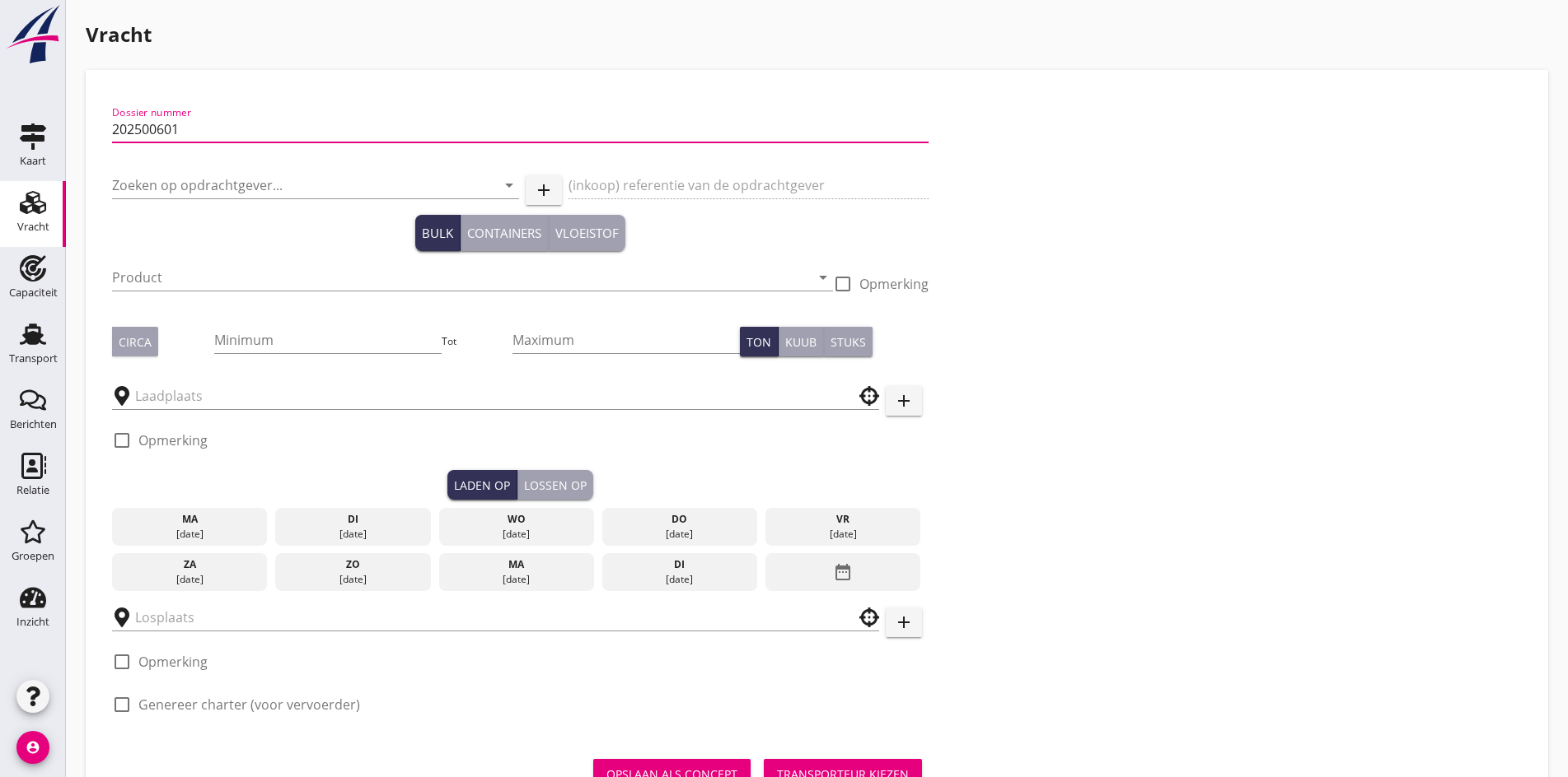
click at [155, 128] on input "202500601" at bounding box center [520, 129] width 816 height 26
type input "20250601"
click at [141, 176] on input "Zoeken op opdrachtgever..." at bounding box center [292, 185] width 361 height 26
click at [140, 192] on input "Zoeken op opdrachtgever..." at bounding box center [292, 185] width 361 height 26
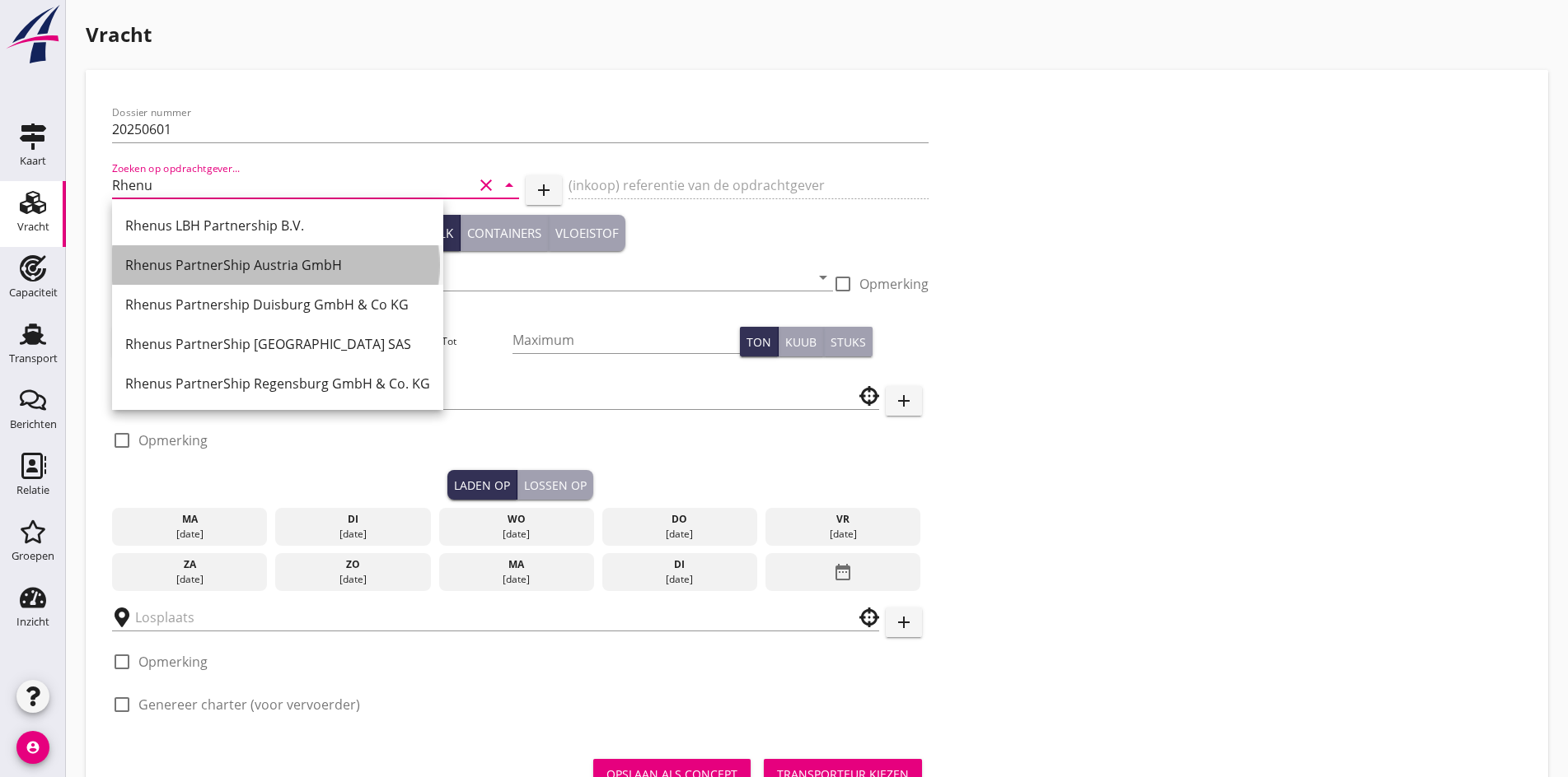
click at [217, 261] on div "Rhenus PartnerShip Austria GmbH" at bounding box center [277, 265] width 305 height 19
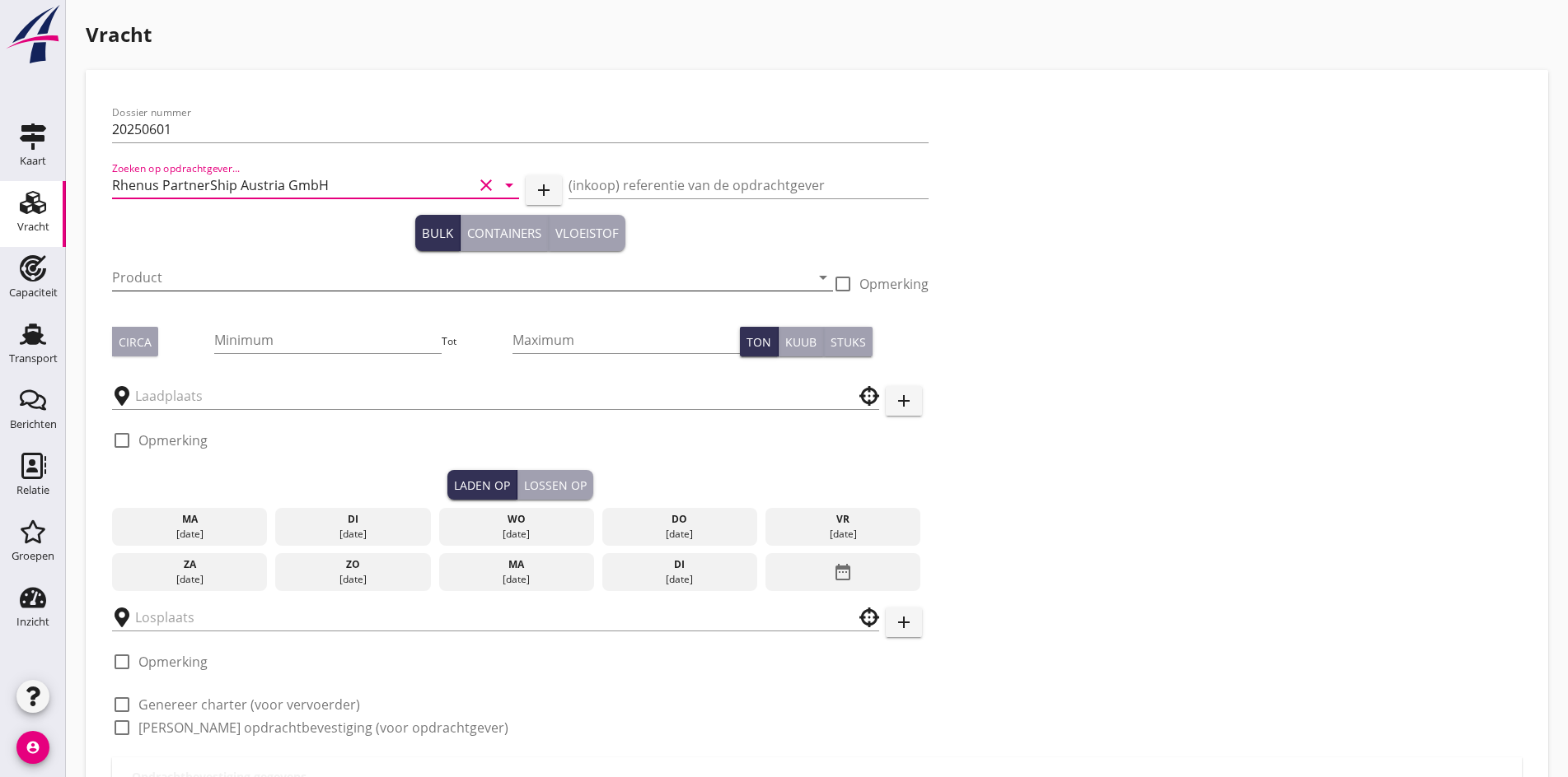
type input "Rhenus PartnerShip Austria GmbH"
click at [189, 284] on input "Product" at bounding box center [460, 278] width 697 height 26
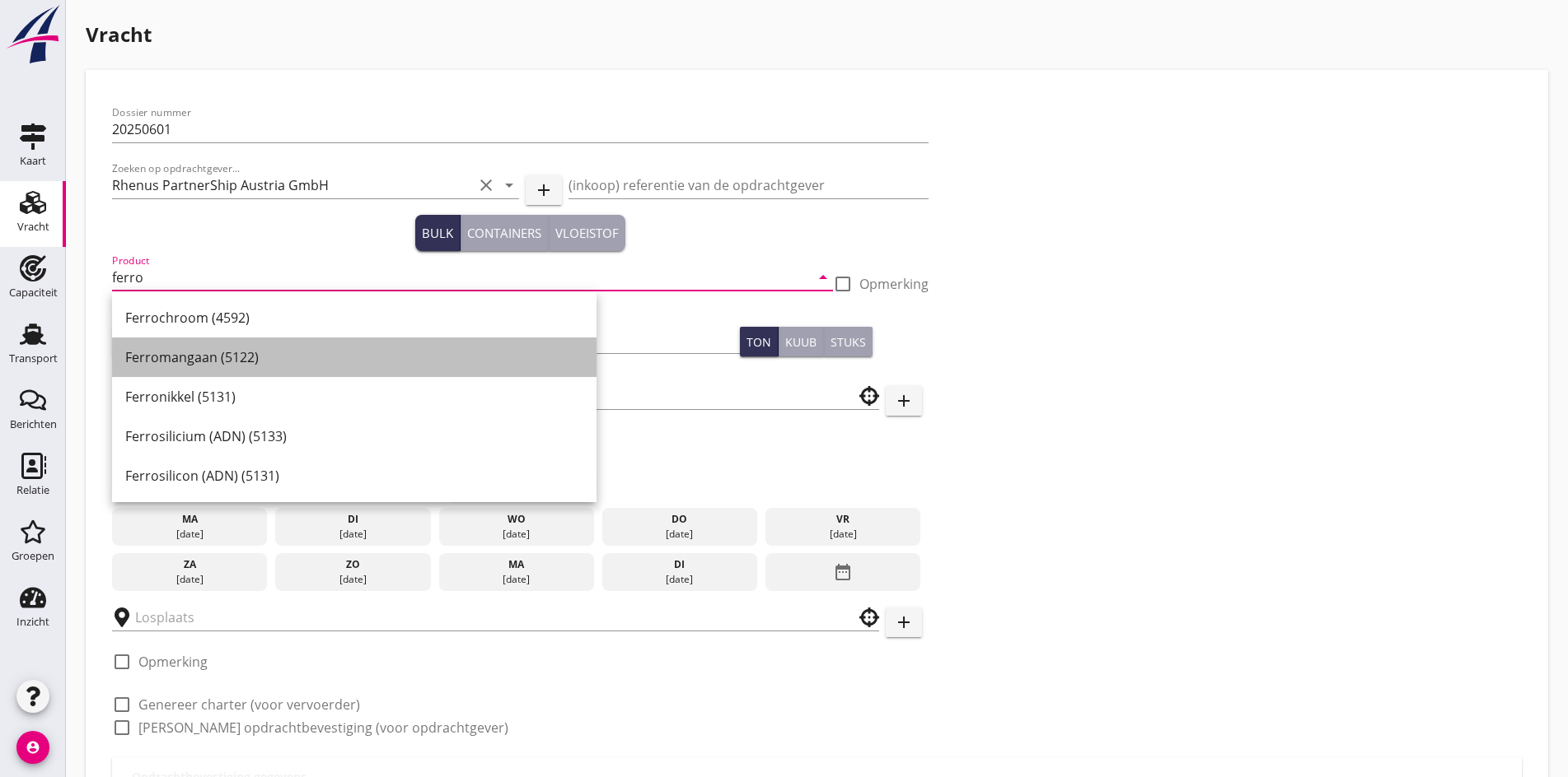
click at [184, 364] on div "Ferromangaan (5122)" at bounding box center [354, 357] width 458 height 19
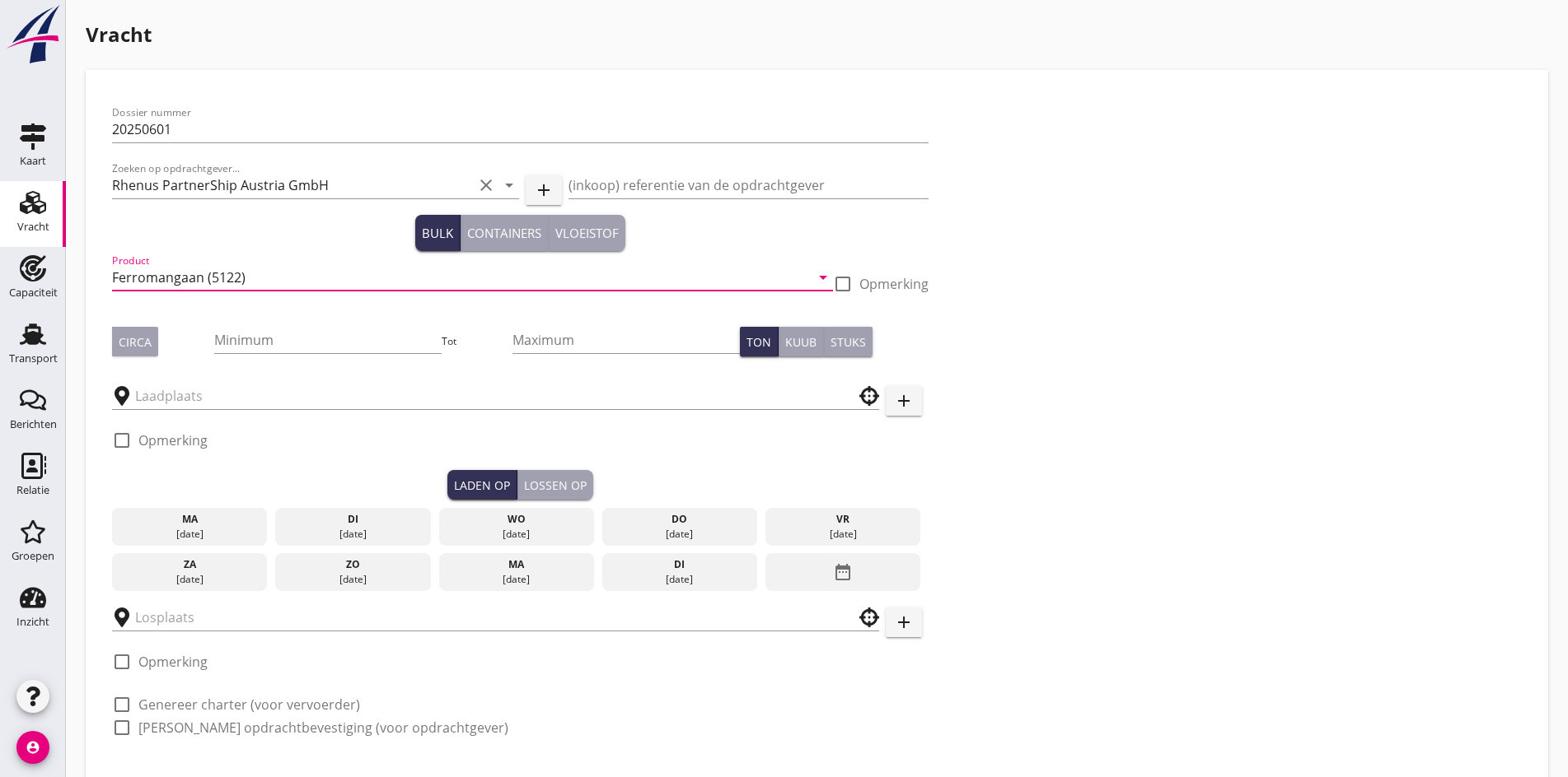
type input "Ferromangaan (5122)"
drag, startPoint x: 201, startPoint y: 374, endPoint x: 201, endPoint y: 359, distance: 15.0
click at [201, 374] on div at bounding box center [495, 390] width 767 height 36
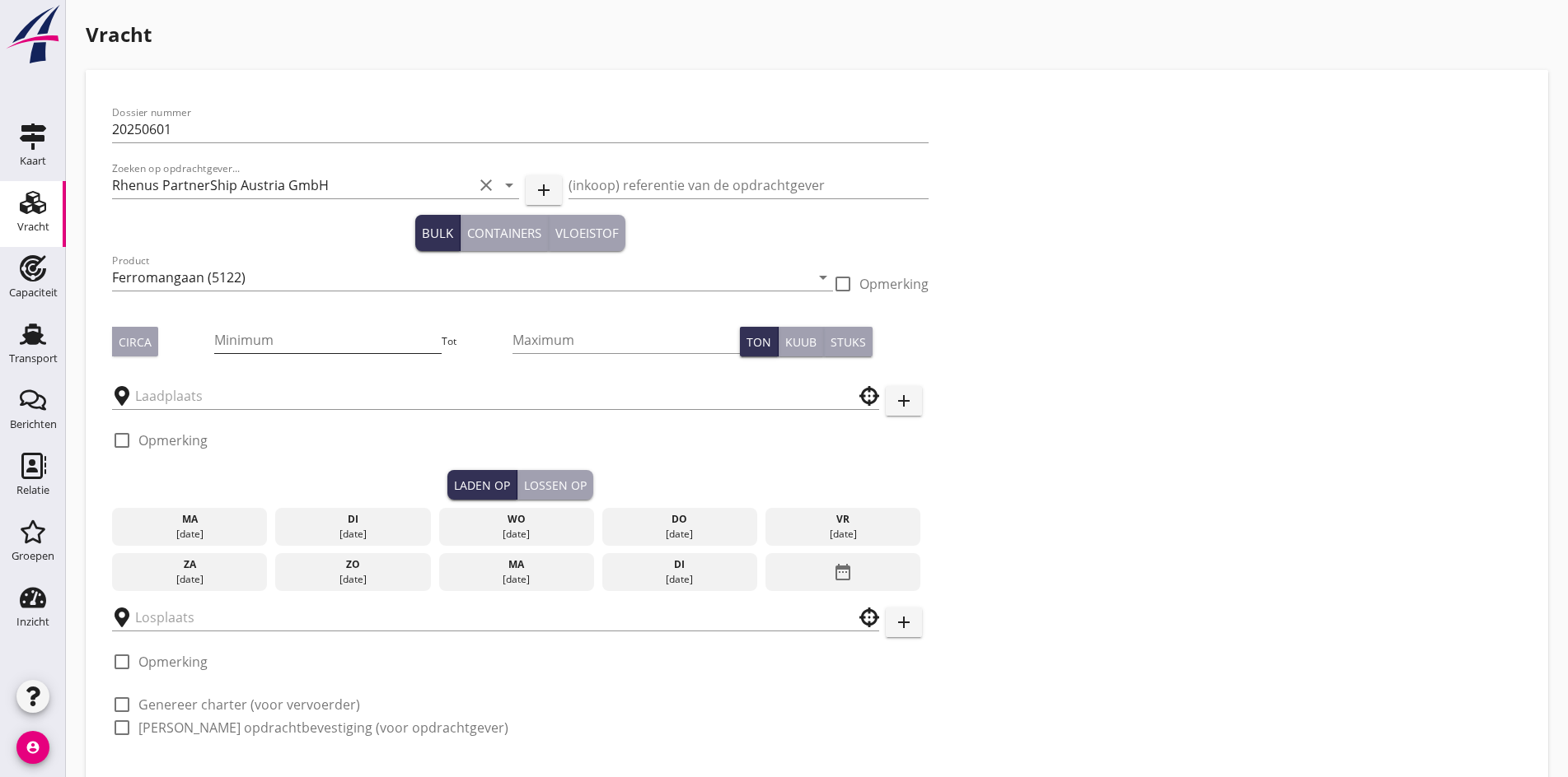
click at [215, 348] on input "Minimum" at bounding box center [328, 340] width 228 height 26
type input "820"
click at [186, 410] on div at bounding box center [495, 396] width 767 height 51
click at [190, 403] on input "text" at bounding box center [484, 396] width 697 height 26
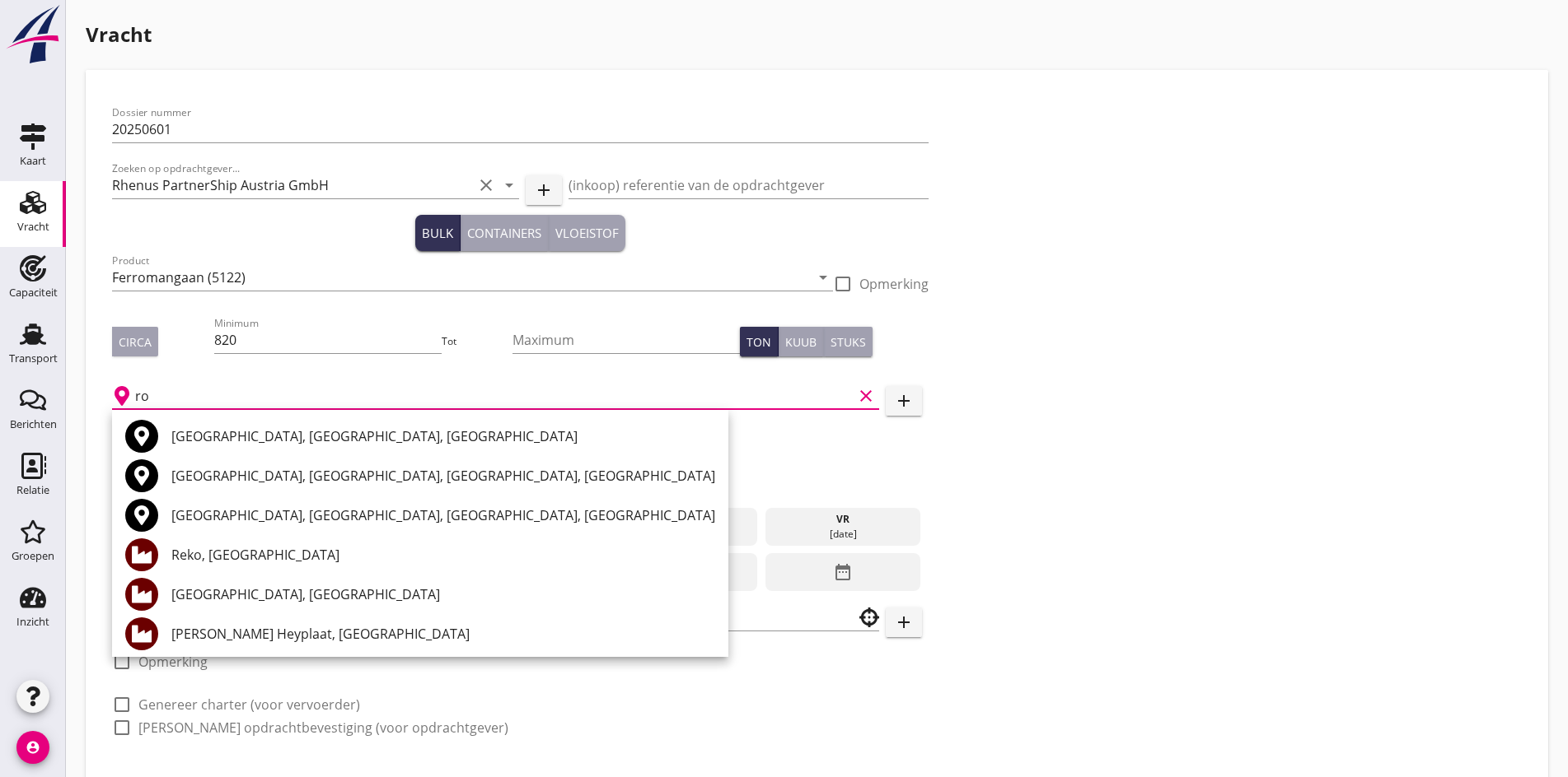
type input "r"
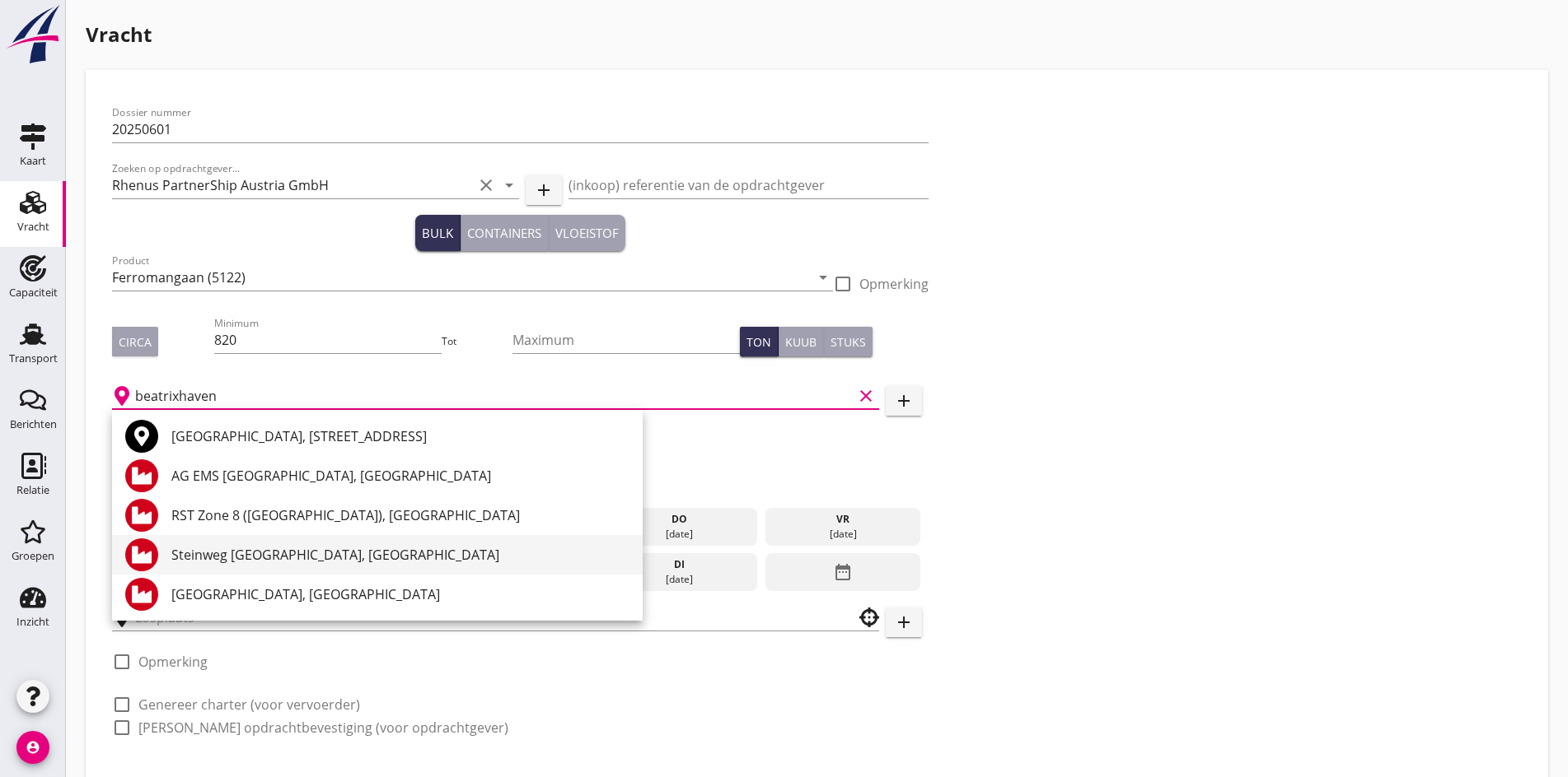
click at [325, 566] on div "Steinweg [GEOGRAPHIC_DATA], [GEOGRAPHIC_DATA]" at bounding box center [400, 555] width 458 height 40
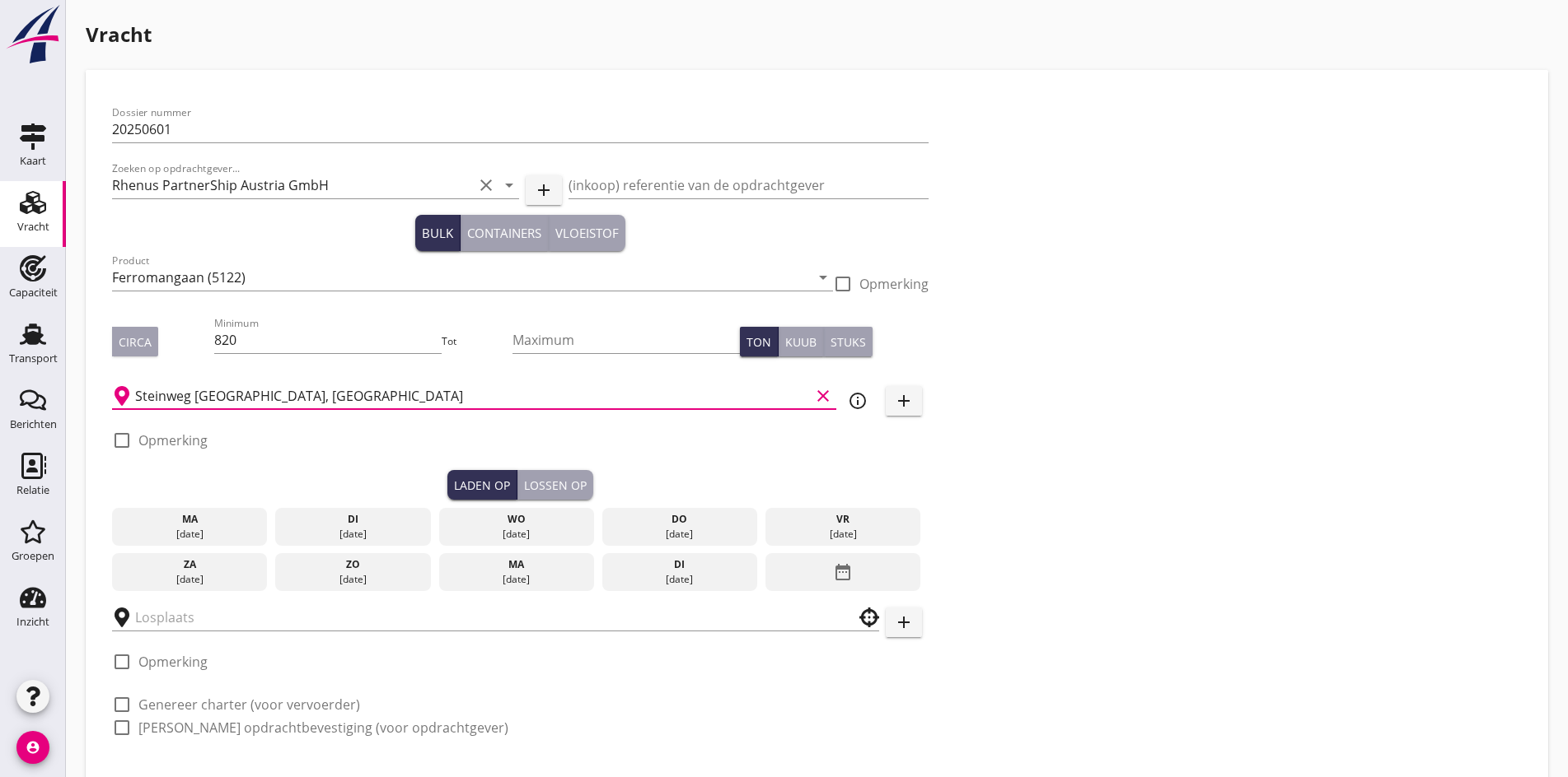
type input "Steinweg [GEOGRAPHIC_DATA], [GEOGRAPHIC_DATA]"
click at [113, 445] on div at bounding box center [122, 440] width 28 height 28
checkbox input "true"
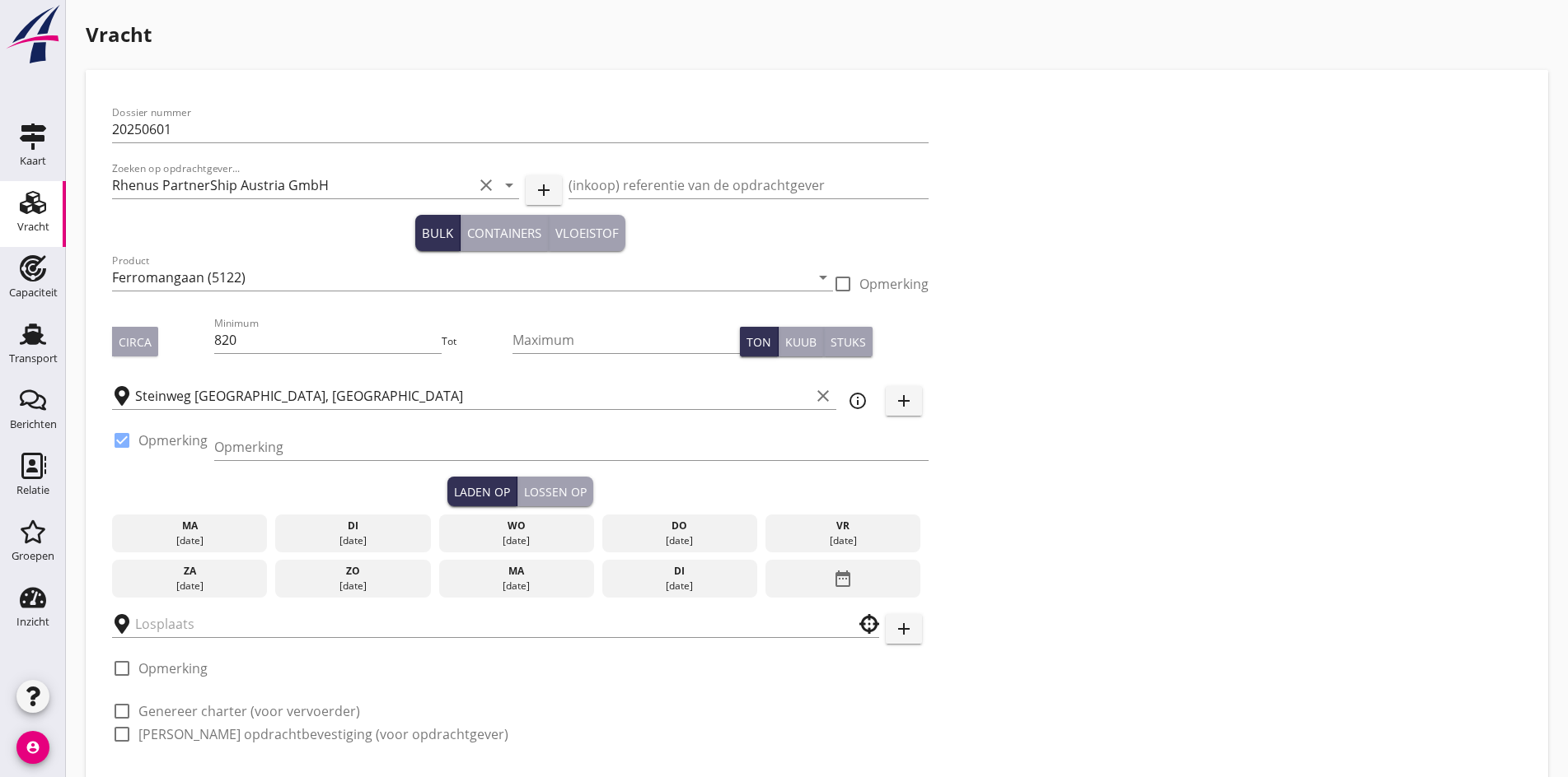
click at [273, 462] on div "Opmerking" at bounding box center [572, 455] width 714 height 43
click at [261, 451] on input "Opmerking" at bounding box center [572, 447] width 714 height 26
type input "ZHD 0786111011"
click at [442, 534] on div "[DATE]" at bounding box center [516, 541] width 148 height 15
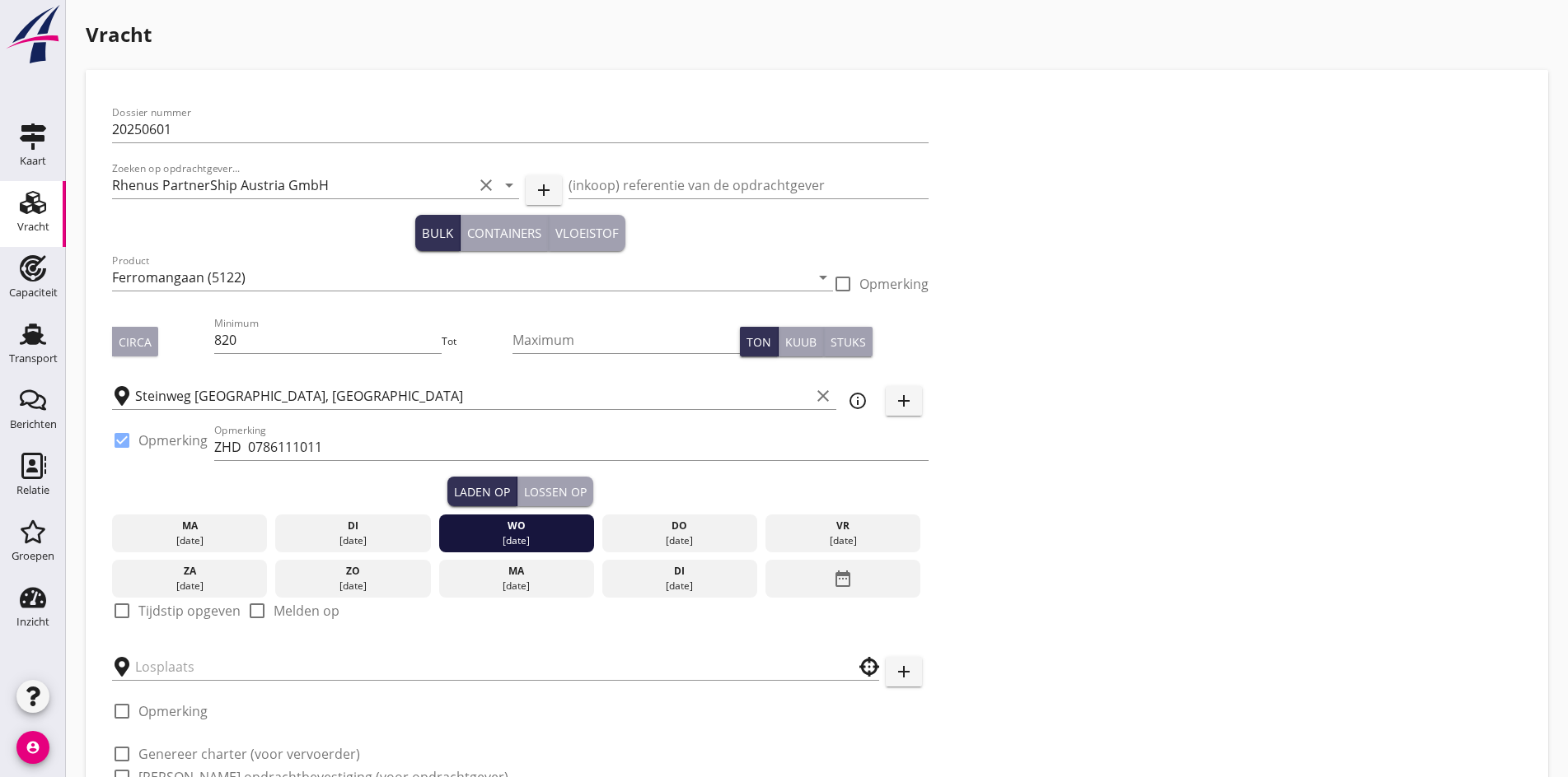
click at [139, 613] on label "Tijdstip opgeven" at bounding box center [189, 611] width 102 height 17
checkbox input "true"
click at [136, 611] on div "check_box Tijdstip opgeven" at bounding box center [176, 611] width 128 height 19
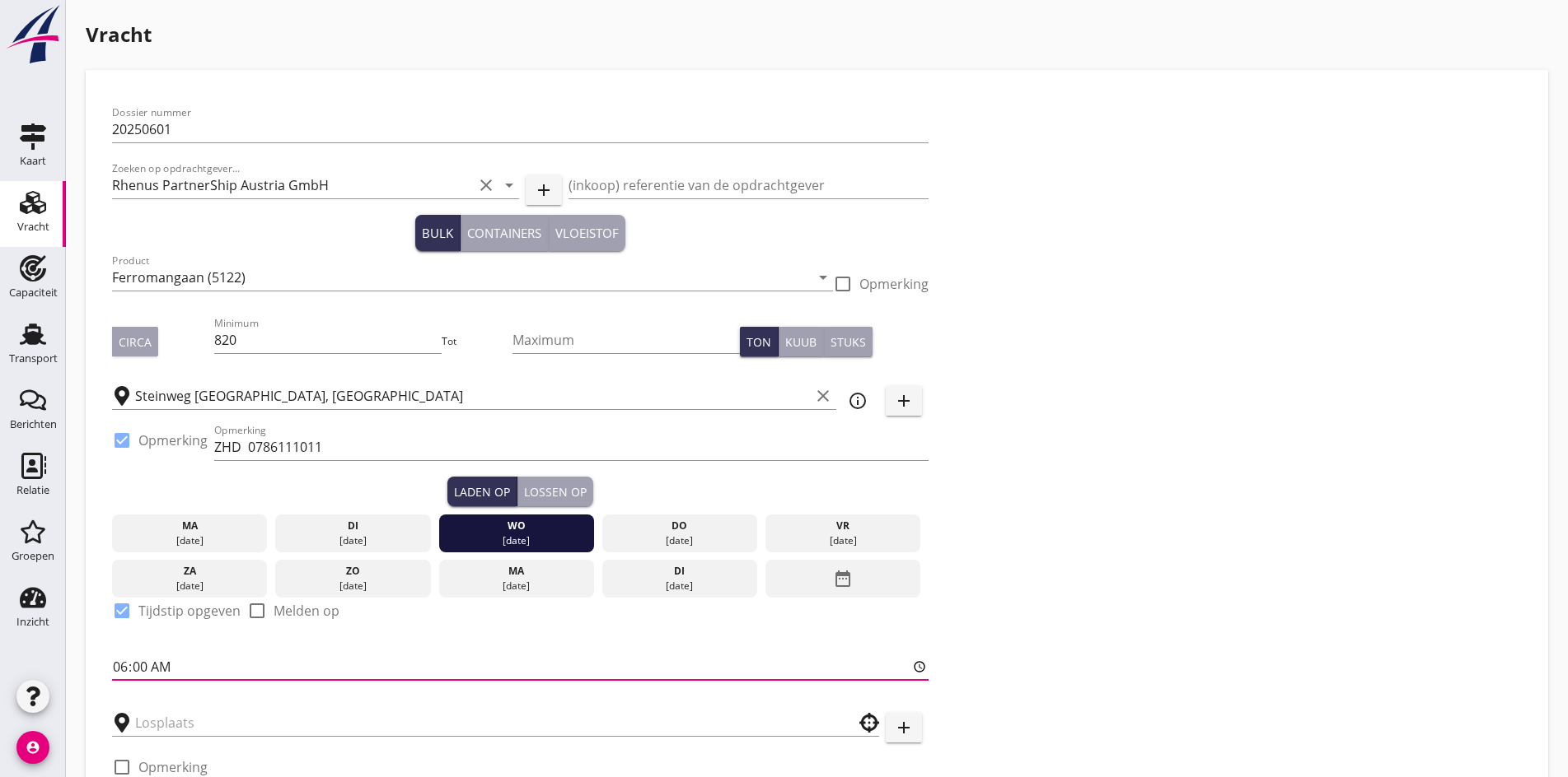
click at [122, 658] on input "06:00" at bounding box center [520, 667] width 816 height 26
type input "18:00"
click at [524, 483] on div "Lossen op" at bounding box center [555, 492] width 62 height 18
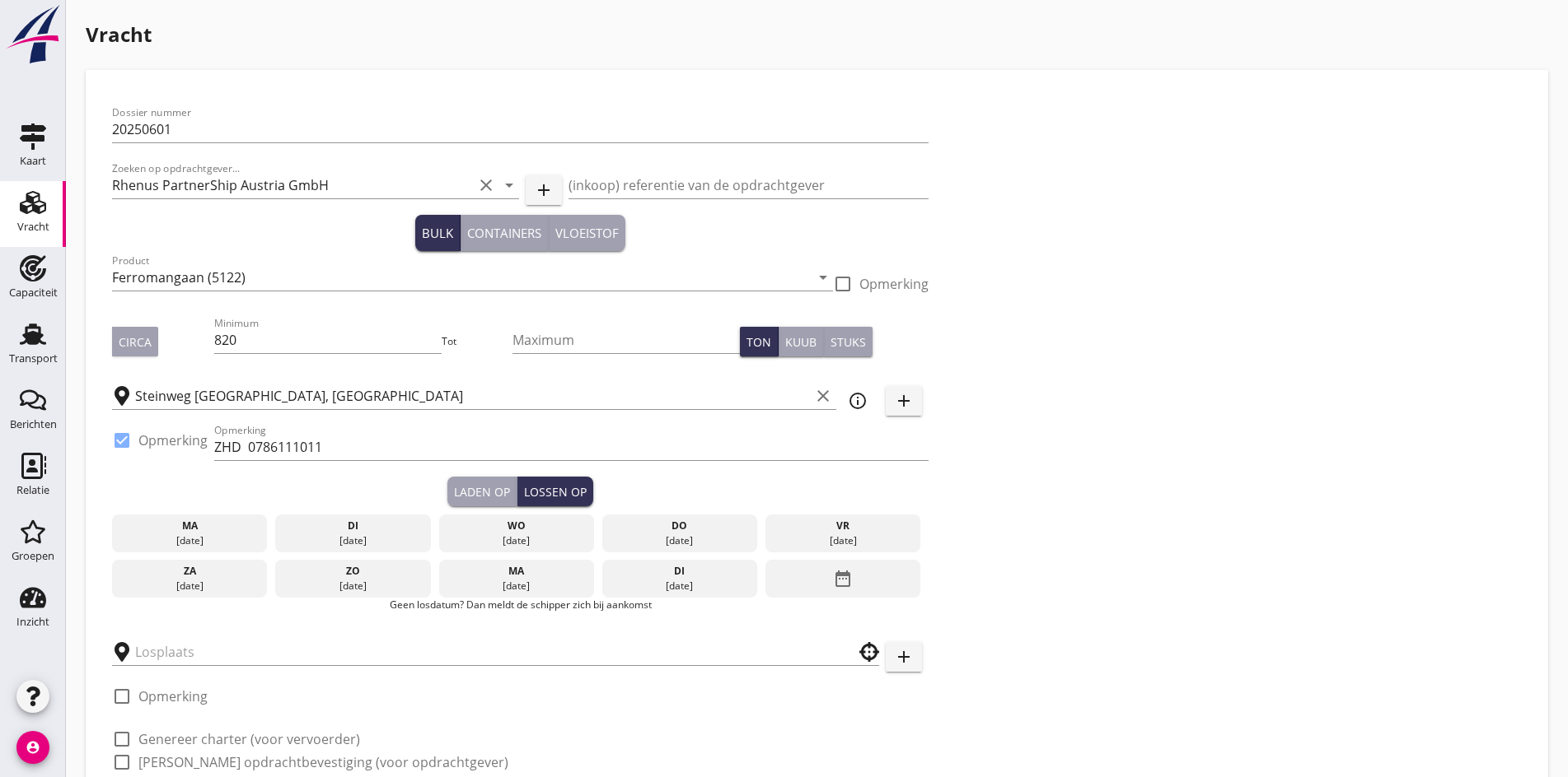
click at [606, 565] on div "di" at bounding box center [680, 571] width 148 height 15
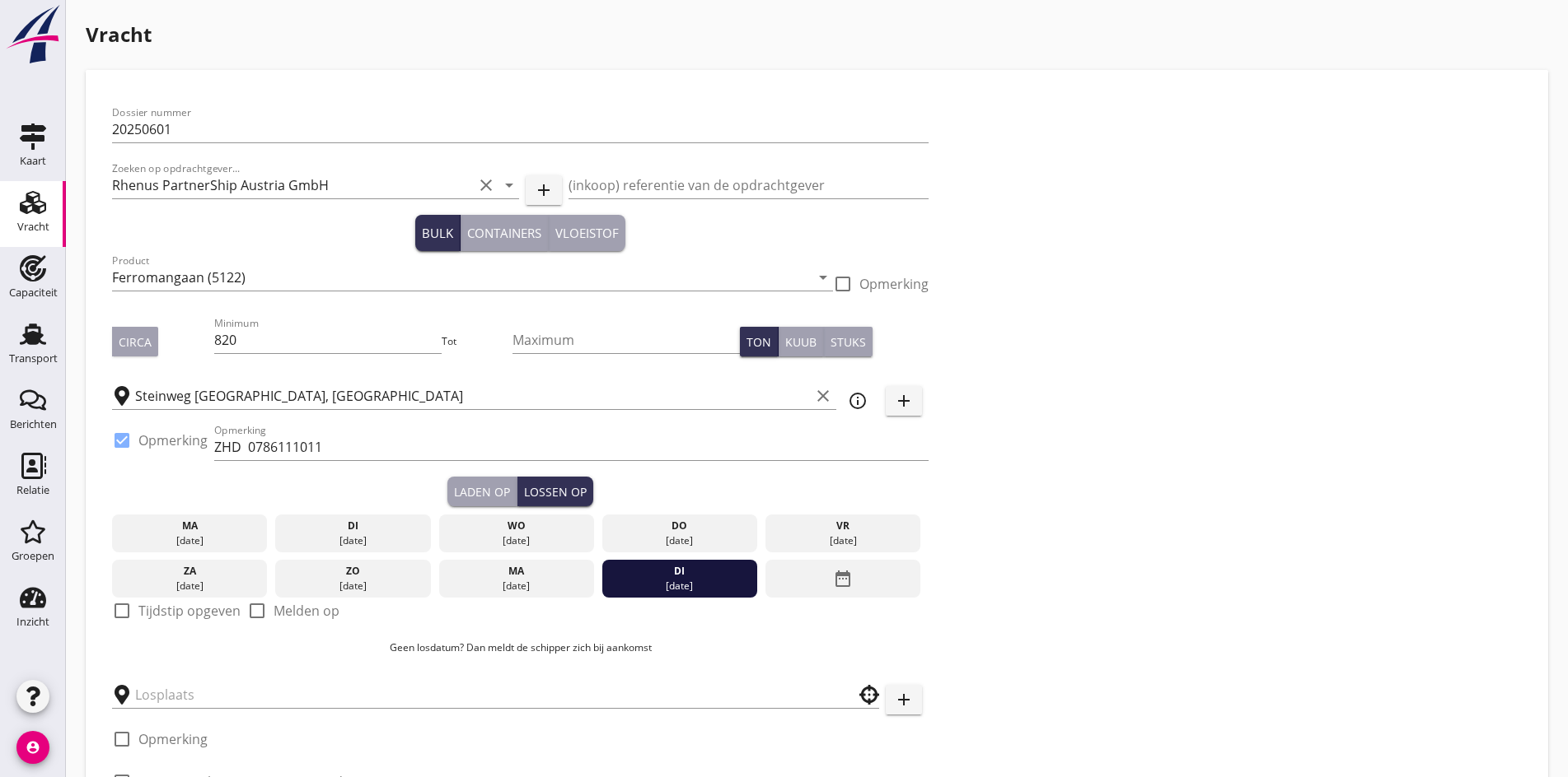
click at [137, 605] on div "check_box_outline_blank Tijdstip opgeven" at bounding box center [176, 611] width 128 height 19
click at [127, 612] on div at bounding box center [122, 611] width 28 height 28
checkbox input "true"
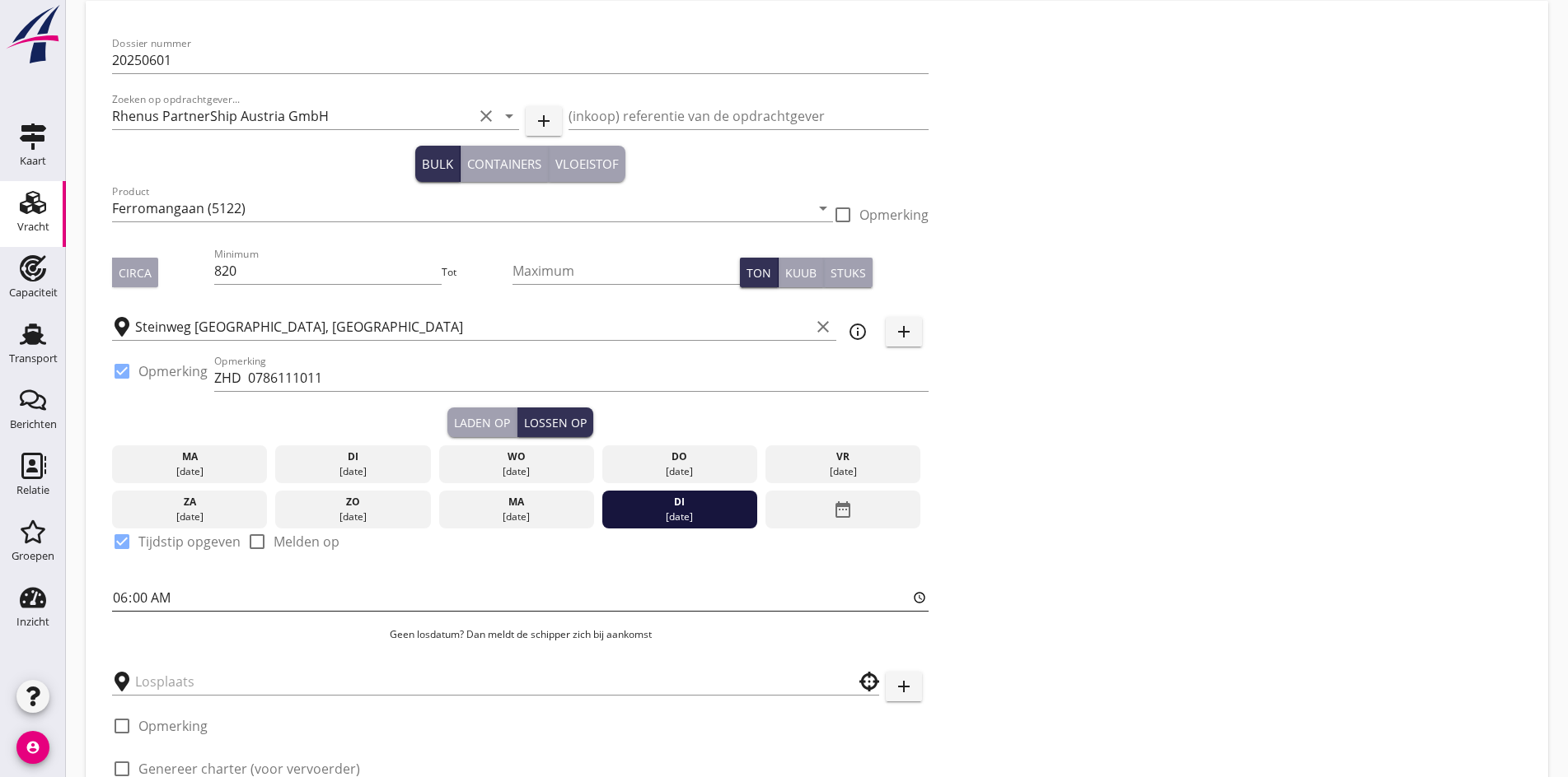
scroll to position [221, 0]
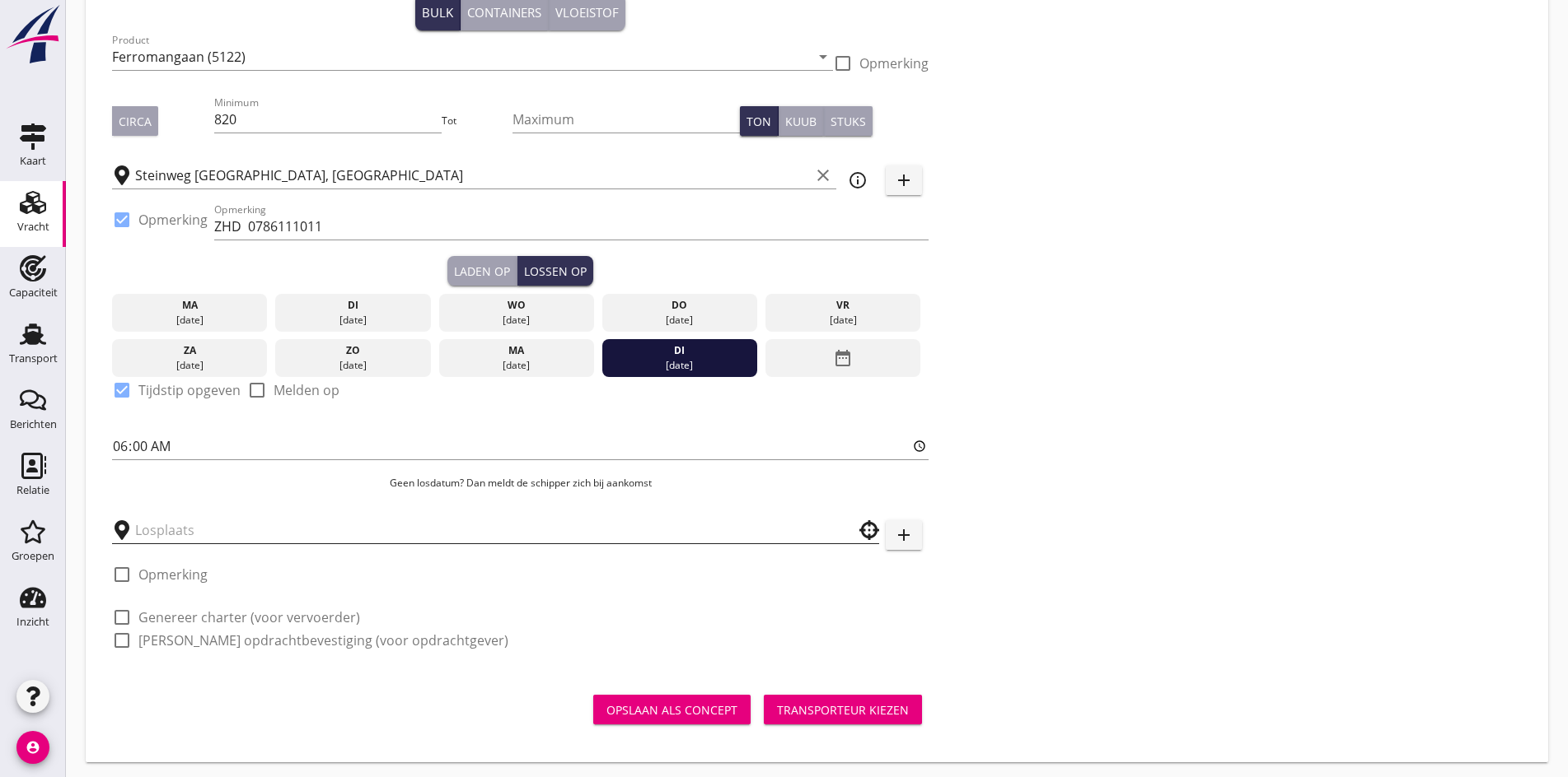
click at [201, 520] on input "text" at bounding box center [484, 530] width 697 height 26
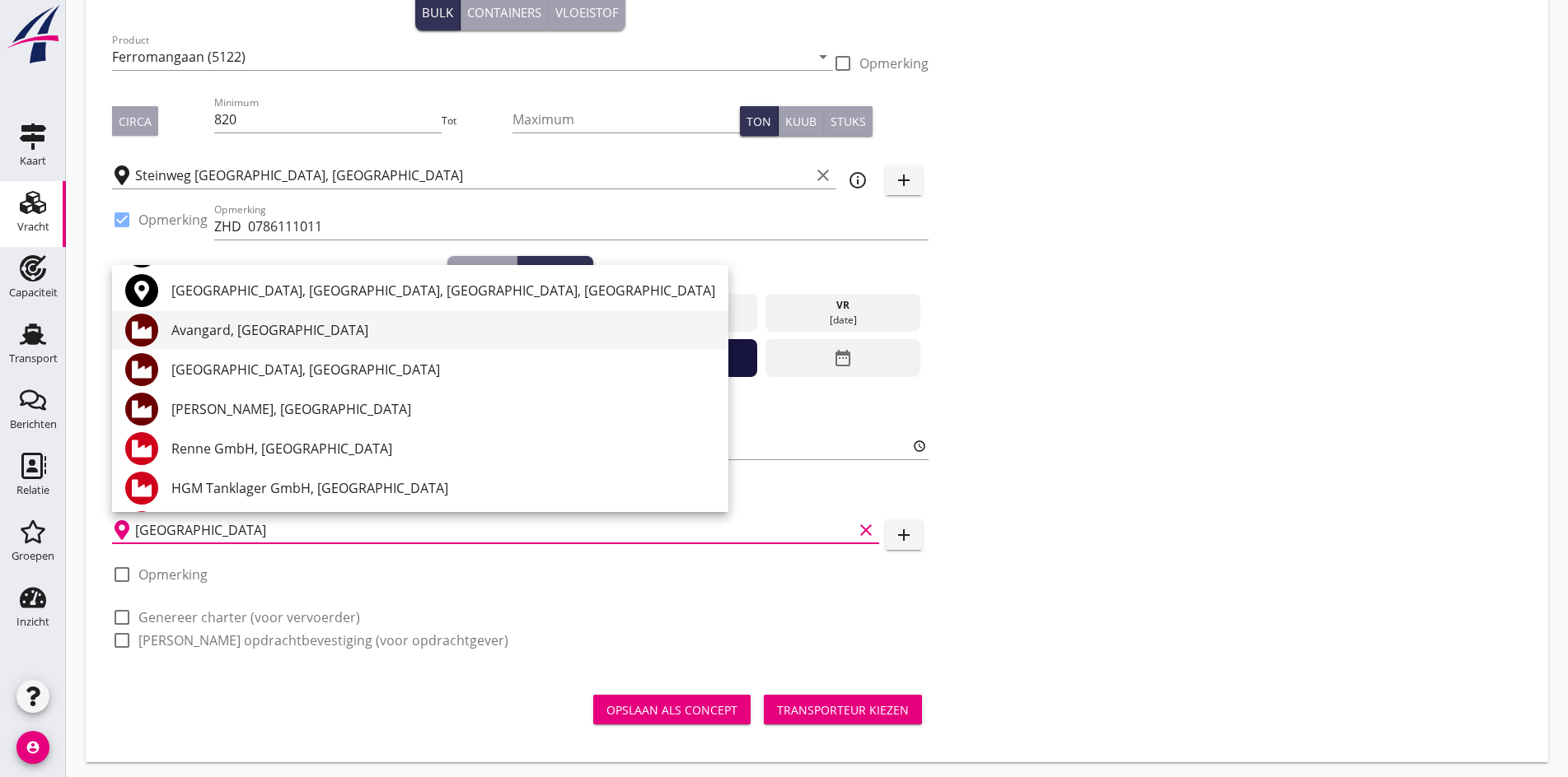
scroll to position [83, 0]
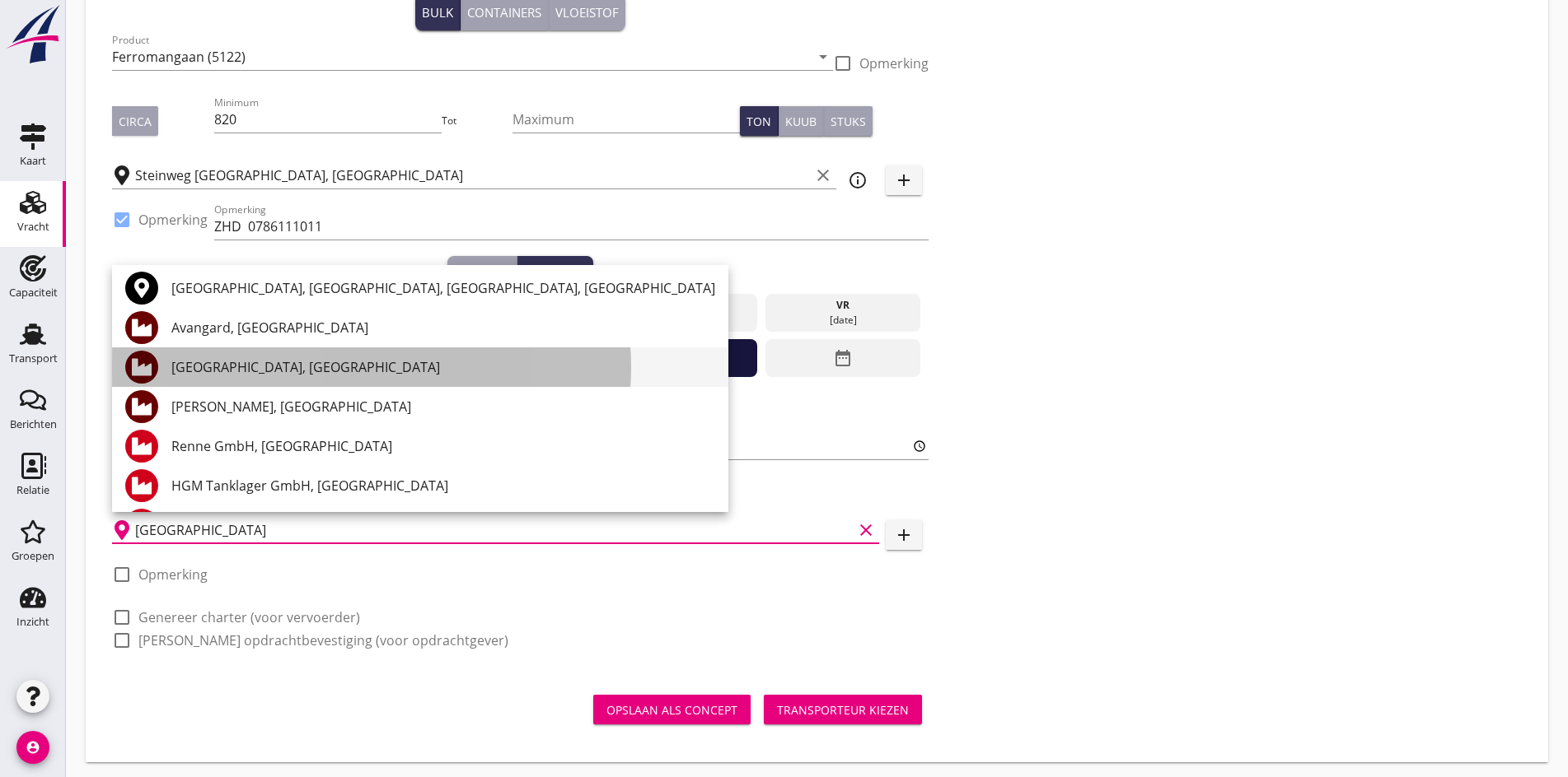
click at [244, 375] on div "[GEOGRAPHIC_DATA], [GEOGRAPHIC_DATA]" at bounding box center [443, 367] width 543 height 19
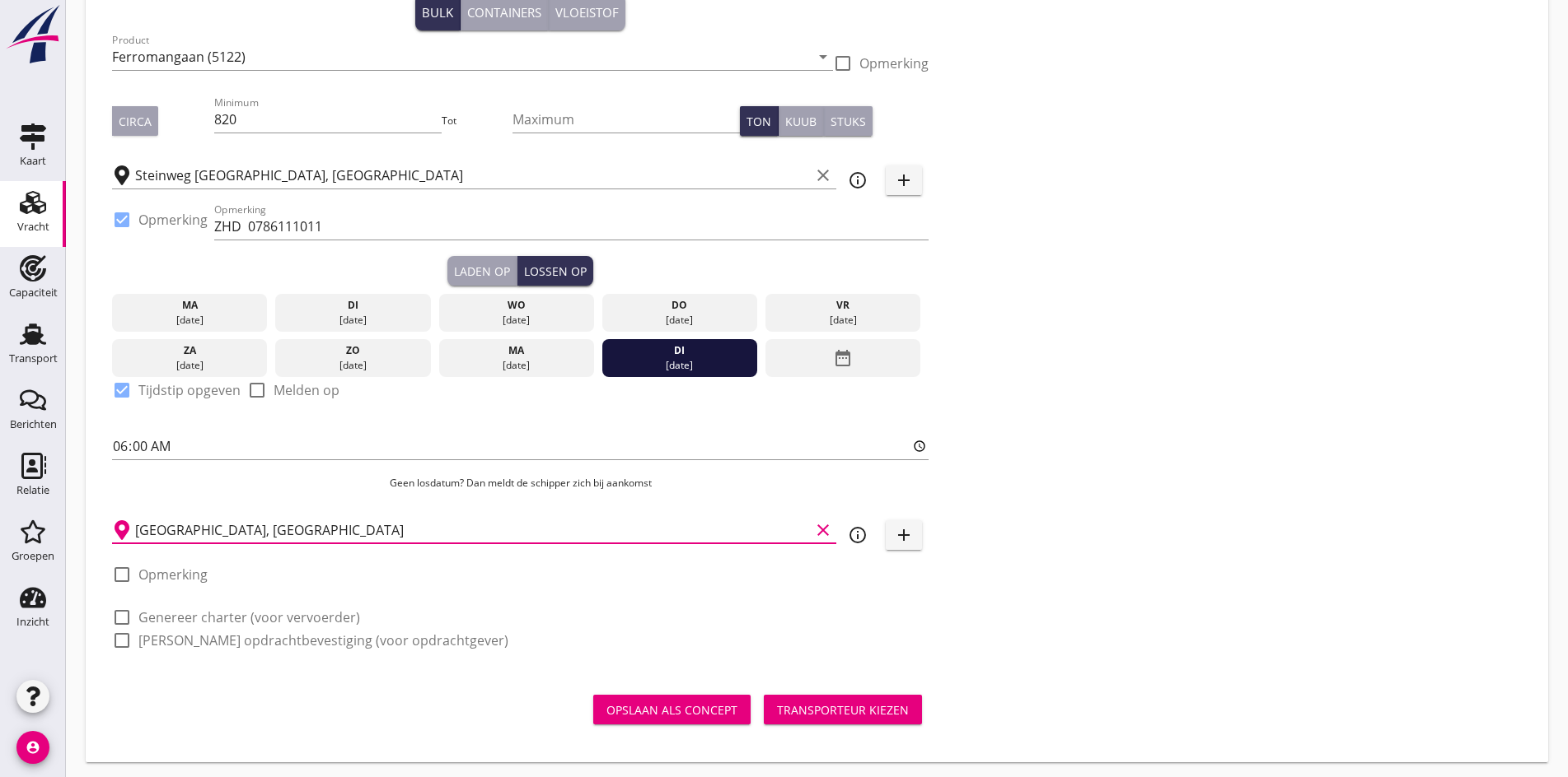
type input "[GEOGRAPHIC_DATA], [GEOGRAPHIC_DATA]"
click at [121, 614] on div at bounding box center [122, 618] width 28 height 28
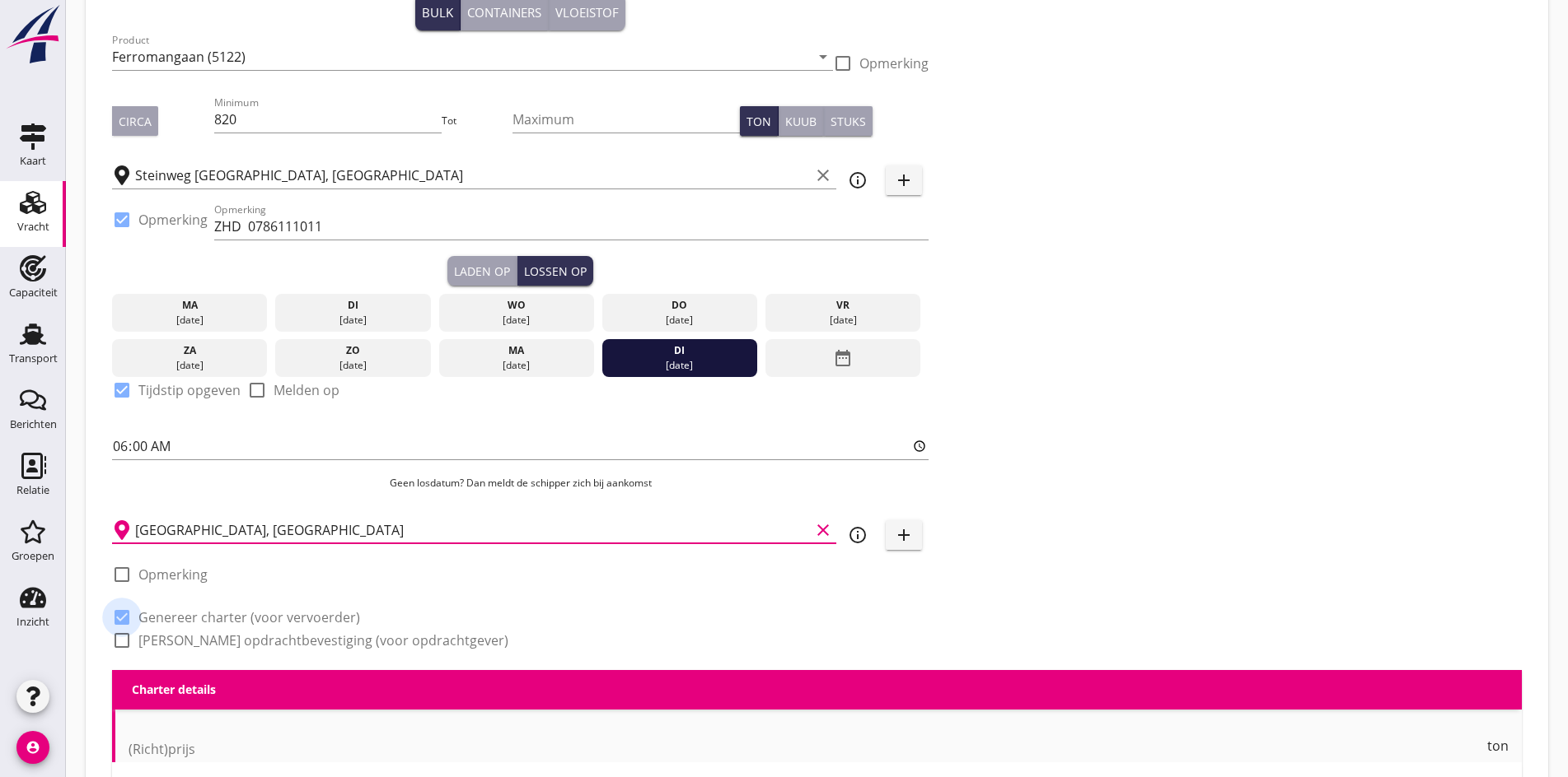
checkbox input "true"
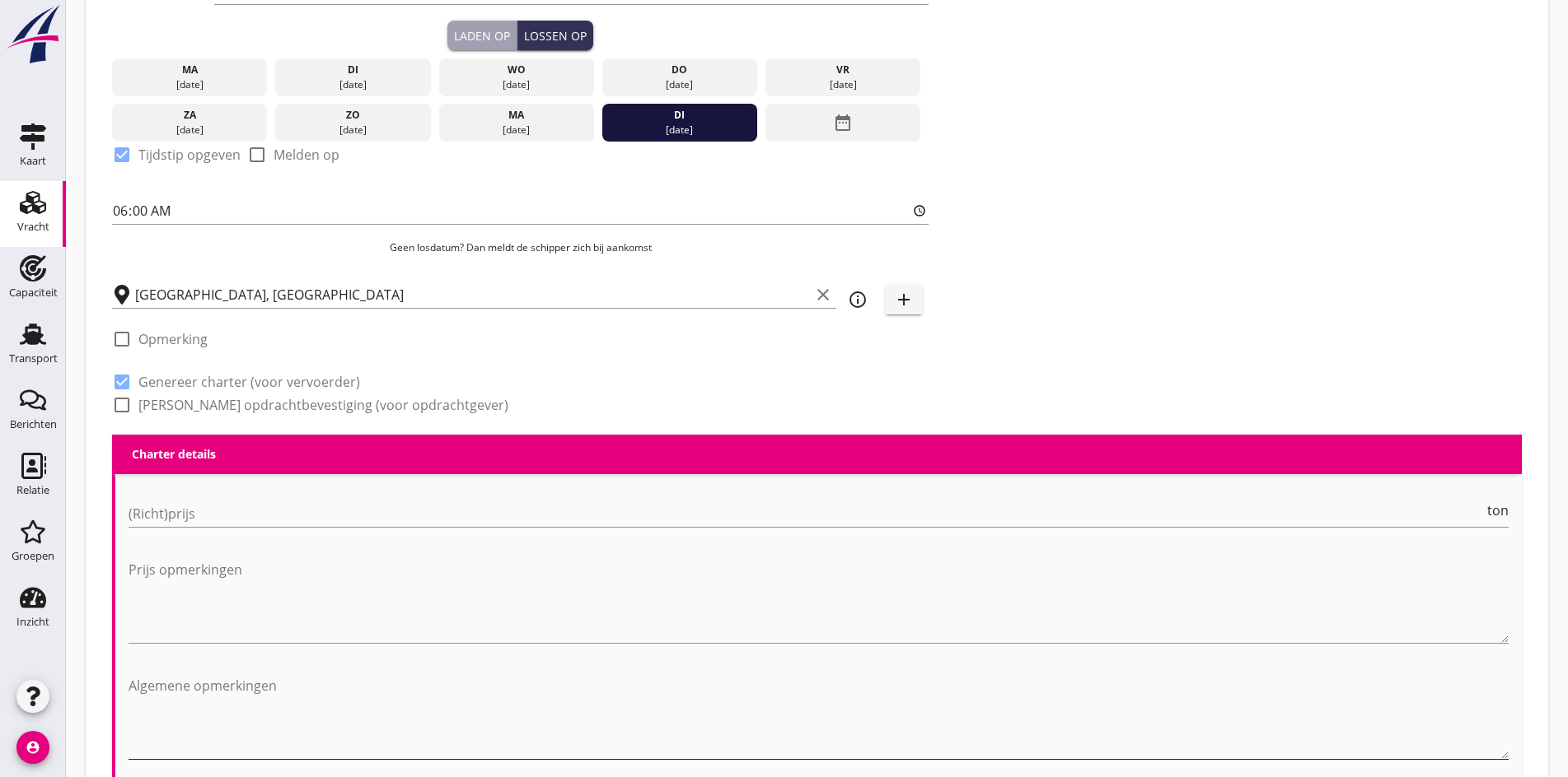
scroll to position [670, 0]
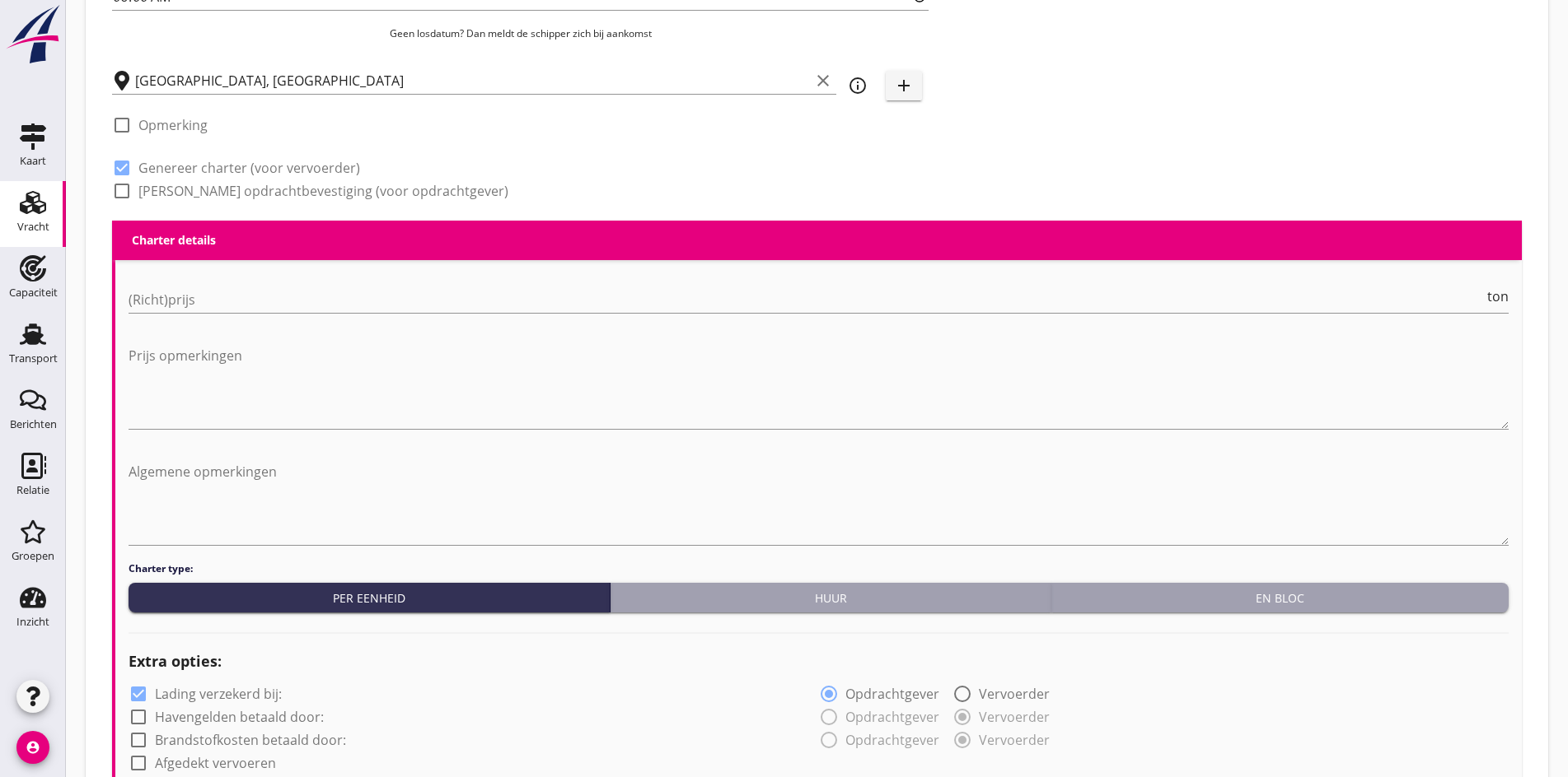
click at [155, 292] on input "(Richt)prijs" at bounding box center [806, 300] width 1355 height 26
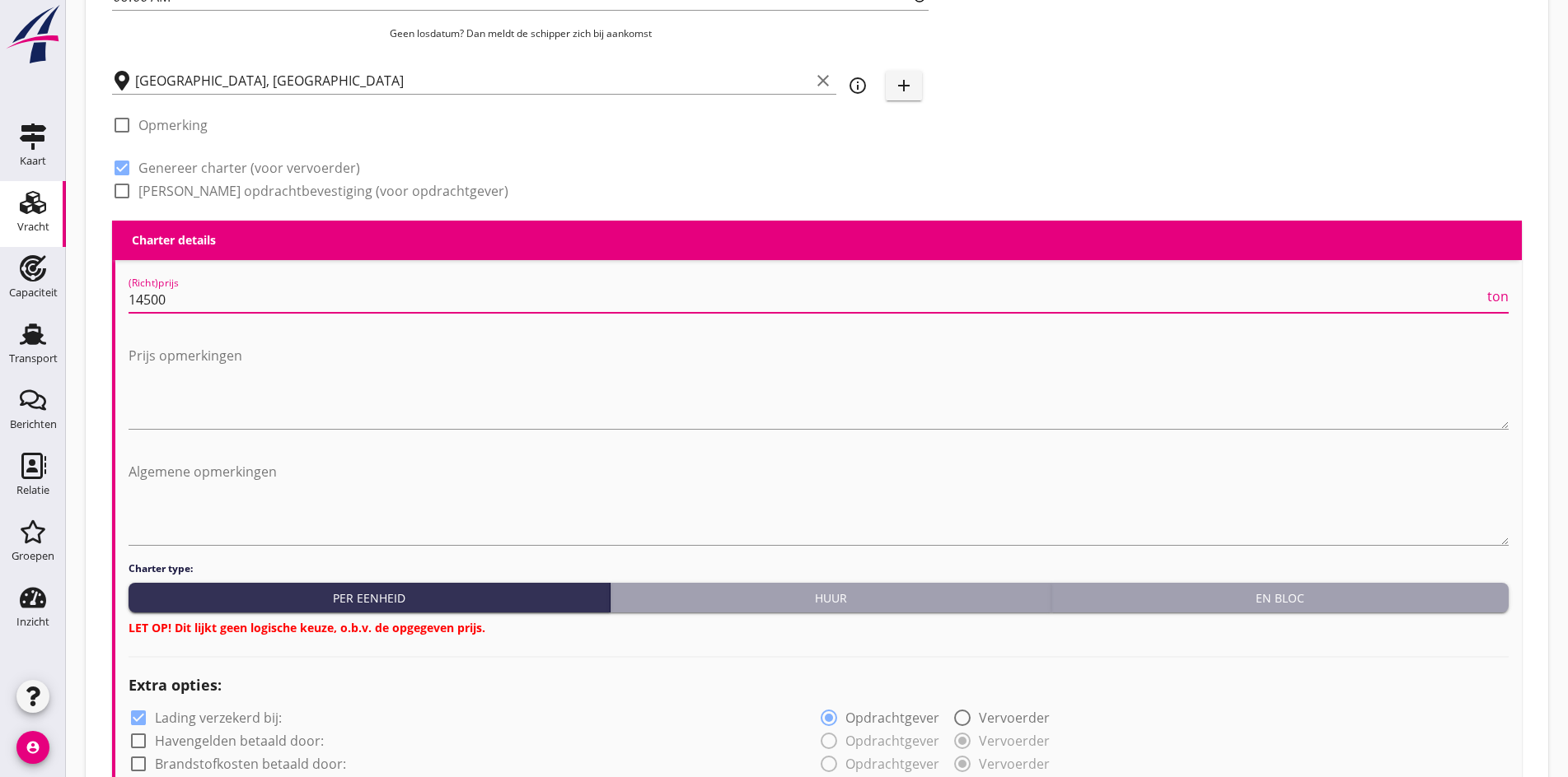
type input "14500"
click at [1151, 591] on div "En bloc" at bounding box center [1280, 599] width 444 height 18
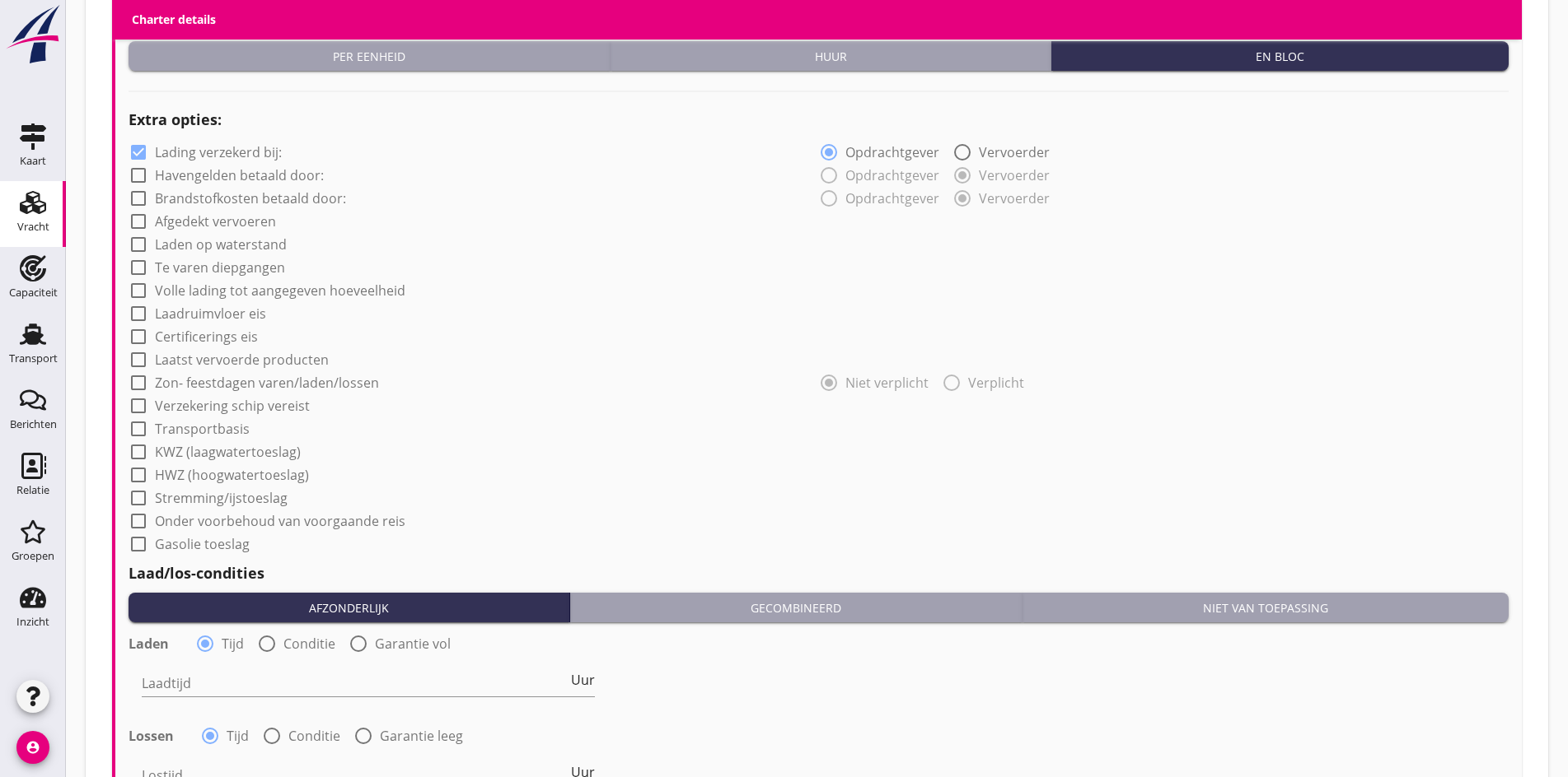
scroll to position [1246, 0]
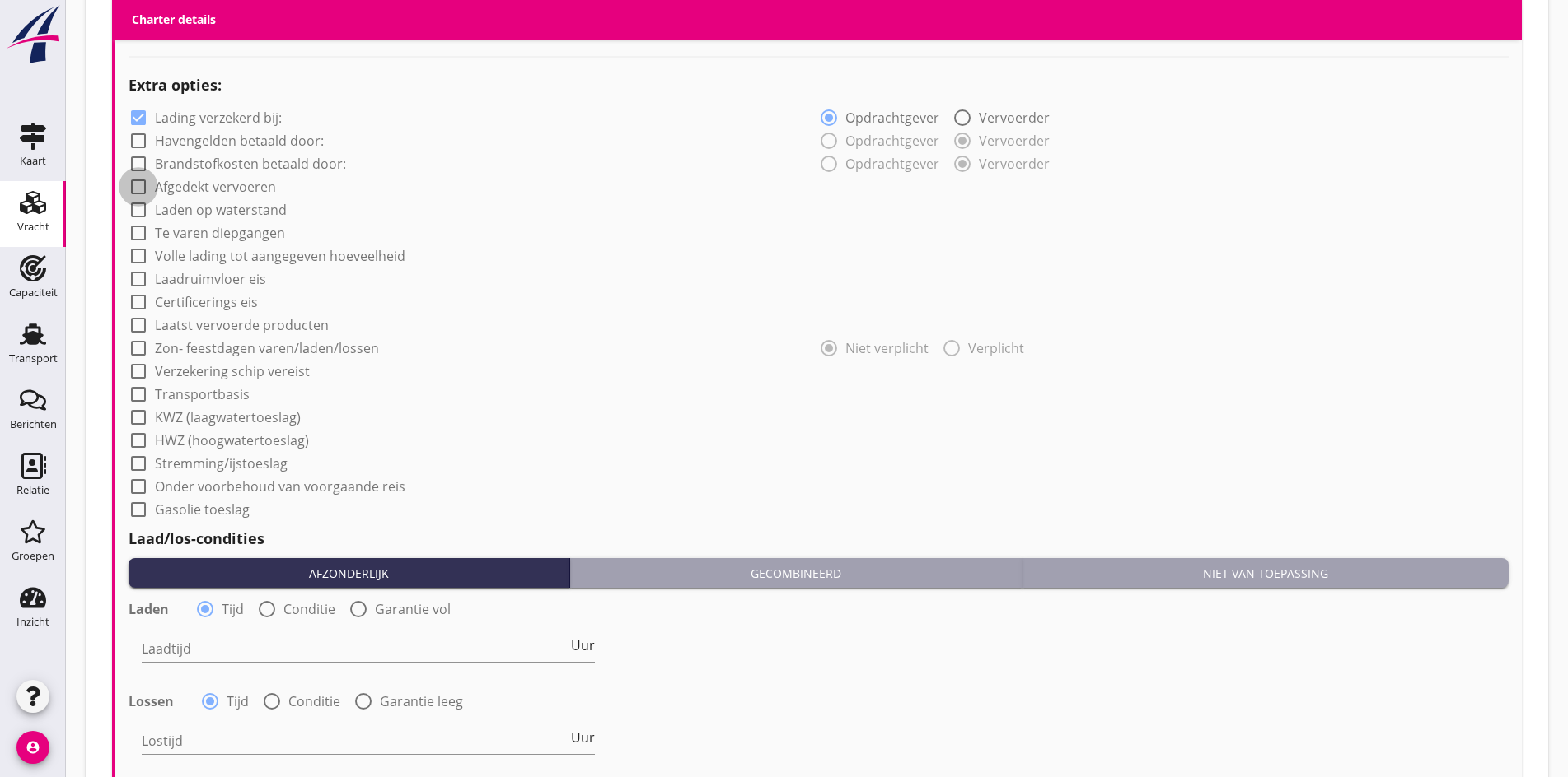
click at [136, 182] on div at bounding box center [138, 187] width 28 height 28
checkbox input "true"
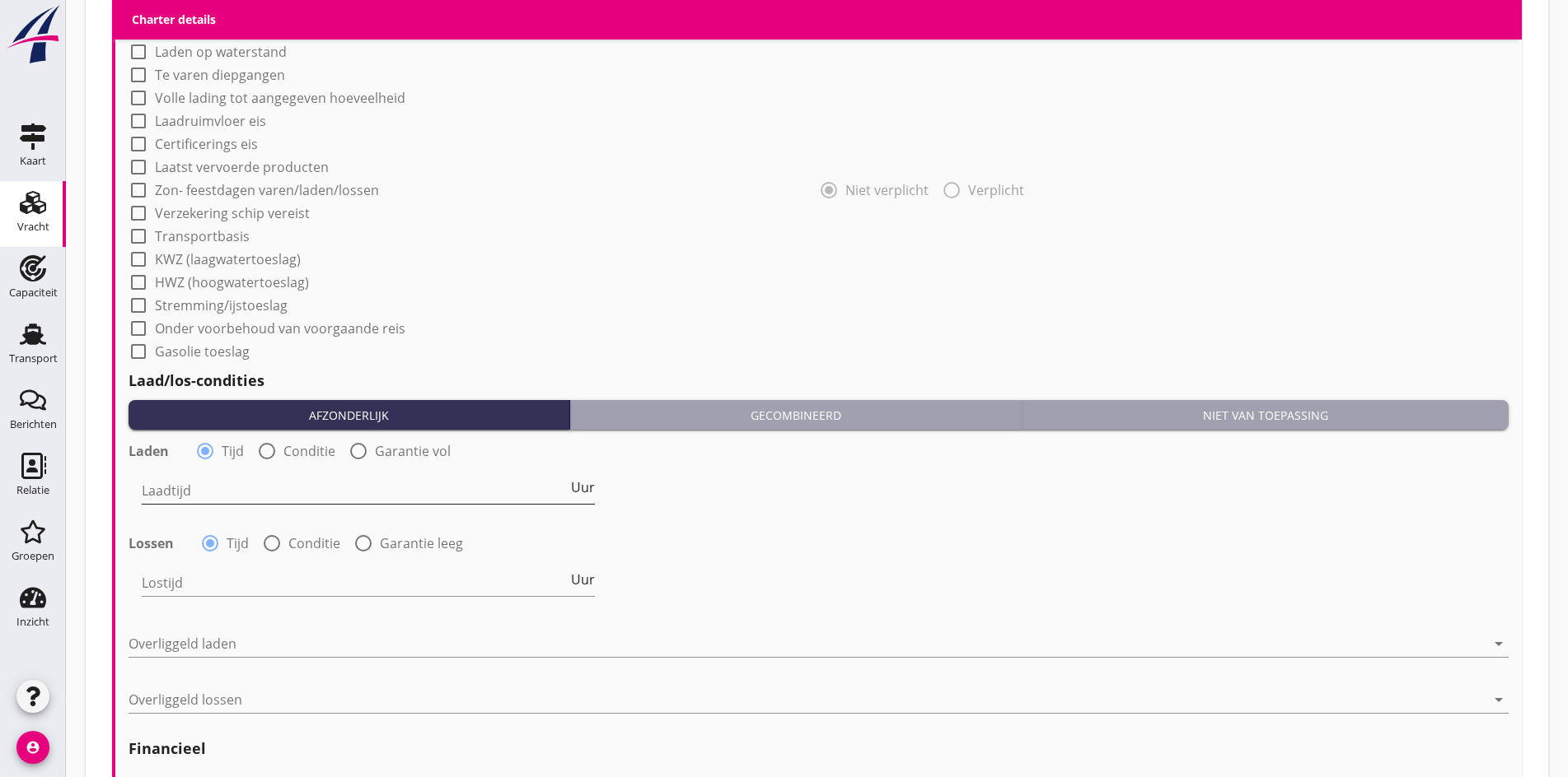
scroll to position [1411, 0]
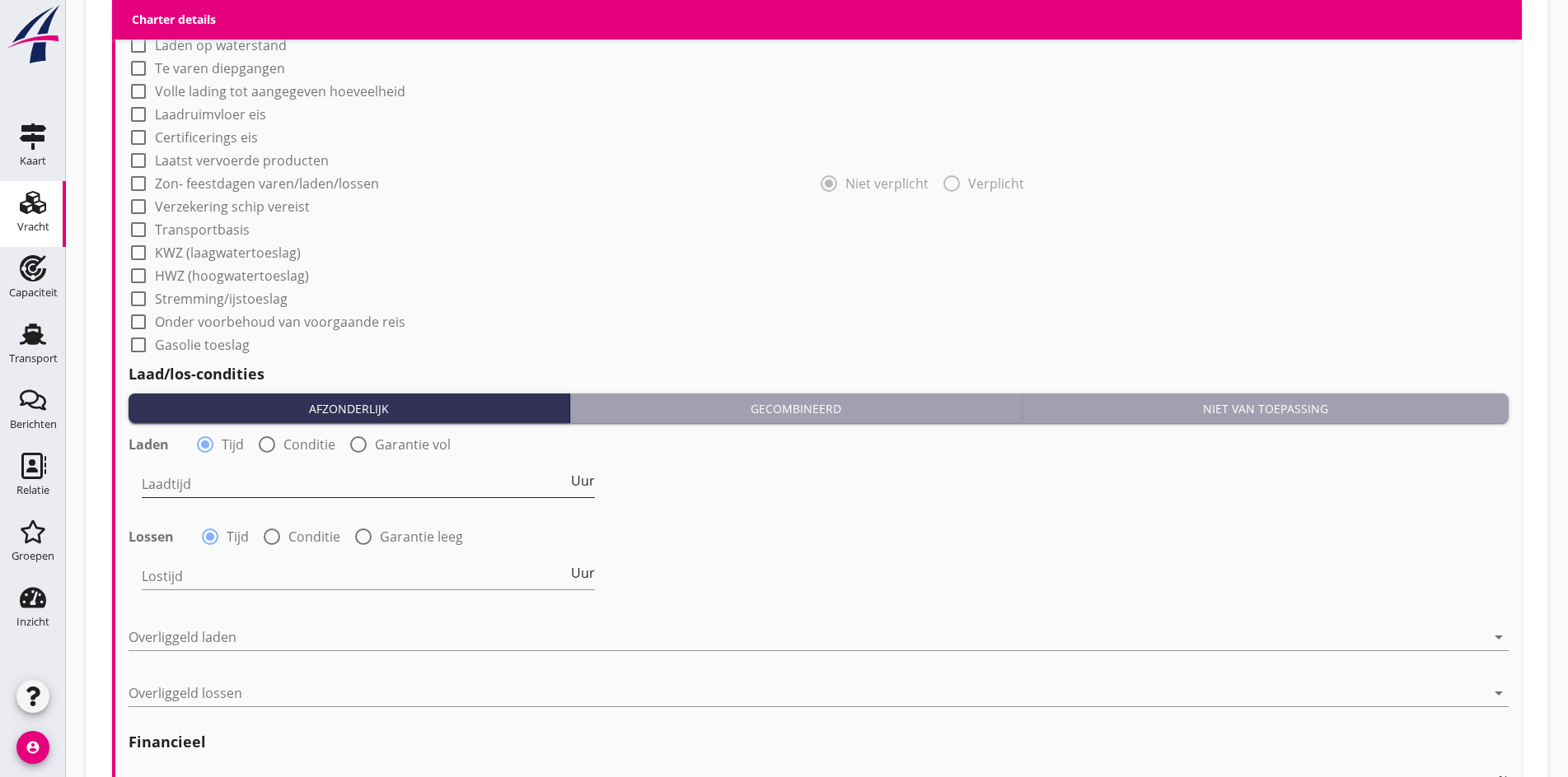
click at [193, 476] on input "Laadtijd" at bounding box center [354, 484] width 426 height 26
type input "24"
click at [193, 563] on input "Lostijd" at bounding box center [354, 577] width 426 height 26
type input "24"
click at [152, 630] on div at bounding box center [806, 637] width 1357 height 26
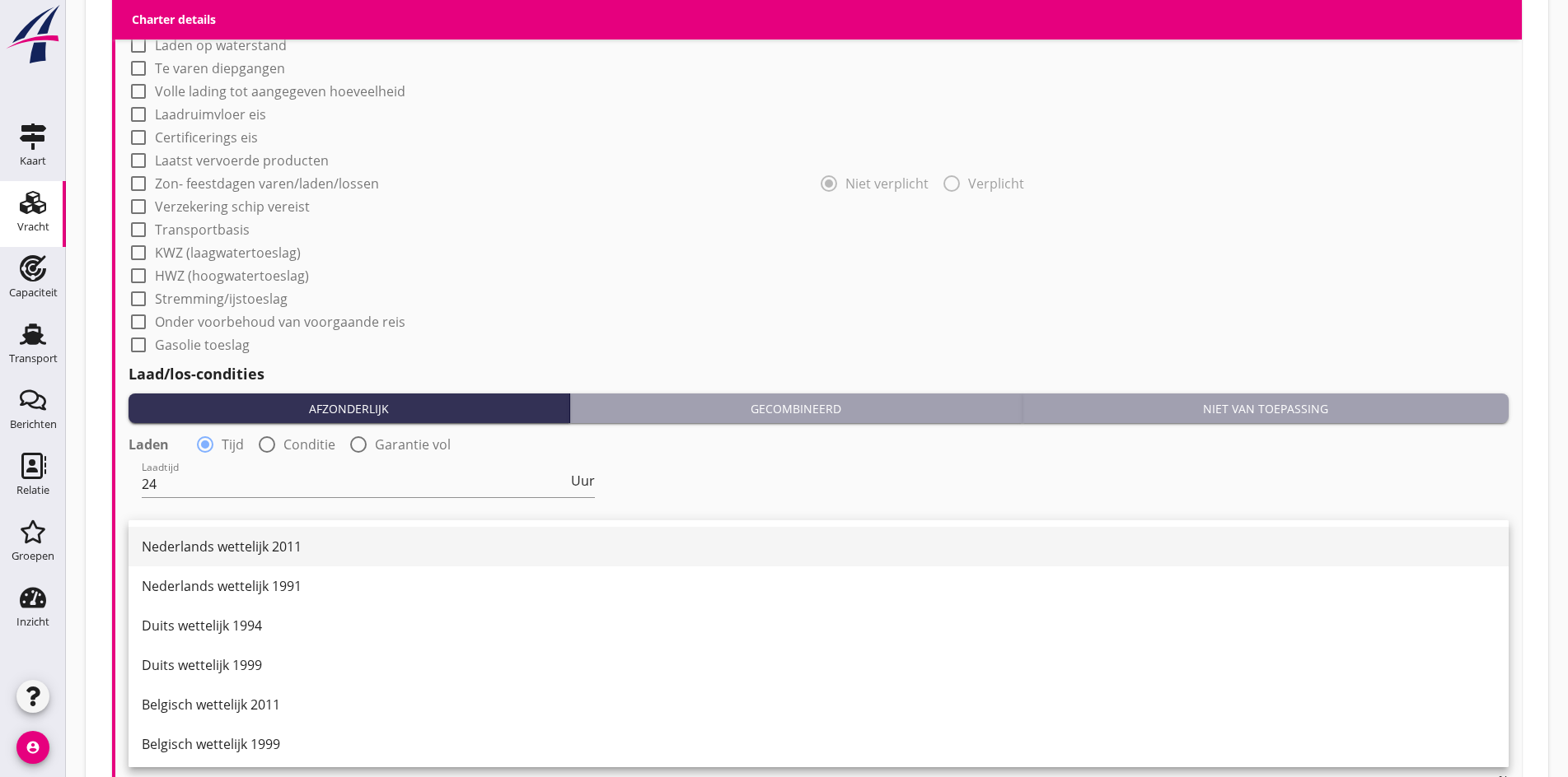
click at [180, 542] on div "Nederlands wettelijk 2011" at bounding box center [818, 547] width 1353 height 19
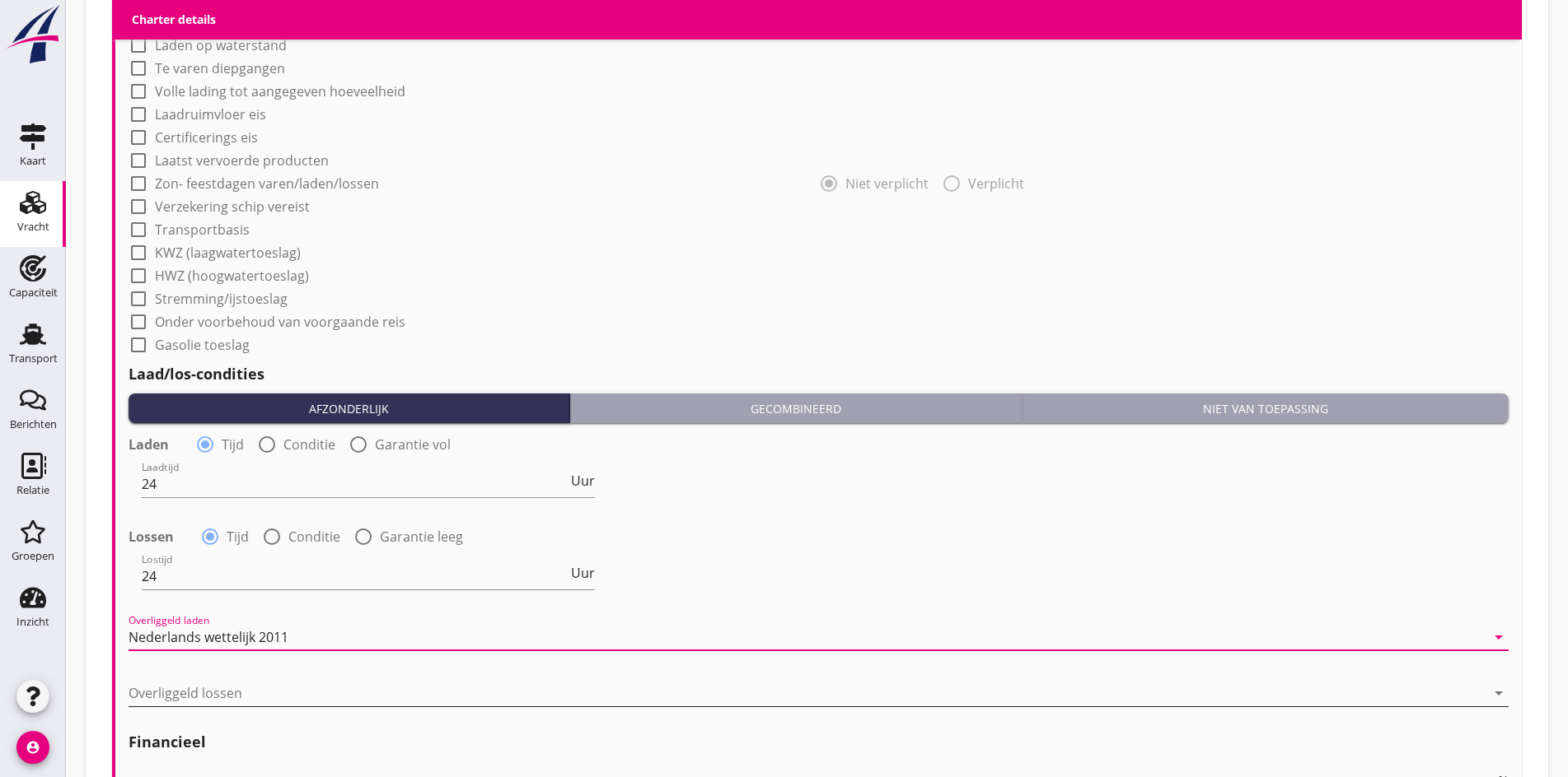
click at [158, 675] on div "Overliggeld lossen arrow_drop_down" at bounding box center [818, 696] width 1380 height 53
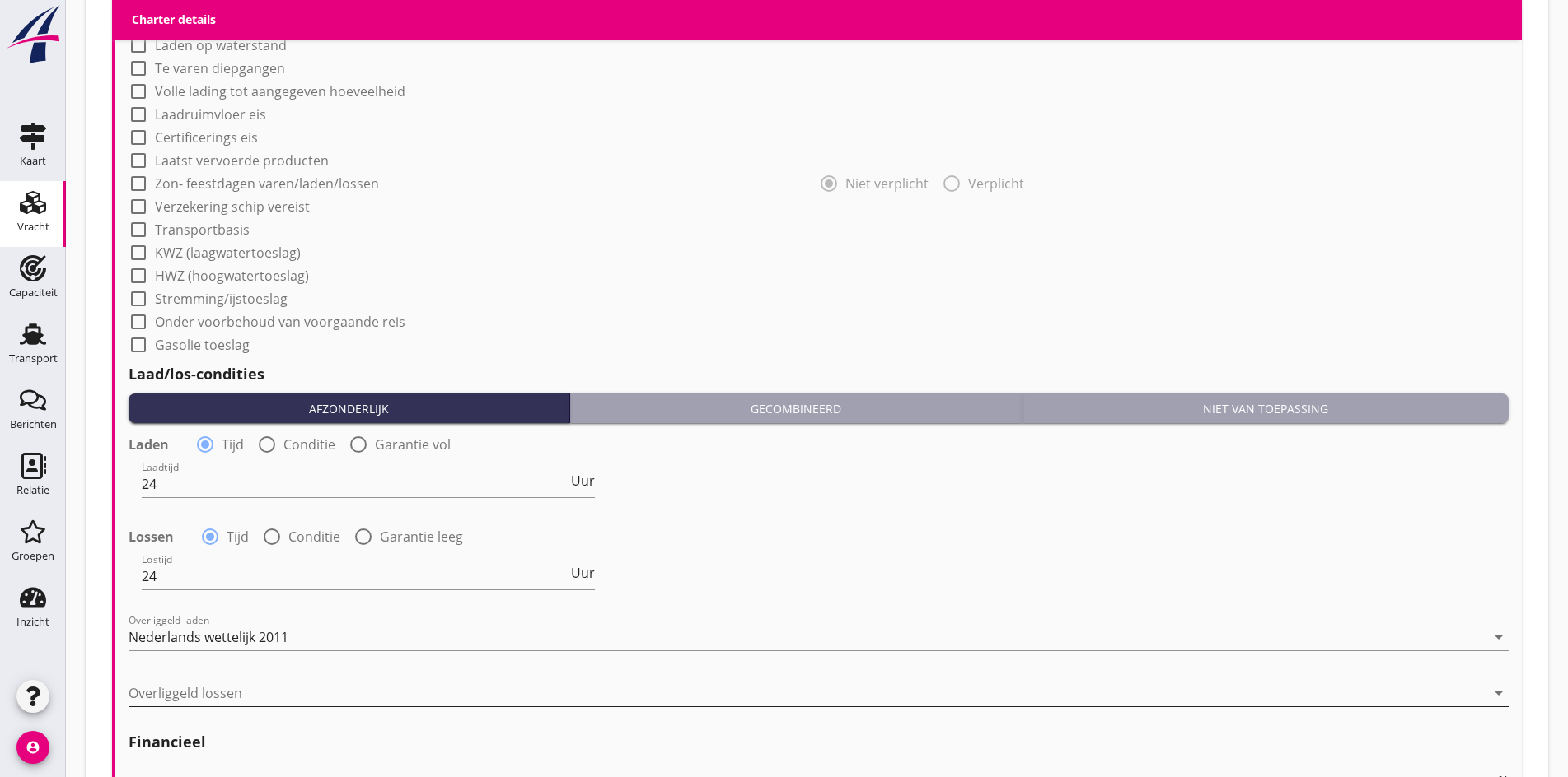
click at [158, 686] on div at bounding box center [806, 693] width 1357 height 26
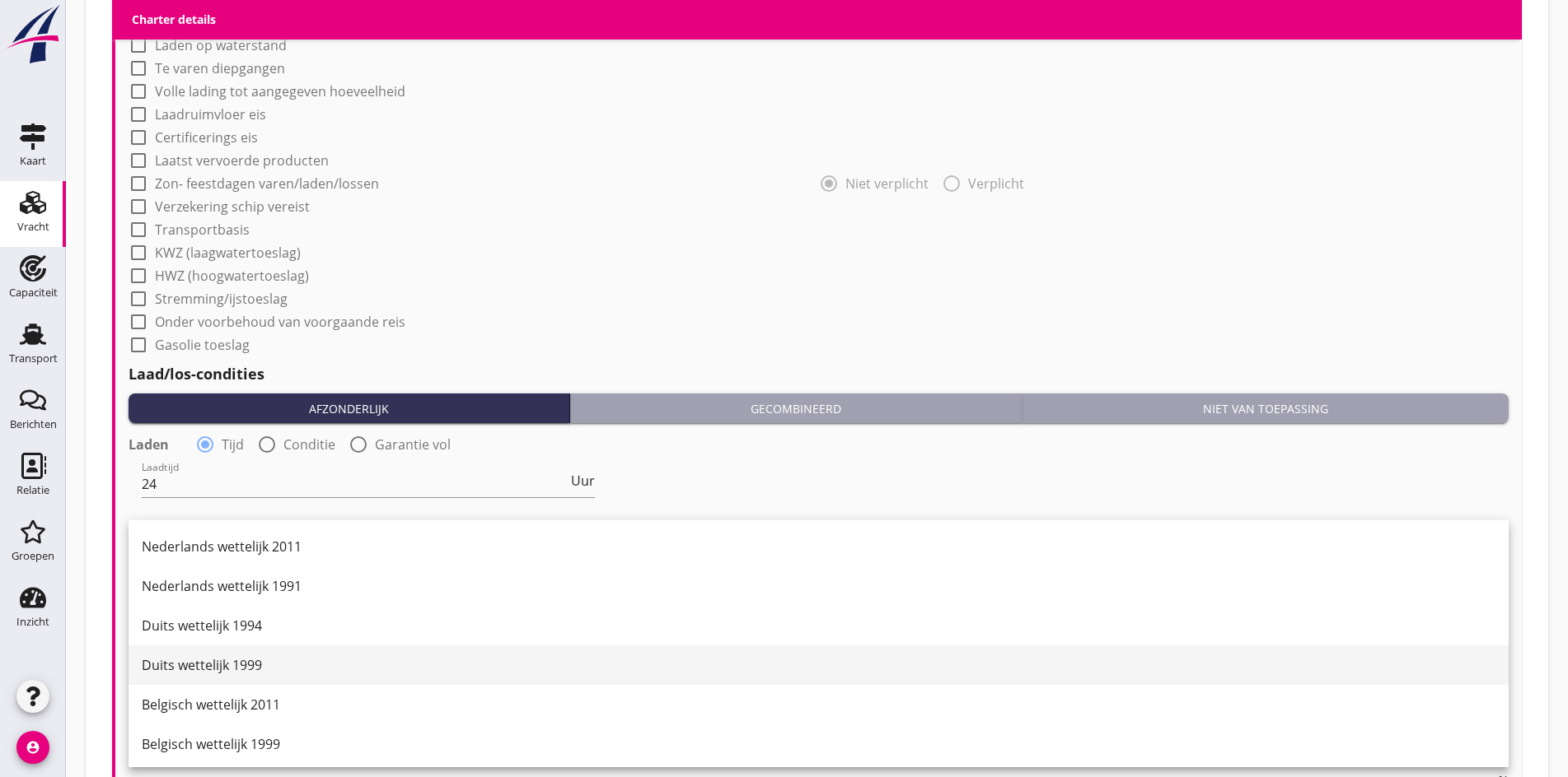
click at [164, 672] on div "Duits wettelijk 1999" at bounding box center [818, 665] width 1353 height 19
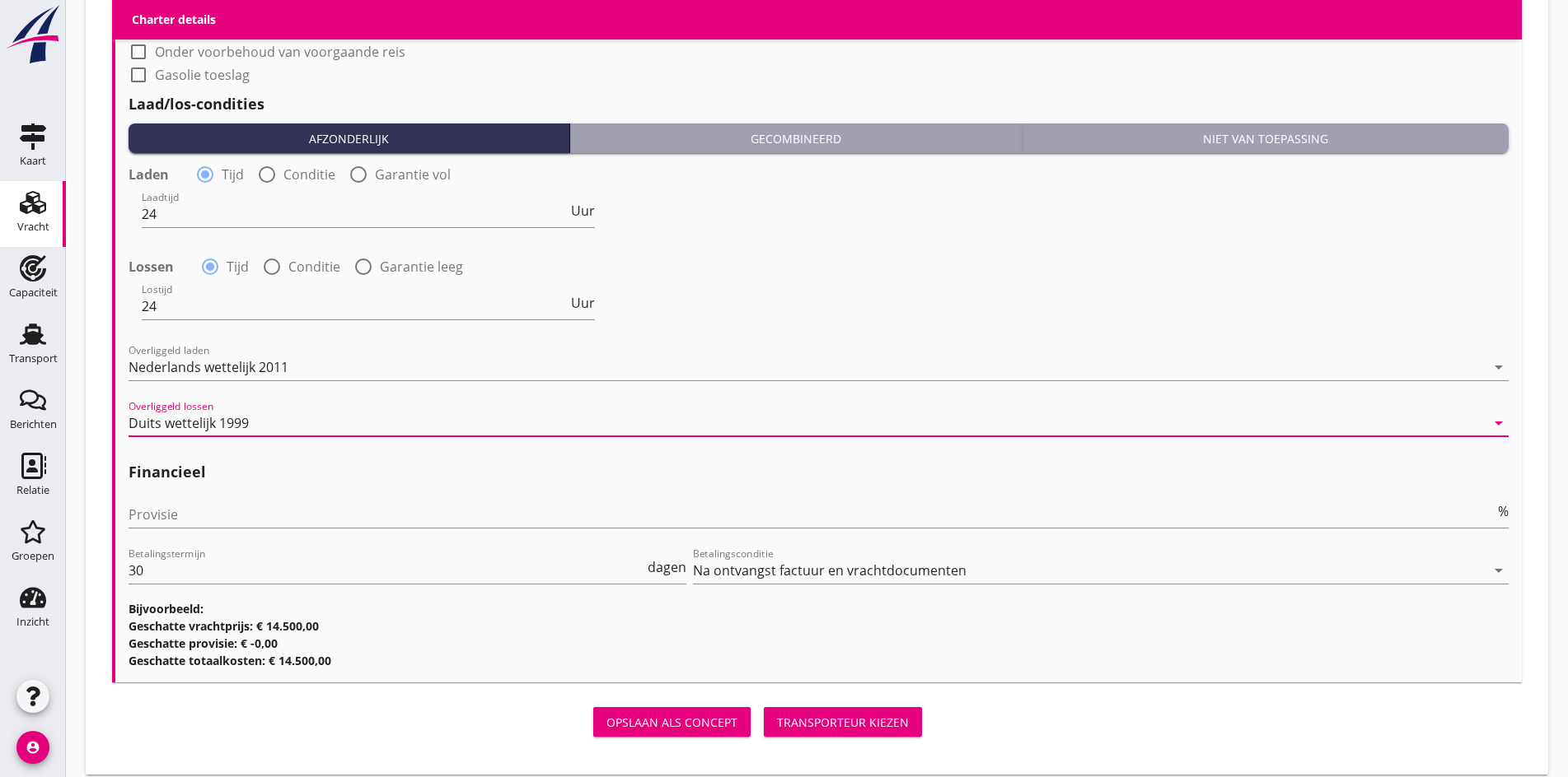
scroll to position [1695, 0]
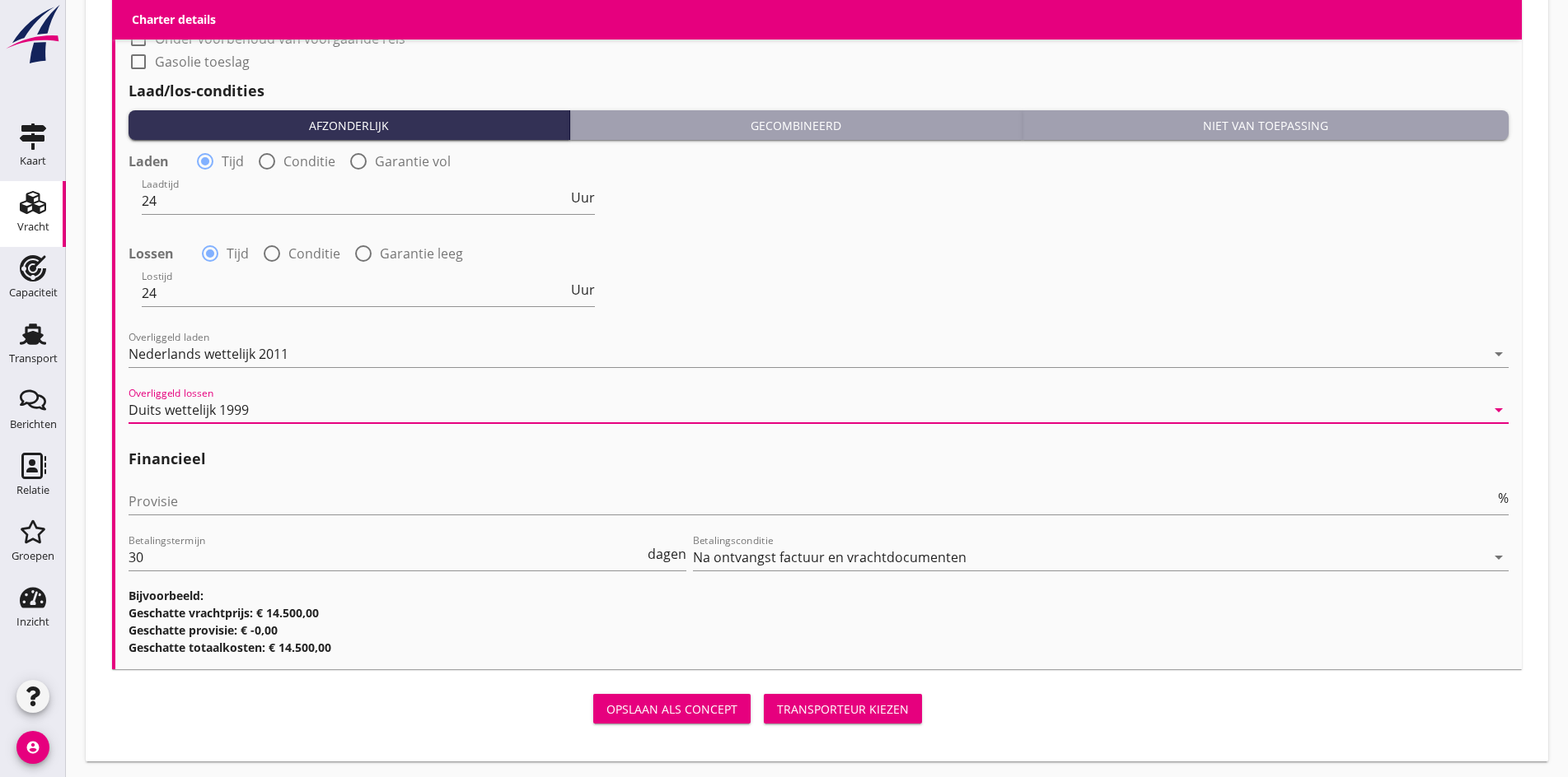
click at [150, 478] on div "Provisie %" at bounding box center [818, 505] width 1380 height 53
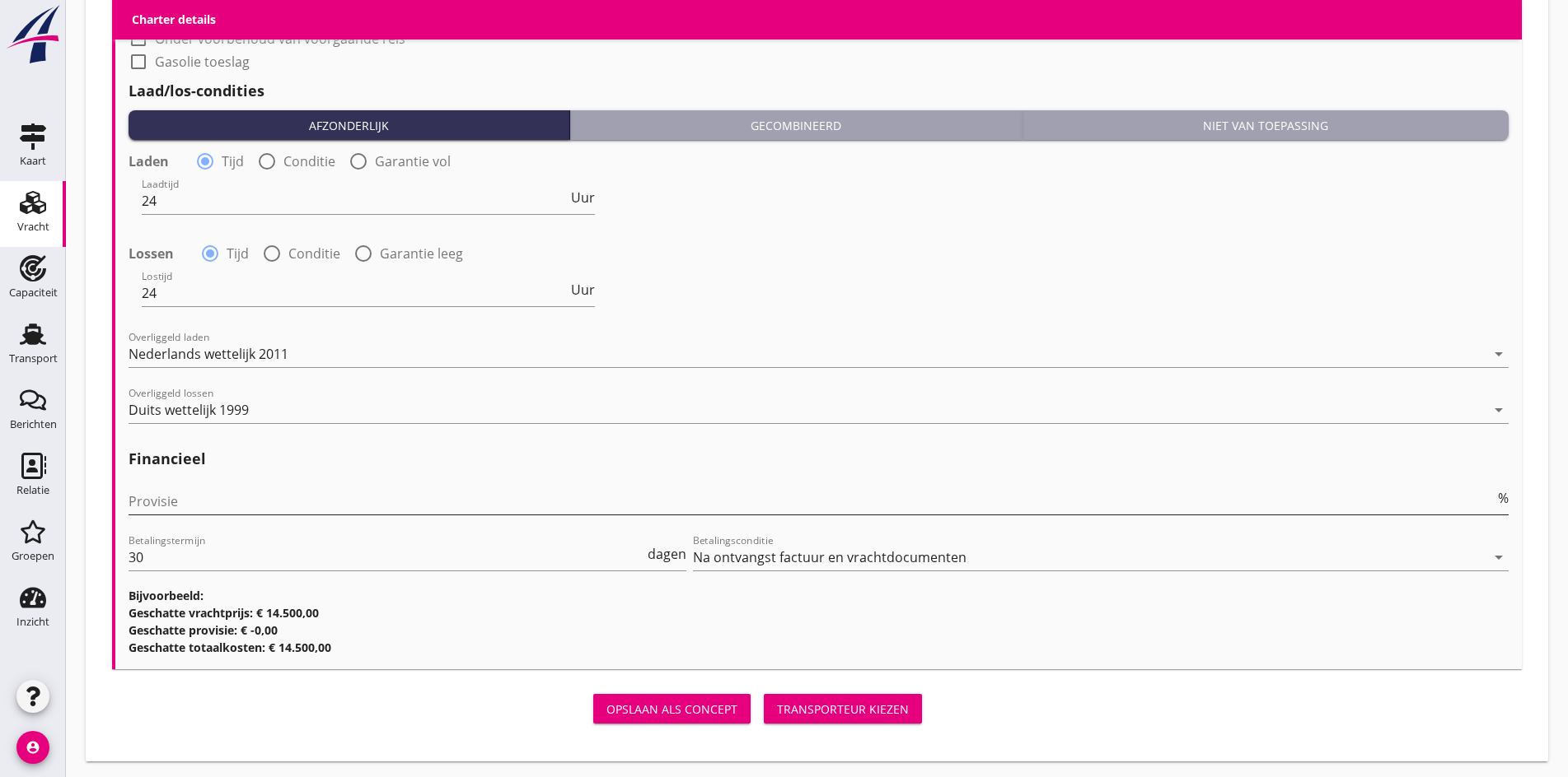
click at [163, 505] on input "Provisie" at bounding box center [811, 501] width 1366 height 26
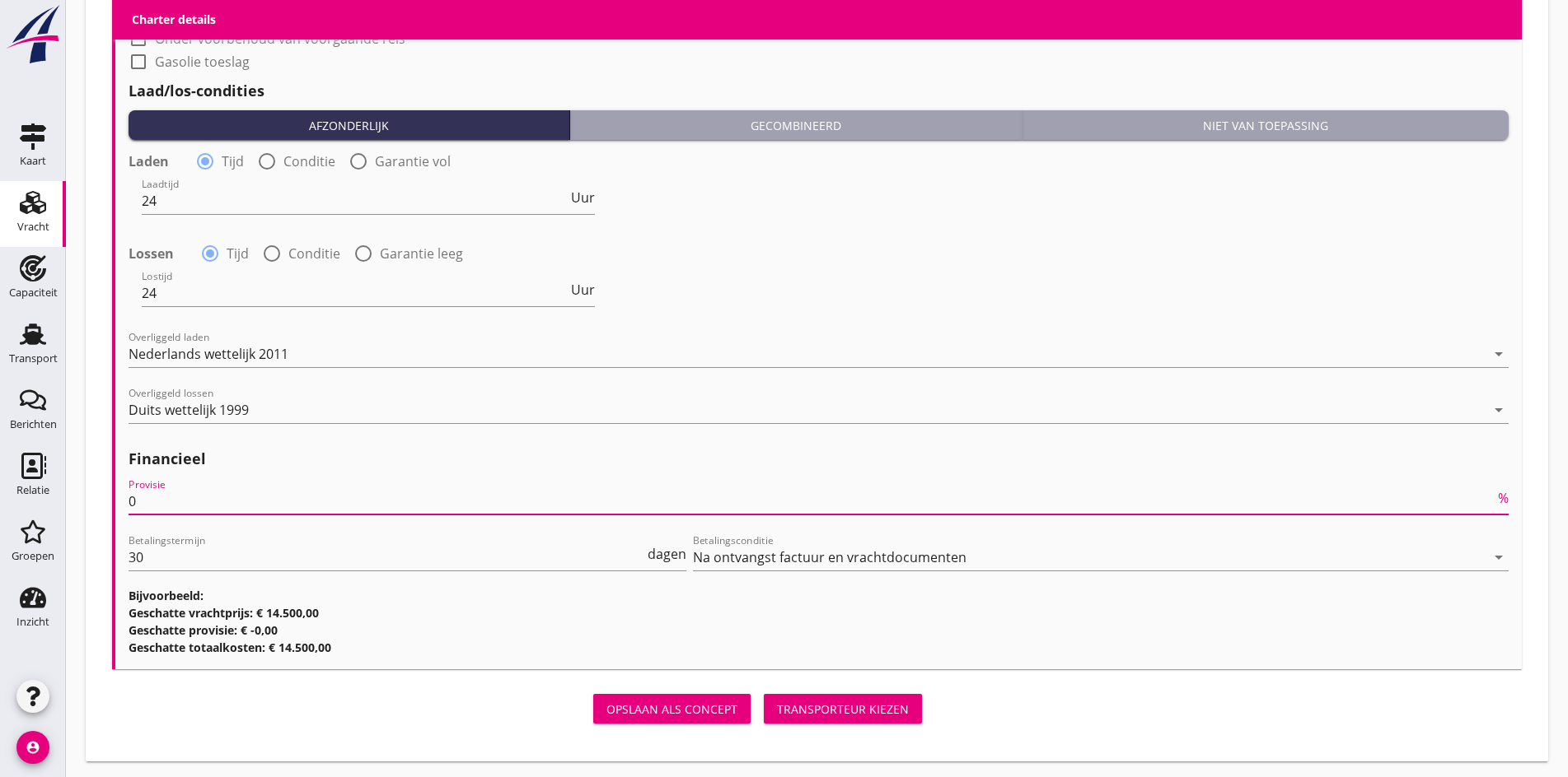
type input "0"
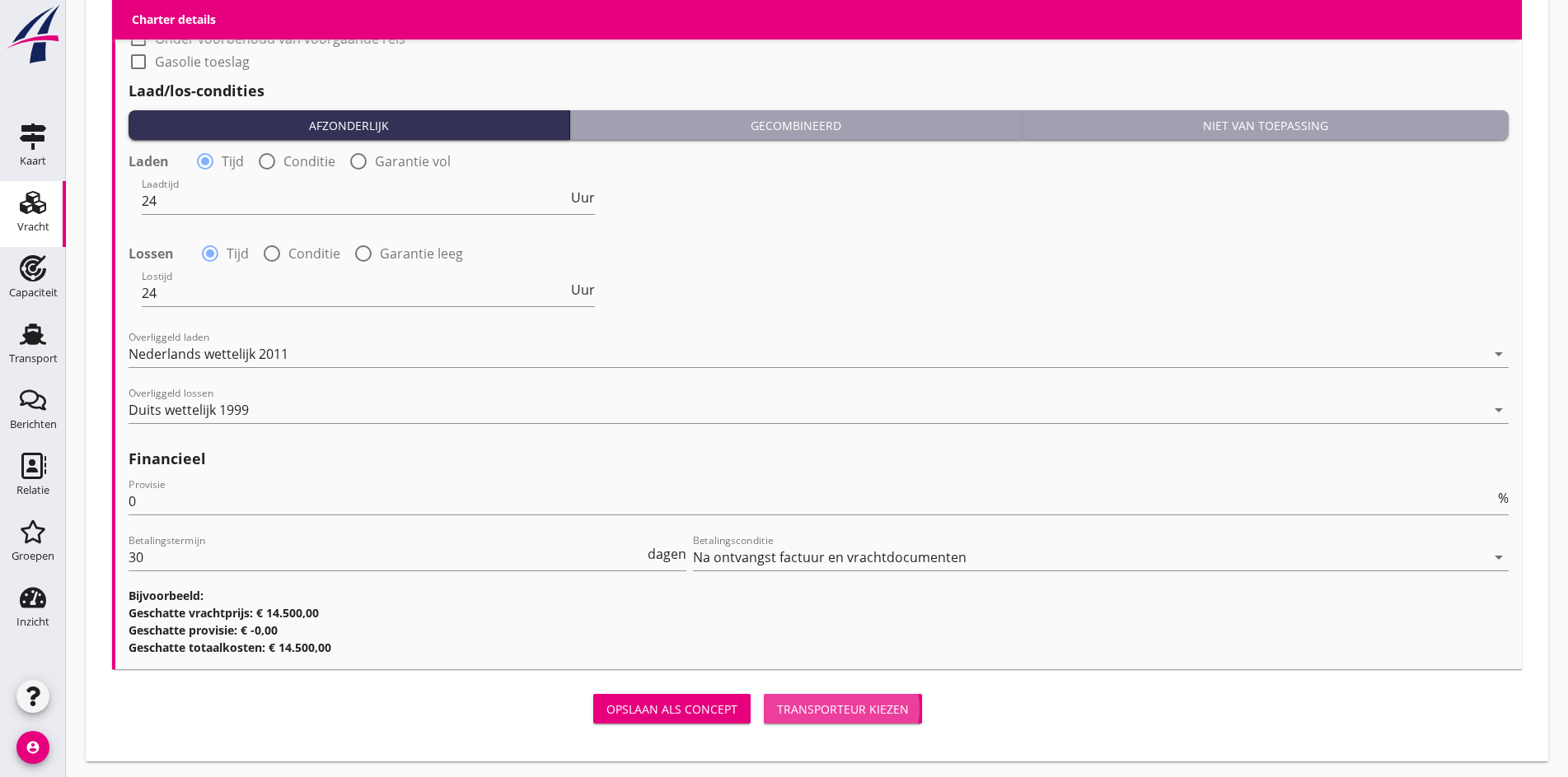
click at [763, 719] on button "Transporteur kiezen" at bounding box center [842, 709] width 158 height 30
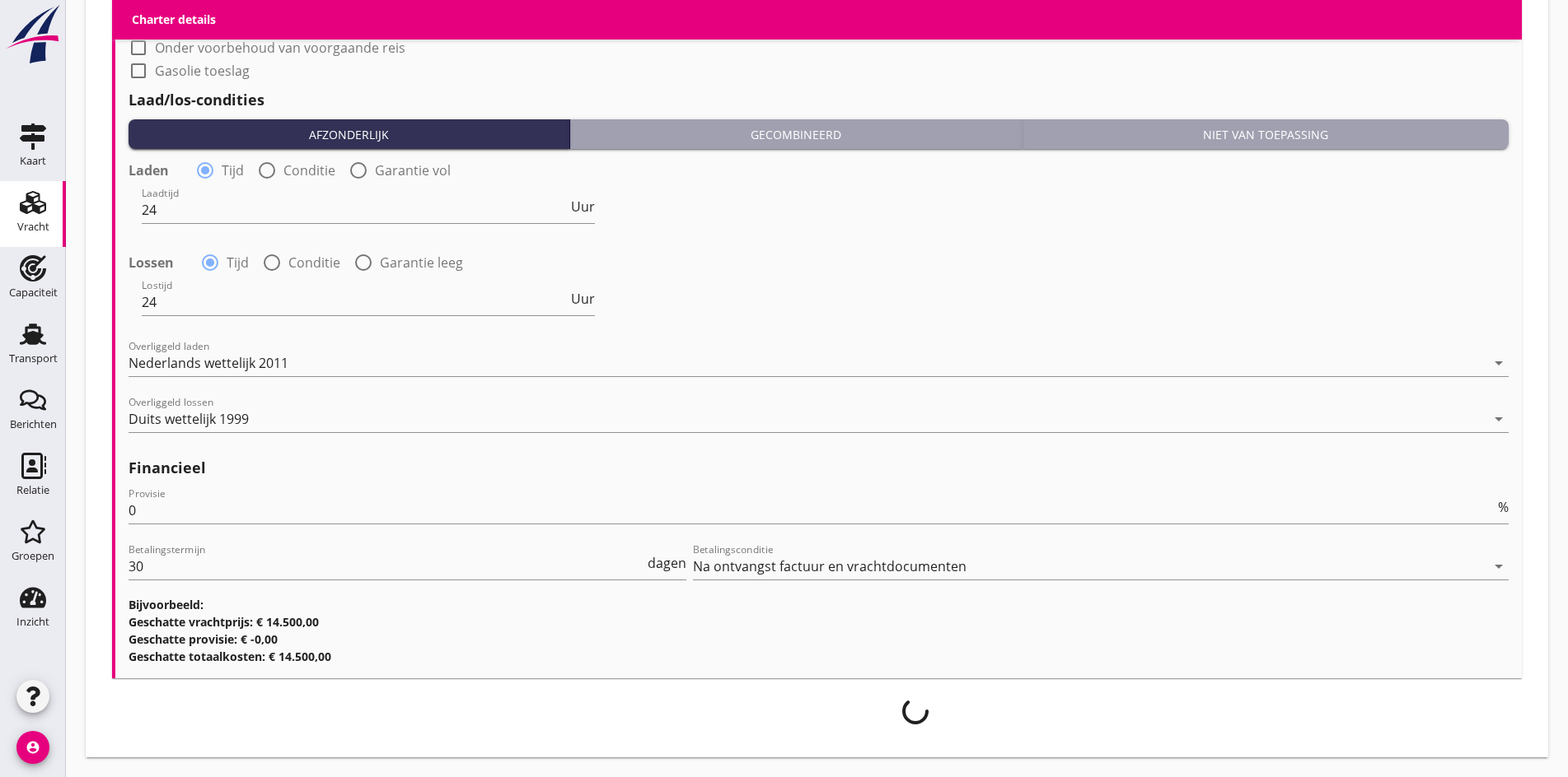
scroll to position [1681, 0]
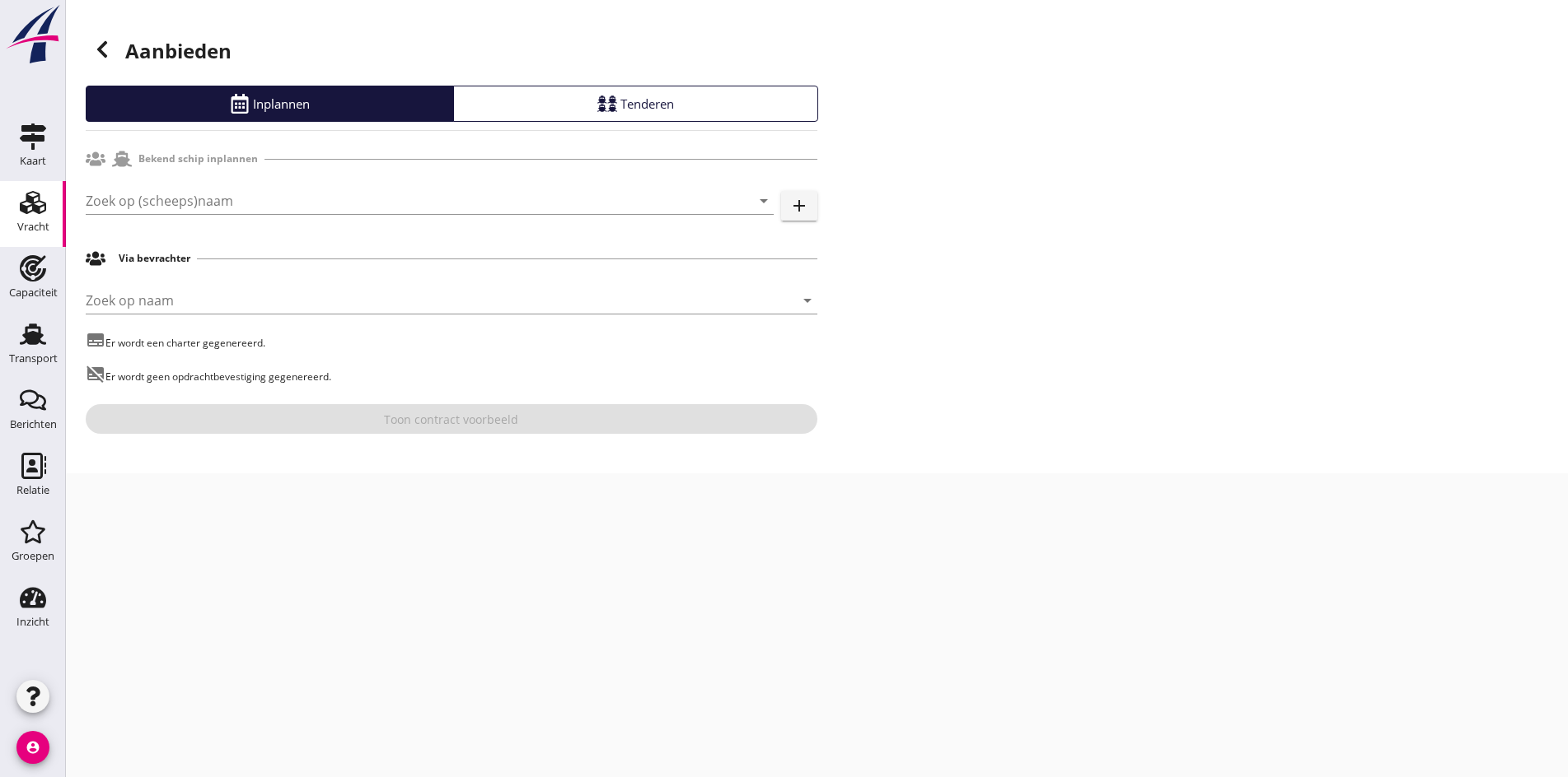
click at [303, 180] on div "Zoek op (scheeps)naam arrow_drop_down add" at bounding box center [451, 204] width 732 height 53
click at [296, 187] on div "Zoek op (scheeps)naam arrow_drop_down add" at bounding box center [451, 204] width 732 height 53
click at [295, 192] on input "Zoek op (scheeps)naam" at bounding box center [406, 201] width 642 height 26
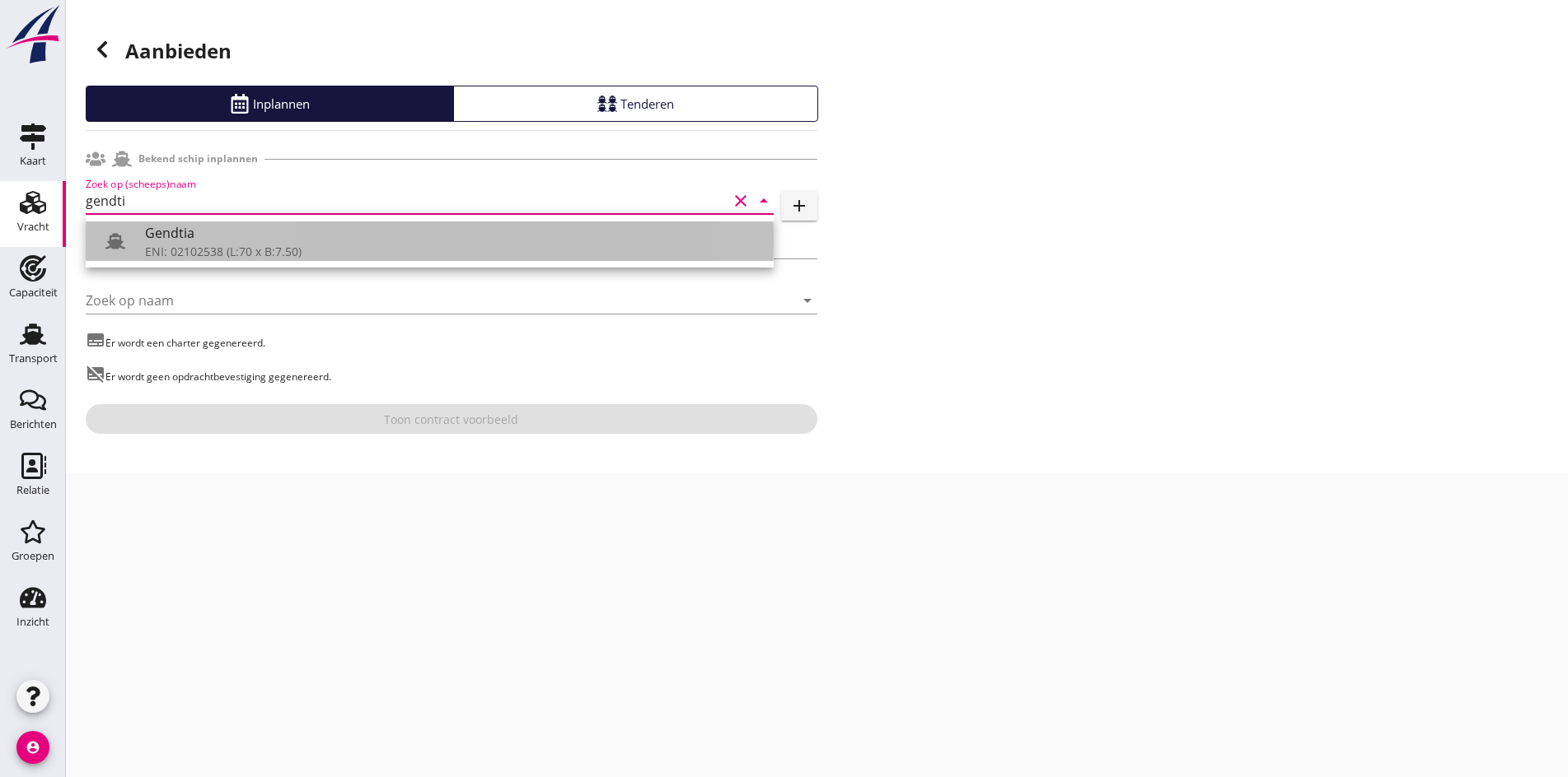
click at [281, 243] on div "ENI: 02102538 (L:70 x B:7.50)" at bounding box center [453, 251] width 616 height 18
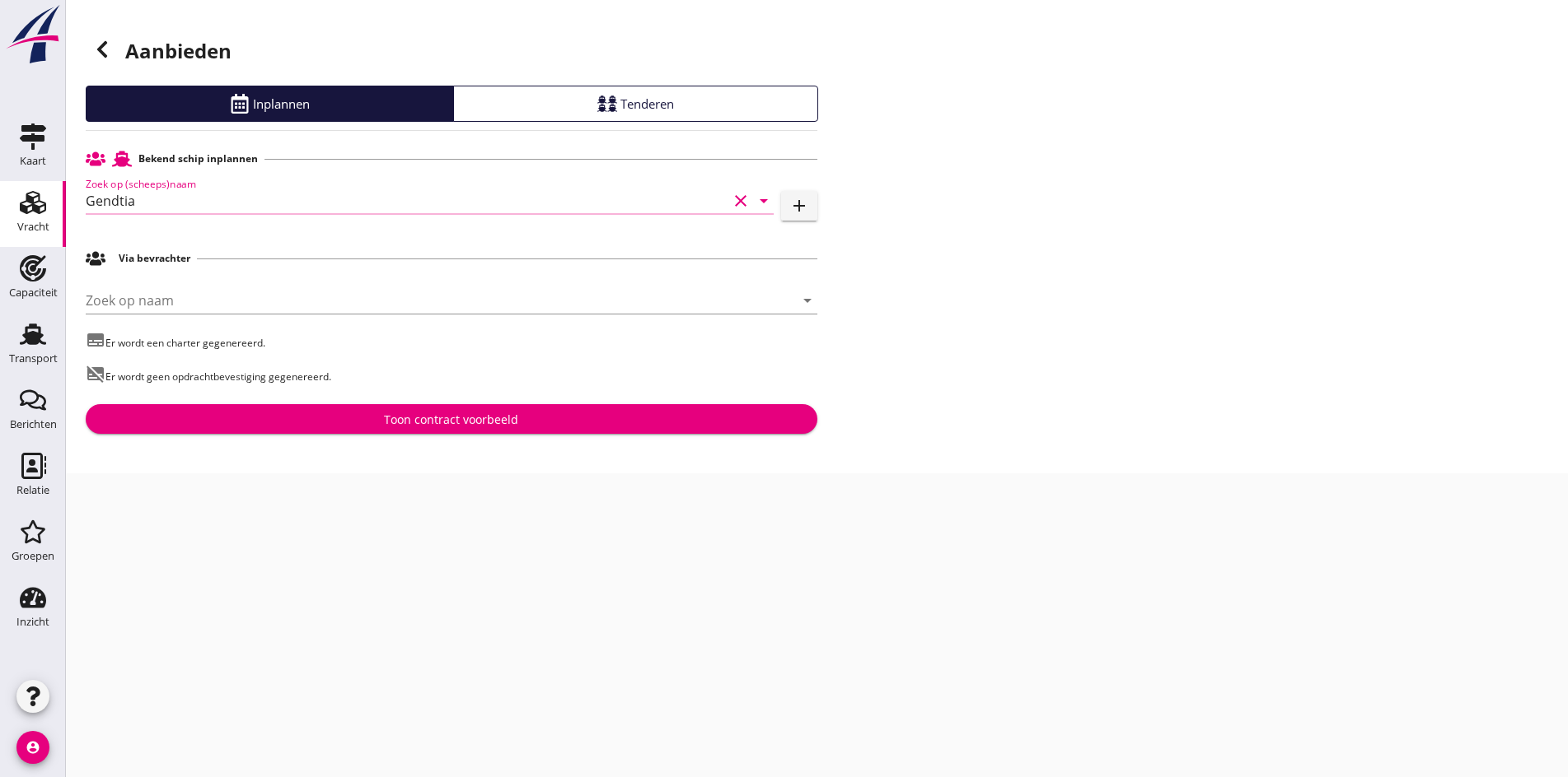
type input "Gendtia"
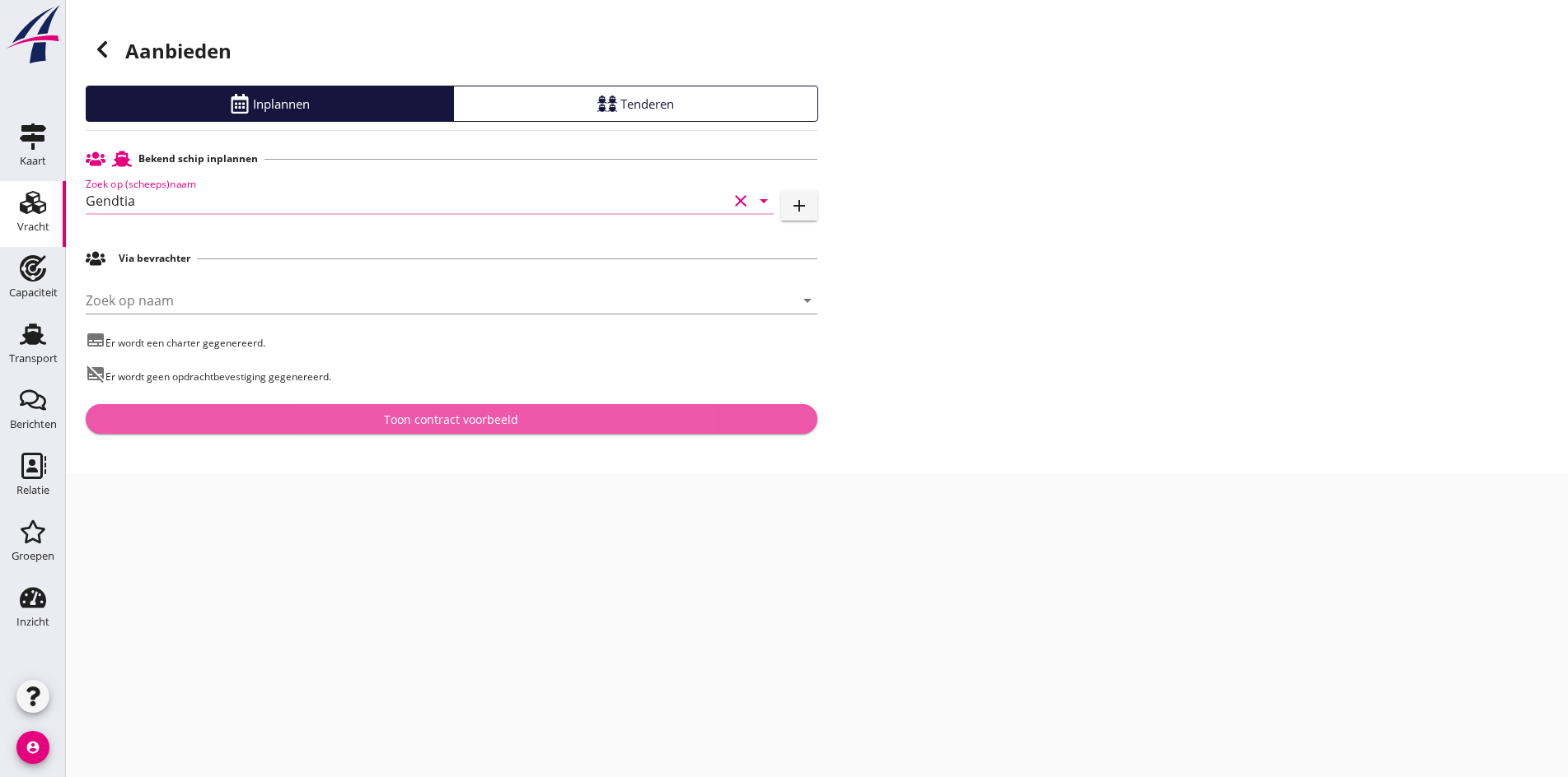
click at [466, 423] on div "Toon contract voorbeeld" at bounding box center [450, 419] width 135 height 18
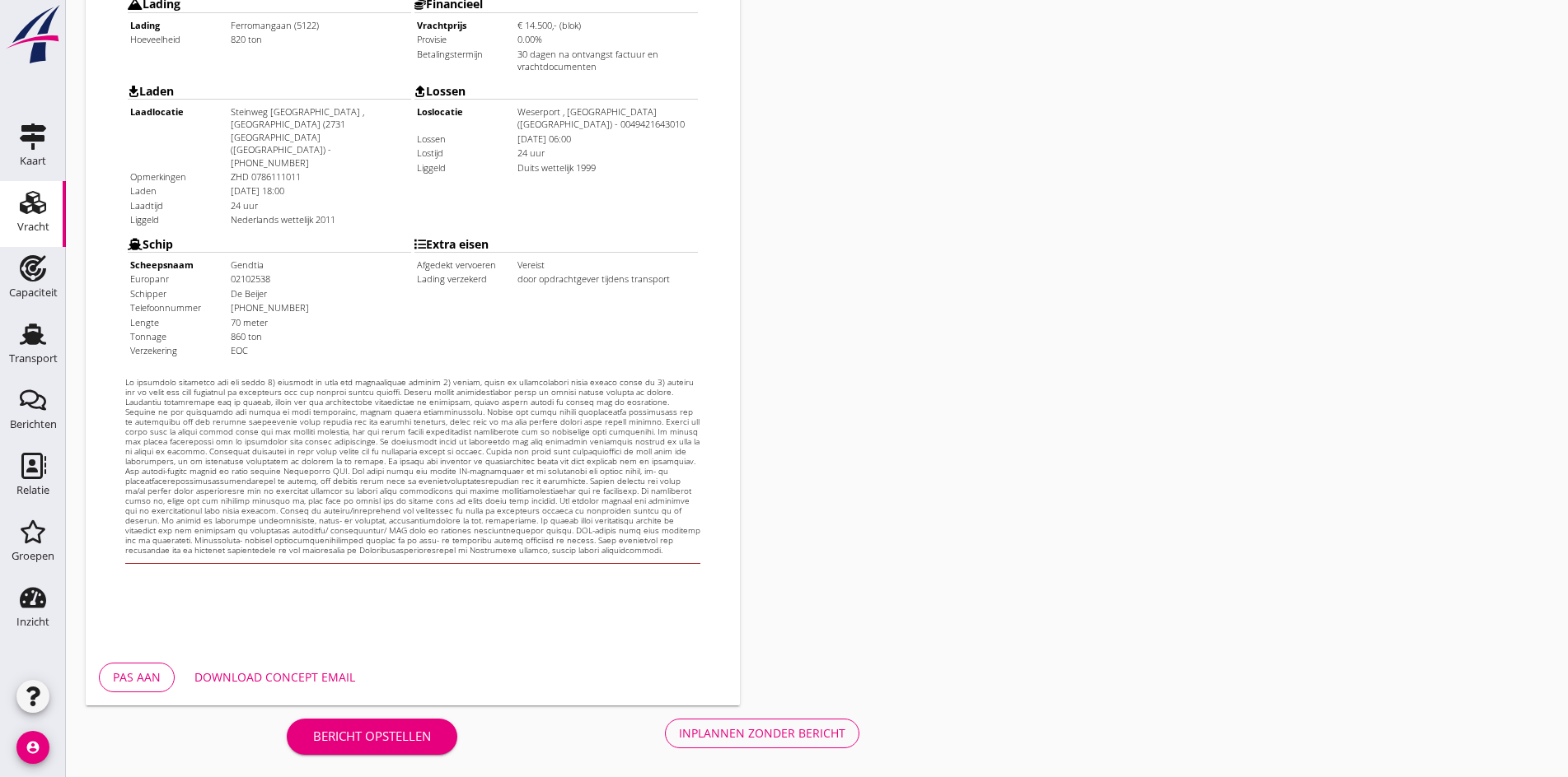
scroll to position [442, 0]
click at [679, 731] on div "Inplannen zonder bericht" at bounding box center [762, 730] width 166 height 18
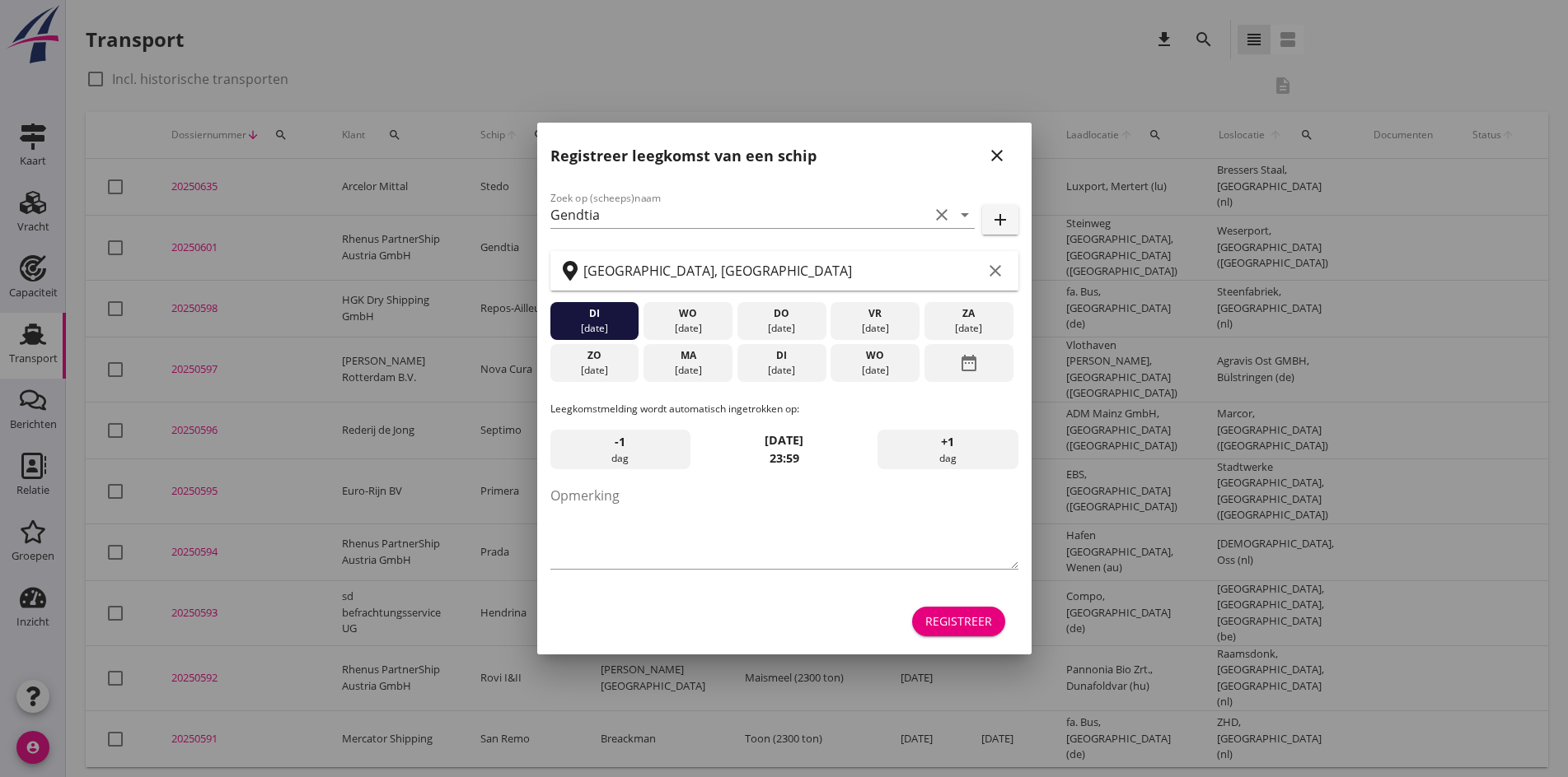
click at [1006, 152] on icon "close" at bounding box center [996, 156] width 19 height 19
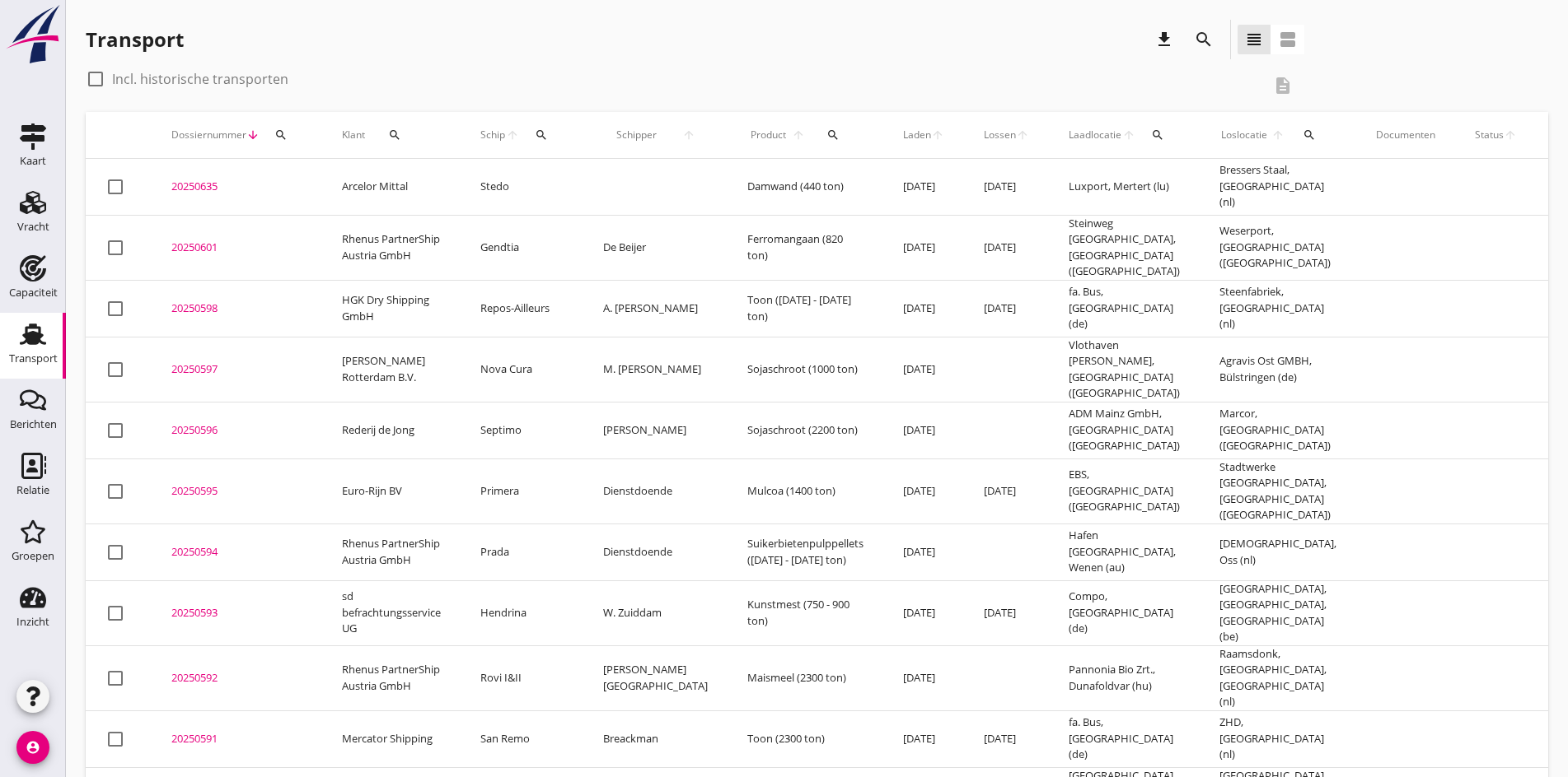
click at [183, 251] on div "20250601" at bounding box center [237, 248] width 131 height 17
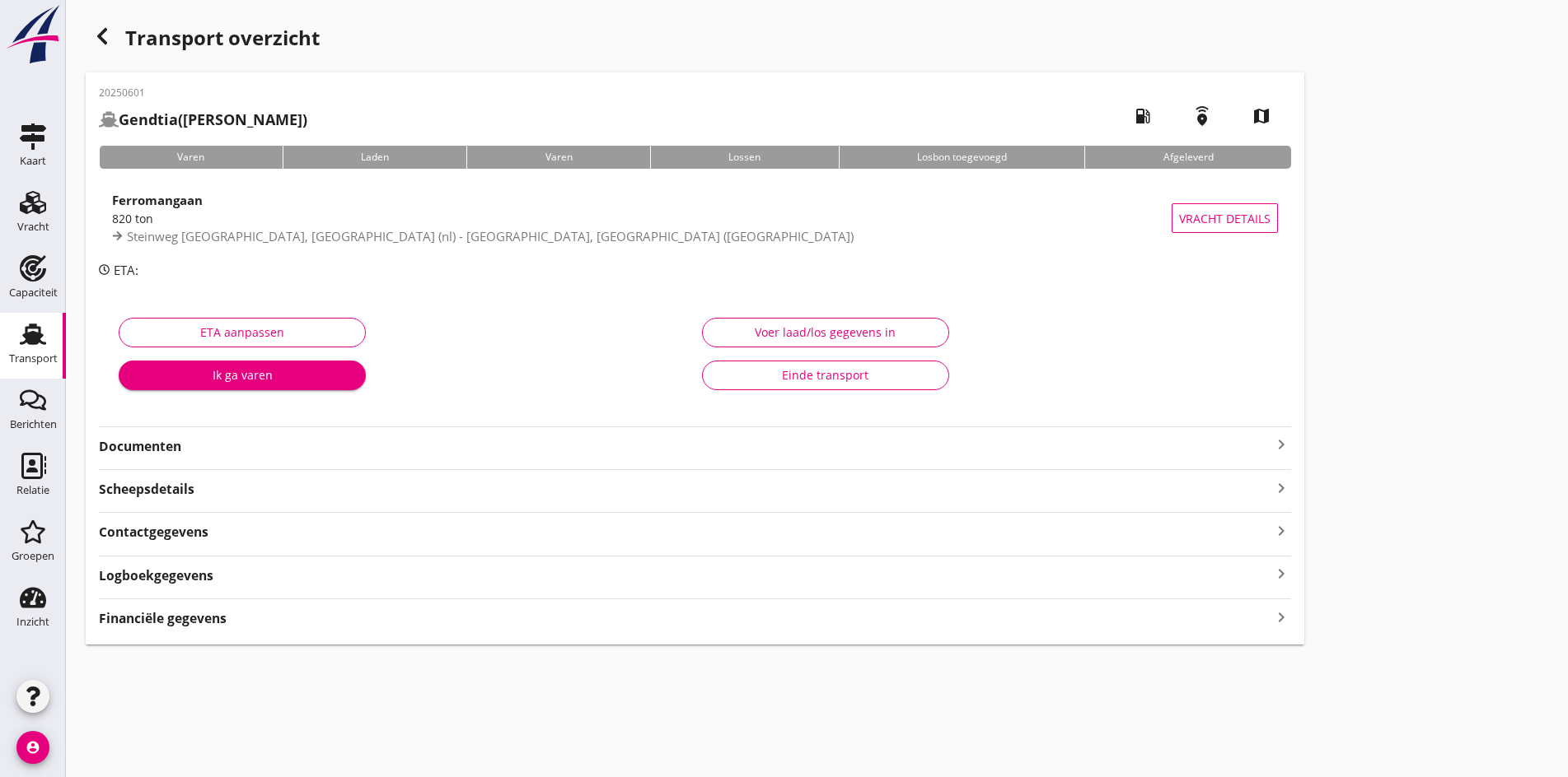
click at [1271, 453] on icon "keyboard_arrow_right" at bounding box center [1280, 445] width 19 height 19
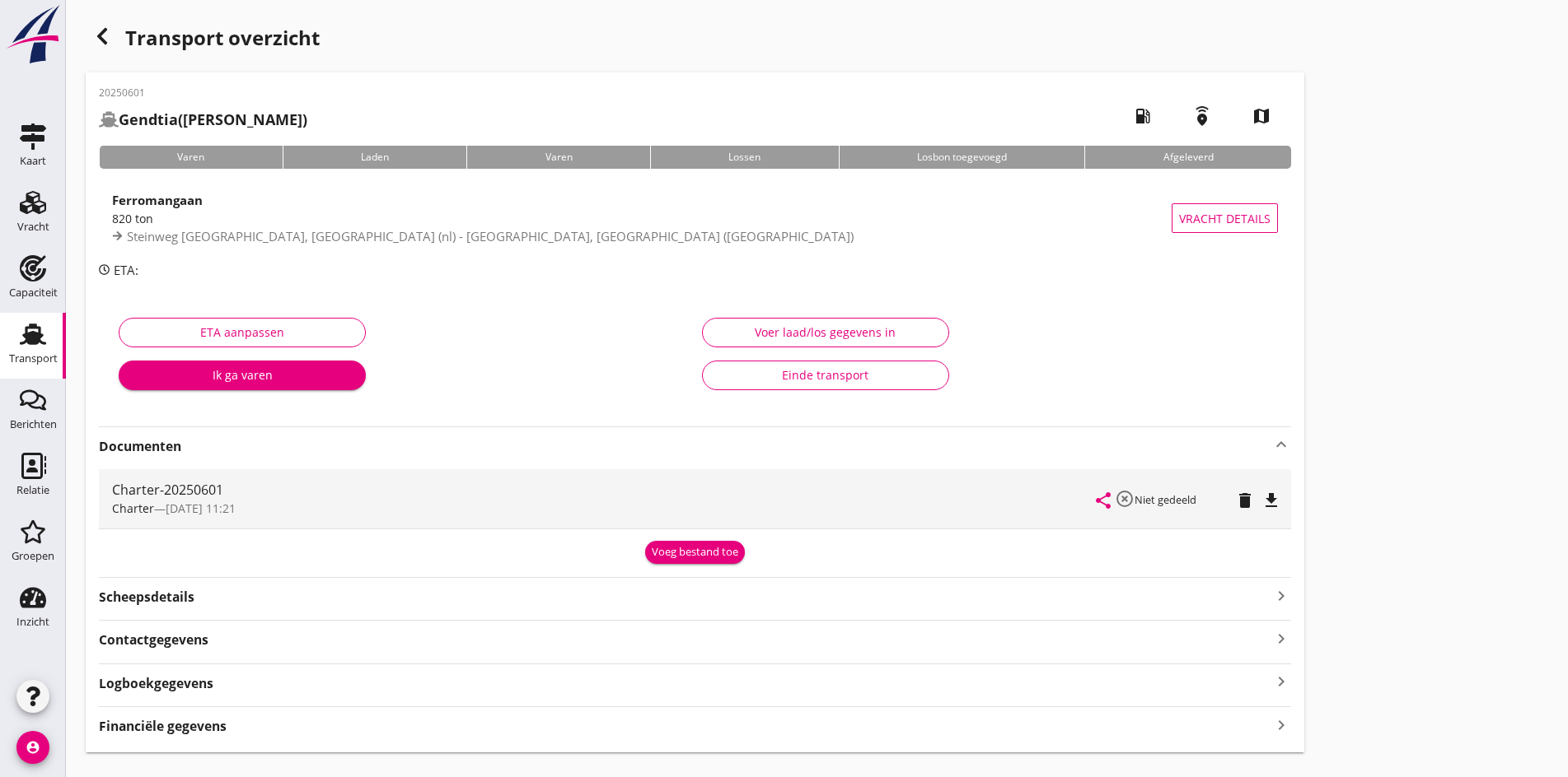
click at [1261, 500] on icon "file_download" at bounding box center [1271, 500] width 19 height 19
